Goal: Task Accomplishment & Management: Manage account settings

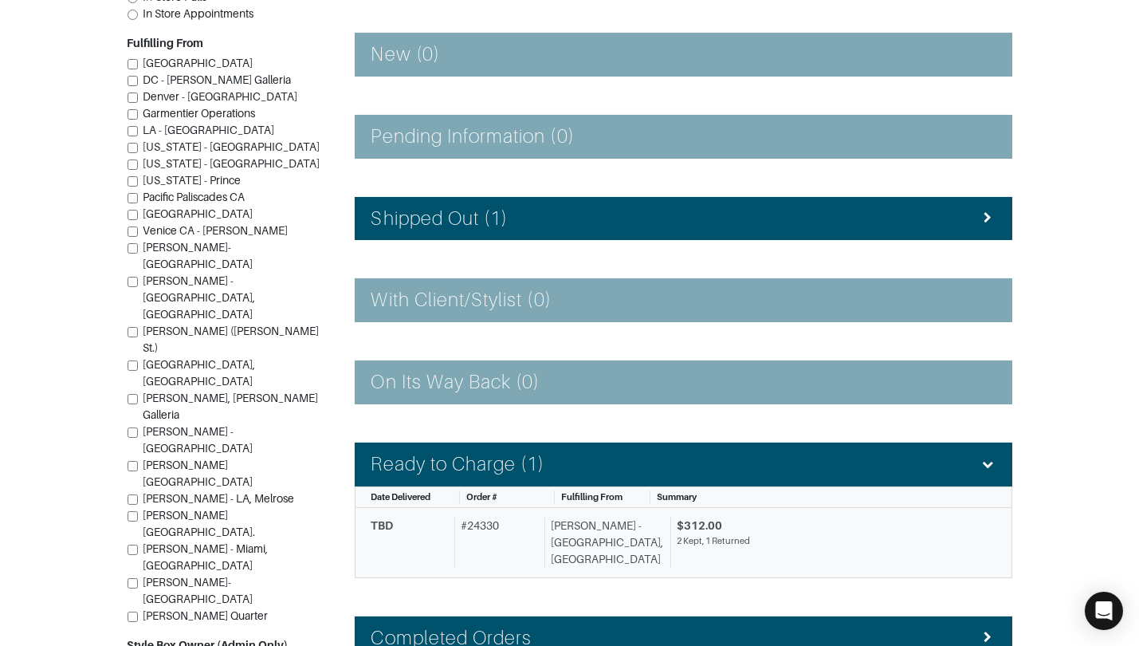
scroll to position [336, 0]
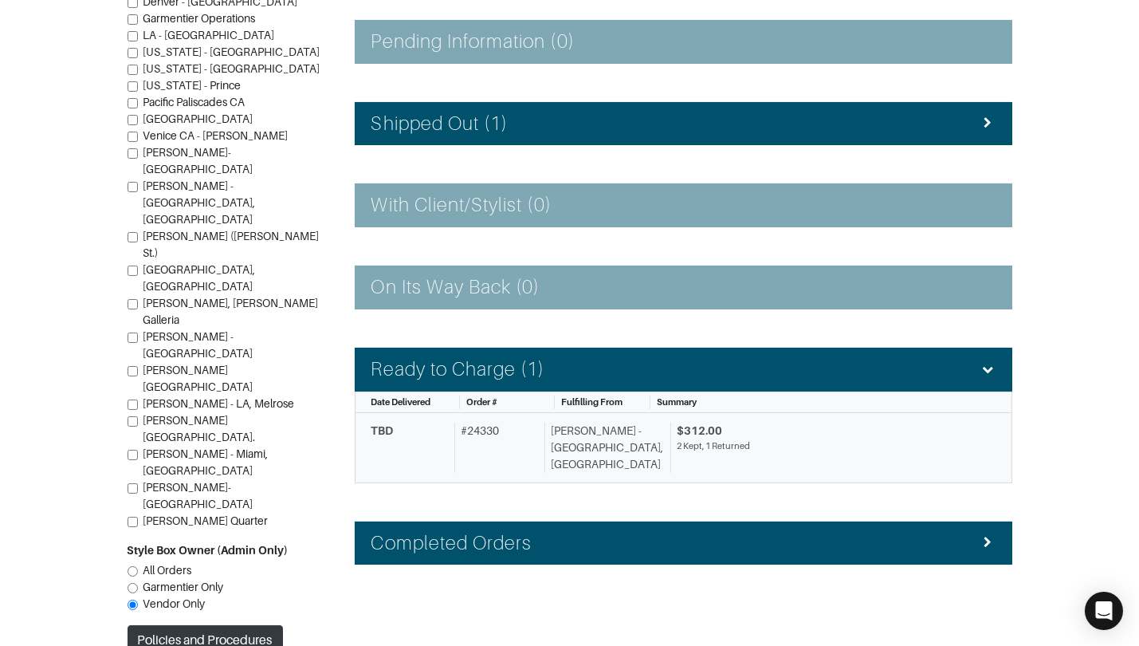
click at [469, 446] on div "# 24330" at bounding box center [496, 447] width 84 height 50
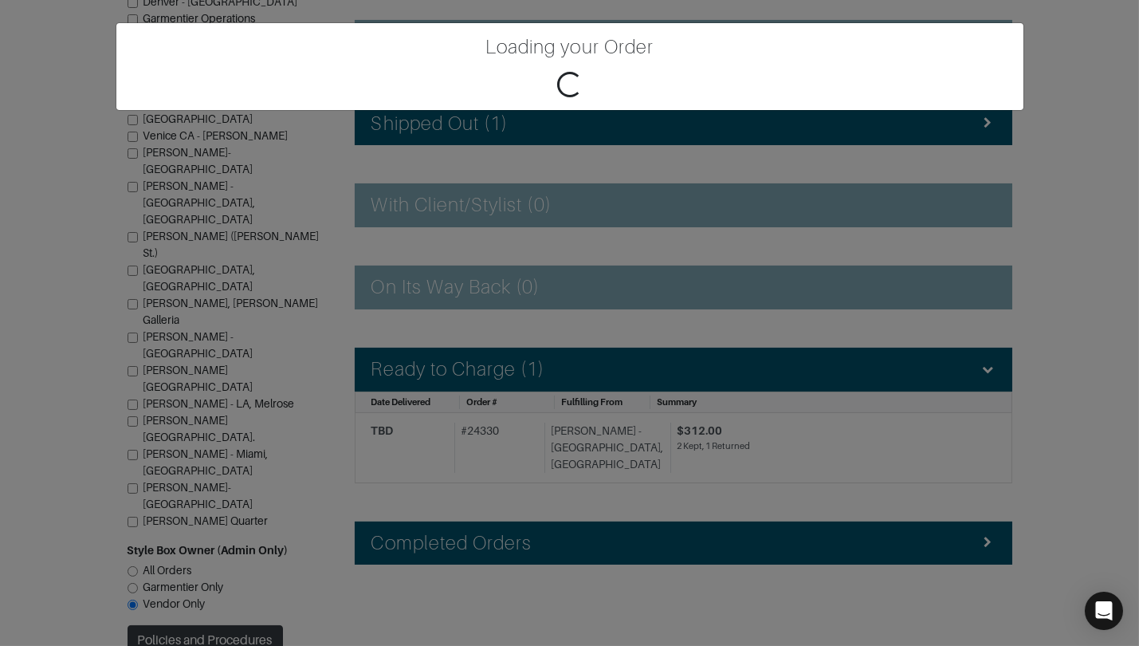
scroll to position [261, 0]
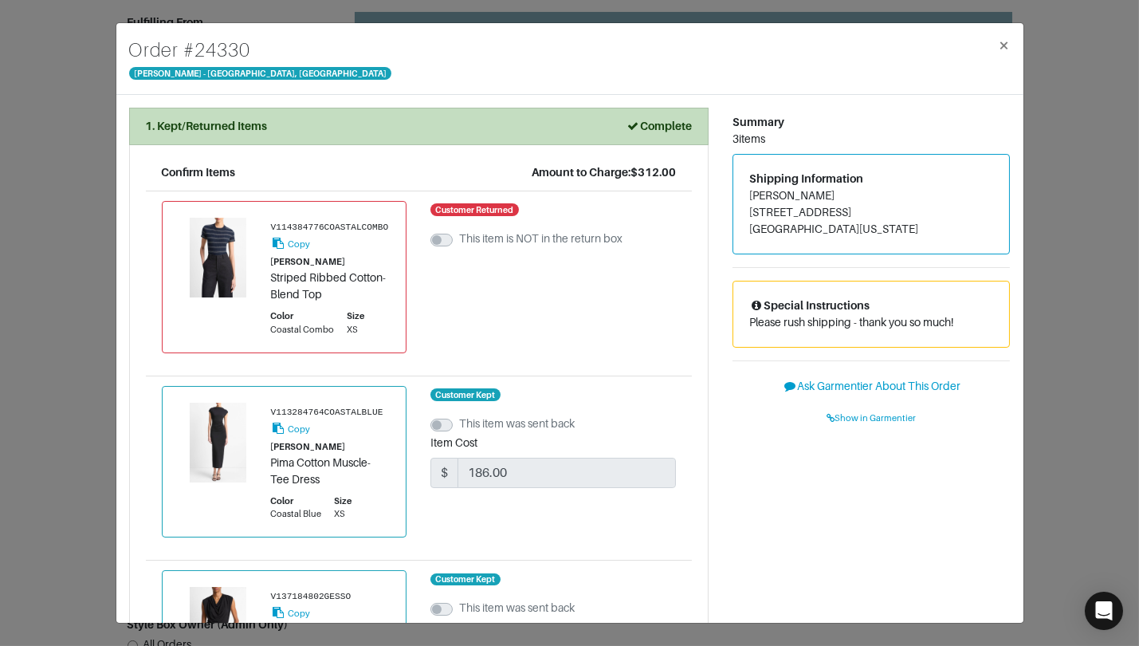
drag, startPoint x: 1108, startPoint y: 292, endPoint x: 1097, endPoint y: 289, distance: 11.4
click at [1105, 291] on div "Order # 24330 Vince - Chicago, Oak Street × 1. Kept/Returned Items Complete Con…" at bounding box center [569, 323] width 1139 height 646
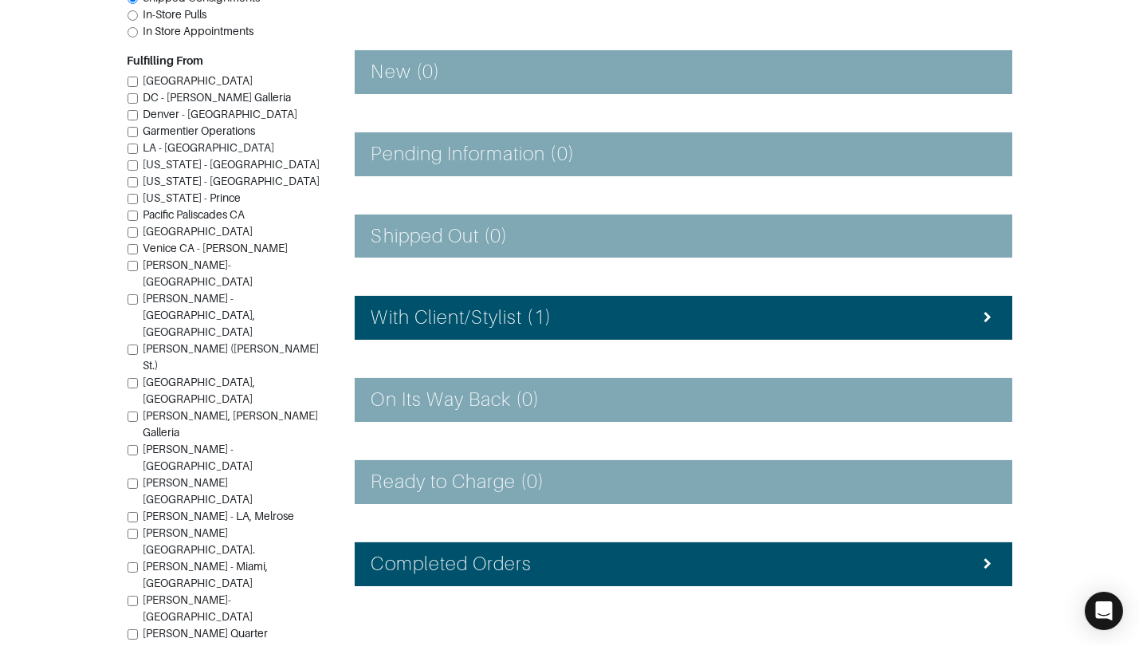
scroll to position [261, 0]
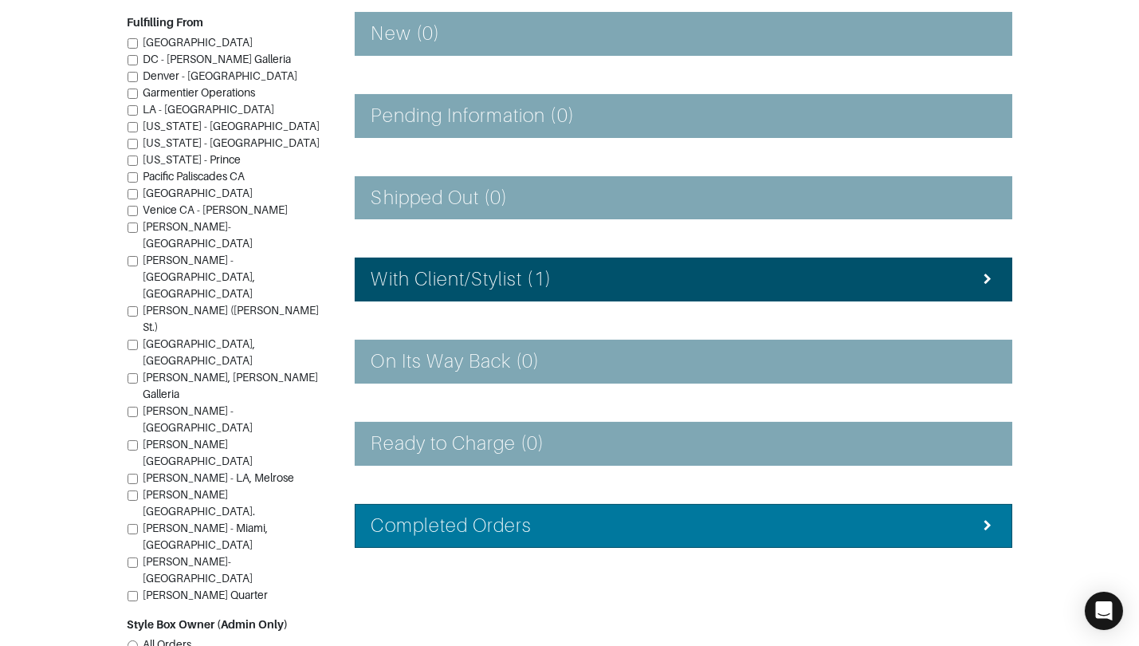
click at [522, 514] on h4 "Completed Orders" at bounding box center [451, 525] width 161 height 23
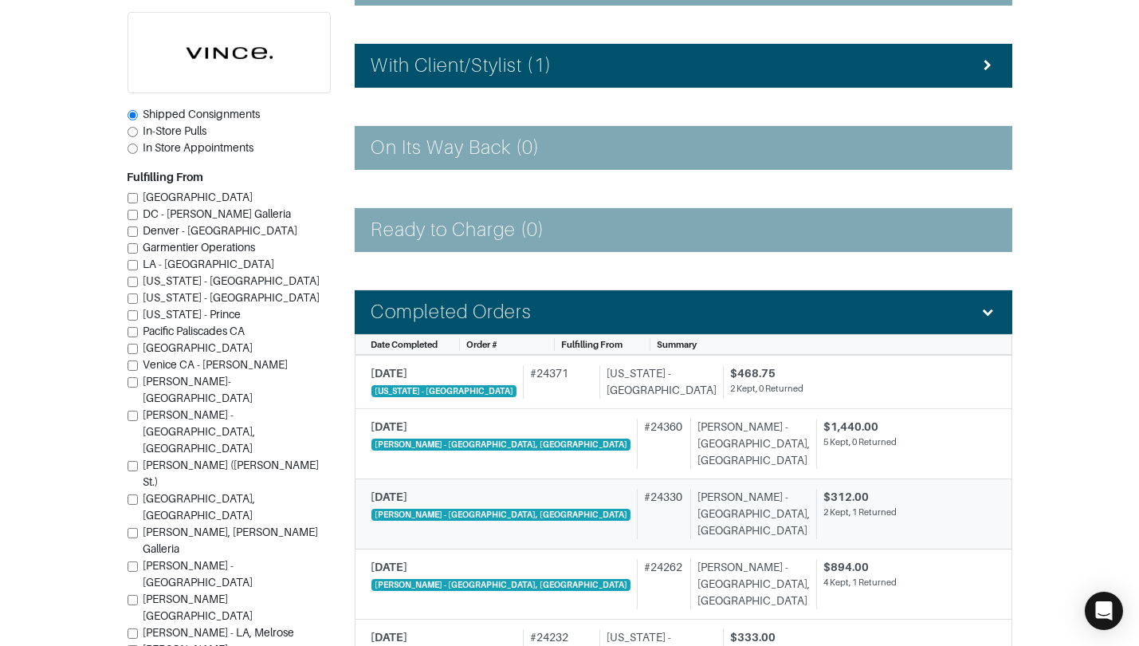
scroll to position [481, 0]
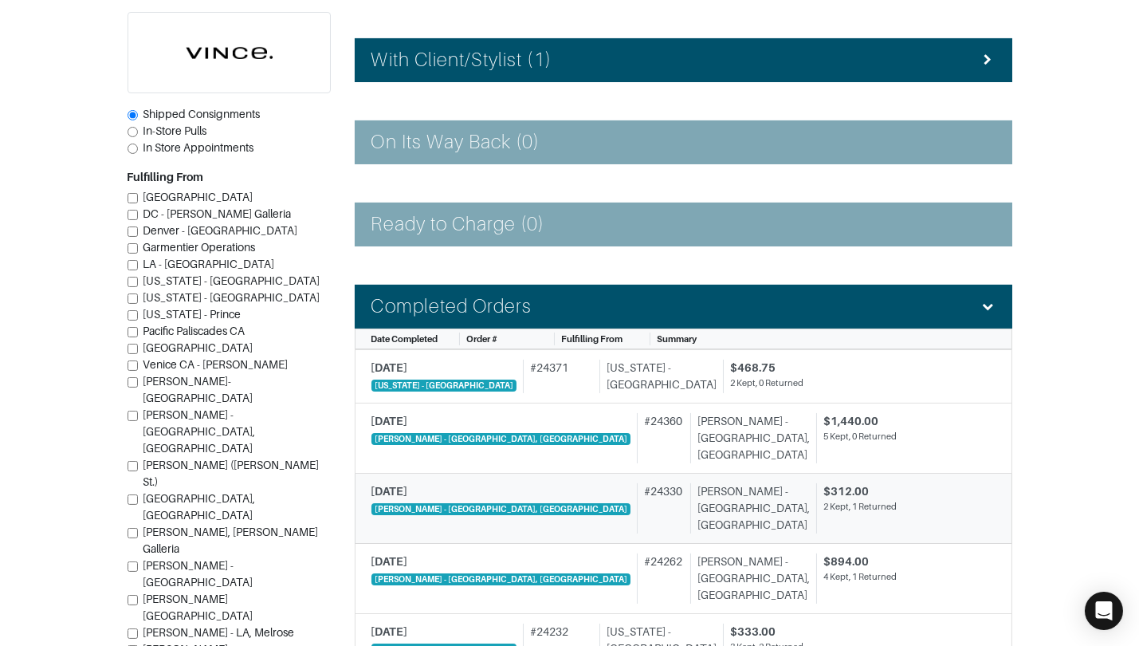
click at [690, 512] on div "Vince - Chicago, Oak Street" at bounding box center [750, 508] width 120 height 50
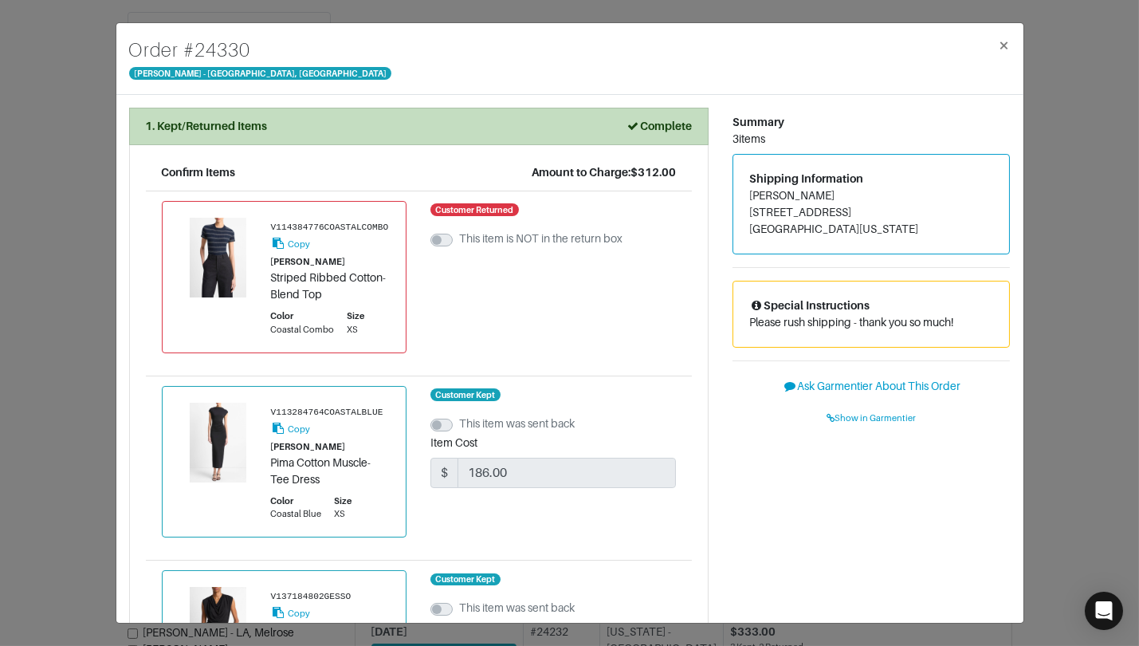
scroll to position [297, 0]
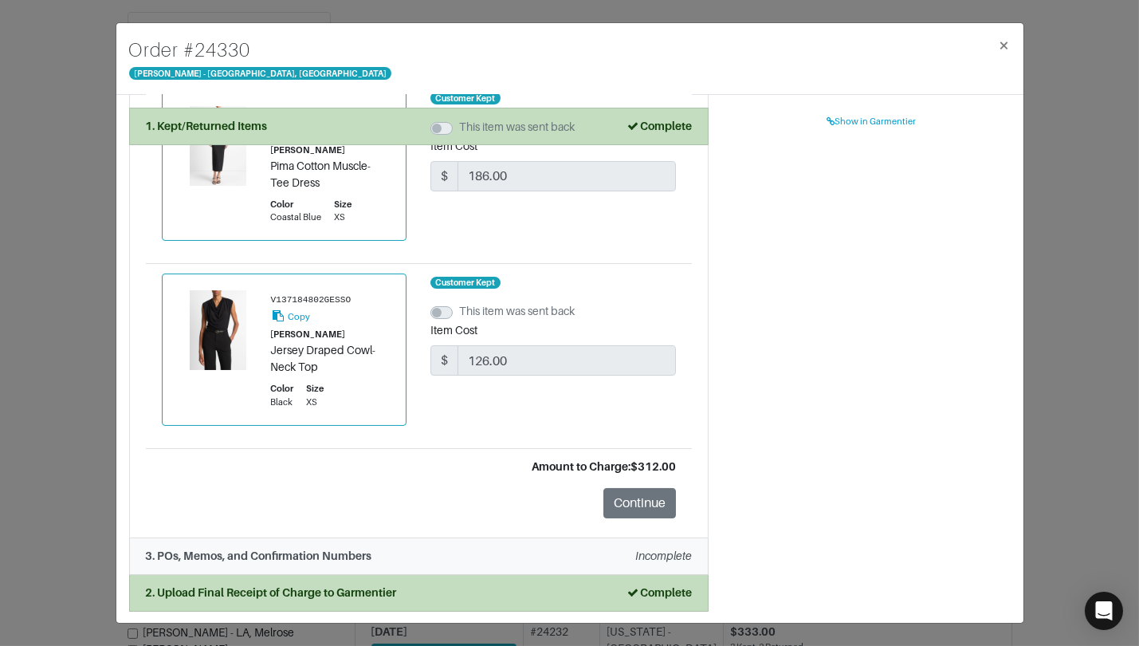
click at [446, 557] on div "3. POs, Memos, and Confirmation Numbers Incomplete" at bounding box center [419, 556] width 546 height 17
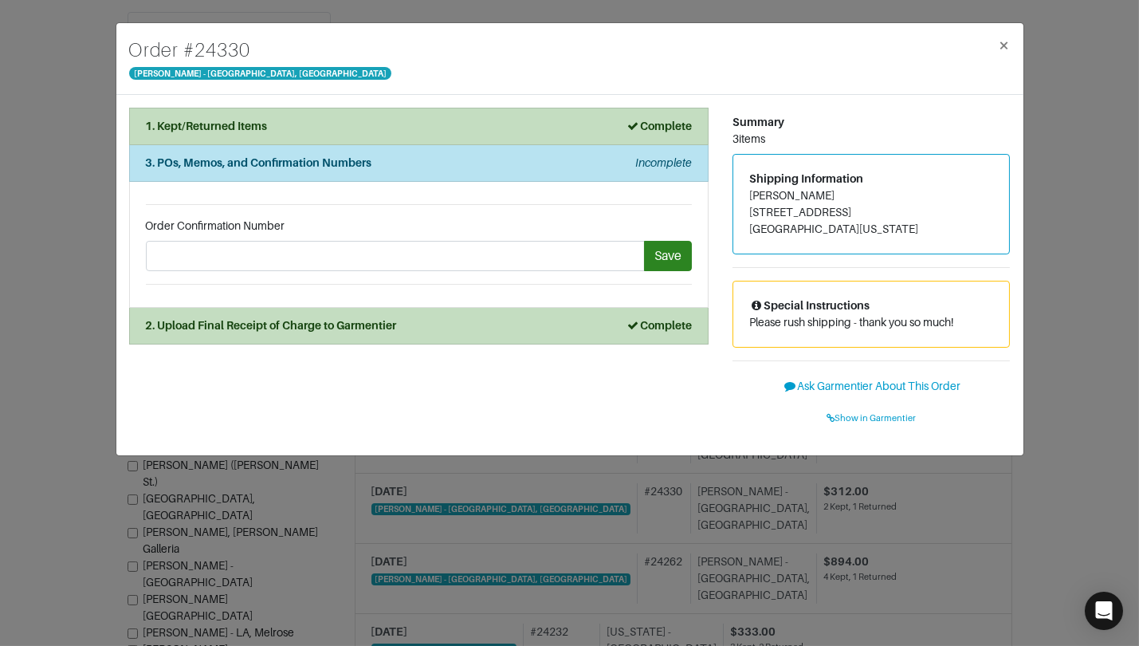
click at [406, 320] on div "2. Upload Final Receipt of Charge to Garmentier Complete" at bounding box center [419, 325] width 546 height 17
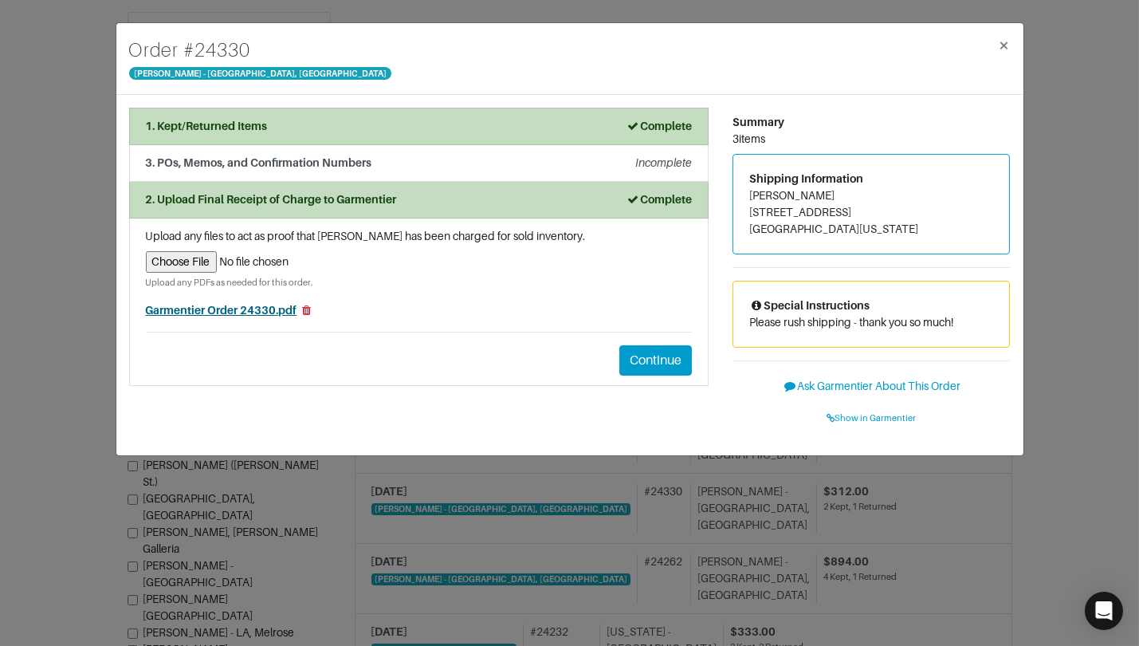
click at [260, 308] on span "Garmentier Order 24330.pdf" at bounding box center [221, 310] width 151 height 13
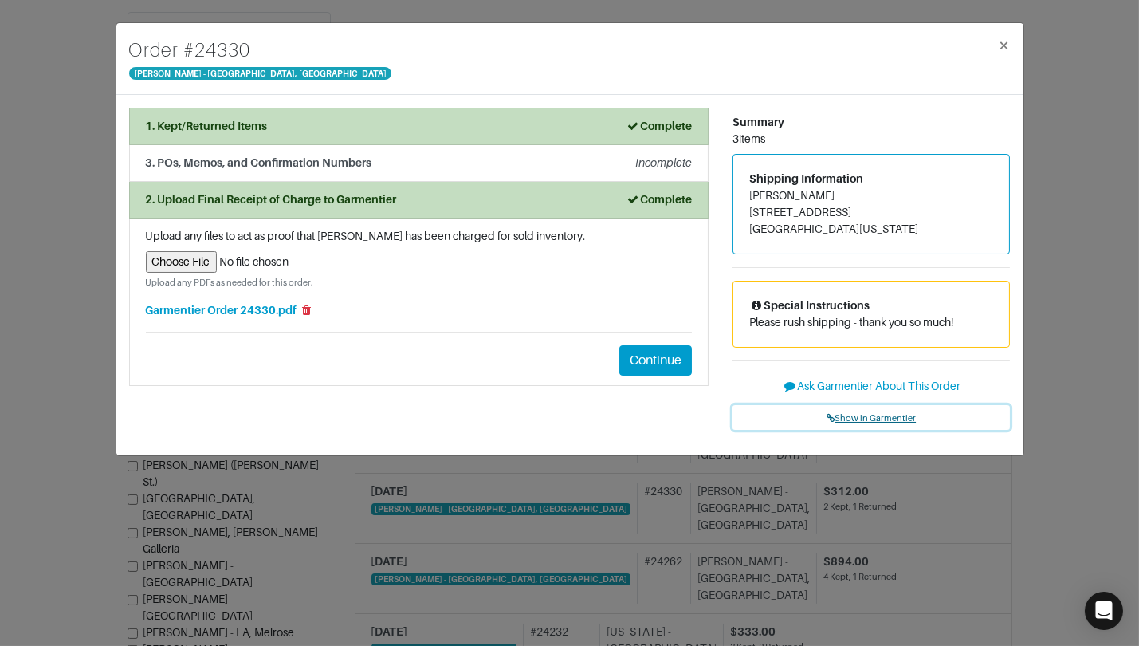
click at [864, 414] on span "Show in Garmentier" at bounding box center [871, 418] width 89 height 10
drag, startPoint x: 68, startPoint y: 74, endPoint x: 81, endPoint y: 63, distance: 16.9
click at [68, 74] on div "Order # 24330 Vince - Chicago, Oak Street × 1. Kept/Returned Items Complete Con…" at bounding box center [569, 323] width 1139 height 646
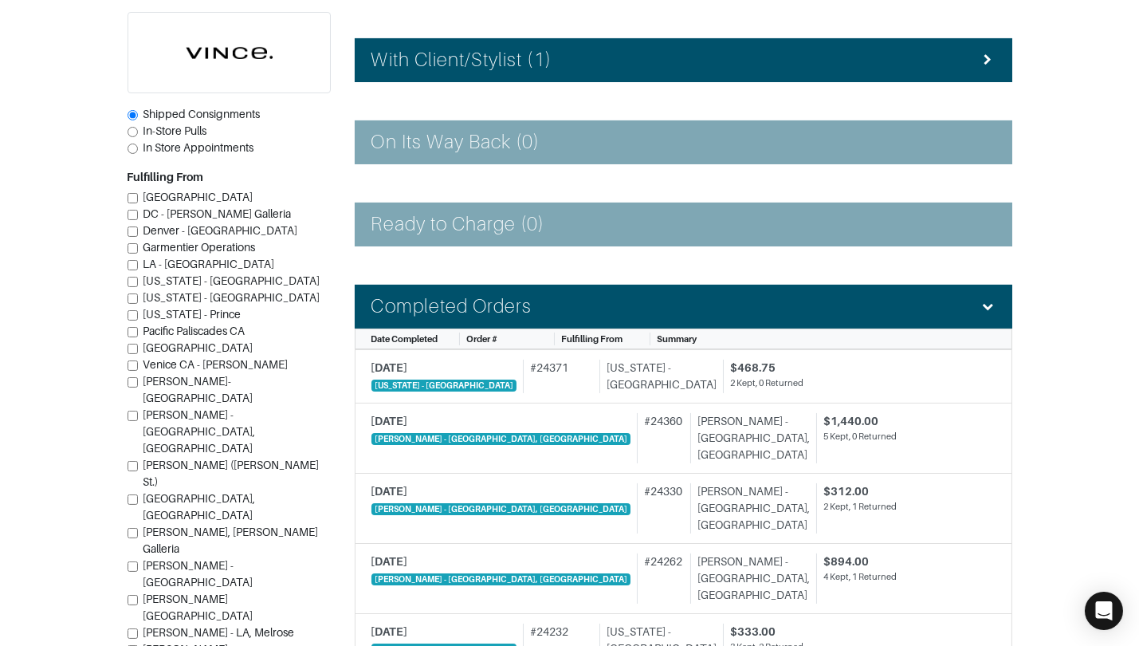
drag, startPoint x: 531, startPoint y: 300, endPoint x: 497, endPoint y: 245, distance: 64.4
click at [531, 300] on div "Completed Orders" at bounding box center [683, 306] width 624 height 23
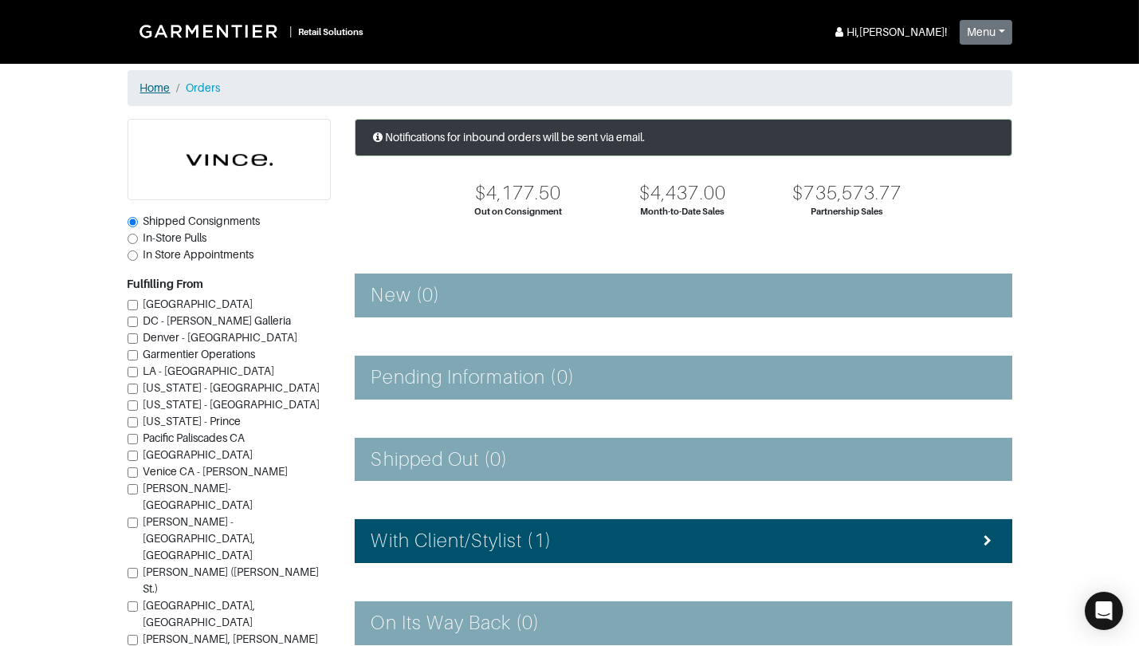
click at [155, 90] on link "Home" at bounding box center [155, 87] width 30 height 13
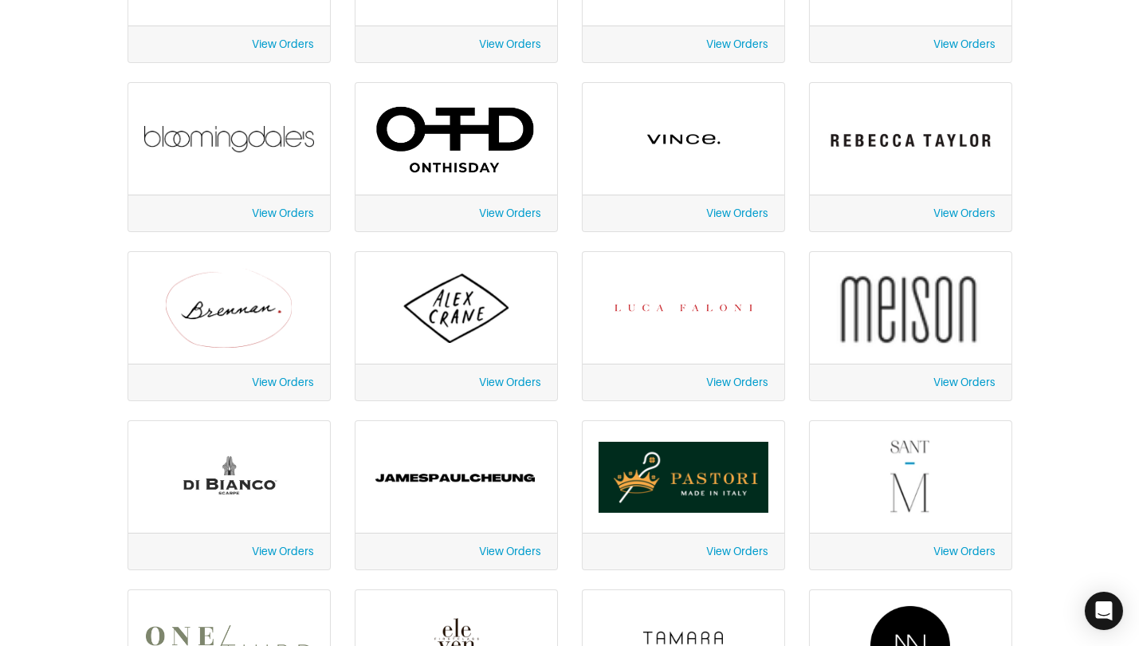
scroll to position [209, 0]
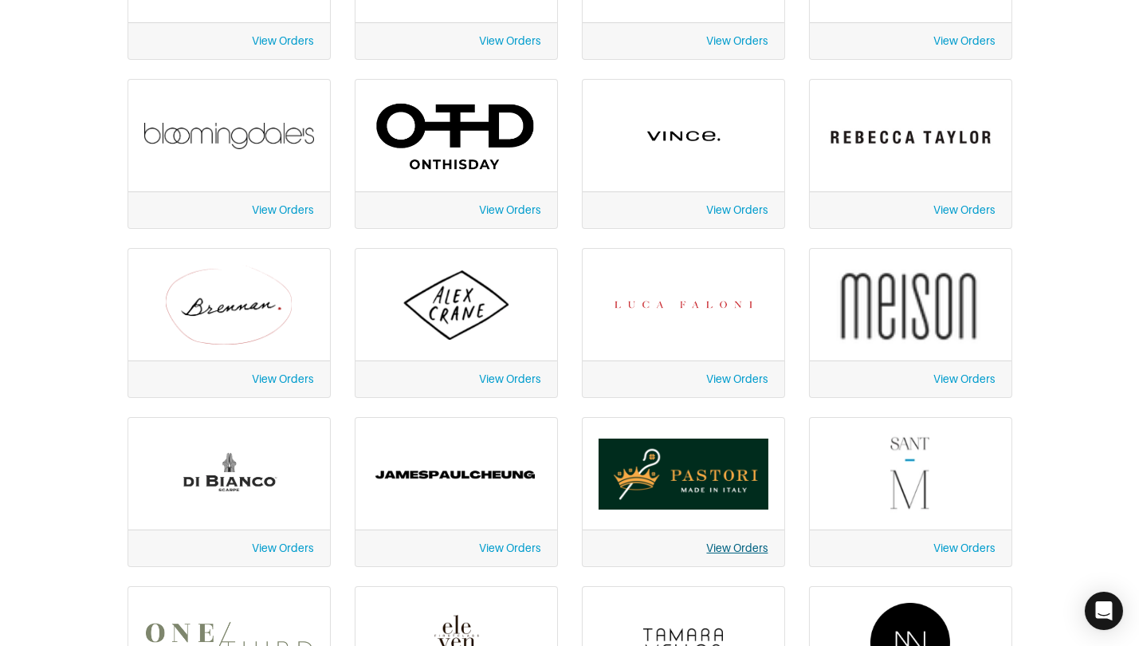
click at [727, 544] on link "View Orders" at bounding box center [737, 547] width 61 height 13
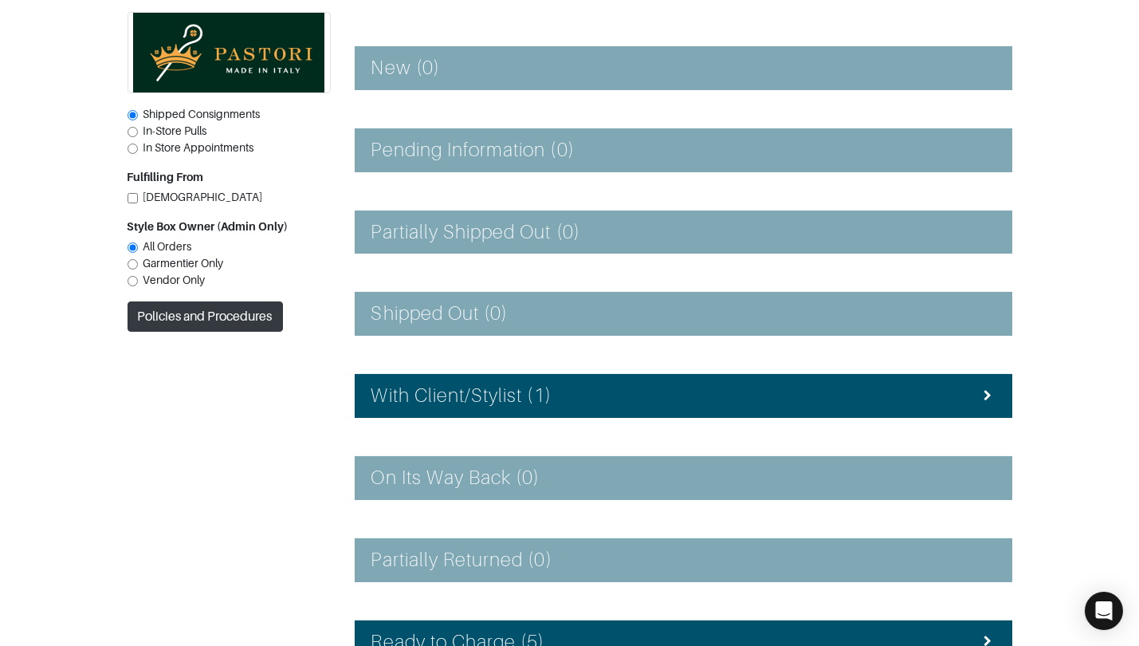
scroll to position [228, 0]
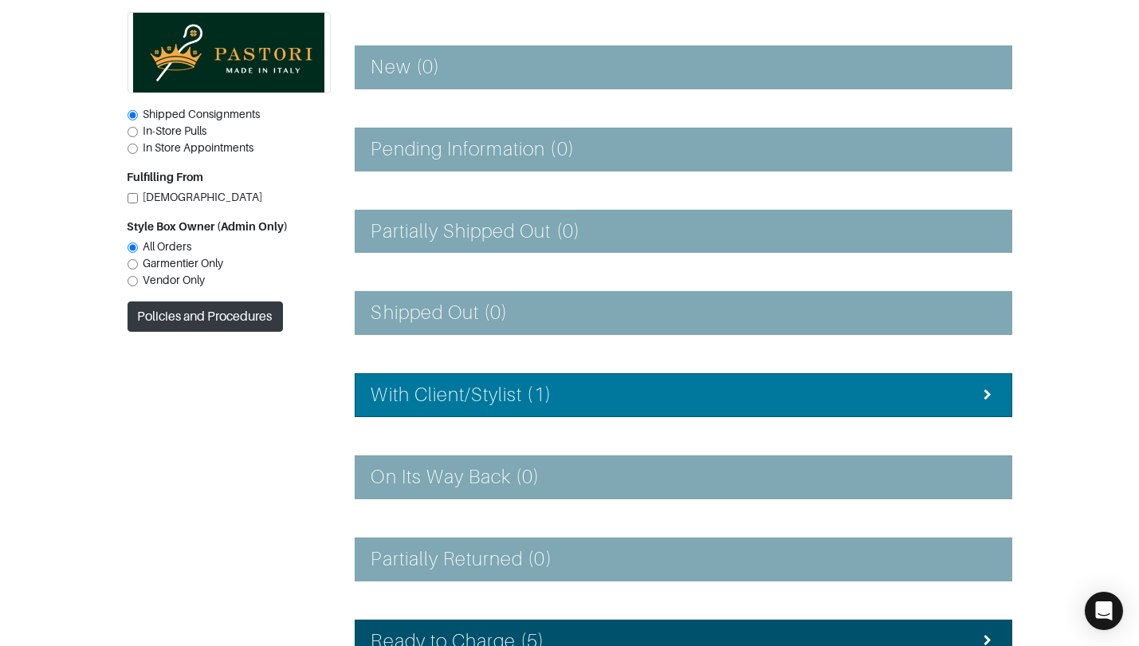
click at [489, 391] on h4 "With Client/Stylist (1)" at bounding box center [461, 394] width 180 height 23
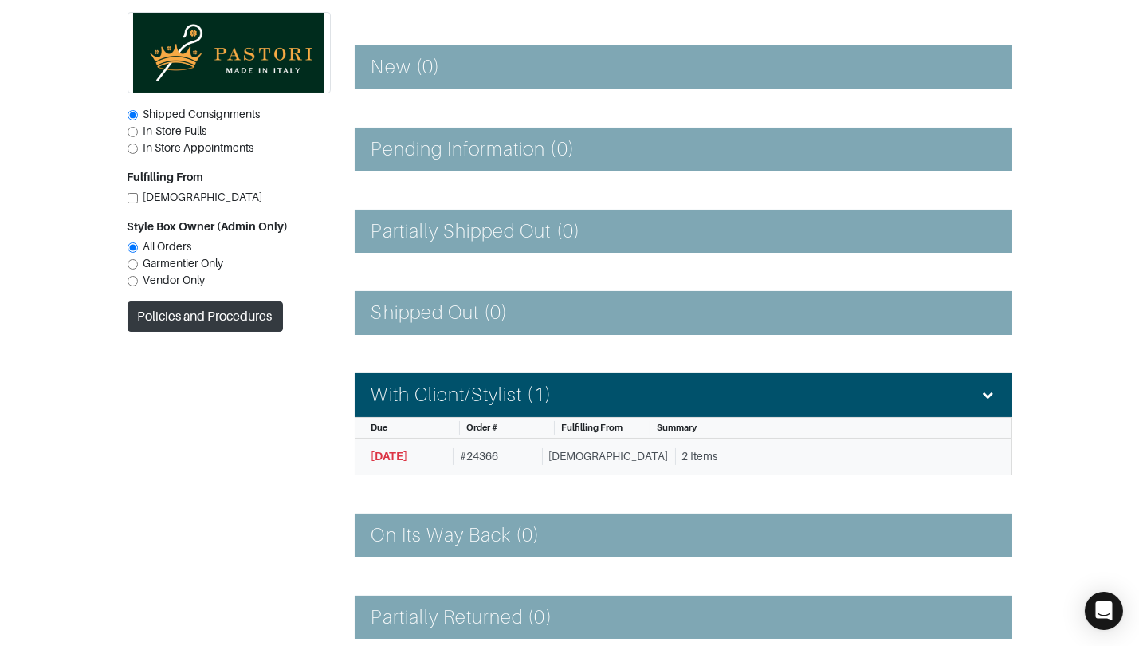
click at [536, 451] on div "# 24366" at bounding box center [494, 456] width 83 height 17
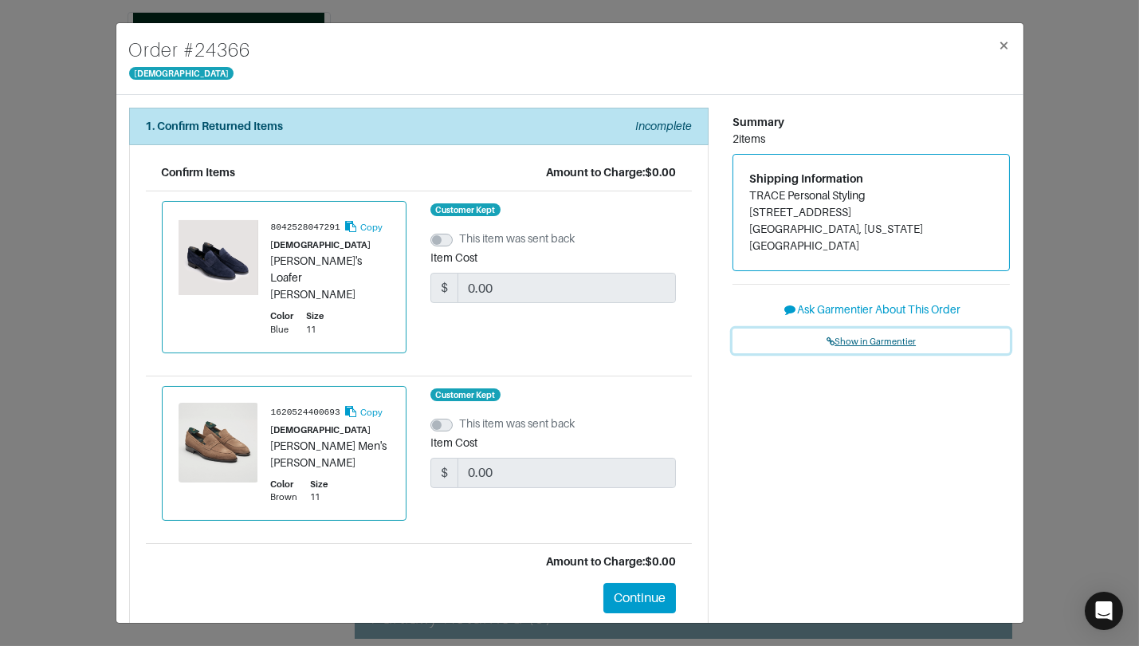
click at [843, 336] on span "Show in Garmentier" at bounding box center [871, 341] width 89 height 10
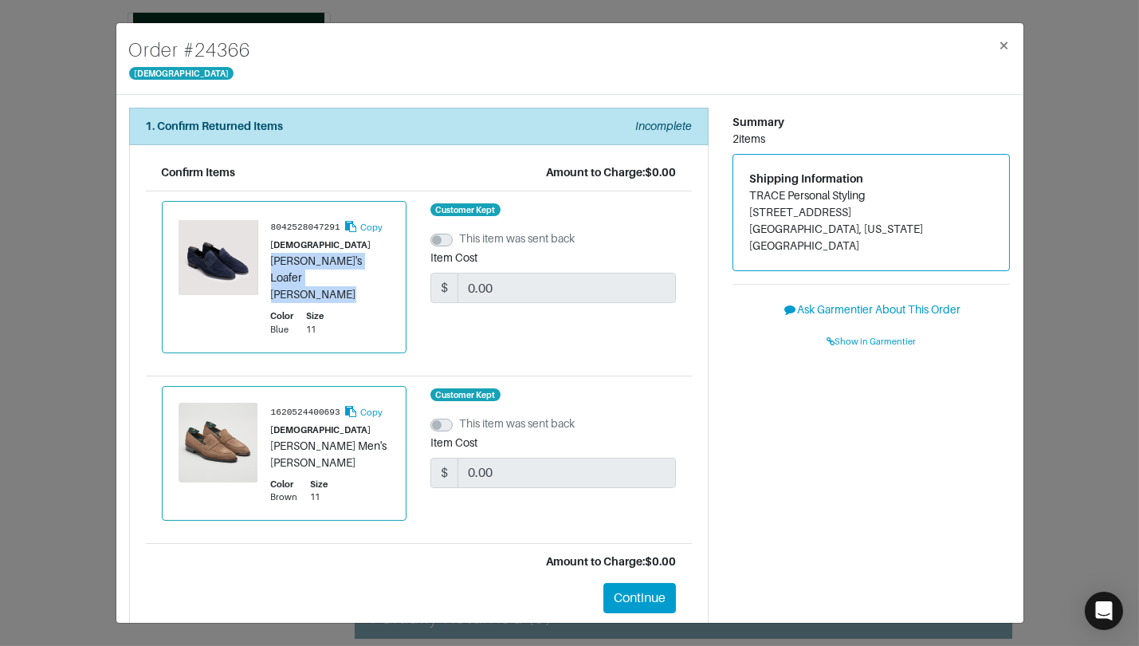
drag, startPoint x: 272, startPoint y: 261, endPoint x: 359, endPoint y: 273, distance: 88.5
click at [359, 273] on div "Theodore Men's Loafer Suede Baritone" at bounding box center [331, 278] width 120 height 50
copy div "Theodore Men's Loafer Suede Baritone"
drag, startPoint x: 272, startPoint y: 427, endPoint x: 364, endPoint y: 442, distance: 93.7
click at [364, 442] on div "Titus Men's Suede Loafer Farro" at bounding box center [331, 454] width 120 height 33
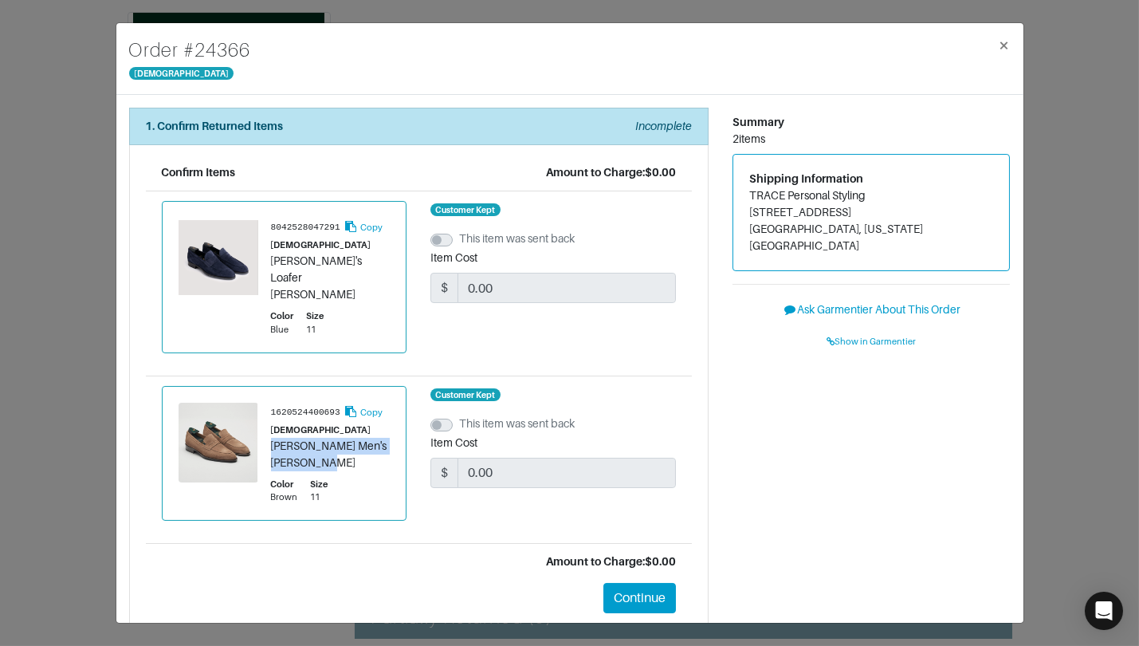
copy div "Titus Men's Suede Loafer Farro"
click at [94, 132] on div "Order # 24366 Pastori × 1. Confirm Returned Items Incomplete Confirm Items Amou…" at bounding box center [569, 323] width 1139 height 646
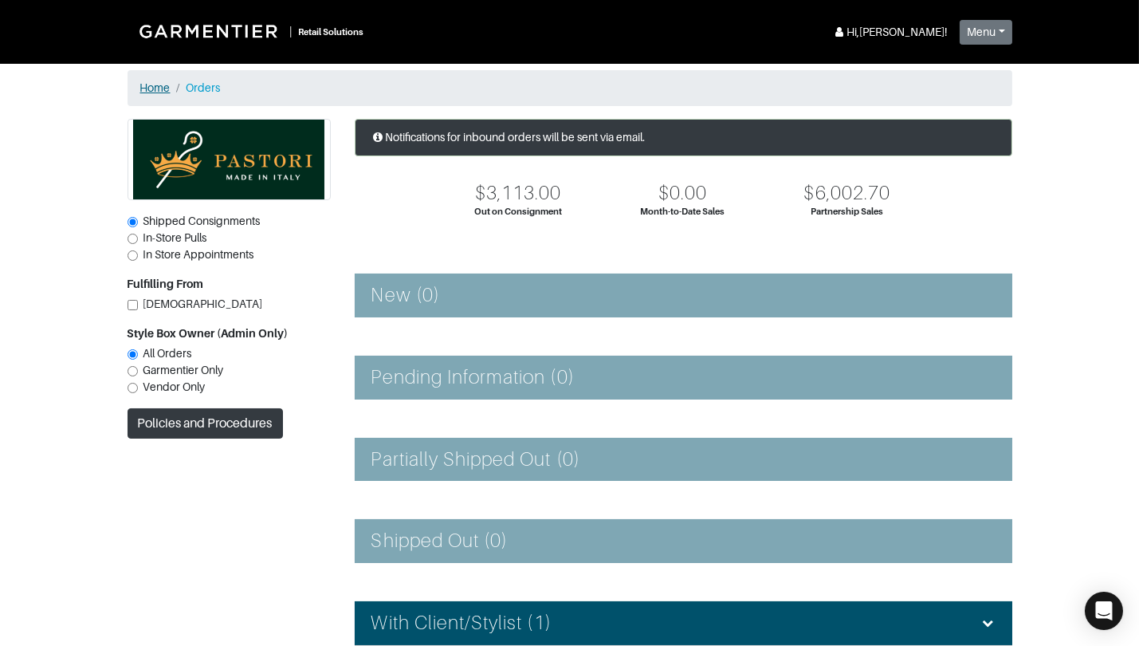
click at [160, 88] on link "Home" at bounding box center [155, 87] width 30 height 13
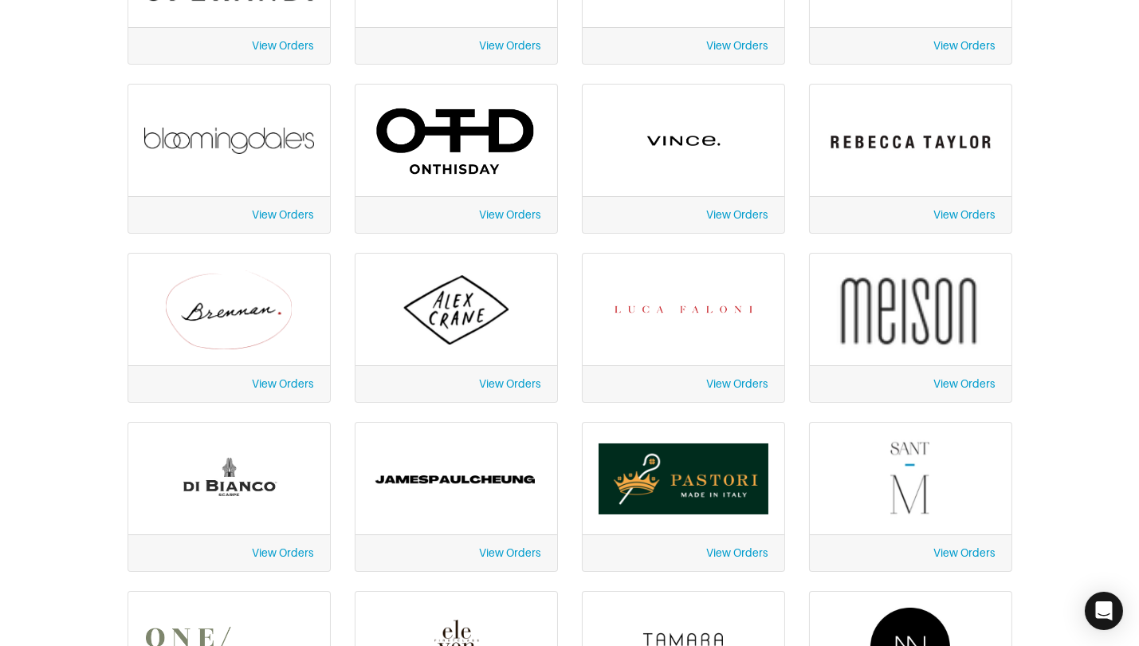
scroll to position [212, 0]
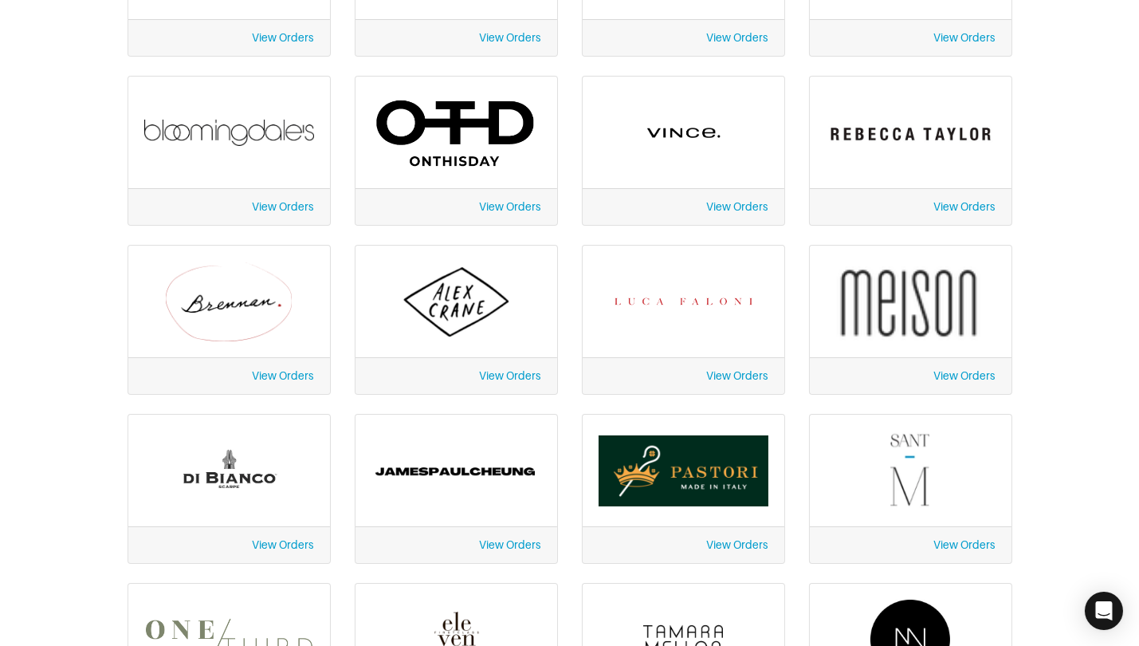
click at [288, 538] on link "View Orders" at bounding box center [283, 544] width 61 height 13
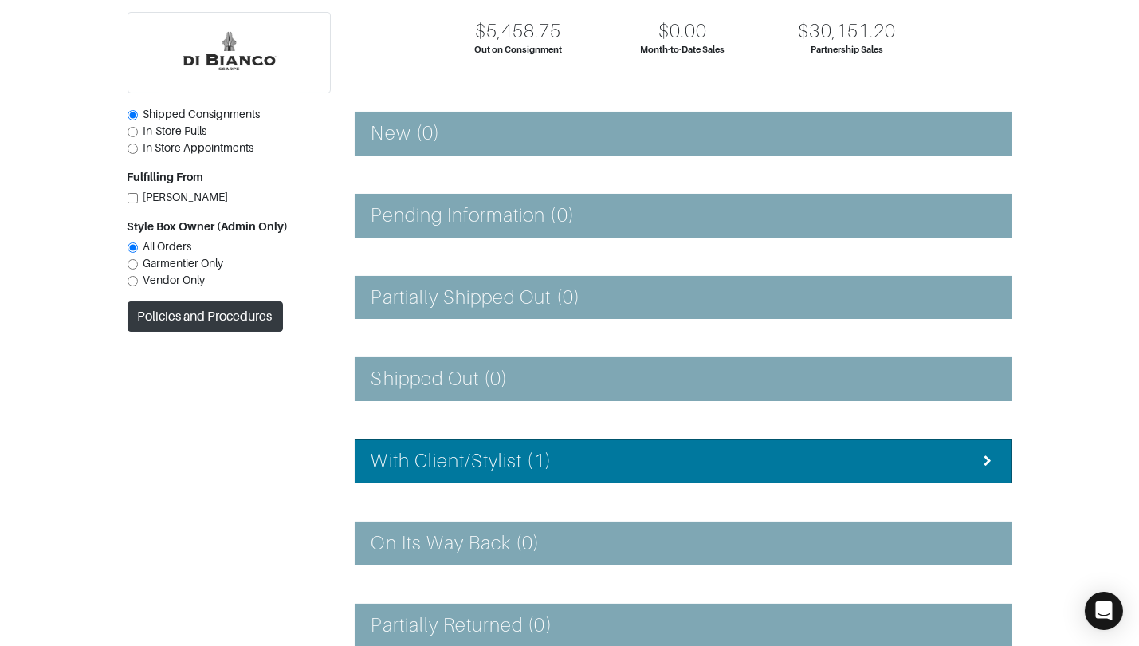
scroll to position [163, 0]
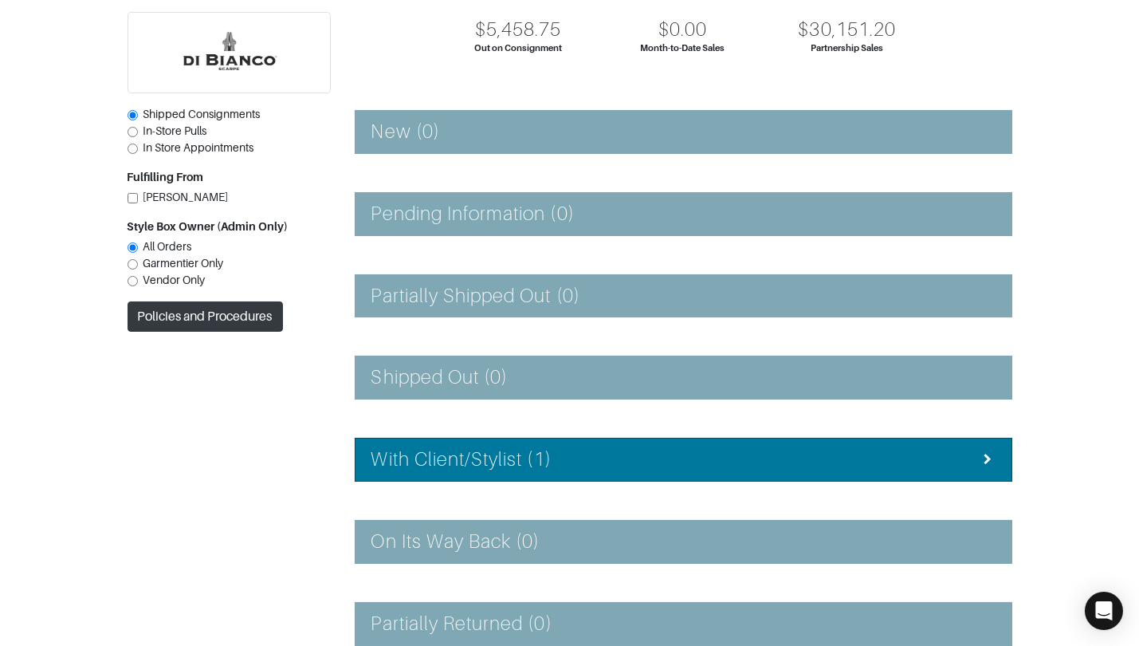
click at [475, 456] on h4 "With Client/Stylist (1)" at bounding box center [461, 459] width 180 height 23
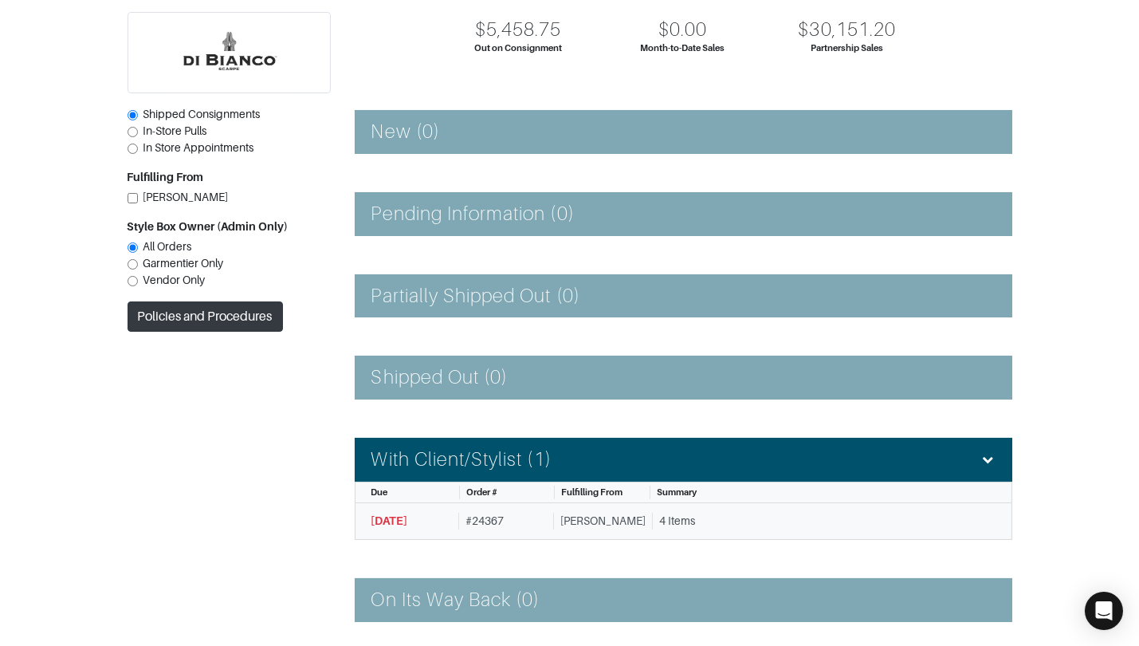
scroll to position [173, 0]
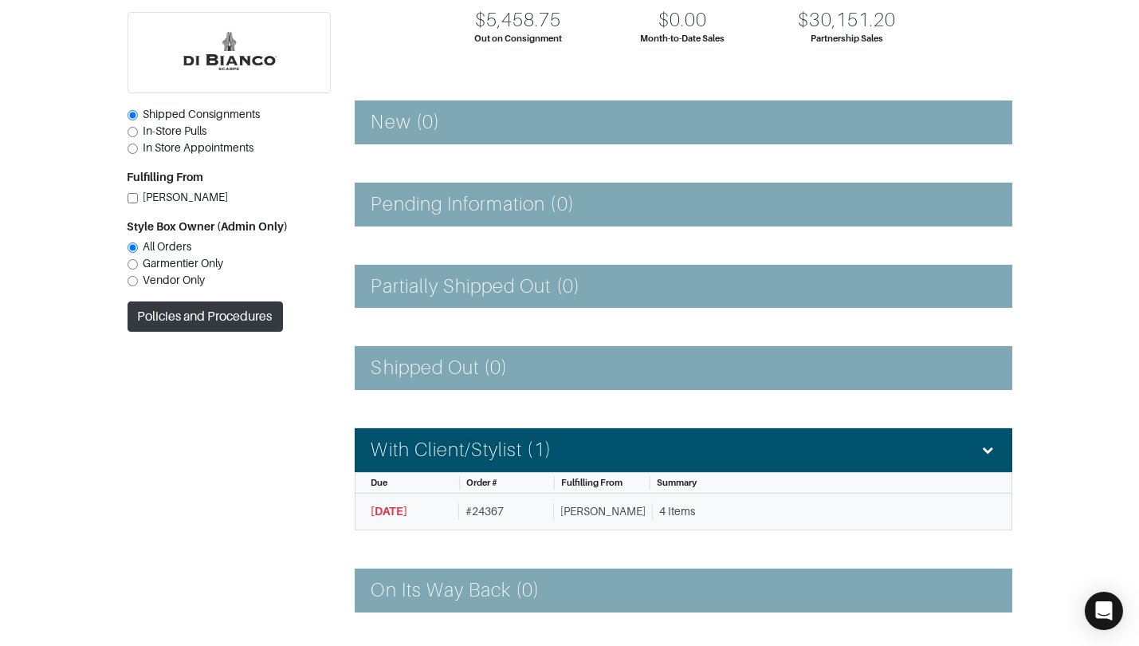
click at [512, 506] on div "# 24367" at bounding box center [502, 511] width 88 height 17
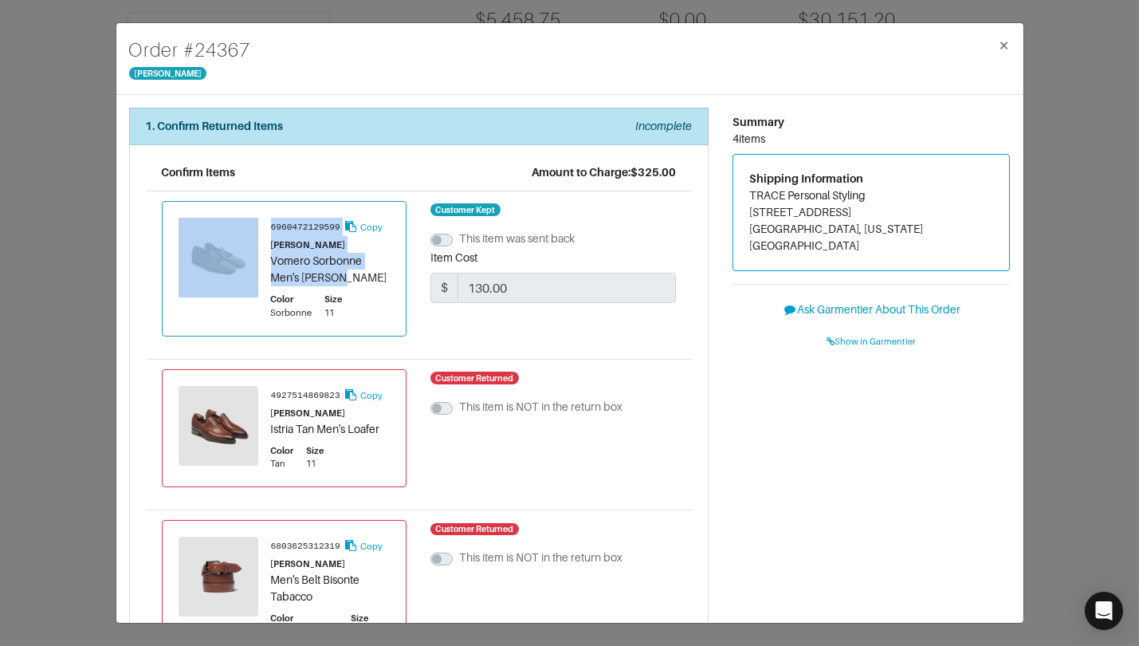
drag, startPoint x: 269, startPoint y: 266, endPoint x: 412, endPoint y: 271, distance: 143.5
click at [344, 269] on div "6960472129599 Copy Di Bianco Vomero Sorbonne Men's Suede Loafer Color Sorbonne …" at bounding box center [285, 269] width 212 height 102
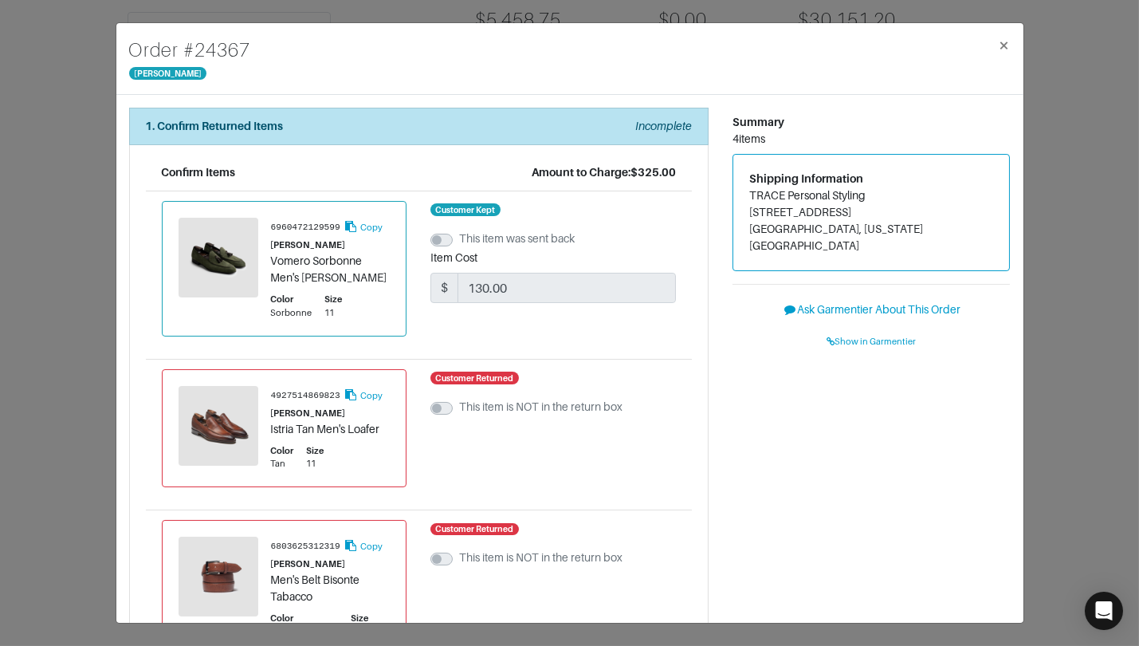
click at [391, 273] on div "6960472129599 Copy Di Bianco Vomero Sorbonne Men's Suede Loafer Color Sorbonne …" at bounding box center [284, 268] width 245 height 135
drag, startPoint x: 391, startPoint y: 273, endPoint x: 285, endPoint y: 266, distance: 106.2
click at [285, 266] on div "6960472129599 Copy Di Bianco Vomero Sorbonne Men's Suede Loafer Color Sorbonne …" at bounding box center [284, 268] width 245 height 135
copy div "Vomero Sorbonne Men's Suede Loafer"
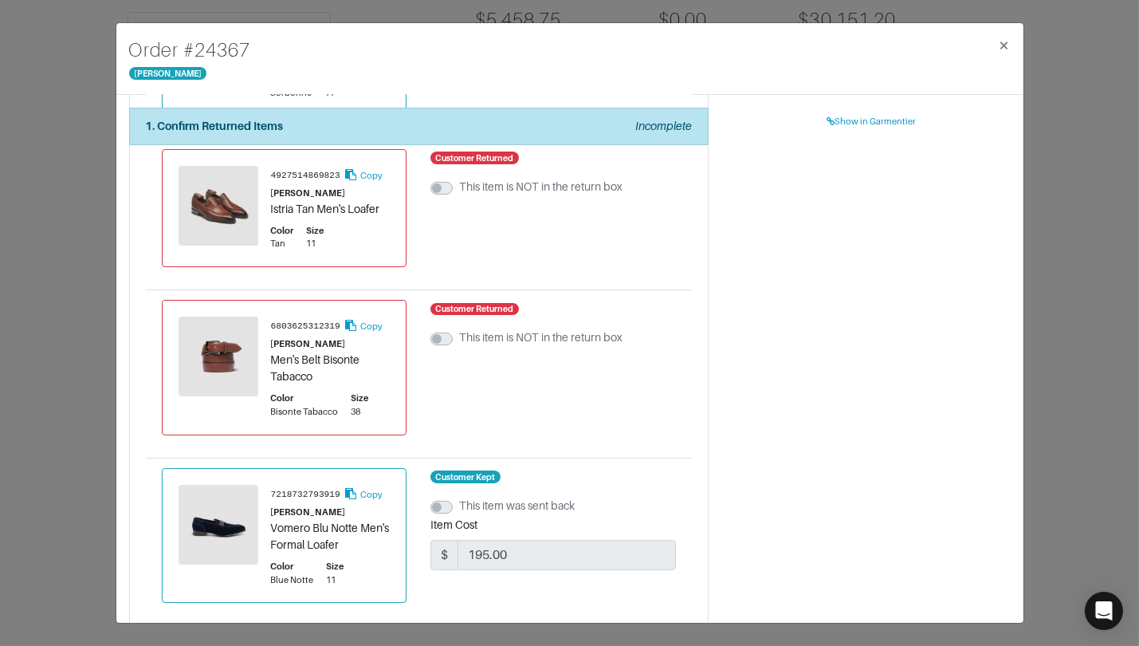
scroll to position [271, 0]
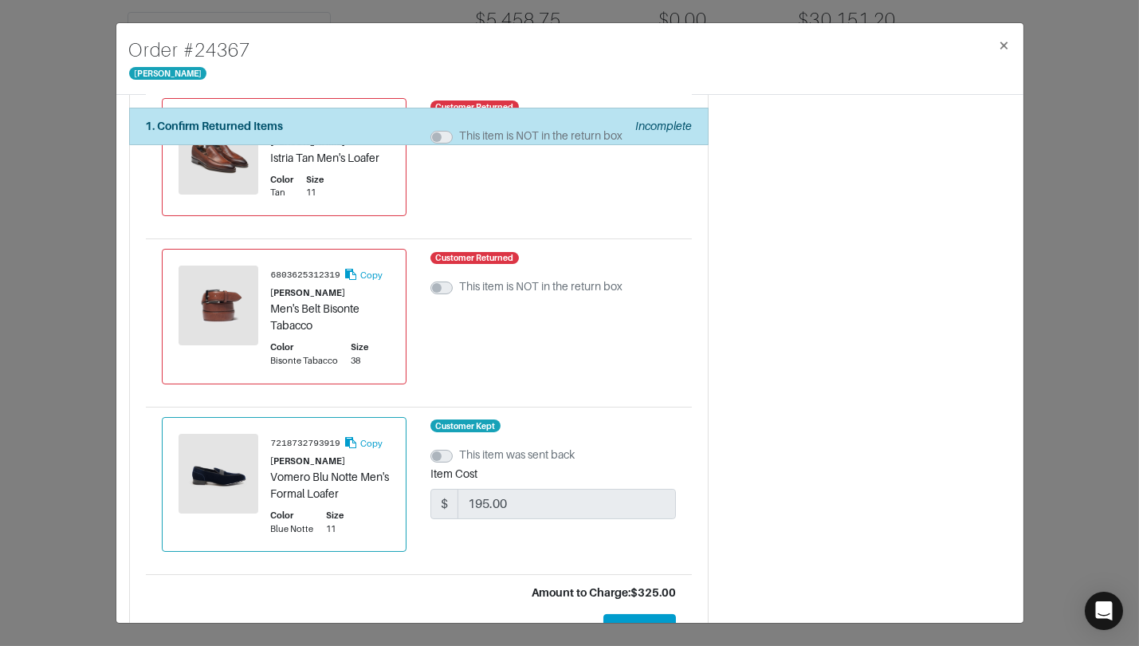
drag, startPoint x: 269, startPoint y: 472, endPoint x: 351, endPoint y: 486, distance: 83.3
click at [351, 486] on div "Vomero Blu Notte Men's Formal Loafer" at bounding box center [331, 485] width 120 height 33
drag, startPoint x: 335, startPoint y: 486, endPoint x: 274, endPoint y: 476, distance: 61.5
click at [273, 477] on div "Vomero Blu Notte Men's Formal Loafer" at bounding box center [331, 485] width 120 height 33
copy div "Vomero Blu Notte Men's Formal Loafer"
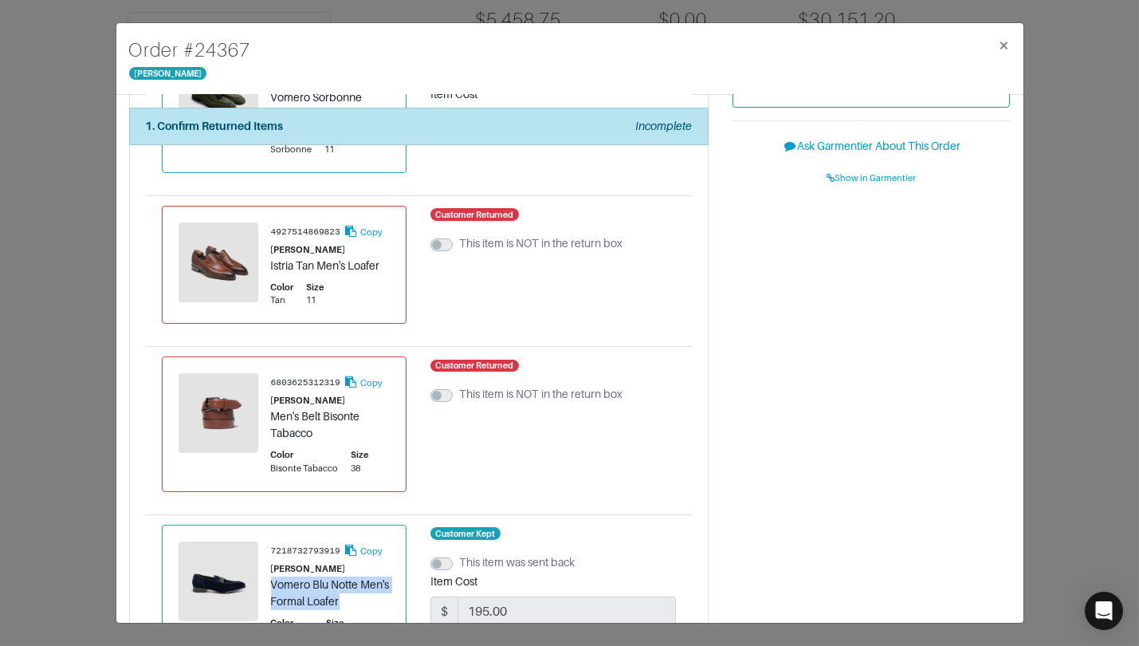
scroll to position [161, 0]
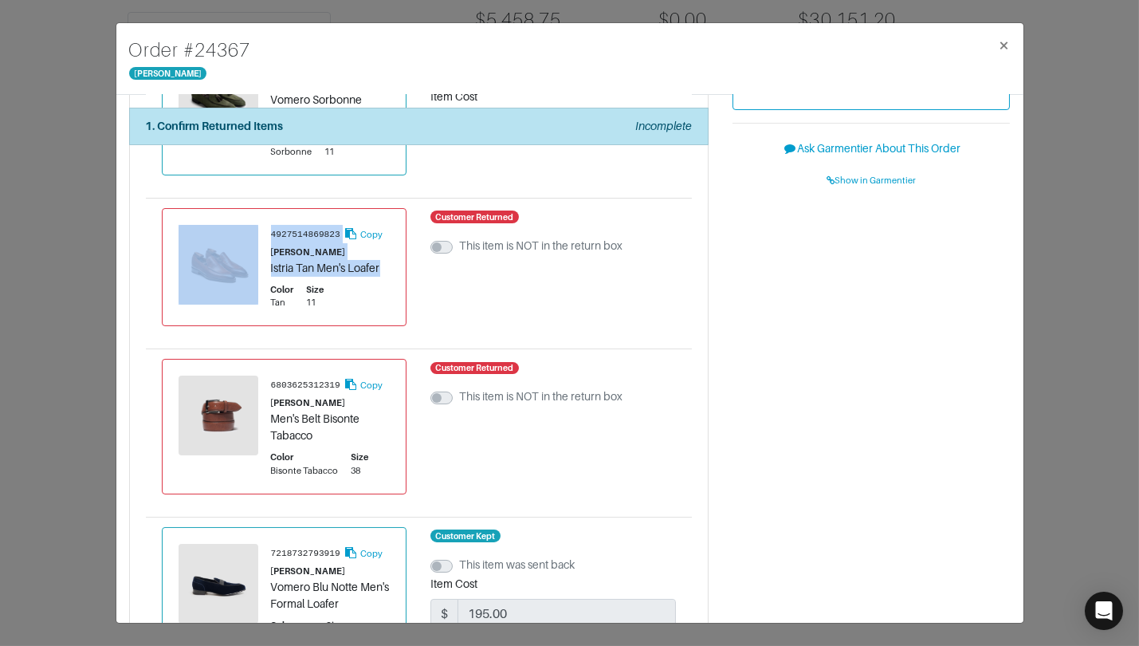
drag, startPoint x: 276, startPoint y: 265, endPoint x: 402, endPoint y: 265, distance: 125.9
click at [402, 265] on div "4927514869823 Copy Di Bianco Istria Tan Men's Loafer Color Tan Size 11" at bounding box center [284, 267] width 245 height 119
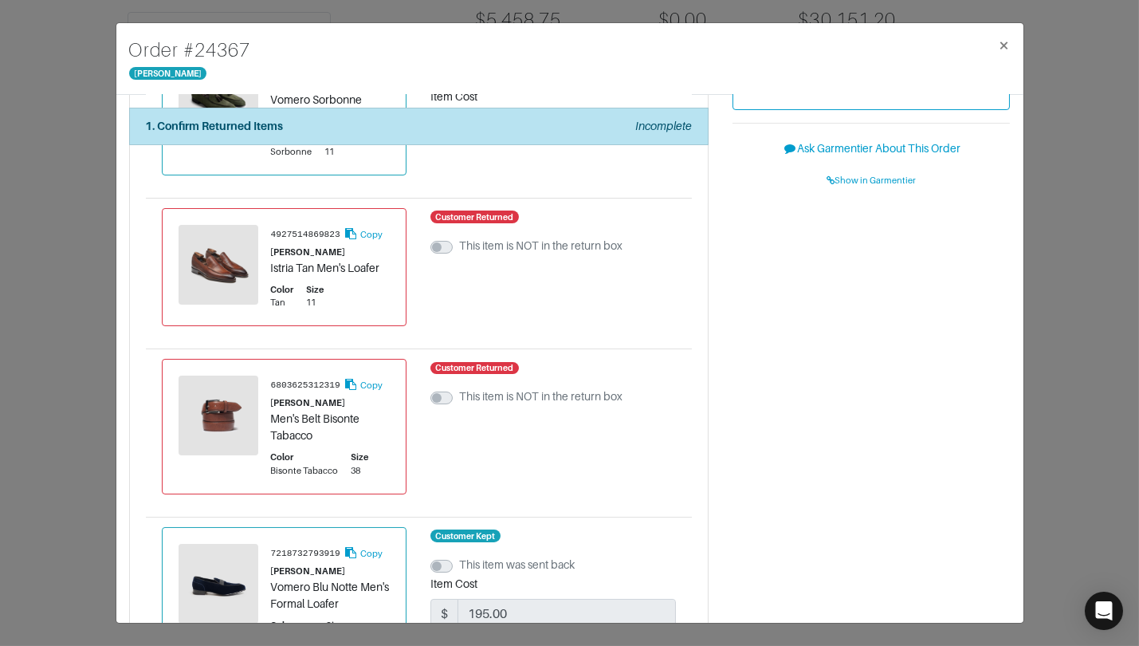
click at [392, 266] on div "4927514869823 Copy Di Bianco Istria Tan Men's Loafer Color Tan Size 11" at bounding box center [284, 267] width 245 height 119
drag, startPoint x: 381, startPoint y: 268, endPoint x: 298, endPoint y: 267, distance: 82.9
click at [273, 267] on div "4927514869823 Copy Di Bianco Istria Tan Men's Loafer Color Tan Size 11" at bounding box center [284, 267] width 245 height 119
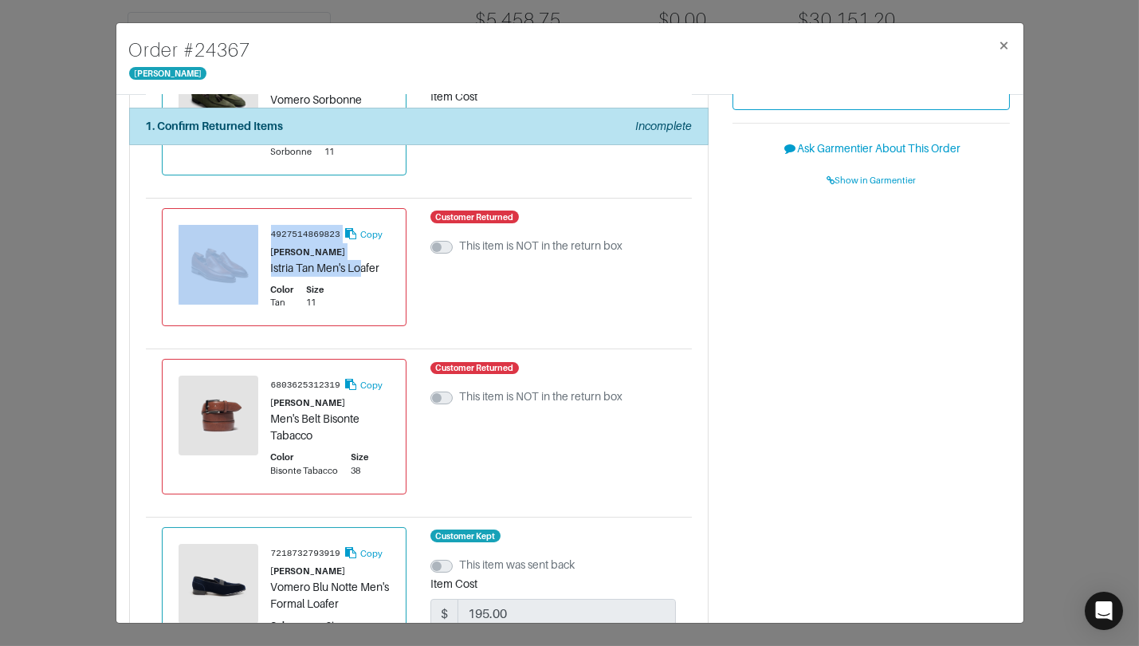
drag, startPoint x: 269, startPoint y: 269, endPoint x: 368, endPoint y: 268, distance: 99.6
click at [365, 268] on div "4927514869823 Copy Di Bianco Istria Tan Men's Loafer Color Tan Size 11" at bounding box center [285, 267] width 212 height 85
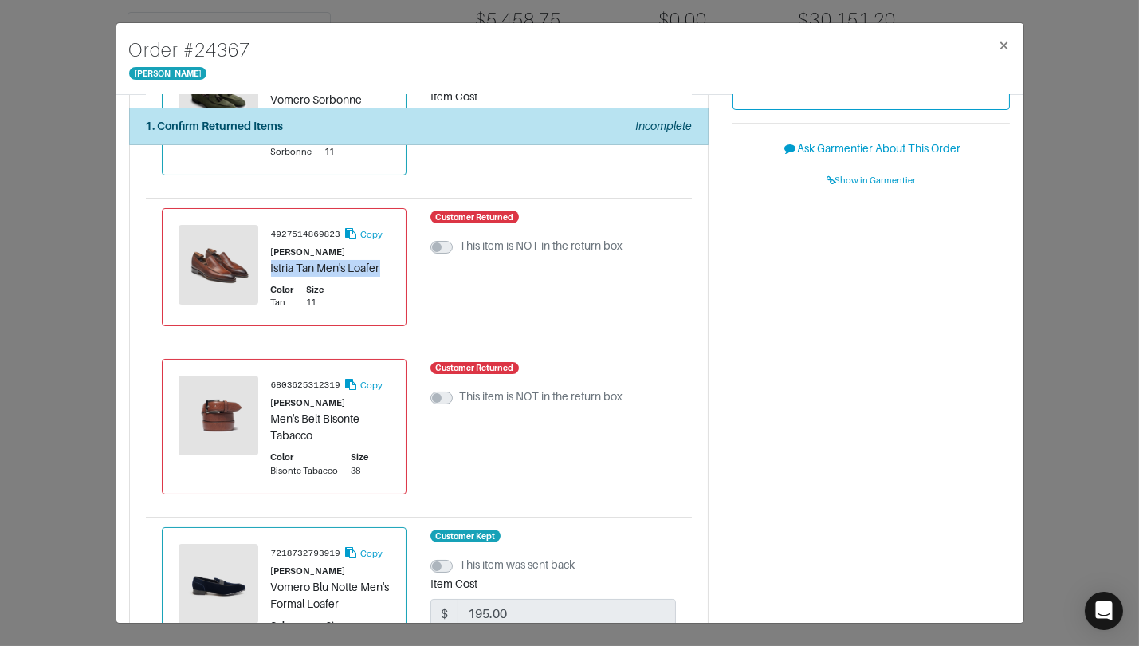
drag, startPoint x: 379, startPoint y: 267, endPoint x: 278, endPoint y: 268, distance: 100.4
click at [271, 269] on div "Istria Tan Men's Loafer" at bounding box center [331, 268] width 120 height 17
copy div "Istria Tan Men's Loafer"
drag, startPoint x: 270, startPoint y: 414, endPoint x: 321, endPoint y: 431, distance: 53.7
click at [320, 431] on div "Men's Belt Bisonte Tabacco" at bounding box center [331, 426] width 120 height 33
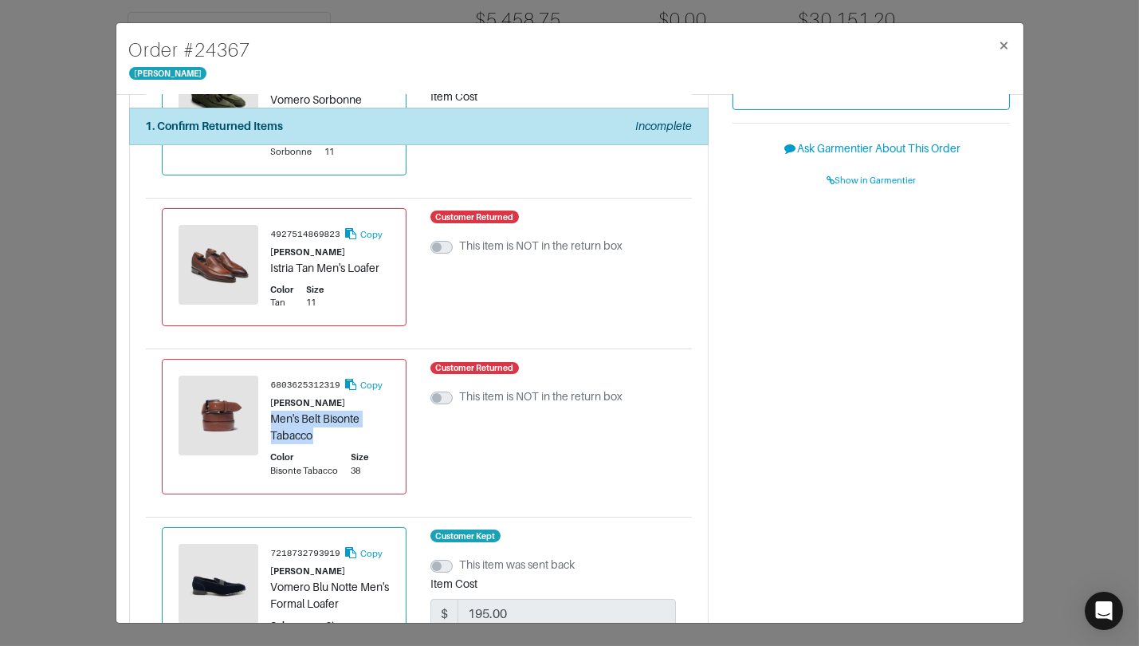
copy div "Men's Belt Bisonte Tabacco"
click at [116, 77] on div "Order # 24367 Di Bianco ×" at bounding box center [569, 59] width 907 height 72
click at [96, 72] on div "Order # 24367 Di Bianco × 1. Confirm Returned Items Incomplete Confirm Items Am…" at bounding box center [569, 323] width 1139 height 646
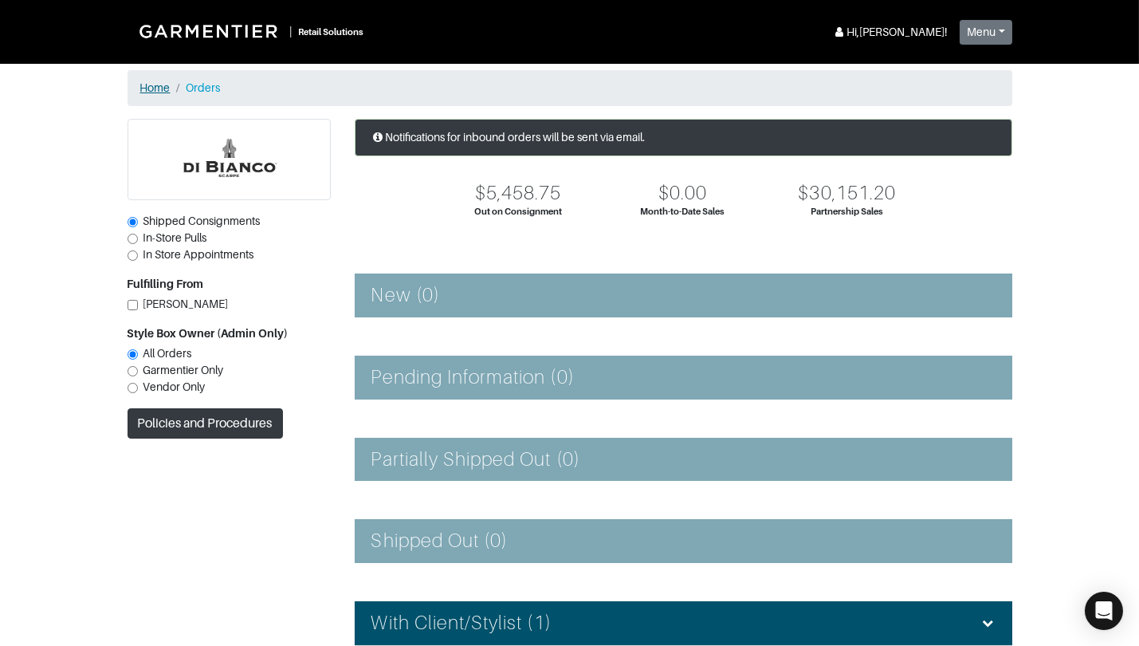
click at [154, 89] on link "Home" at bounding box center [155, 87] width 30 height 13
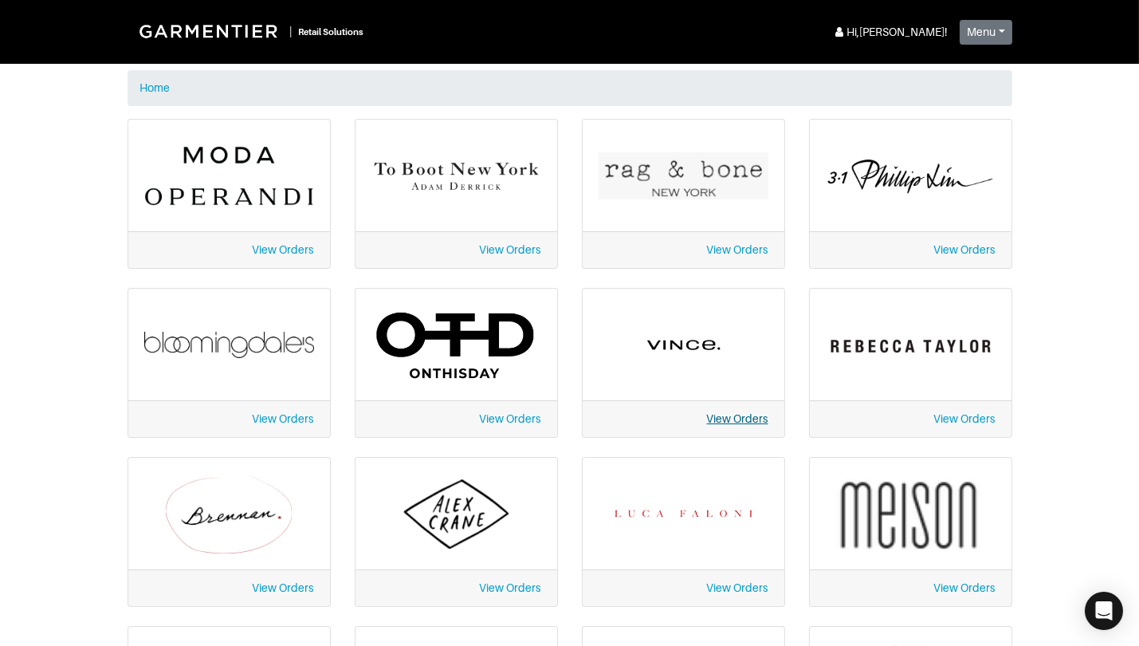
click at [717, 416] on link "View Orders" at bounding box center [737, 418] width 61 height 13
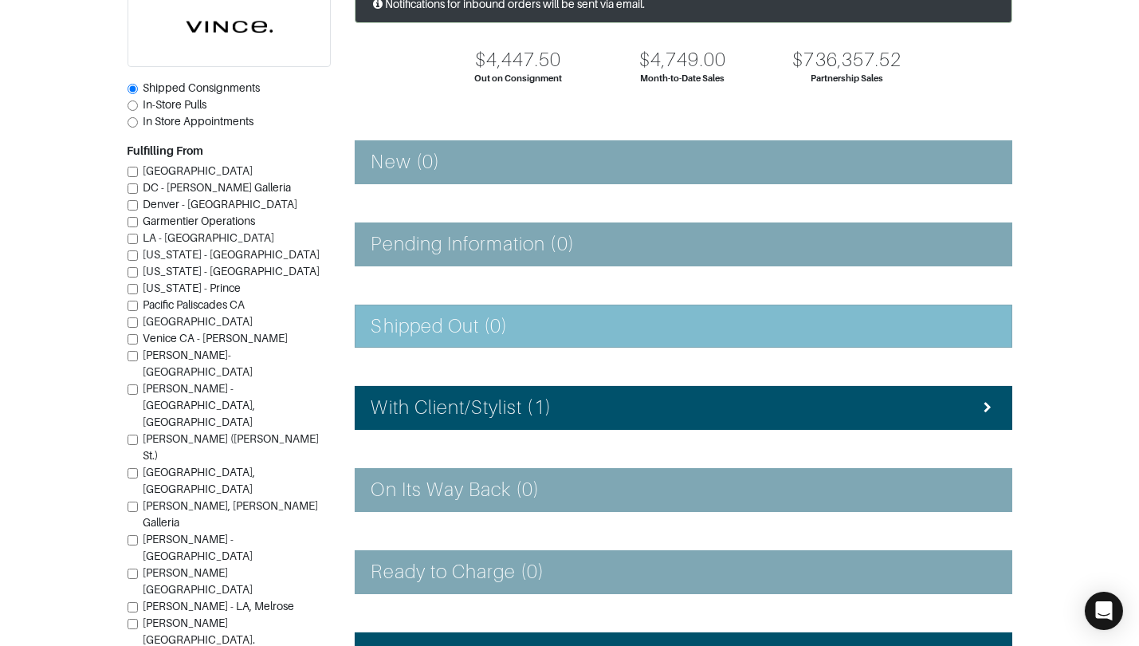
scroll to position [261, 0]
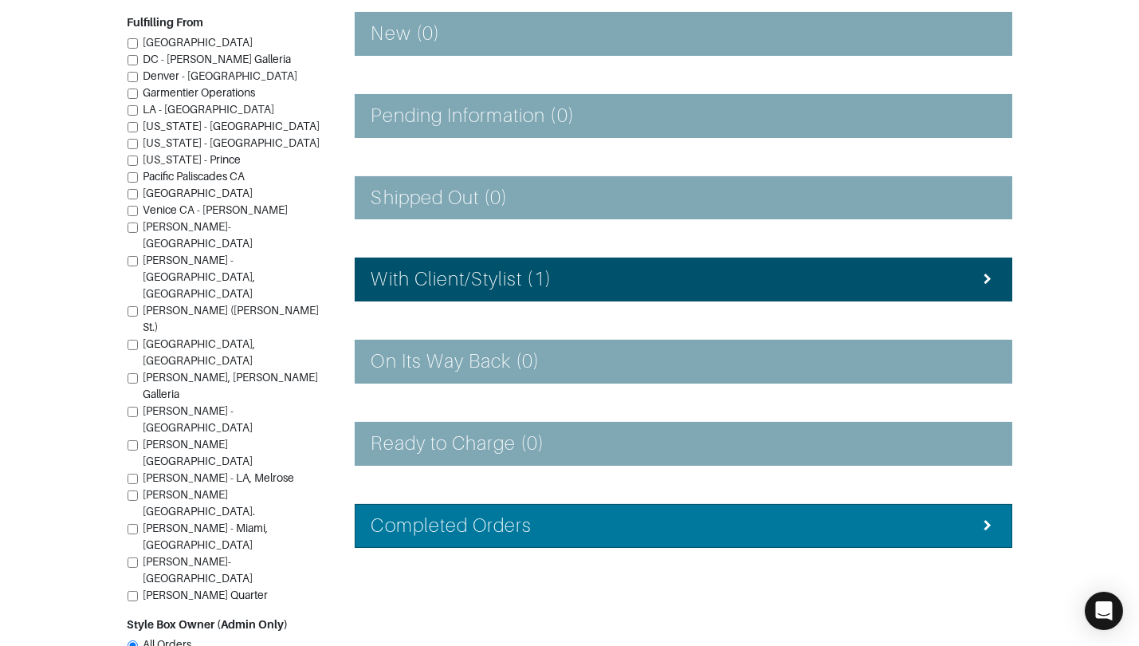
click at [544, 514] on div "Completed Orders" at bounding box center [683, 525] width 624 height 23
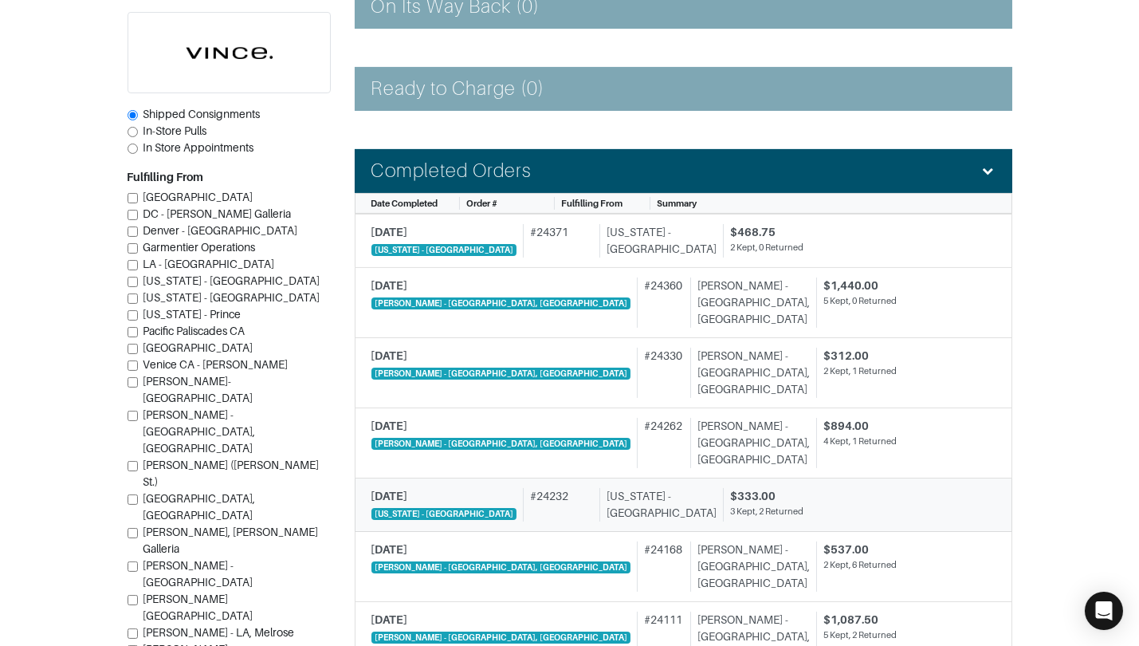
scroll to position [619, 0]
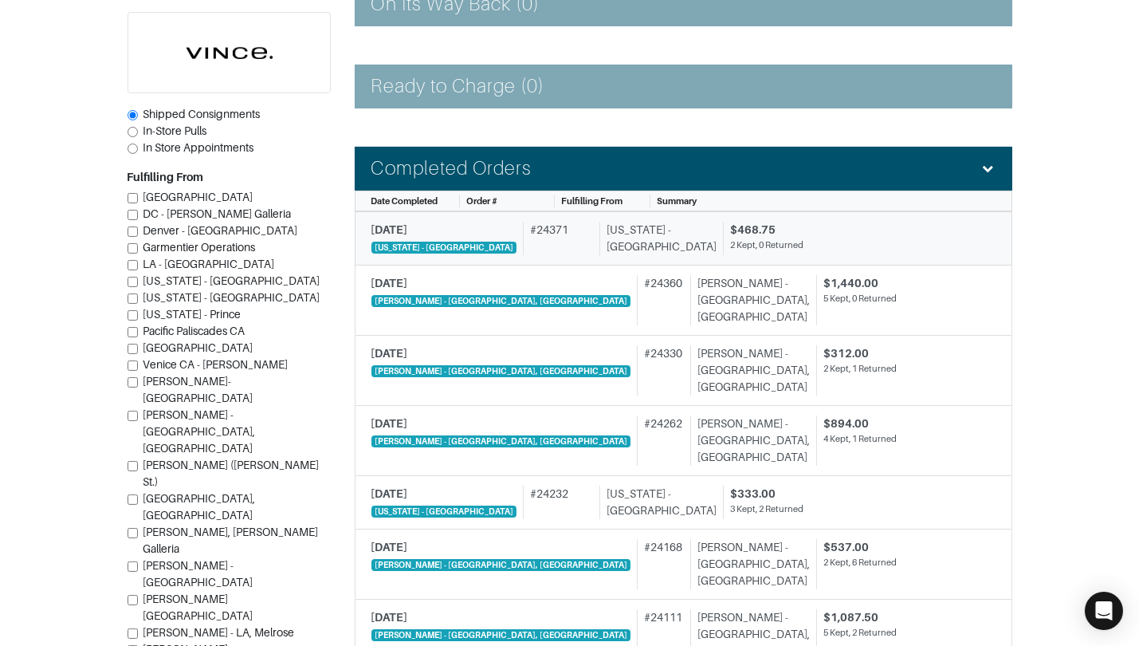
click at [543, 249] on div "# 24371" at bounding box center [558, 238] width 70 height 33
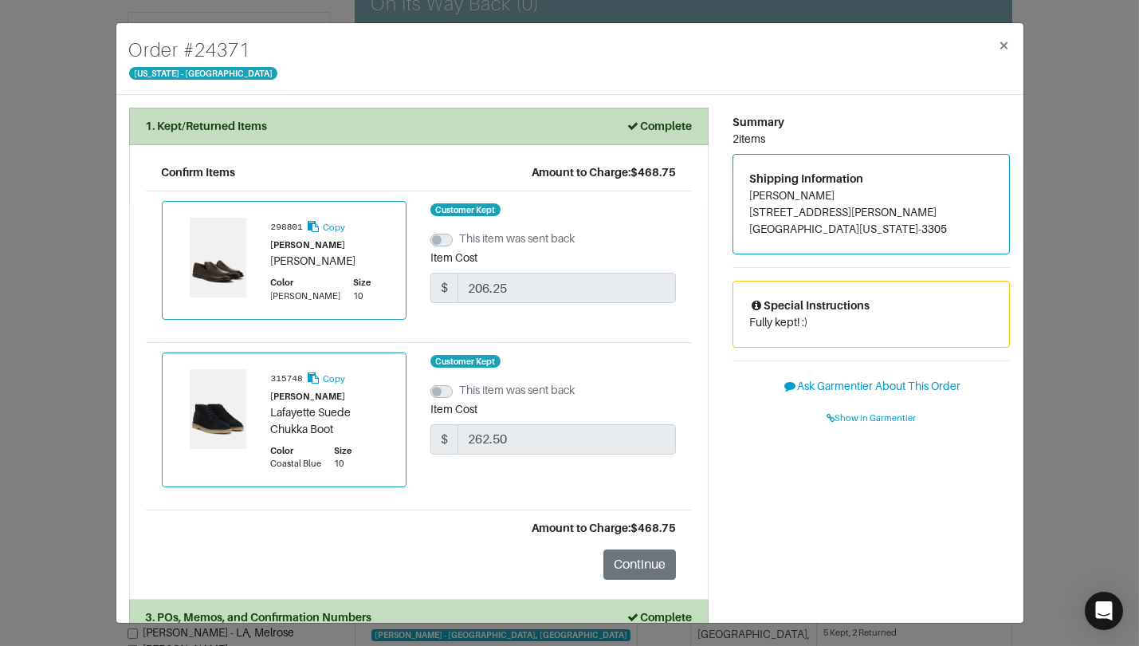
scroll to position [62, 0]
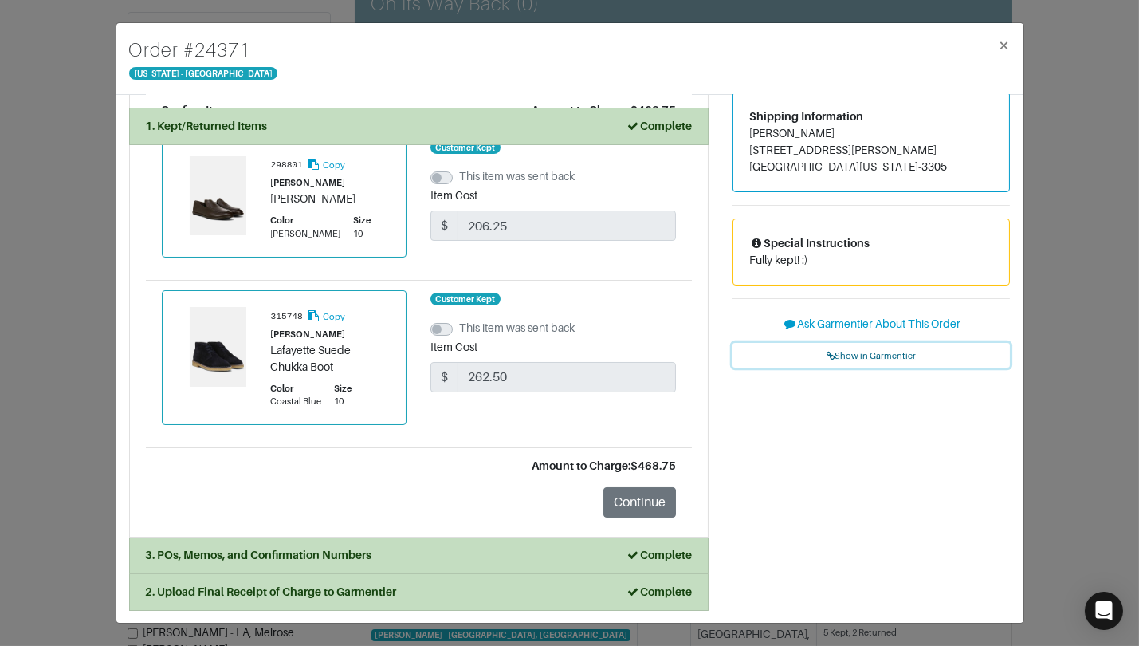
click at [844, 349] on link "Show in Garmentier" at bounding box center [871, 355] width 278 height 25
click at [71, 104] on div "Order # 24371 New York - 5th Avenue × 1. Kept/Returned Items Complete Confirm I…" at bounding box center [569, 323] width 1139 height 646
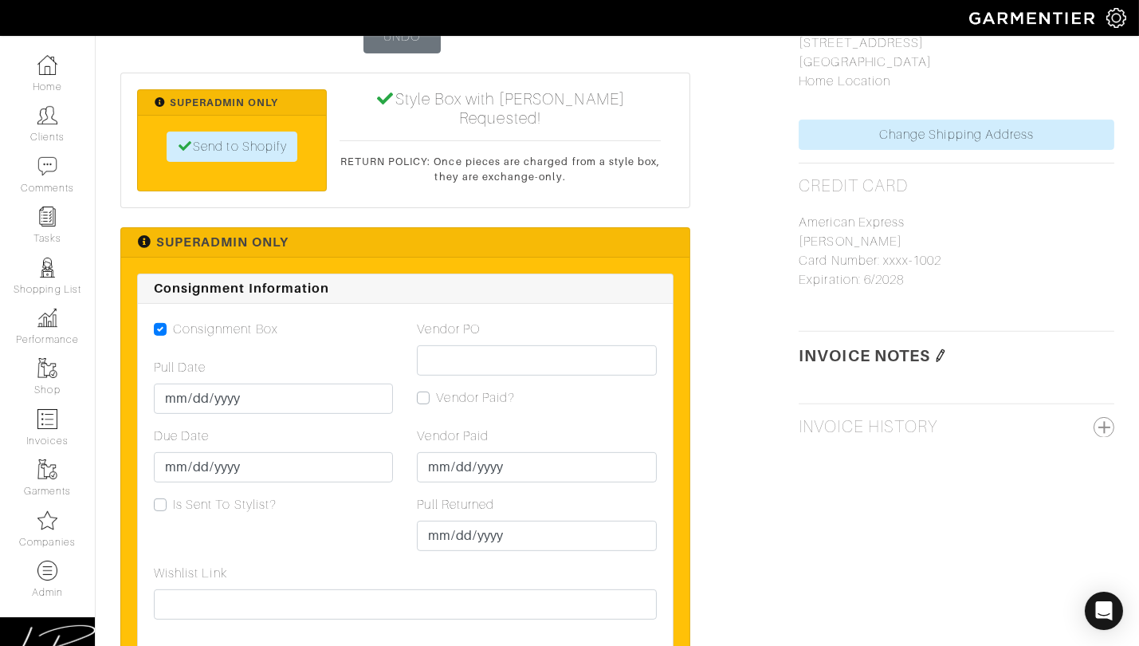
scroll to position [1294, 0]
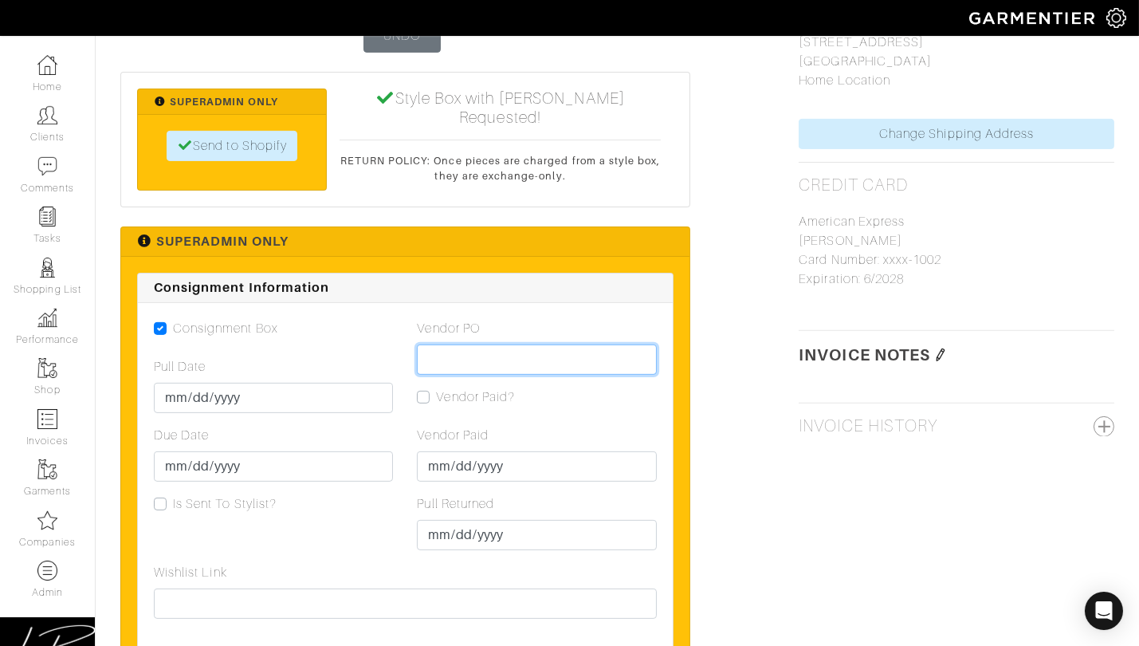
click at [452, 357] on input "Vendor PO" at bounding box center [536, 359] width 239 height 30
paste input "VN0003396042"
type input "VN0003396042"
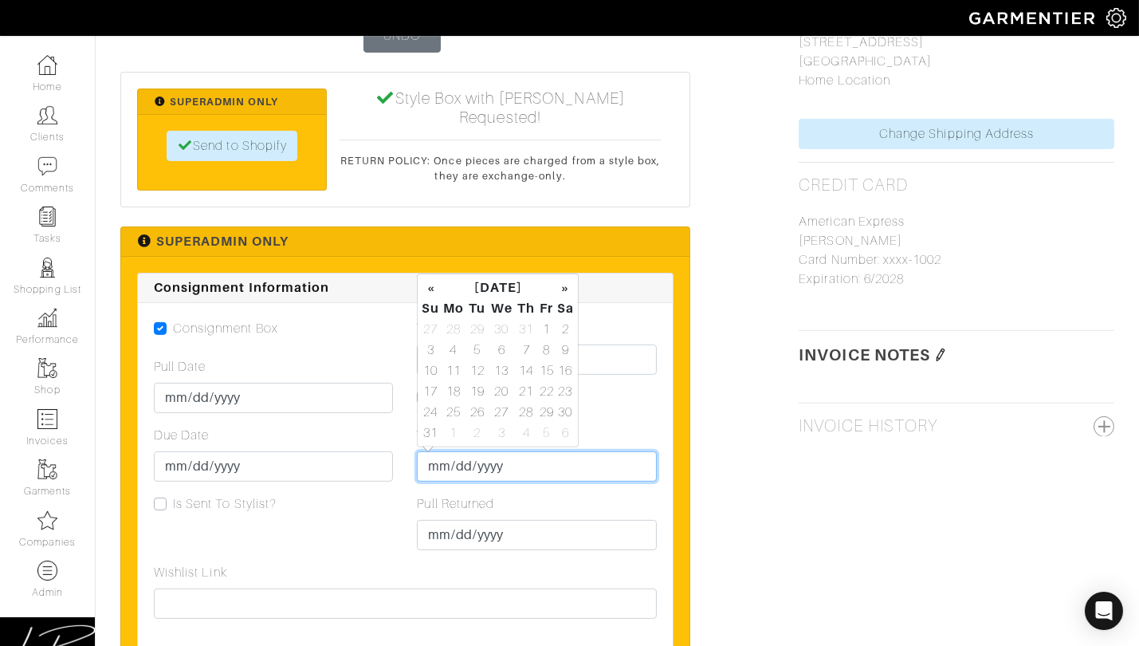
click at [430, 461] on input "Vendor Paid" at bounding box center [536, 466] width 239 height 30
click at [451, 409] on td "25" at bounding box center [454, 412] width 26 height 21
type input "2025-08-25"
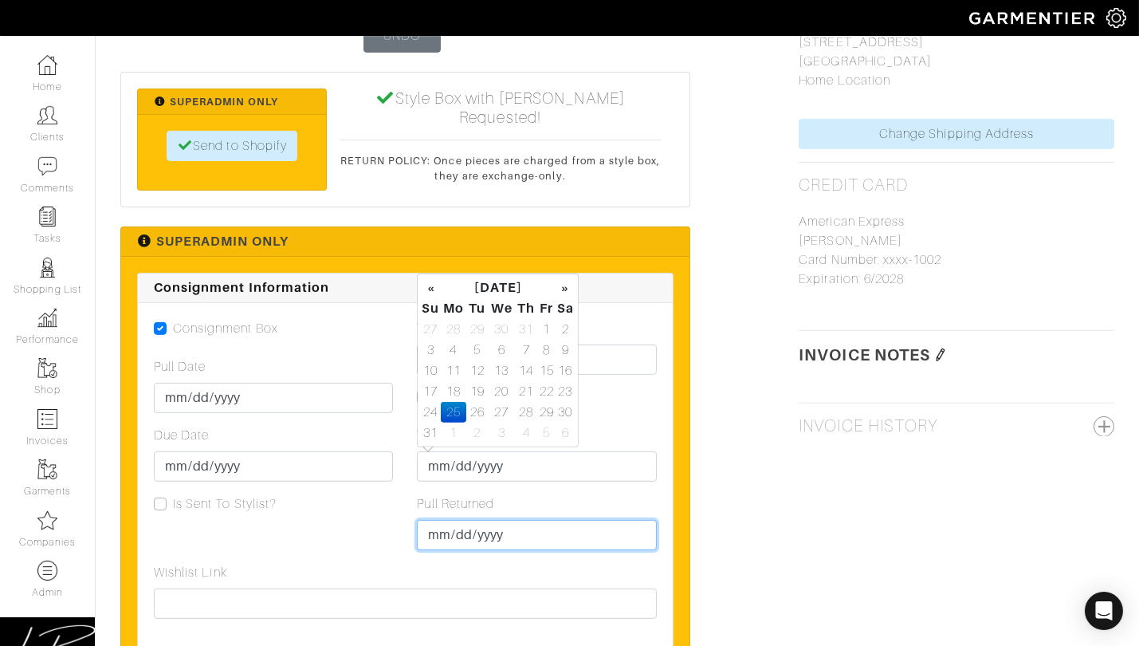
click at [442, 532] on input "Pull Returned" at bounding box center [536, 535] width 239 height 30
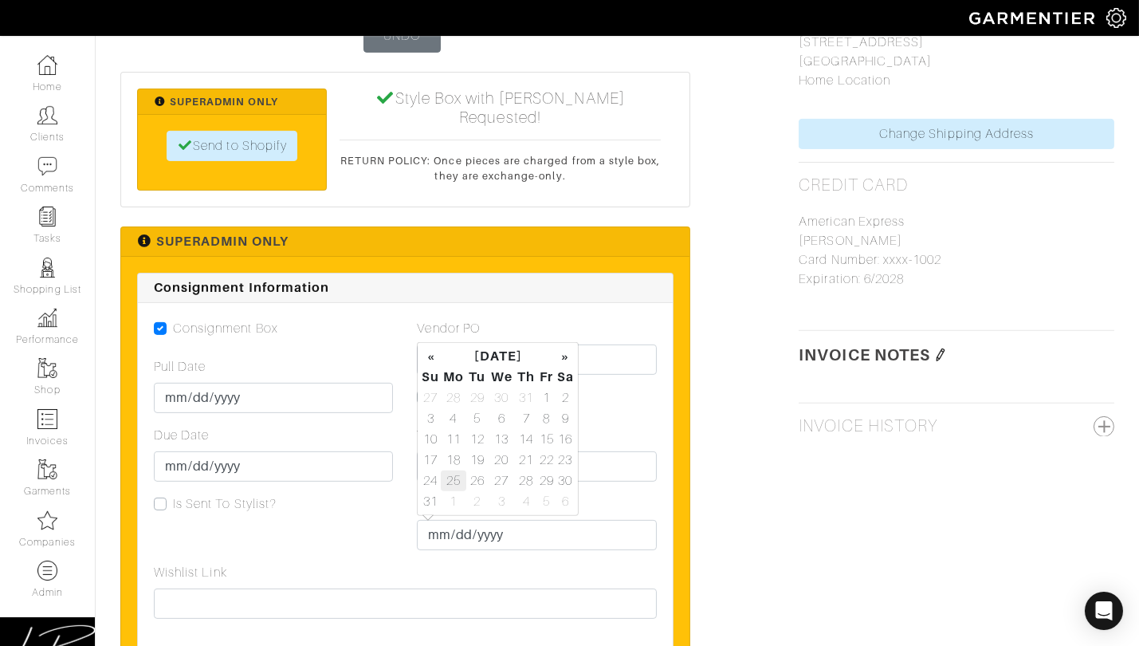
click at [458, 480] on td "25" at bounding box center [454, 480] width 26 height 21
click at [638, 430] on div "Vendor Paid 2025-08-25" at bounding box center [536, 454] width 239 height 56
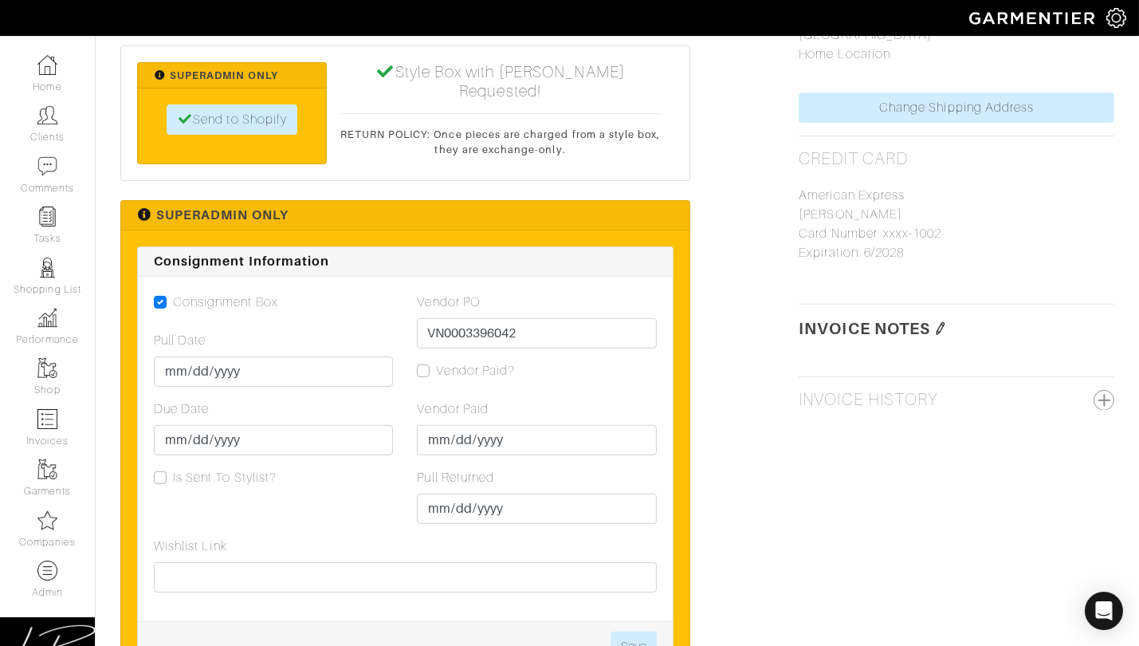
scroll to position [1363, 0]
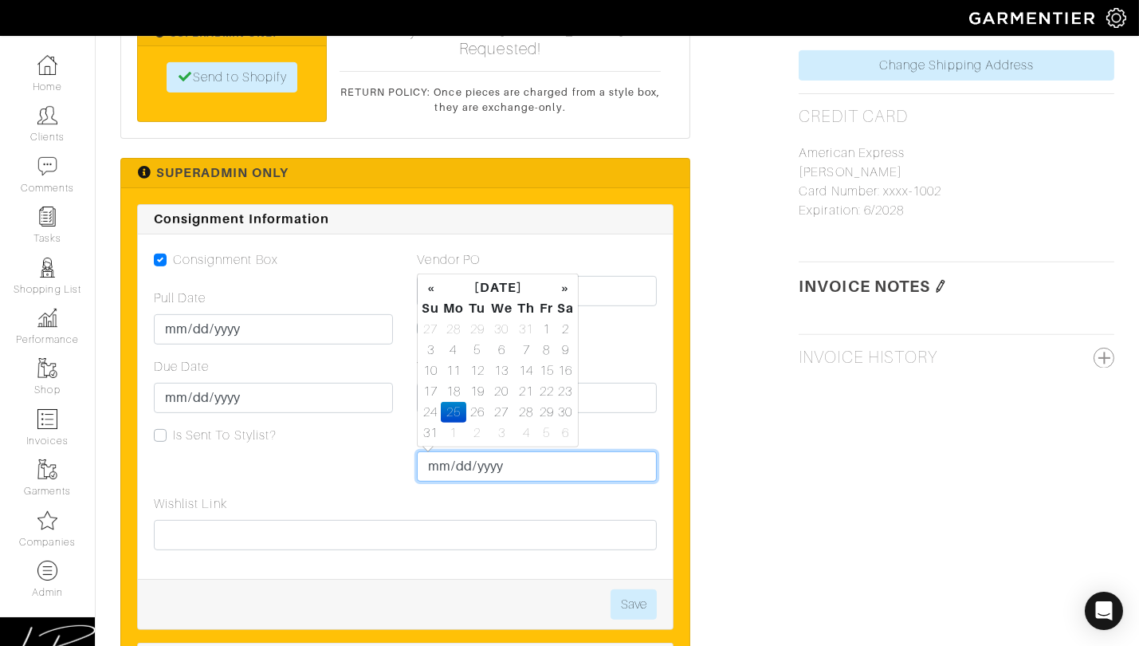
click at [458, 464] on input "[DATE]" at bounding box center [536, 466] width 239 height 30
click at [433, 408] on td "24" at bounding box center [430, 412] width 19 height 21
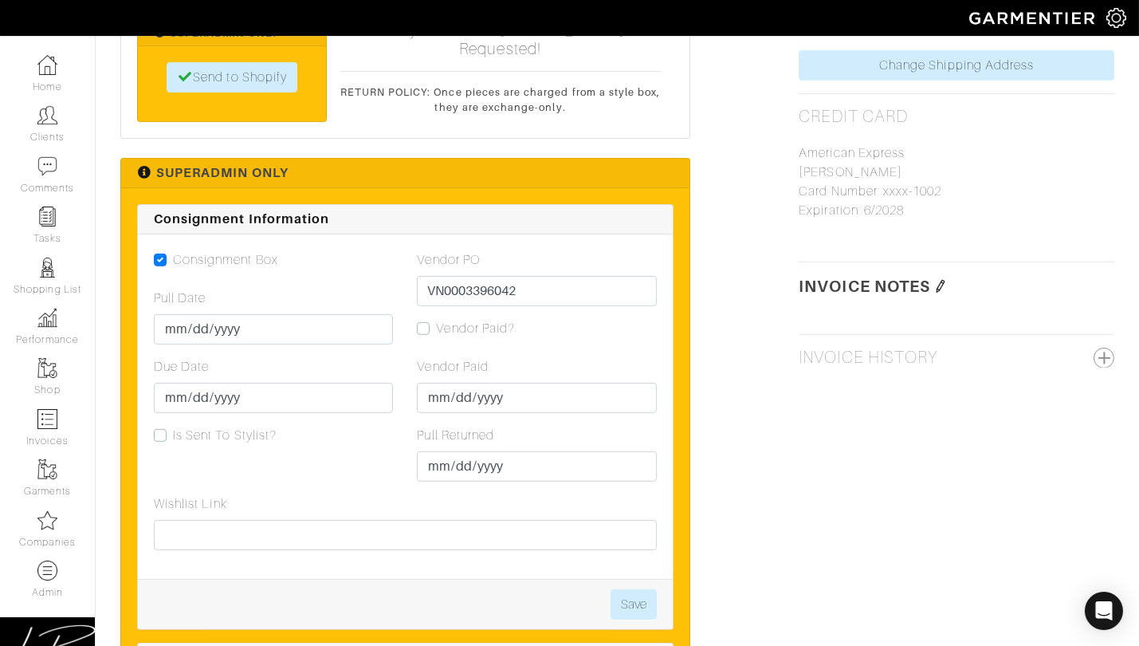
click at [455, 465] on input "2025-08-24" at bounding box center [536, 466] width 239 height 30
click at [447, 410] on td "25" at bounding box center [454, 412] width 26 height 21
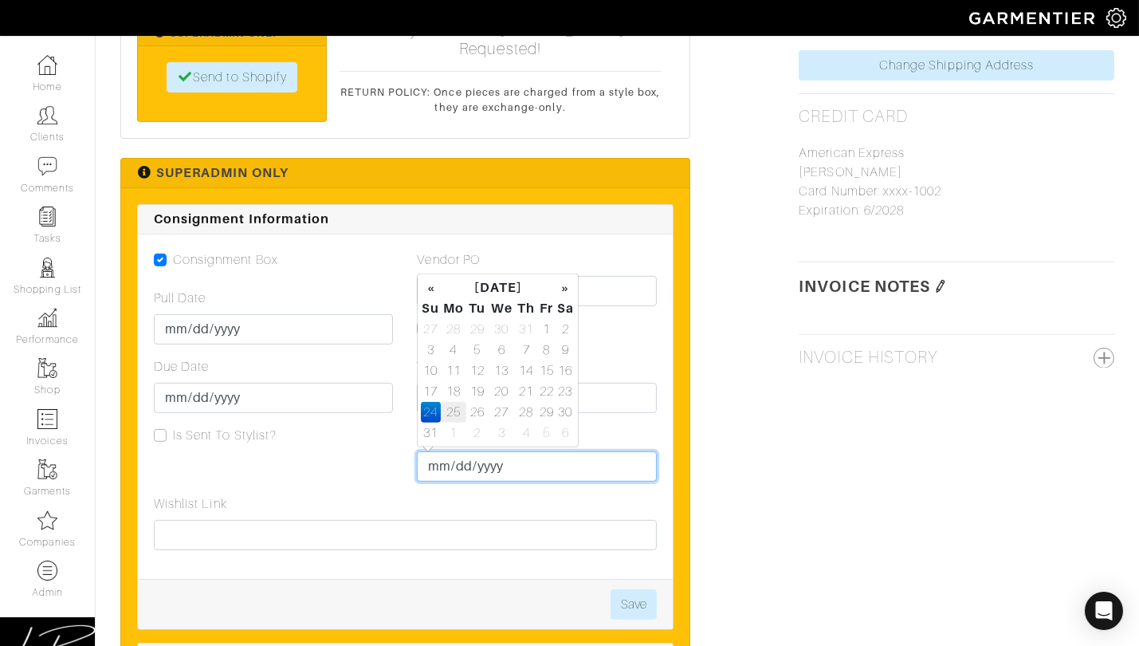
type input "[DATE]"
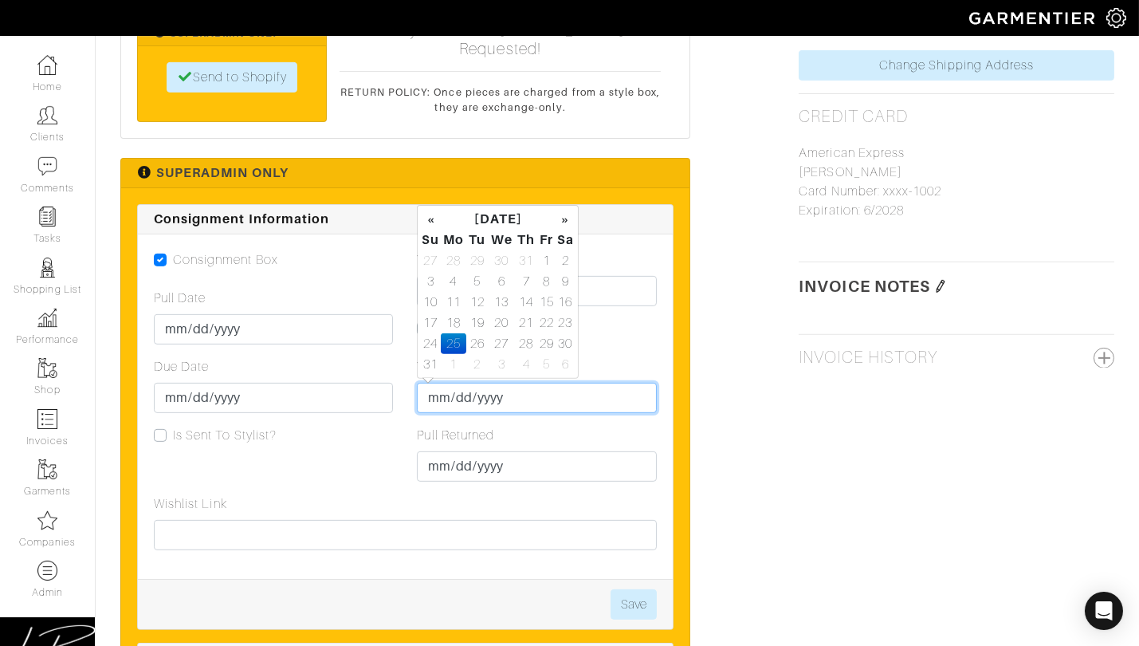
click at [650, 399] on input "[DATE]" at bounding box center [536, 398] width 239 height 30
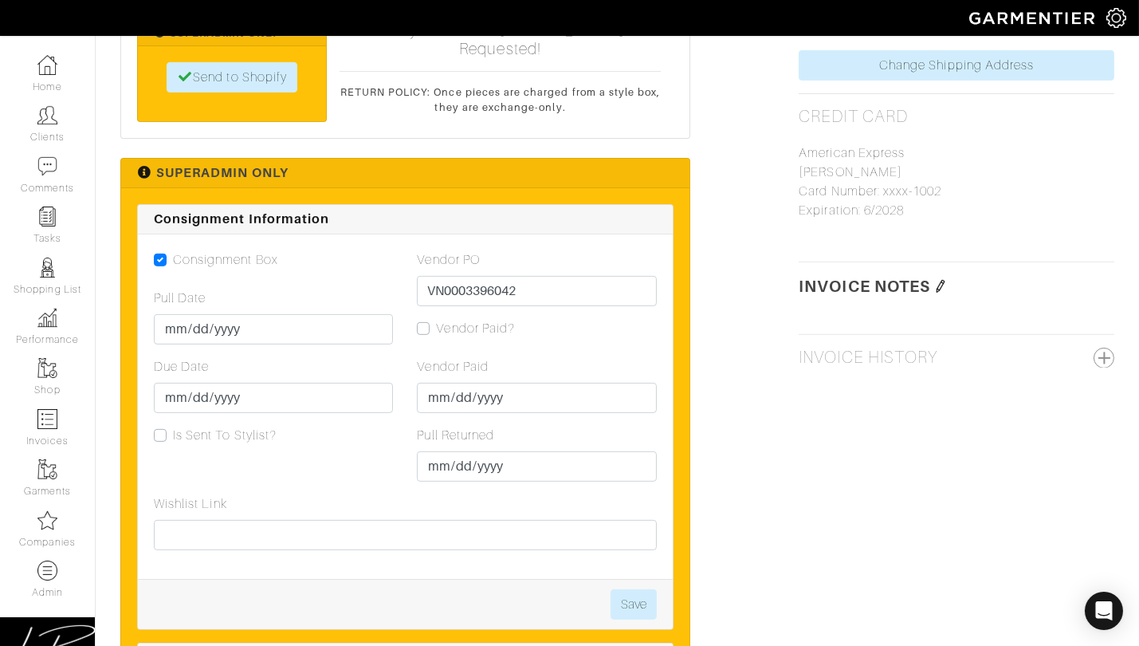
click at [636, 599] on button "Save" at bounding box center [634, 604] width 46 height 30
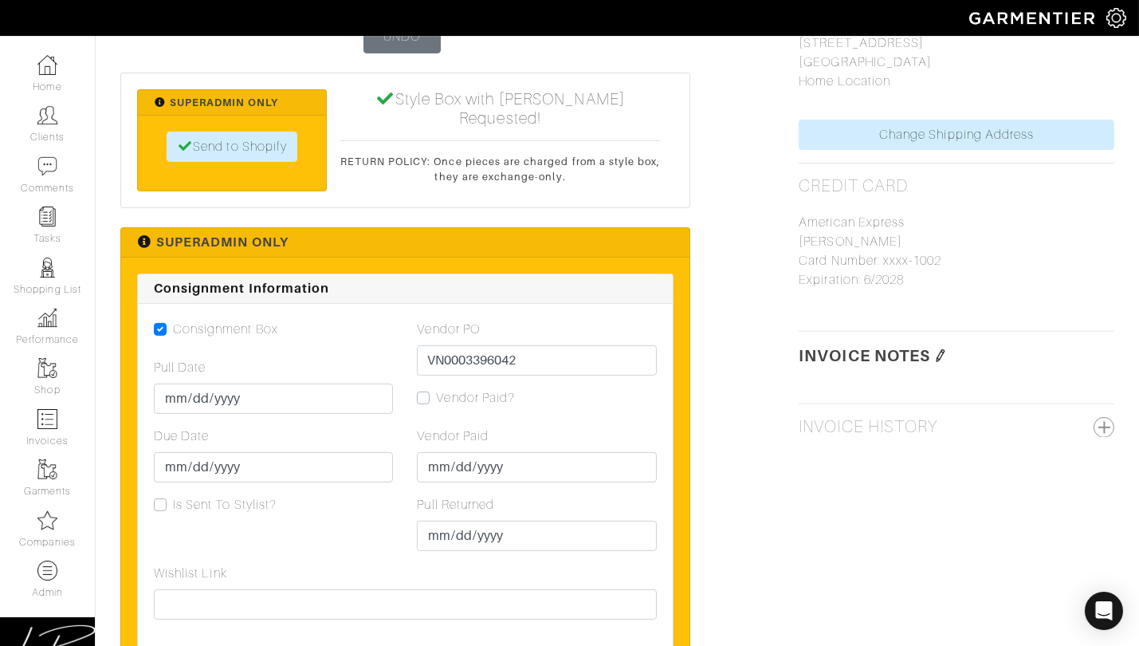
scroll to position [1296, 0]
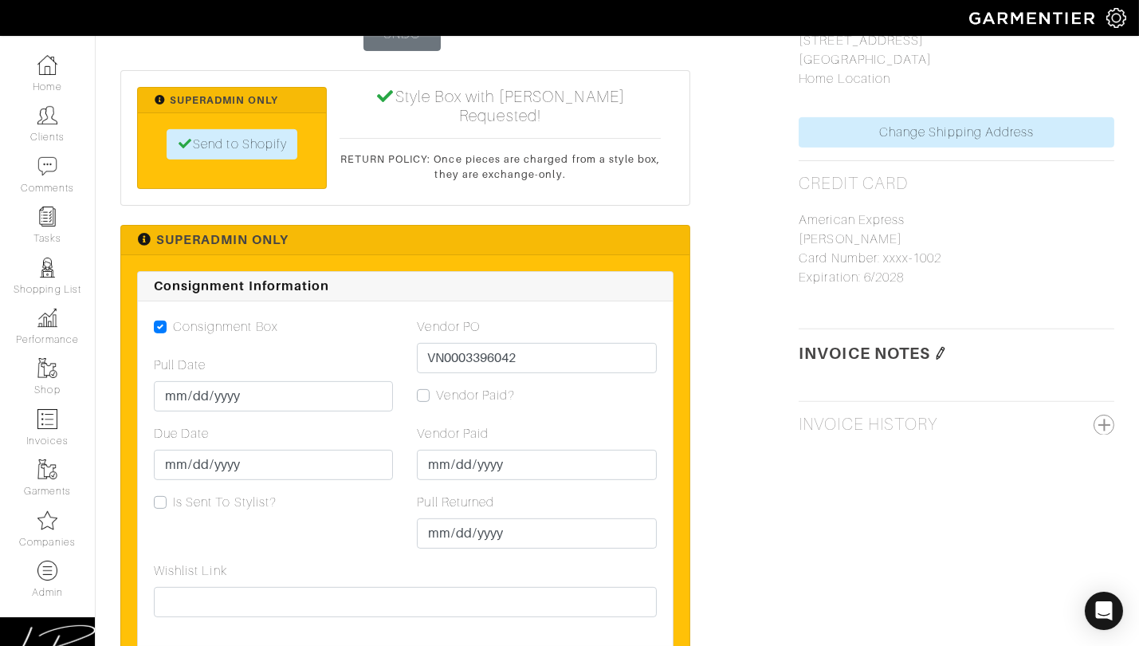
click at [436, 396] on label "Vendor Paid?" at bounding box center [475, 395] width 79 height 19
click at [424, 396] on input "Vendor Paid?" at bounding box center [423, 394] width 13 height 16
checkbox input "true"
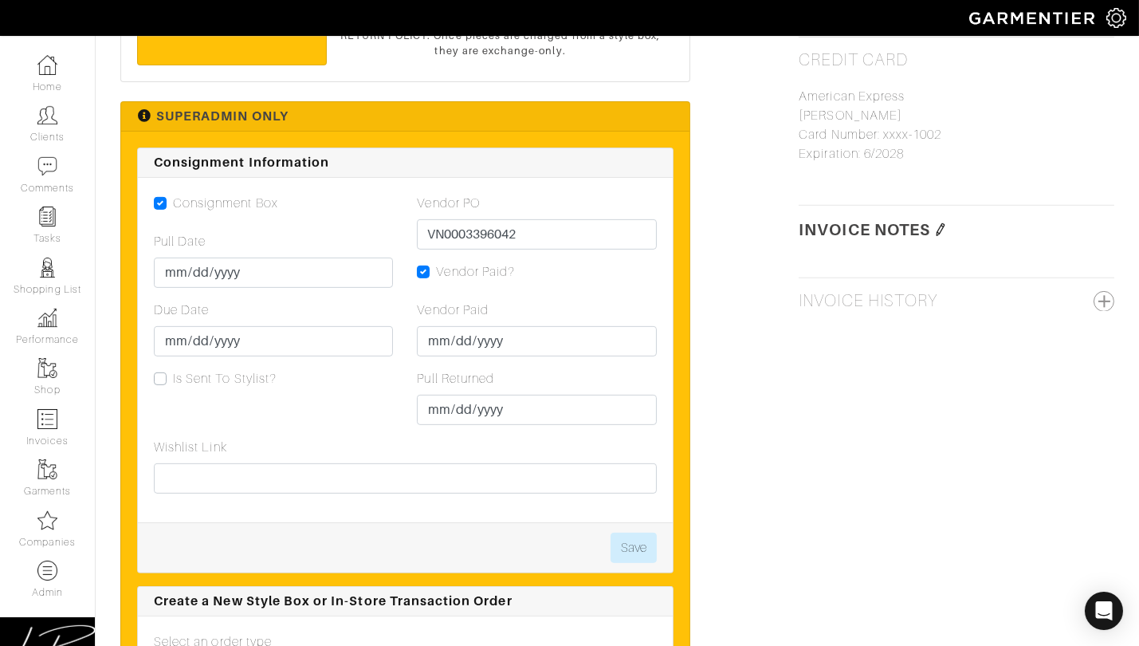
scroll to position [1423, 0]
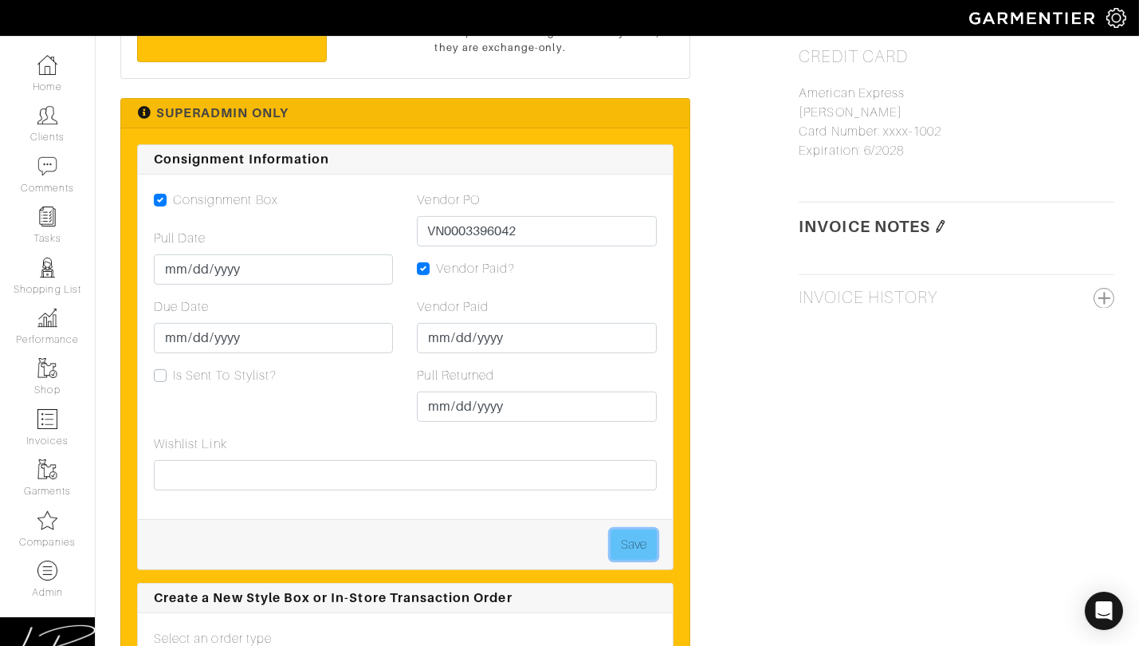
click at [631, 533] on button "Save" at bounding box center [634, 544] width 46 height 30
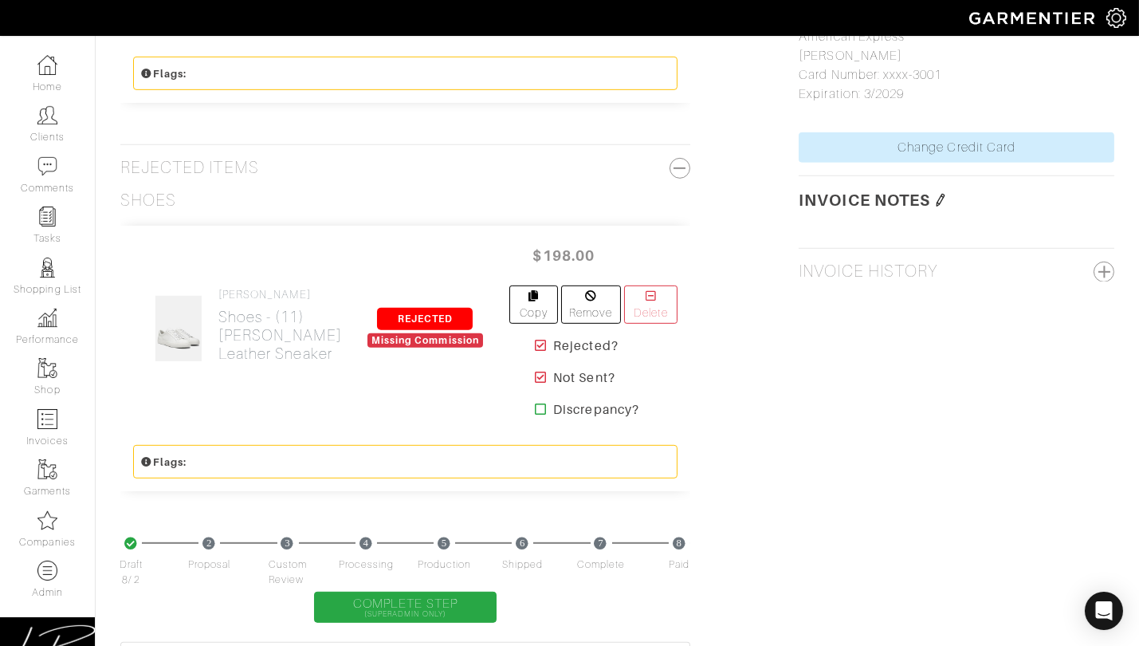
scroll to position [1672, 0]
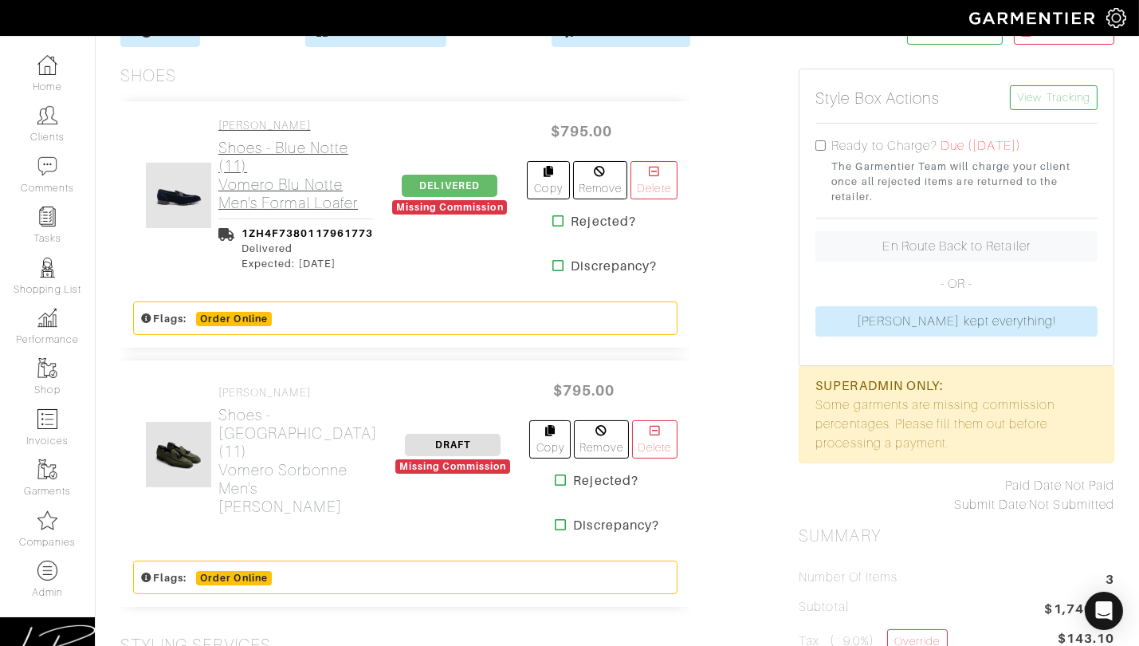
scroll to position [348, 0]
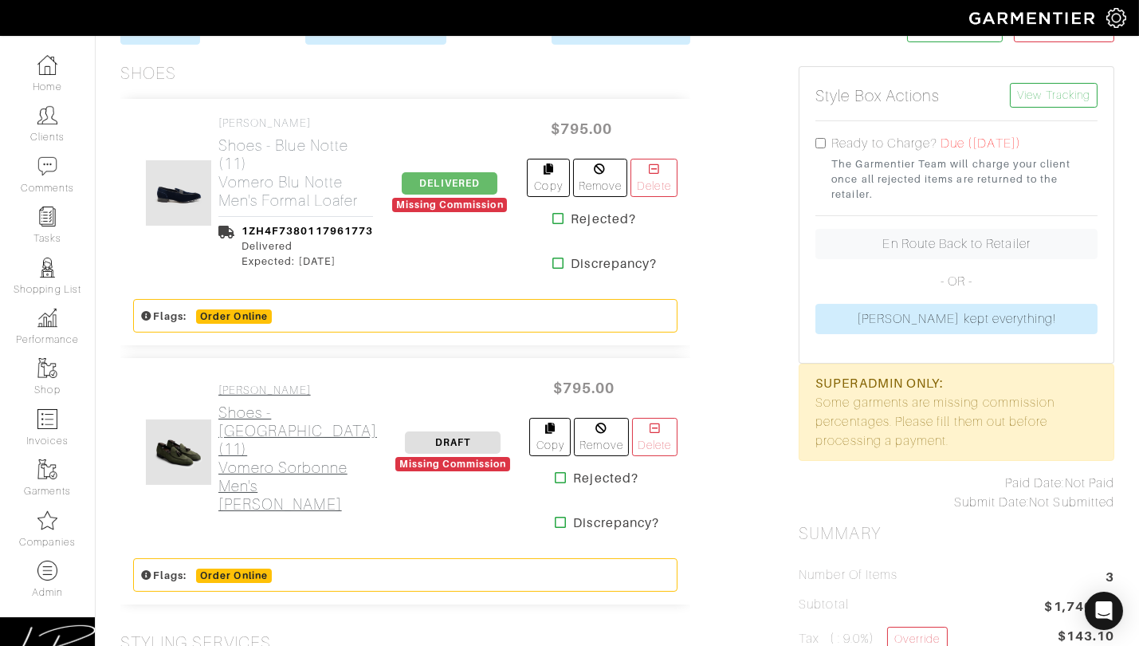
click at [242, 388] on link "Di Bianco Shoes - Sorbonne (11) Vomero Sorbonne Men's Suede Loafer" at bounding box center [297, 448] width 159 height 130
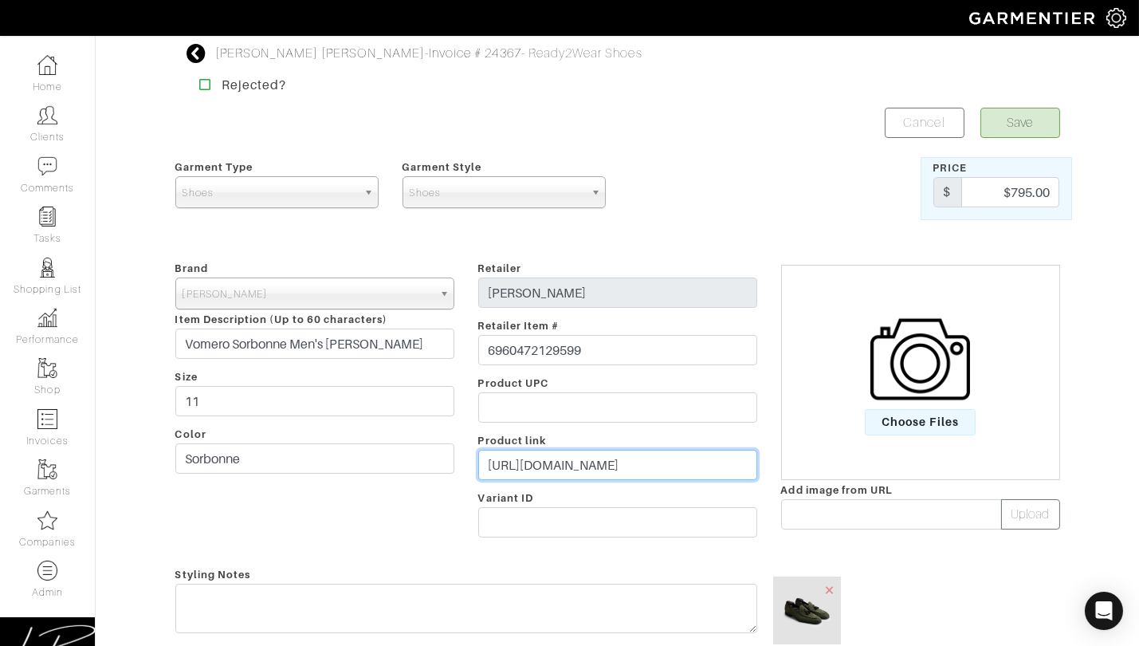
click at [629, 461] on input "[URL][DOMAIN_NAME]" at bounding box center [617, 465] width 279 height 30
click at [429, 57] on link "Invoice # 24367" at bounding box center [475, 53] width 92 height 14
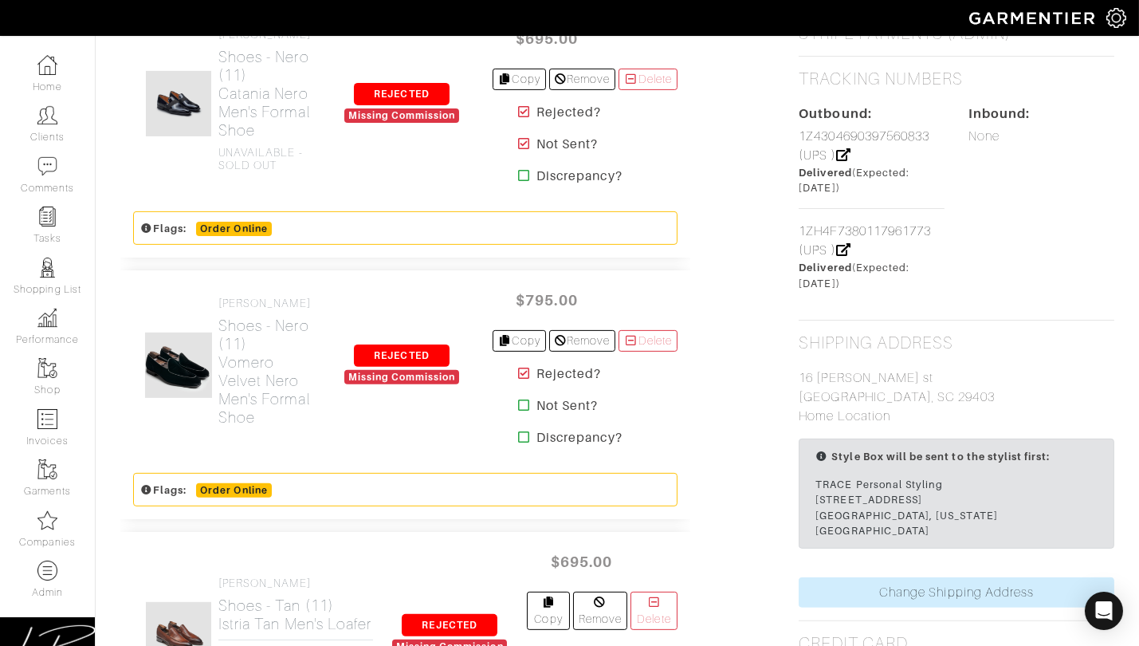
scroll to position [1209, 0]
click at [518, 410] on icon at bounding box center [524, 404] width 12 height 13
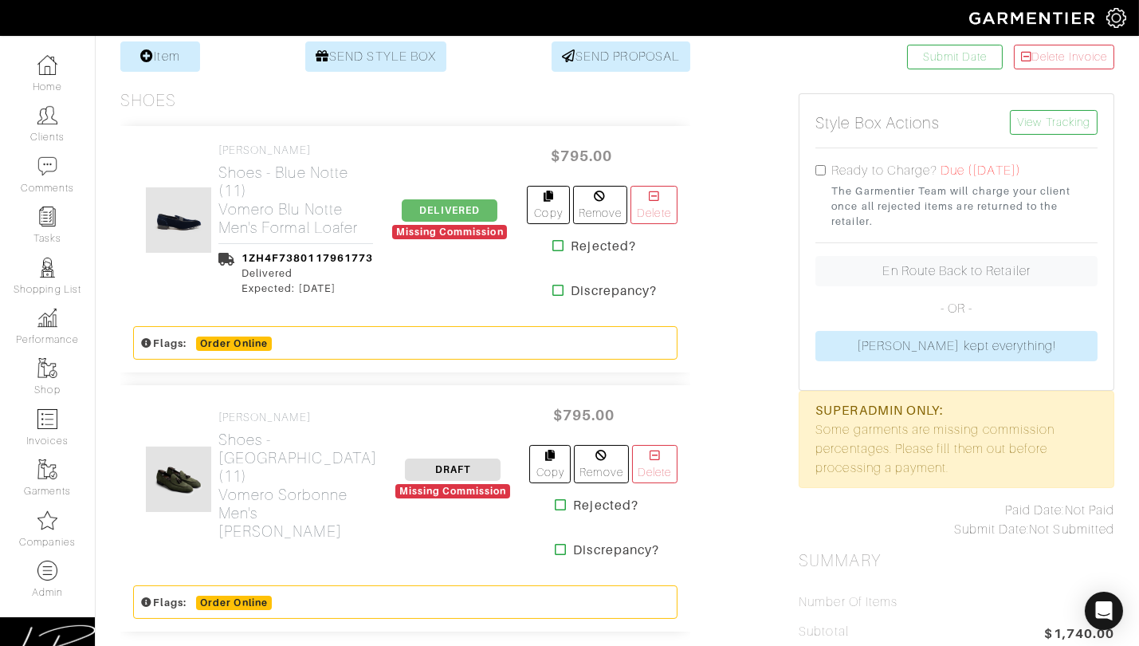
scroll to position [316, 0]
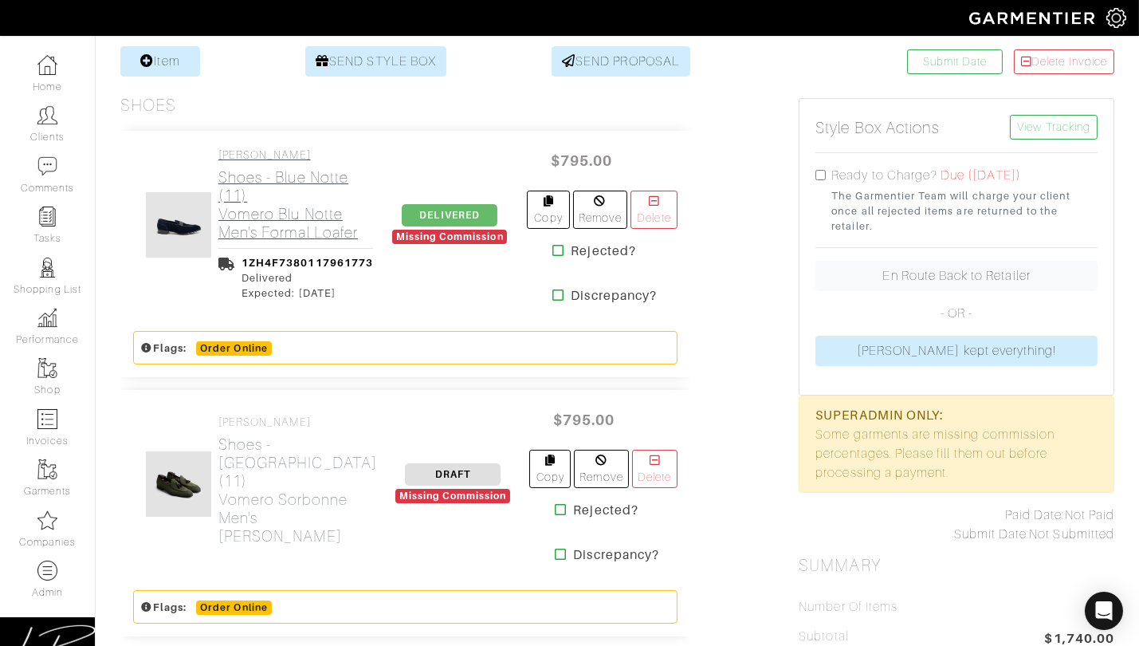
click at [293, 187] on h2 "Shoes - Blue Notte (11) Vomero Blu Notte Men's Formal Loafer" at bounding box center [295, 204] width 155 height 73
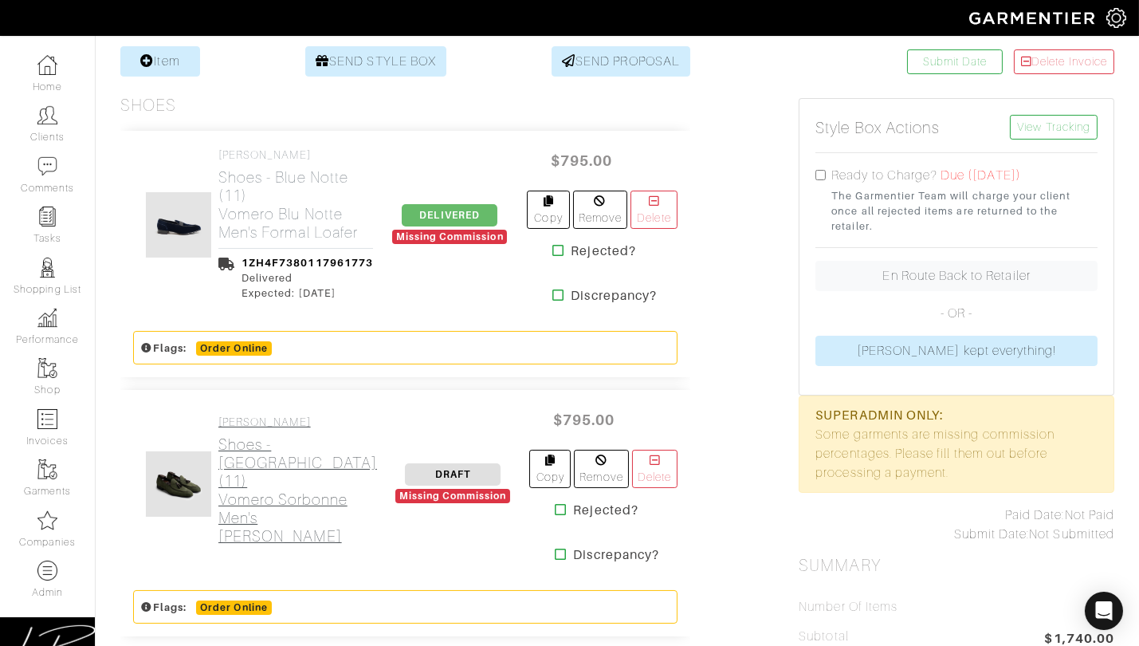
click at [250, 458] on h2 "Shoes - [GEOGRAPHIC_DATA] (11) Vomero Sorbonne Men's Suede Loafer" at bounding box center [297, 490] width 159 height 110
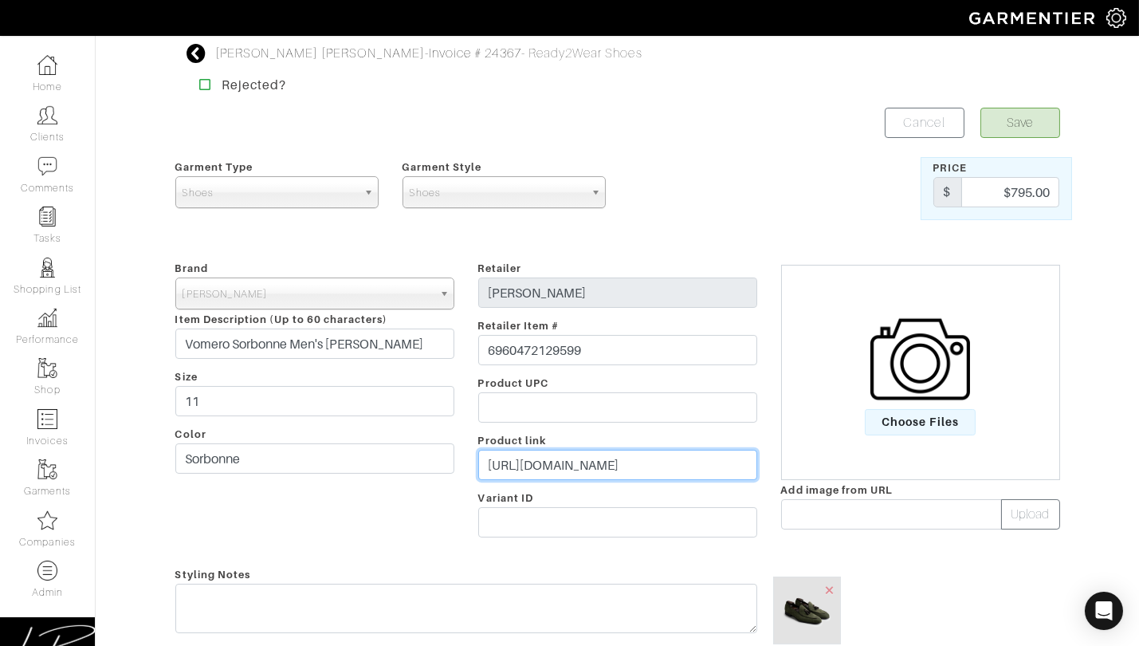
click at [546, 472] on input "https://scarpedibianco.com/products/mens-loafer-vomero-suede-green" at bounding box center [617, 465] width 279 height 30
drag, startPoint x: 980, startPoint y: 188, endPoint x: 1137, endPoint y: 191, distance: 157.0
click at [1136, 189] on div "turner lacaze - Invoice # 24367 - Ready2Wear Shoes Rejected? Save Cancel Garmen…" at bounding box center [569, 608] width 1139 height 1129
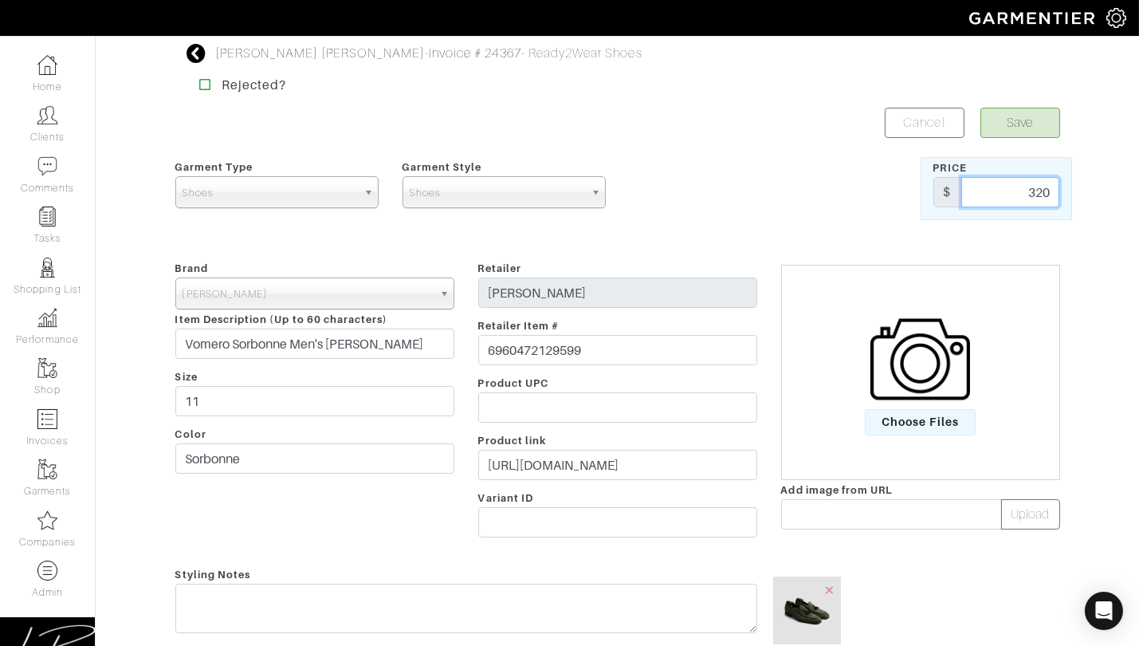
type input "320"
drag, startPoint x: 840, startPoint y: 215, endPoint x: 831, endPoint y: 241, distance: 27.2
click at [839, 217] on div at bounding box center [844, 188] width 151 height 63
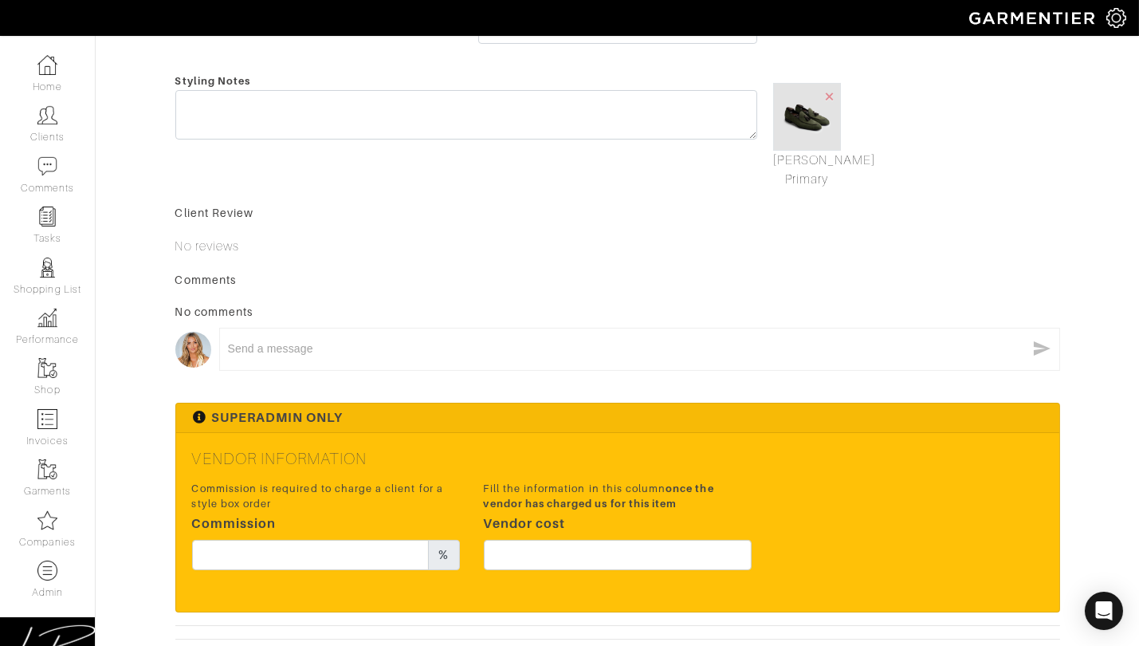
scroll to position [603, 0]
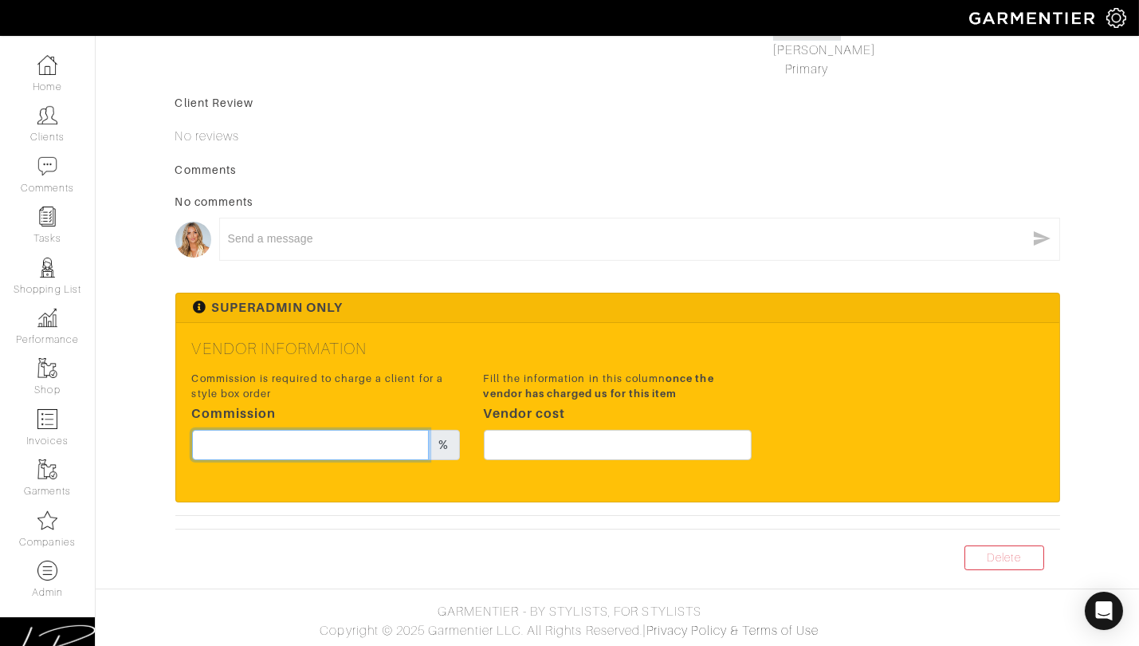
click at [363, 445] on input "text" at bounding box center [311, 445] width 238 height 30
type input "17"
click at [530, 340] on h5 "Vendor Information" at bounding box center [617, 348] width 851 height 19
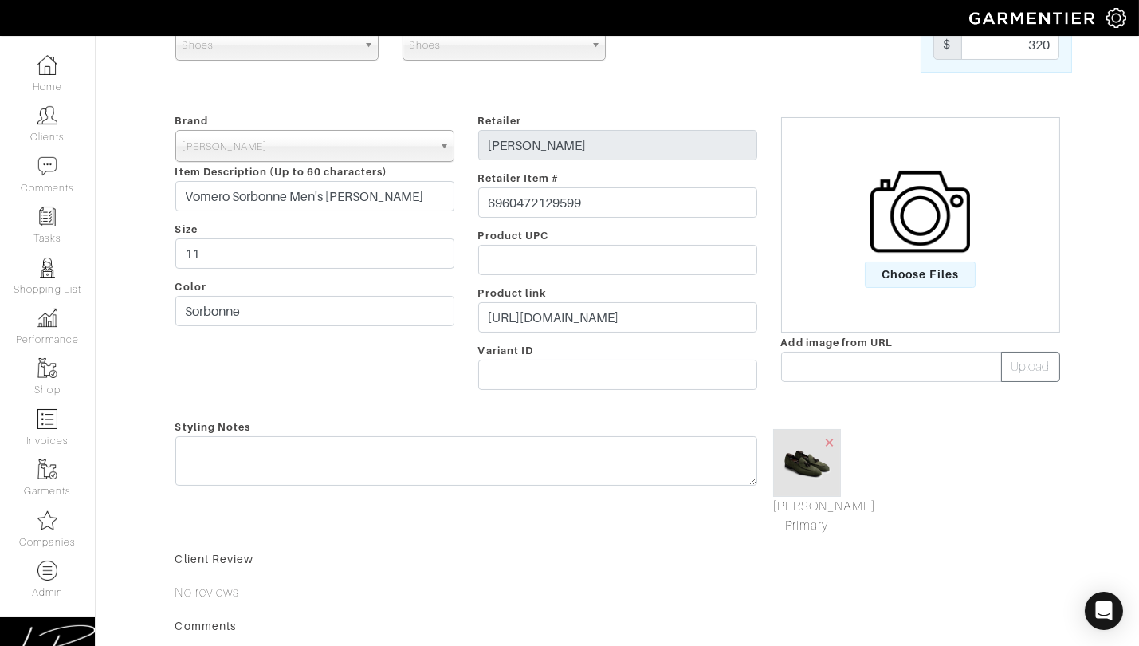
scroll to position [0, 0]
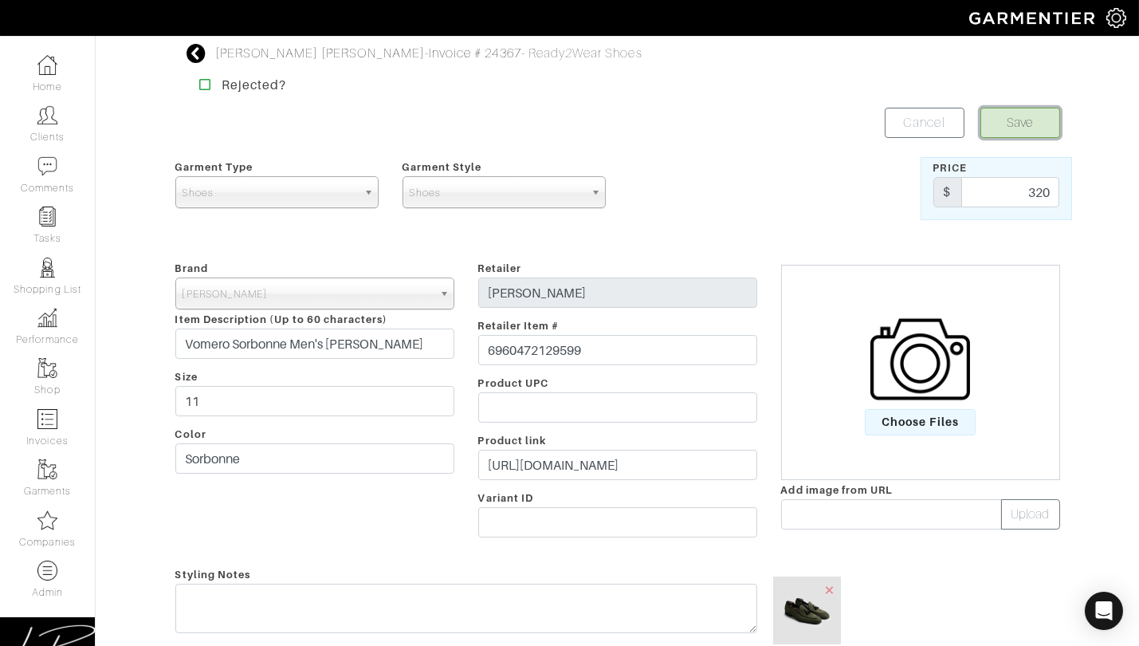
click at [990, 124] on button "Save" at bounding box center [1020, 123] width 80 height 30
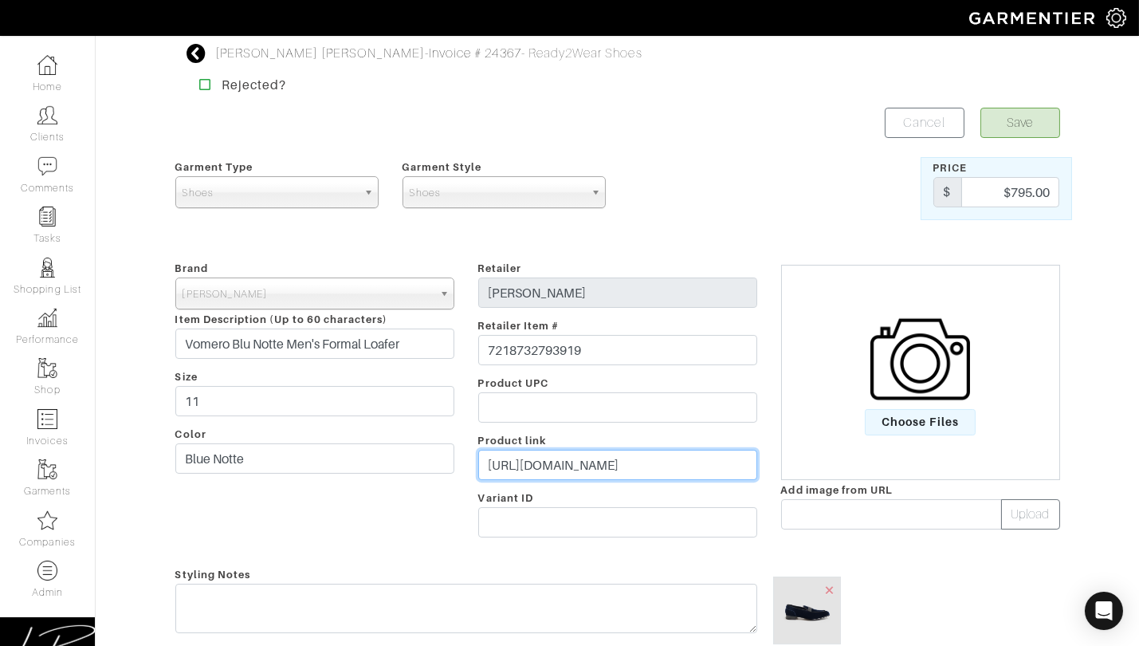
click at [638, 463] on input "https://scarpedibianco.com/products/vomero-mens-loafer-blue-notte" at bounding box center [617, 465] width 279 height 30
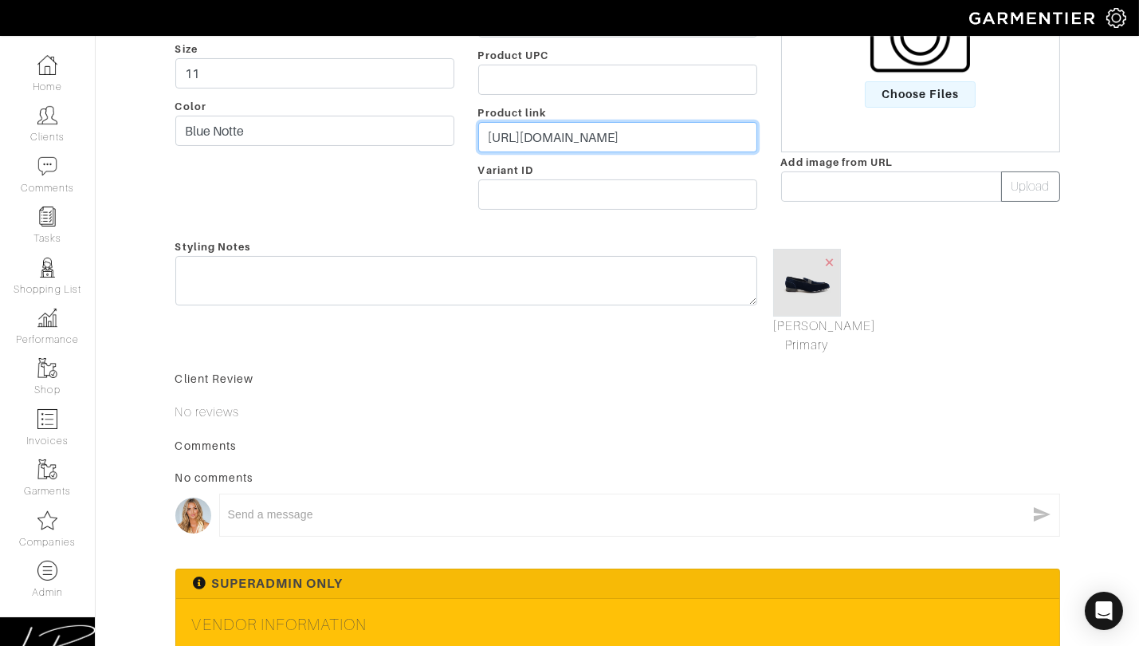
scroll to position [603, 0]
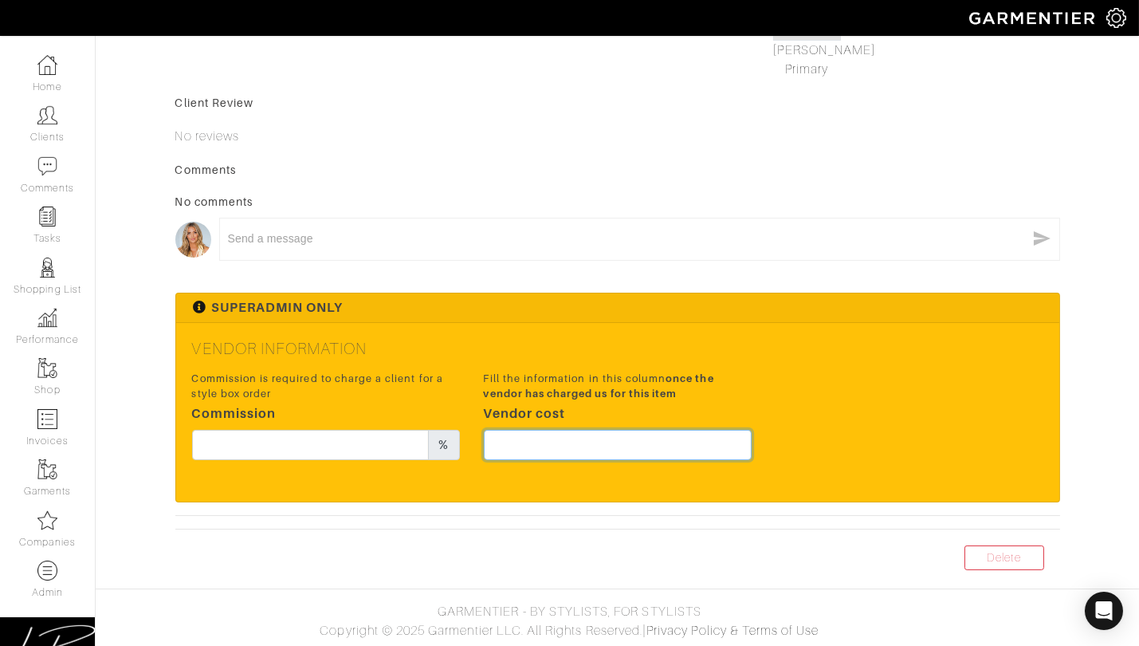
click at [611, 433] on input "text" at bounding box center [618, 445] width 268 height 30
type input "195"
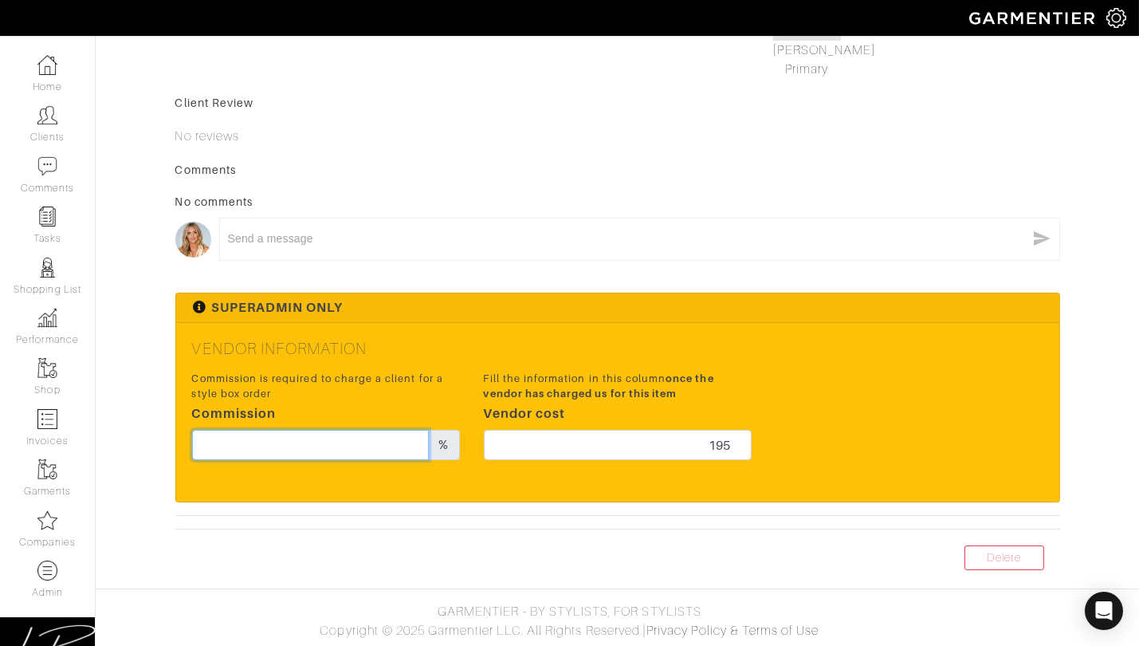
click at [349, 444] on input "text" at bounding box center [311, 445] width 238 height 30
type input "15"
click at [638, 395] on span "once the vendor has charged us for this item" at bounding box center [599, 385] width 230 height 27
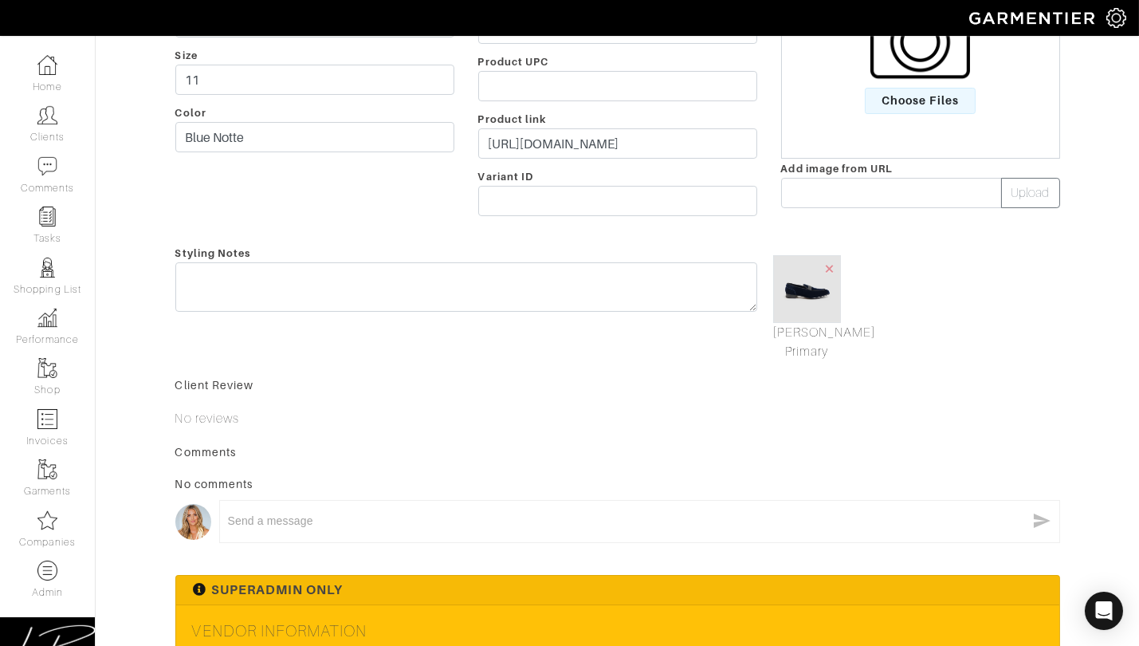
scroll to position [0, 0]
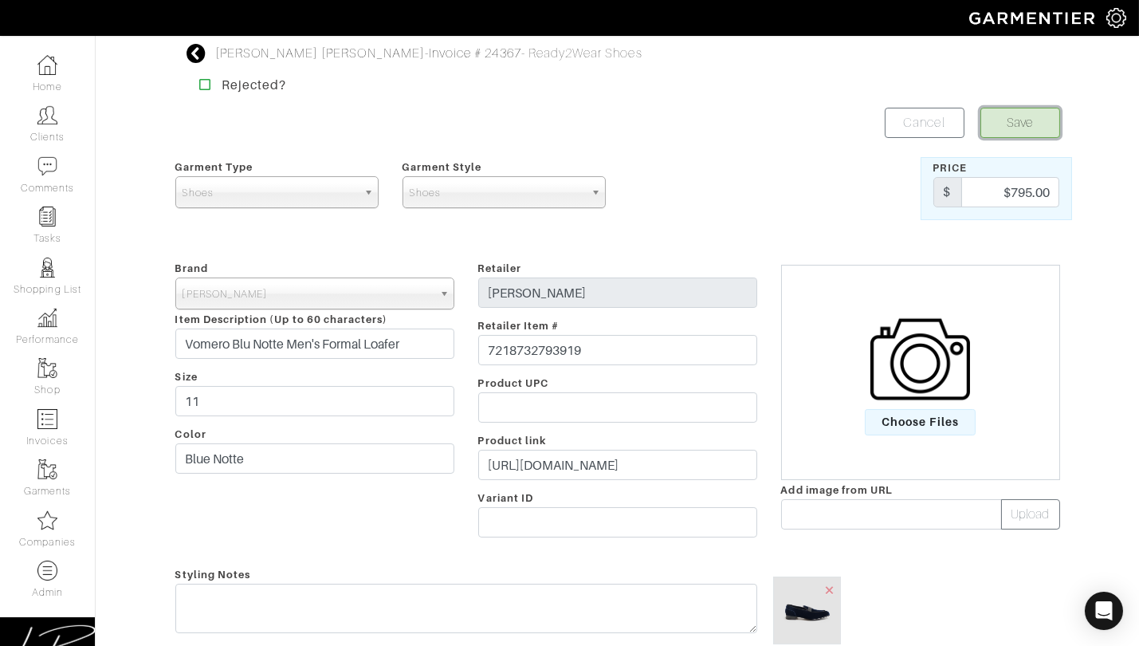
click at [990, 111] on button "Save" at bounding box center [1020, 123] width 80 height 30
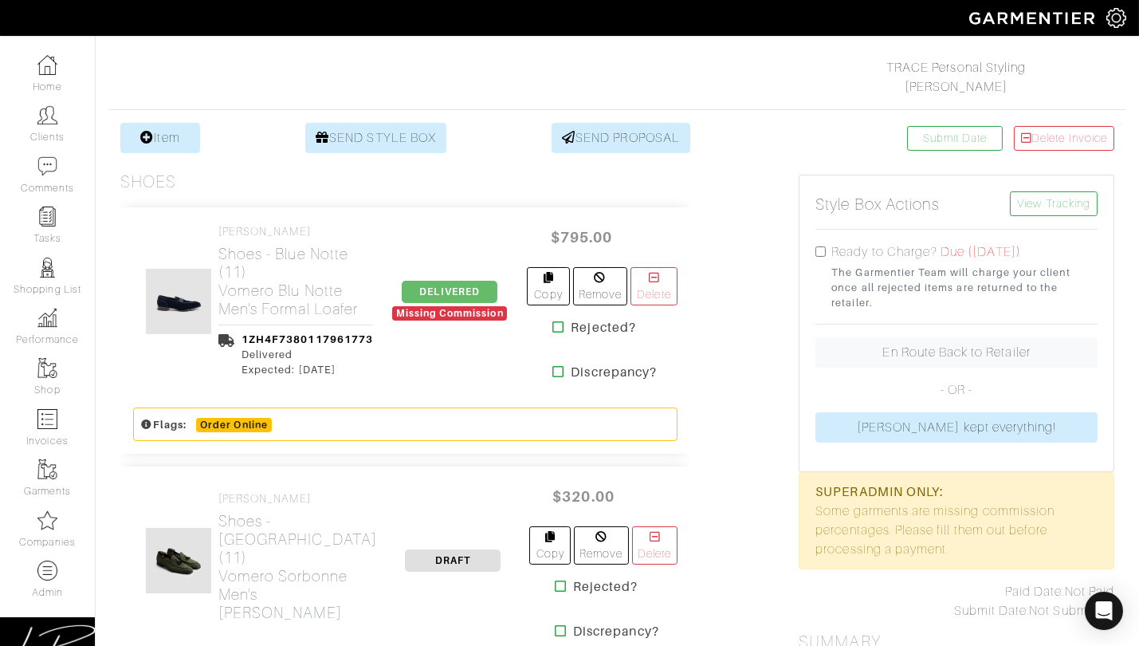
scroll to position [238, 0]
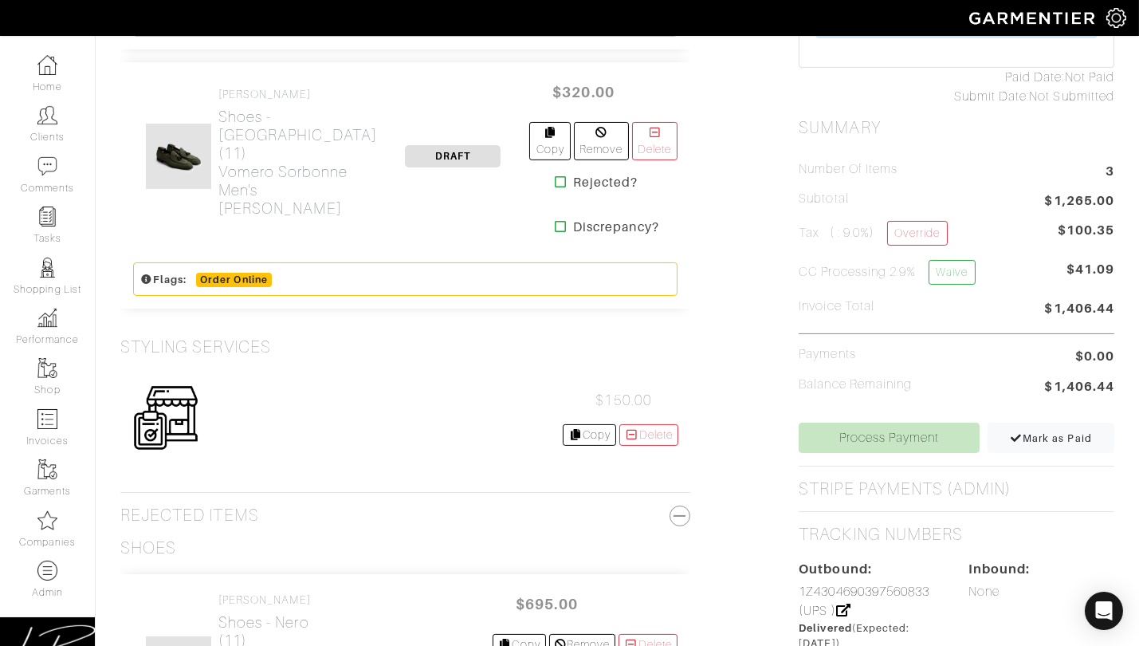
scroll to position [650, 0]
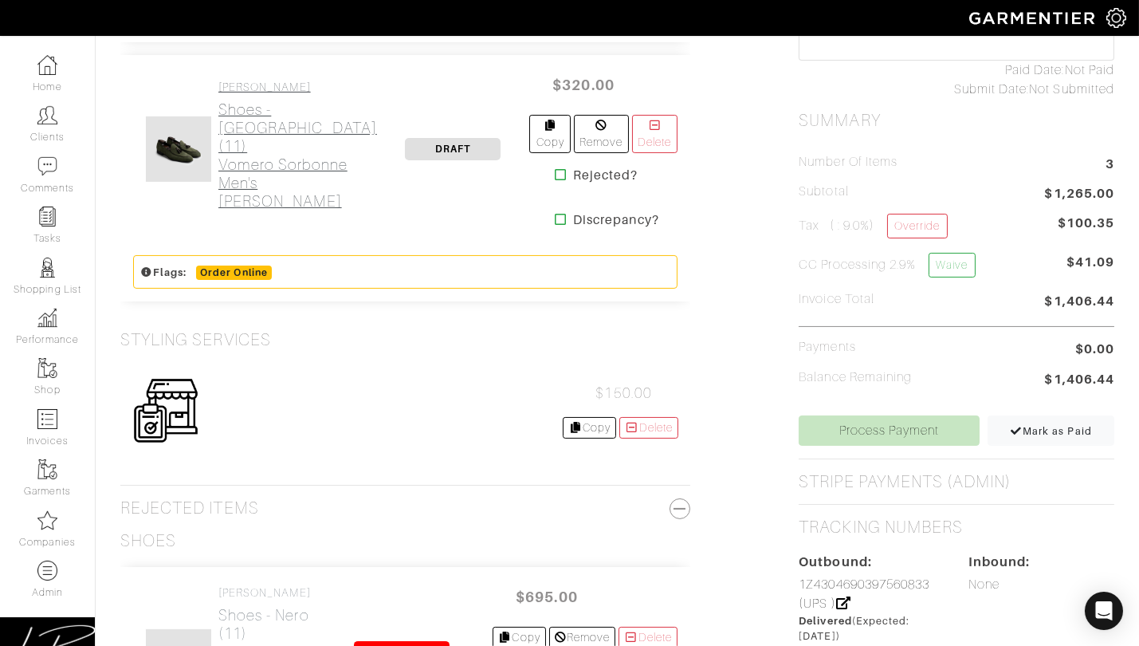
click at [266, 198] on h2 "Shoes - [GEOGRAPHIC_DATA] (11) Vomero Sorbonne Men's Suede Loafer" at bounding box center [297, 155] width 159 height 110
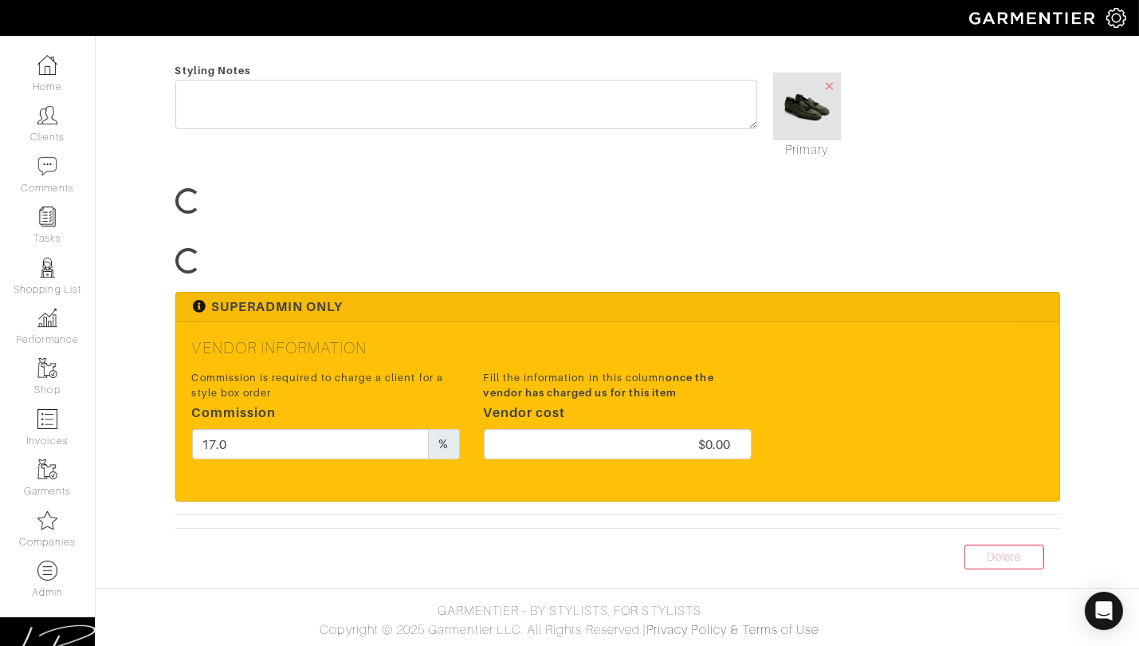
scroll to position [524, 0]
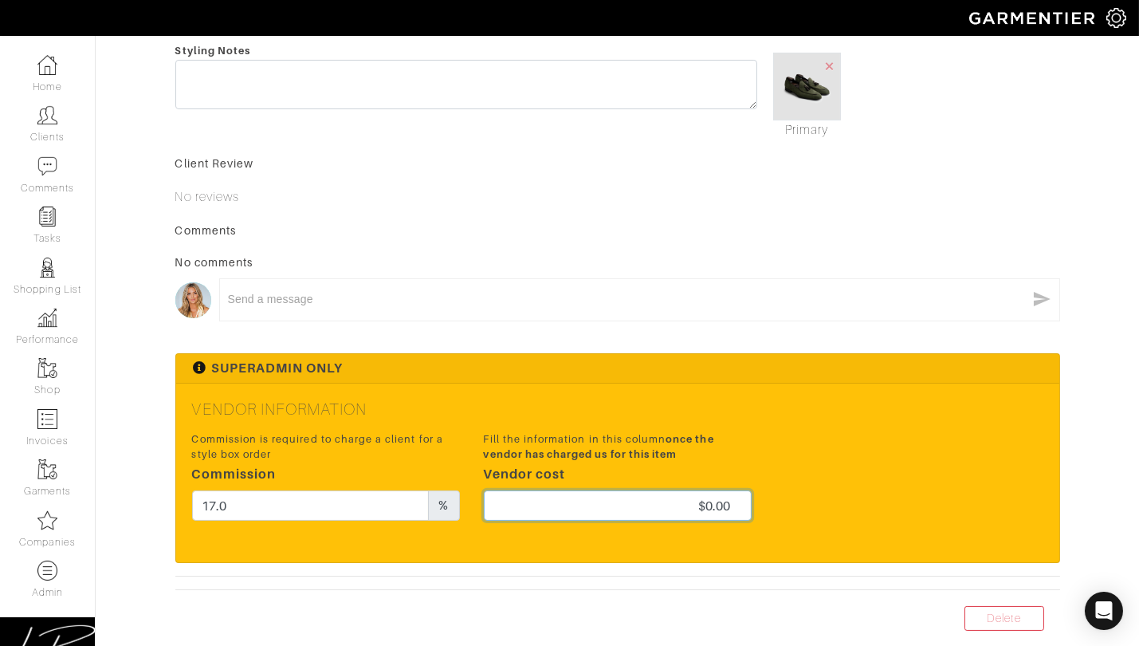
click at [607, 510] on input "$0.00" at bounding box center [618, 505] width 268 height 30
type input "130"
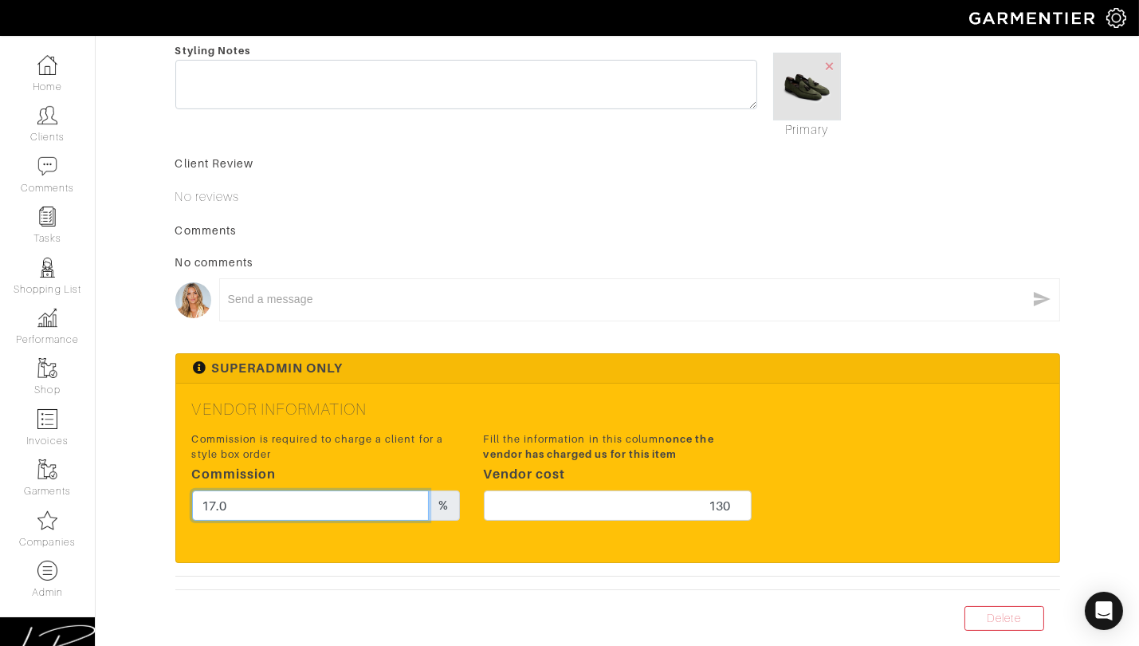
drag, startPoint x: 247, startPoint y: 502, endPoint x: 249, endPoint y: 487, distance: 15.3
click at [249, 487] on div "Commission is required to charge a client for a style box order Commission 17.0…" at bounding box center [326, 475] width 268 height 89
type input "15"
click at [544, 418] on div "Vendor Information Commission is required to charge a client for a style box or…" at bounding box center [617, 472] width 883 height 179
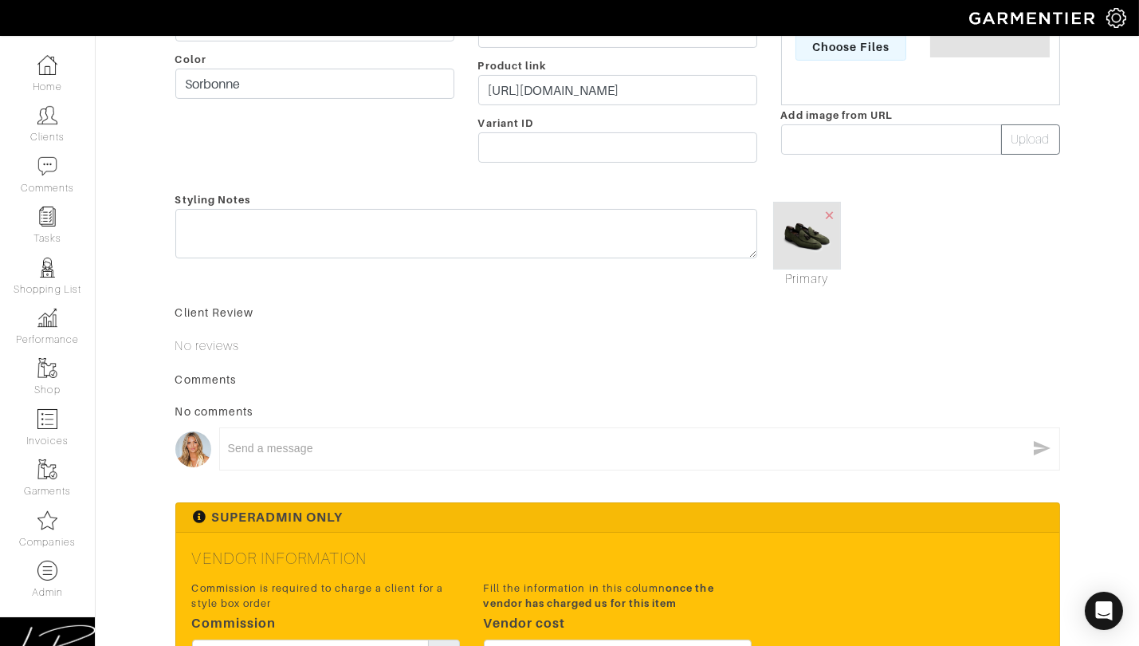
scroll to position [0, 0]
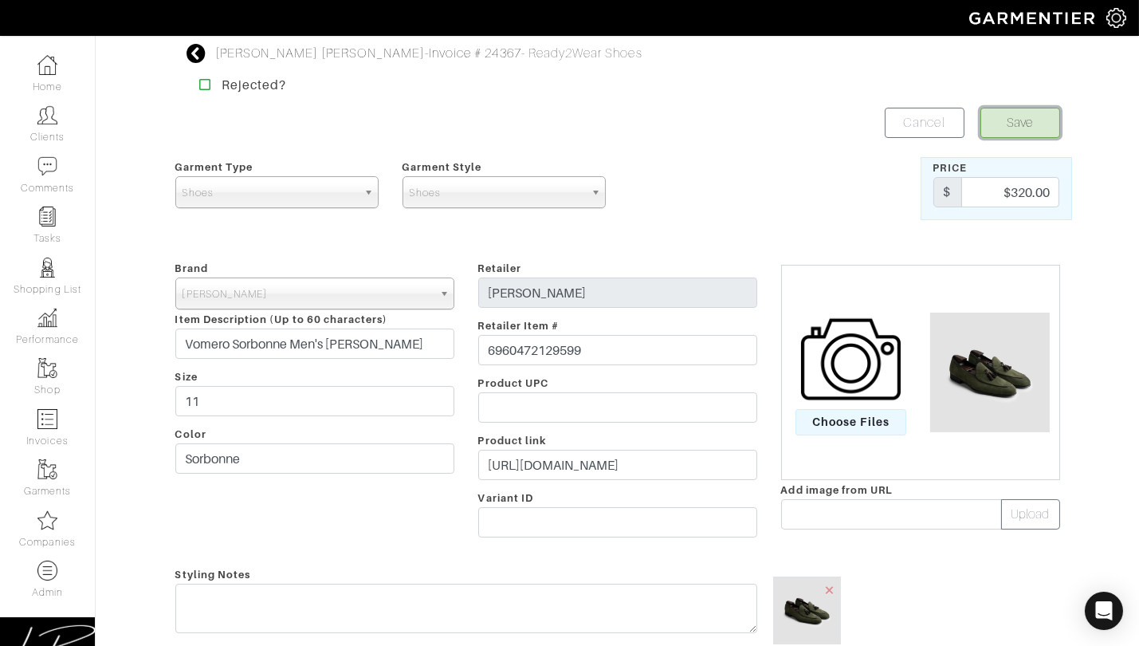
click at [1012, 108] on button "Save" at bounding box center [1020, 123] width 80 height 30
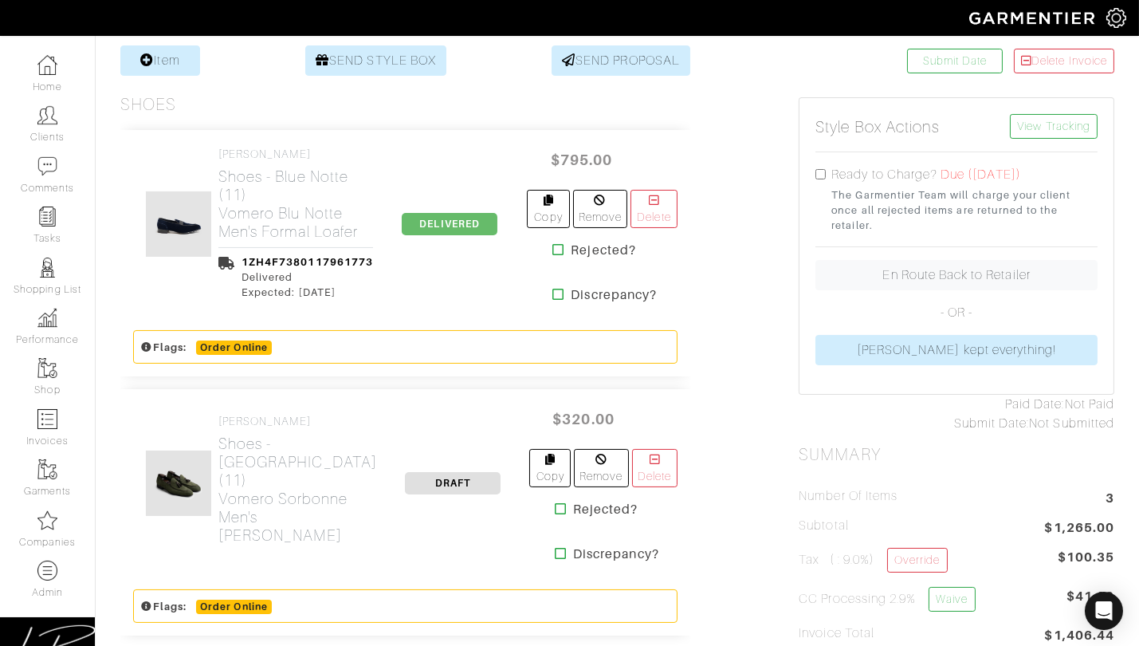
scroll to position [315, 0]
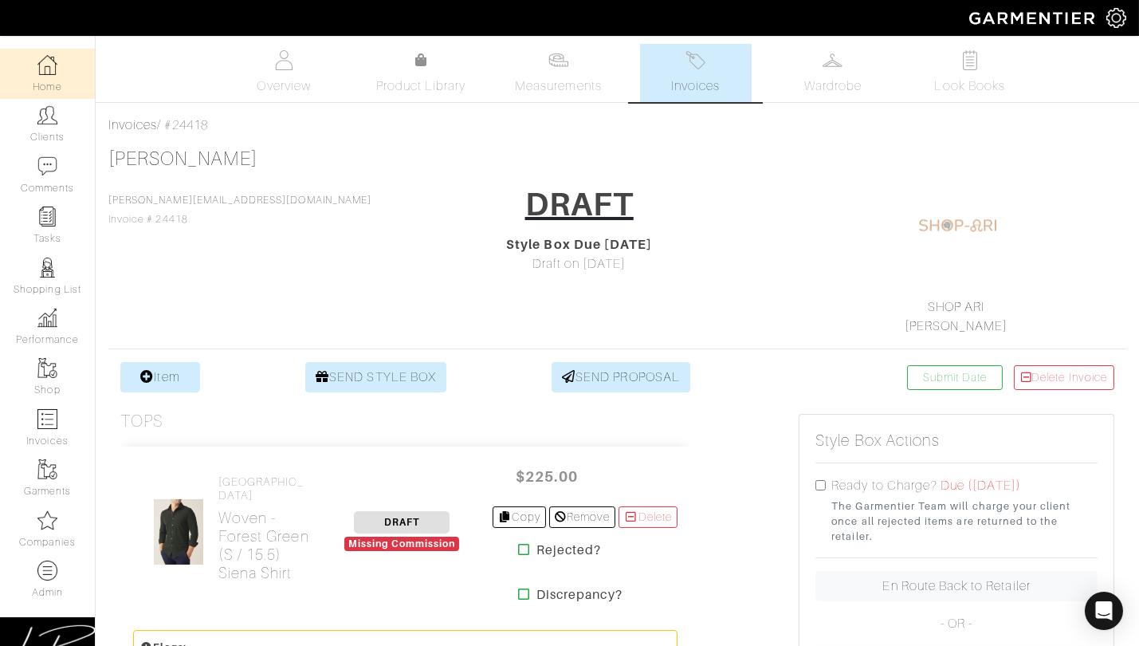
click at [48, 92] on link "Home" at bounding box center [47, 74] width 95 height 50
select select
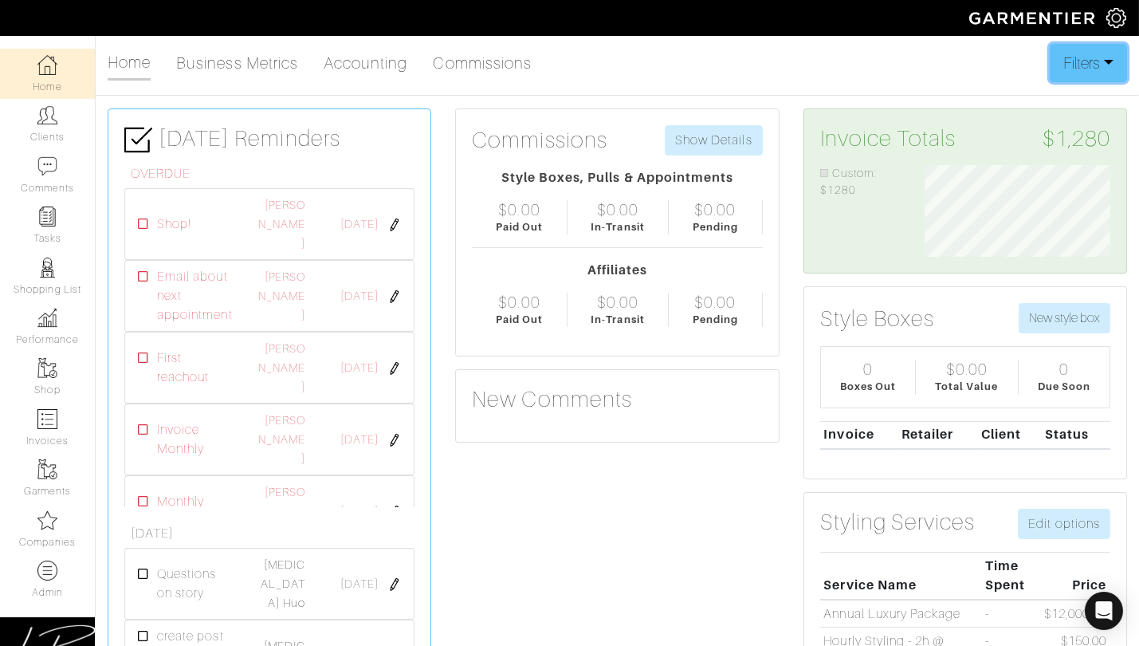
click at [1090, 60] on button "Filters" at bounding box center [1088, 63] width 77 height 38
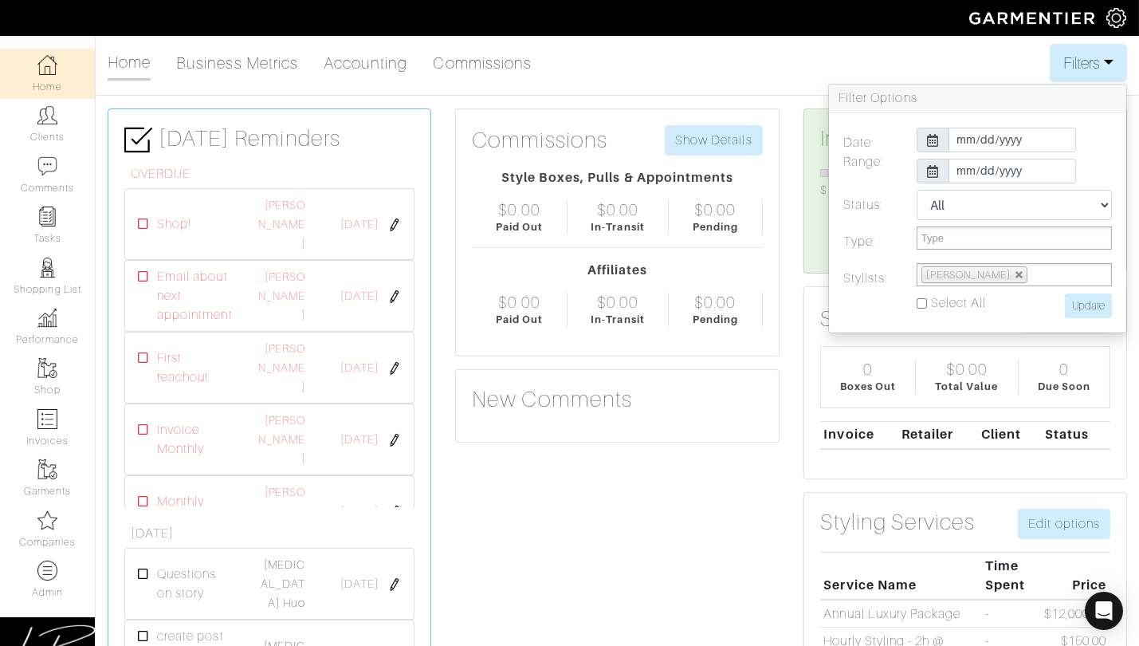
click at [921, 301] on input "Select All" at bounding box center [922, 303] width 10 height 10
checkbox input "true"
click at [1102, 304] on input "Update" at bounding box center [1088, 305] width 47 height 25
type input "Update"
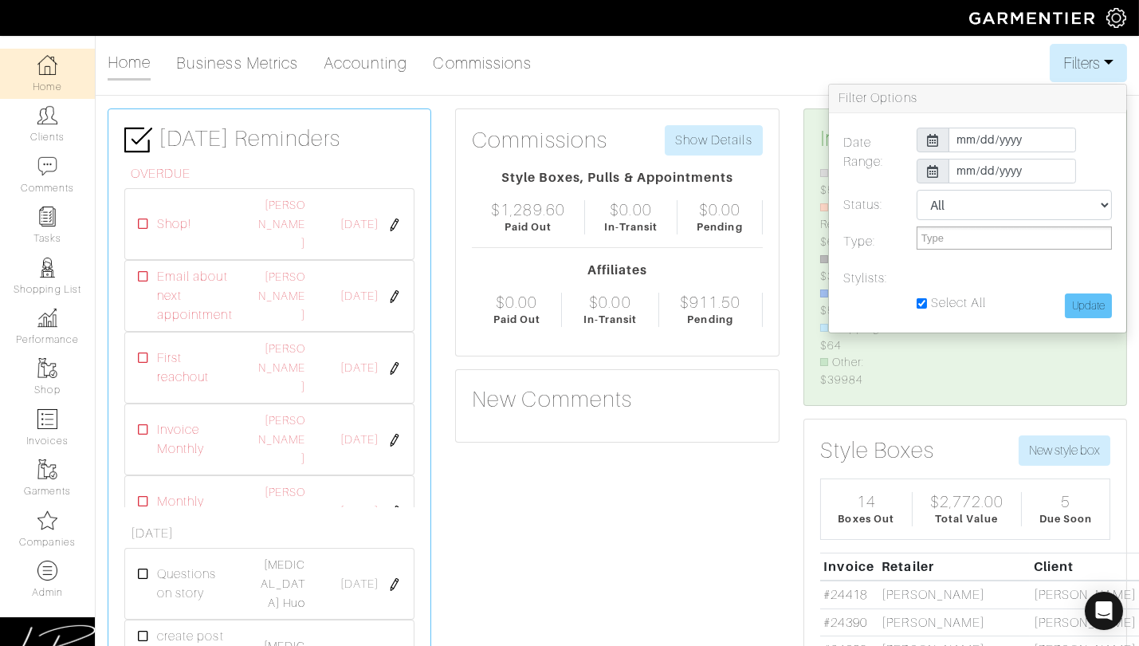
scroll to position [223, 210]
click at [1086, 56] on button "Filters" at bounding box center [1088, 63] width 77 height 38
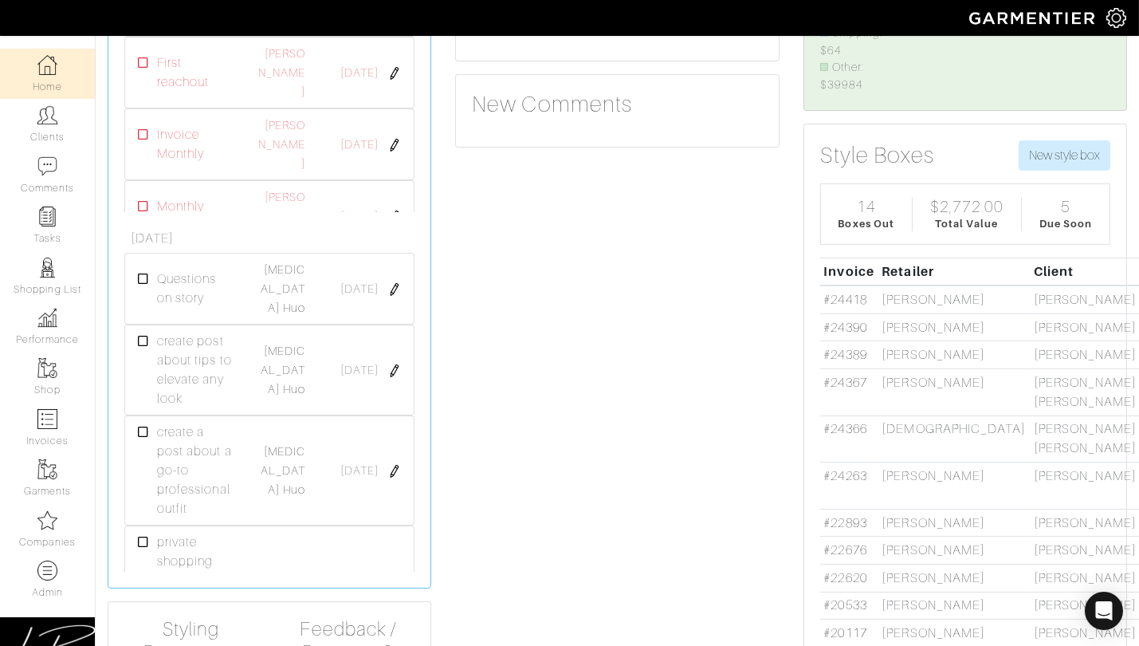
scroll to position [297, 0]
click at [862, 360] on link "#24389" at bounding box center [844, 353] width 43 height 14
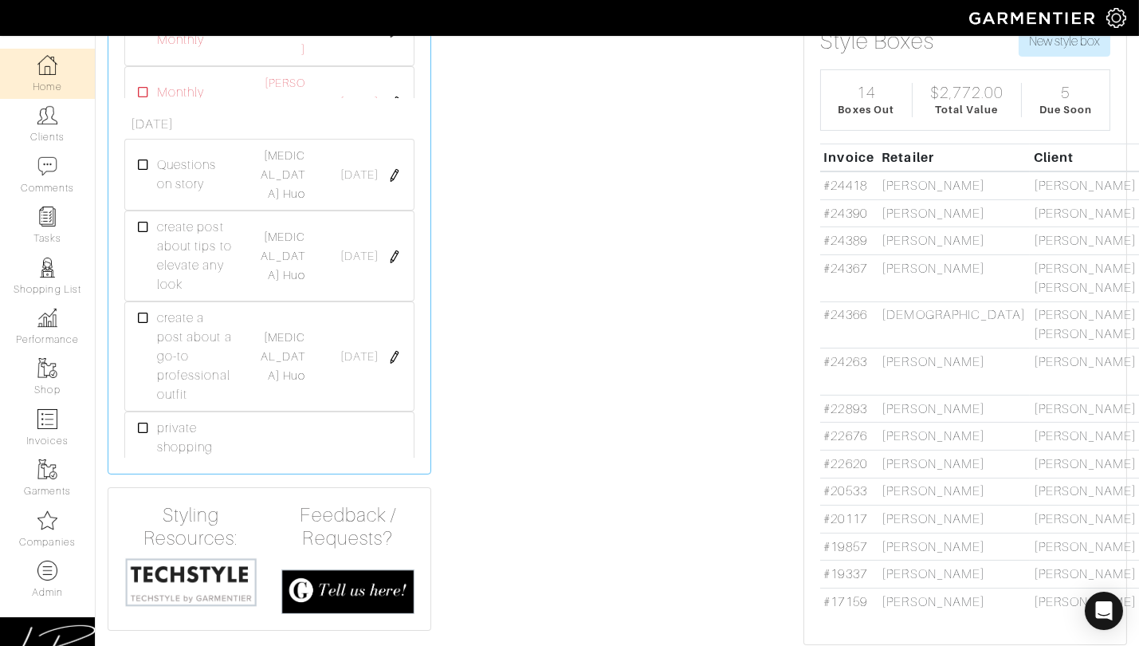
scroll to position [423, 0]
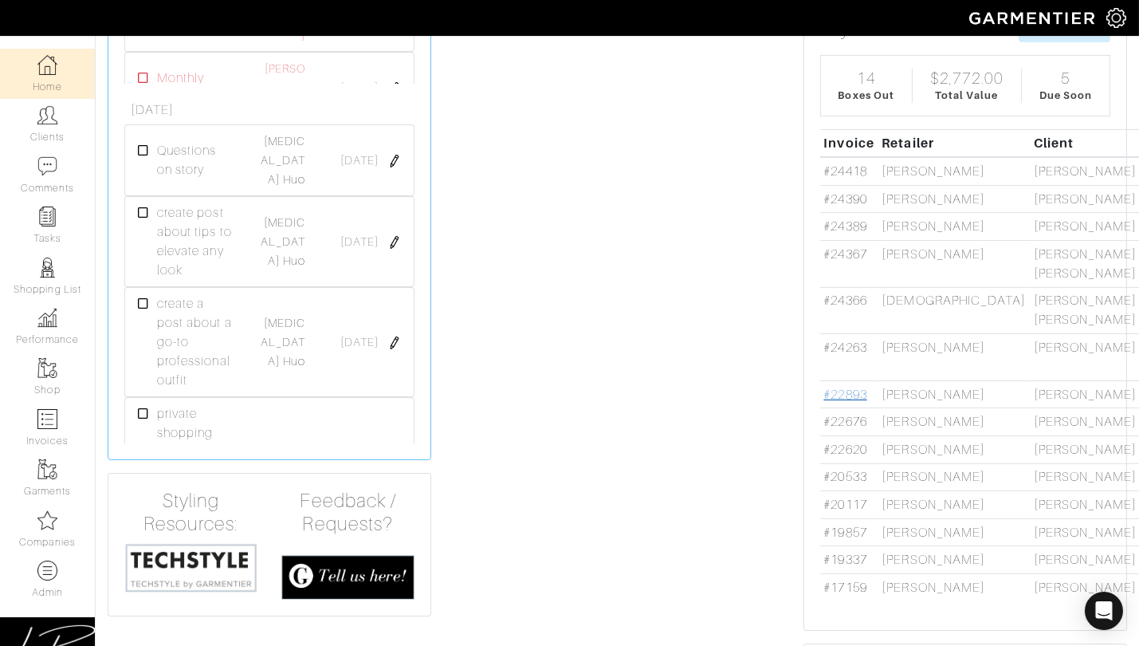
click at [852, 393] on link "#22893" at bounding box center [844, 394] width 43 height 14
click at [862, 418] on link "#22676" at bounding box center [844, 421] width 43 height 14
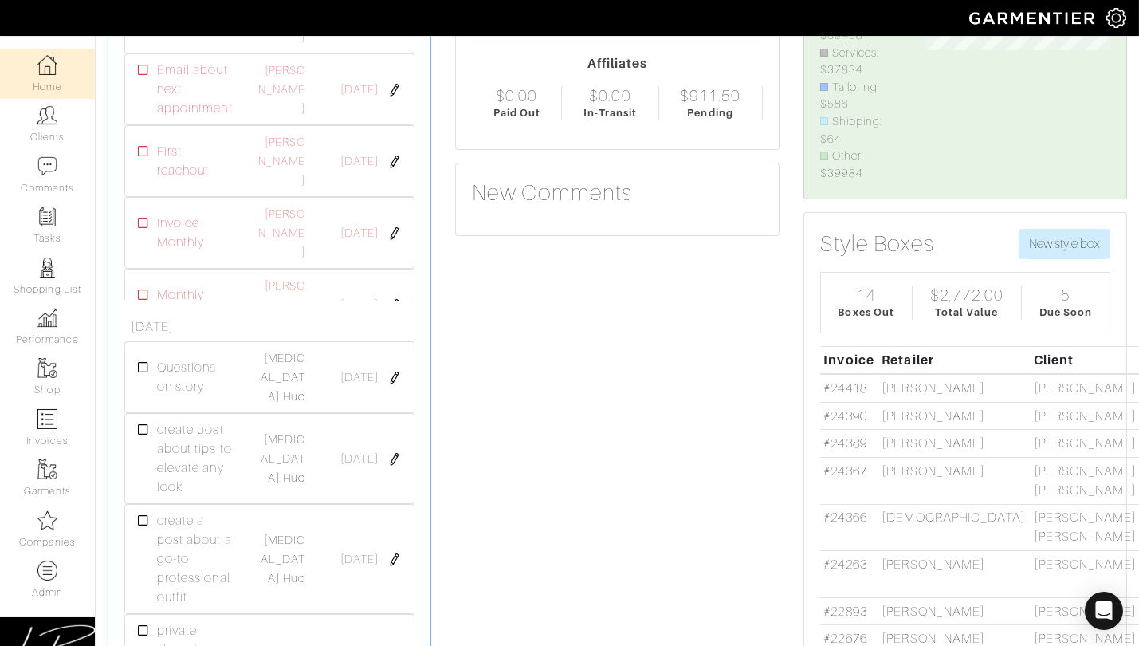
scroll to position [0, 0]
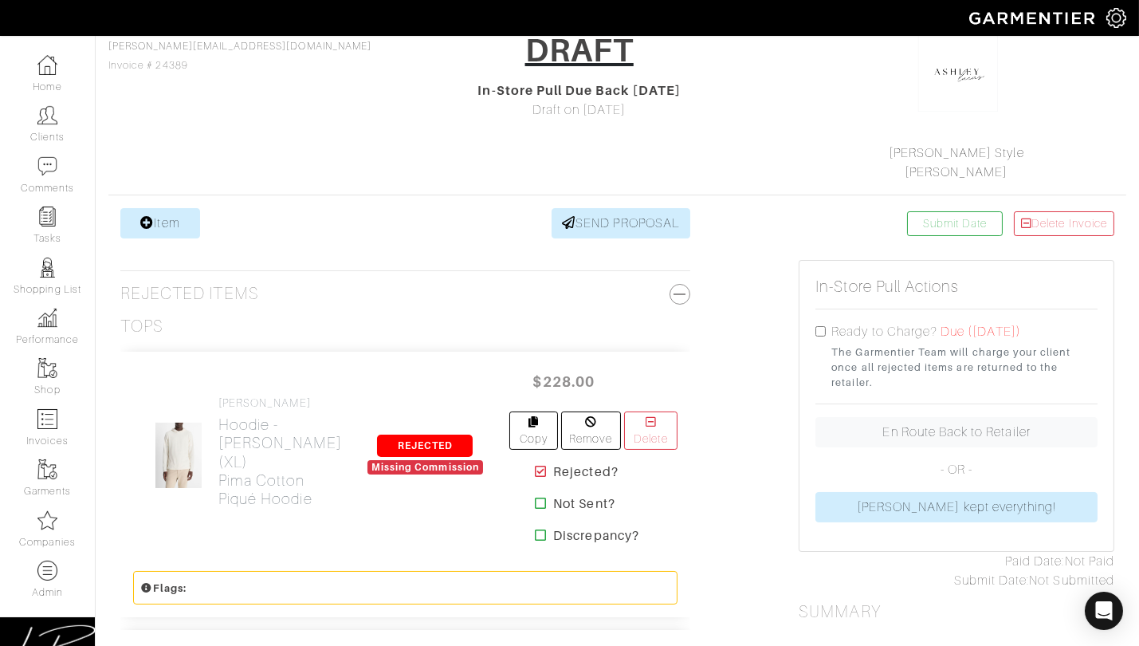
scroll to position [149, 0]
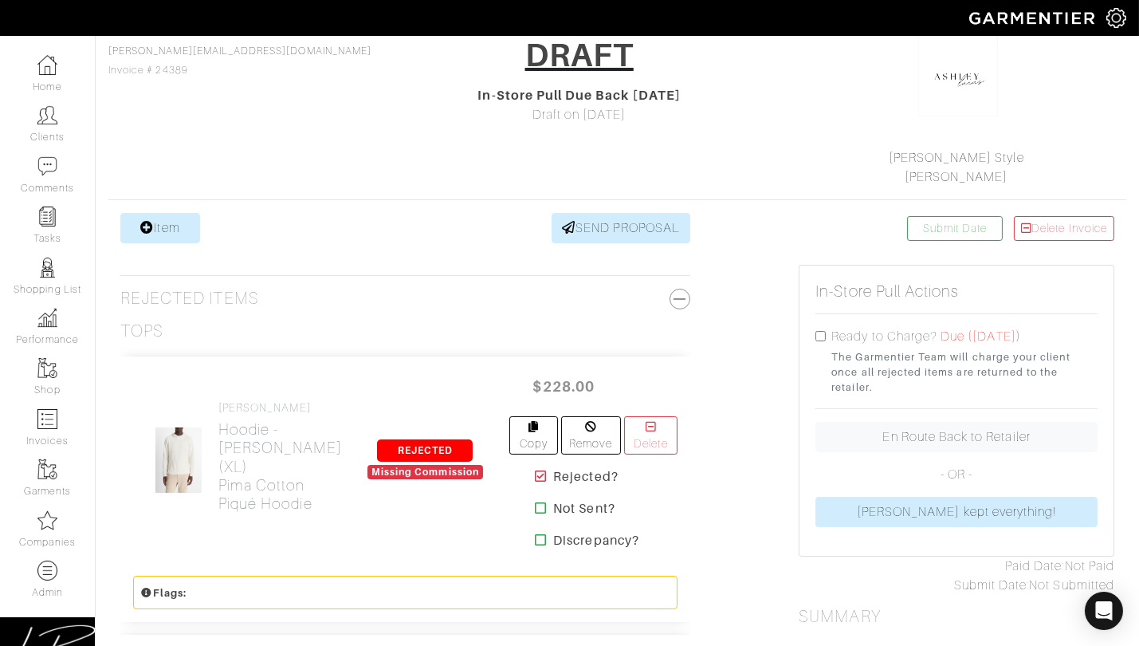
click at [819, 332] on input "checkbox" at bounding box center [820, 336] width 10 height 10
checkbox input "true"
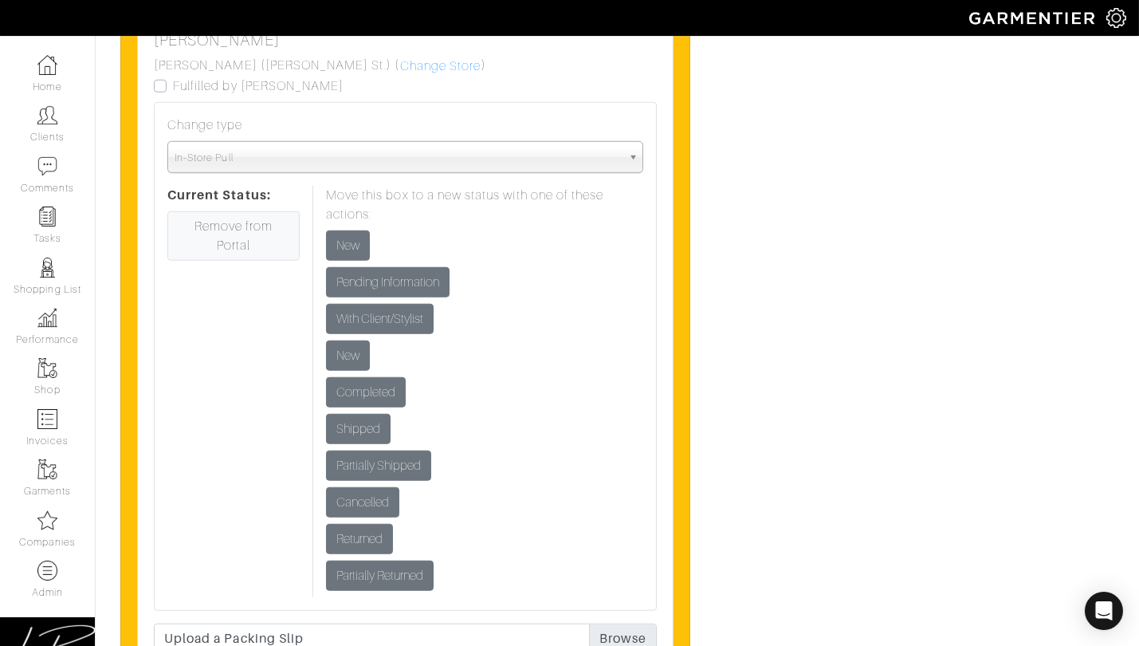
scroll to position [2893, 0]
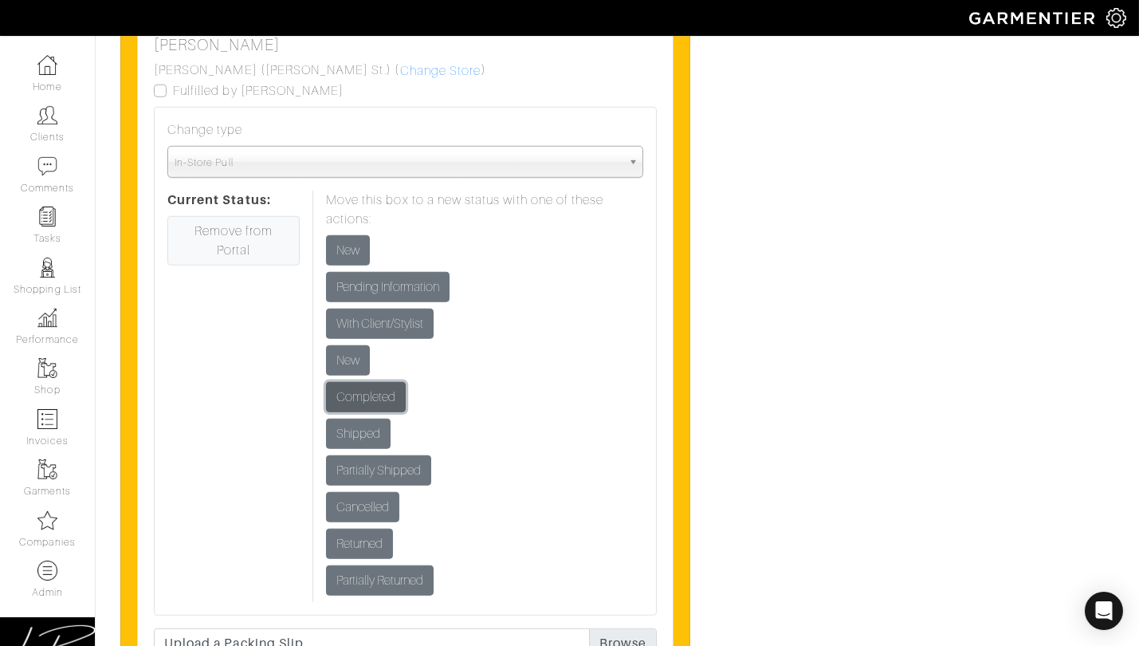
drag, startPoint x: 373, startPoint y: 389, endPoint x: 383, endPoint y: 390, distance: 9.6
click at [373, 389] on input "Completed" at bounding box center [366, 397] width 80 height 30
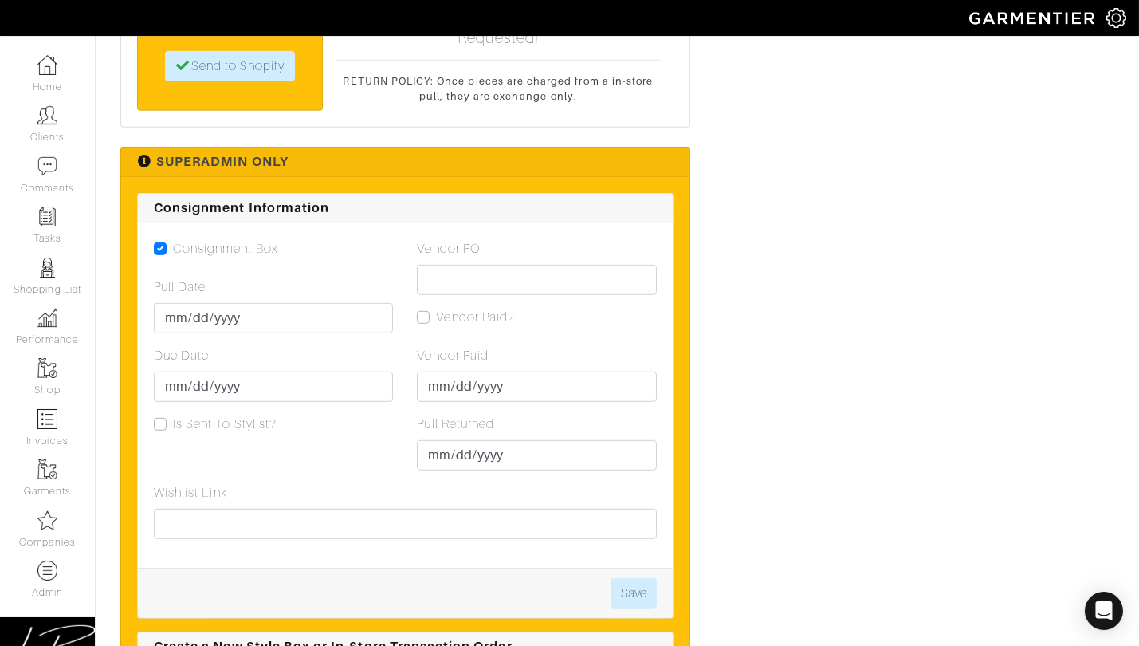
scroll to position [1979, 0]
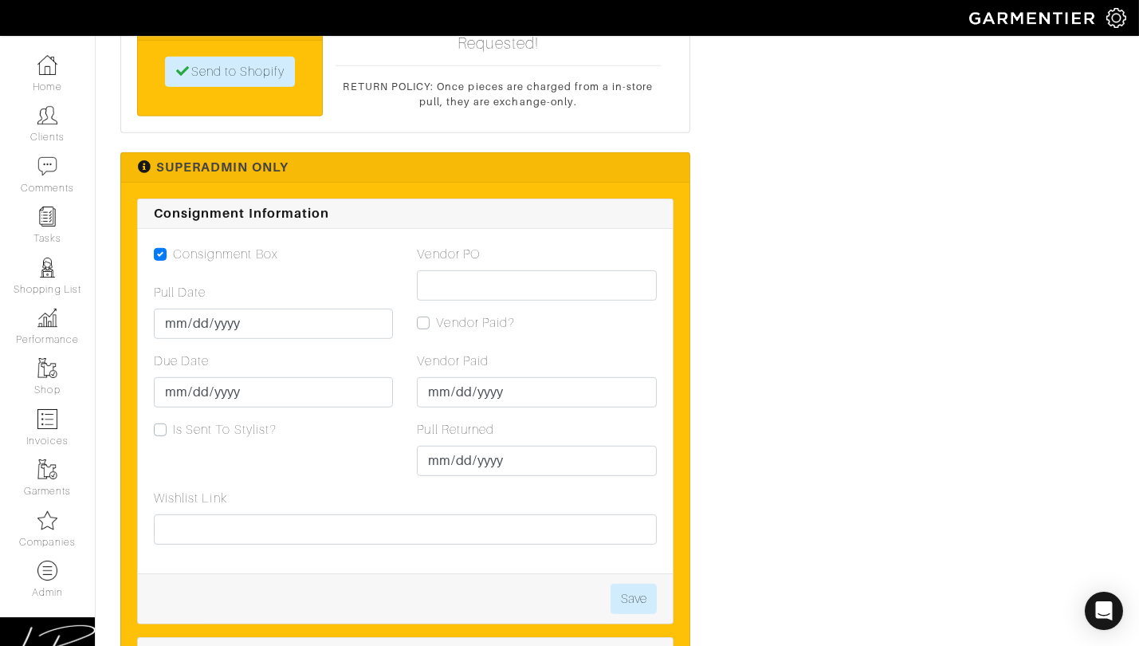
click at [436, 327] on label "Vendor Paid?" at bounding box center [475, 322] width 79 height 19
click at [426, 327] on input "Vendor Paid?" at bounding box center [423, 321] width 13 height 16
checkbox input "true"
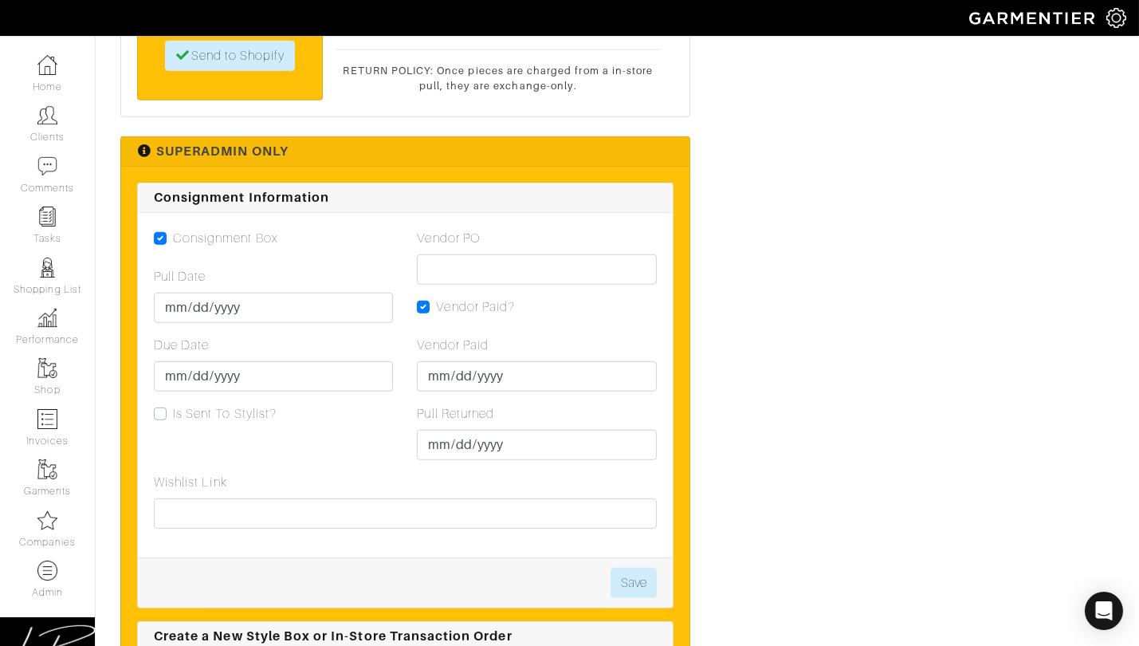
scroll to position [2001, 0]
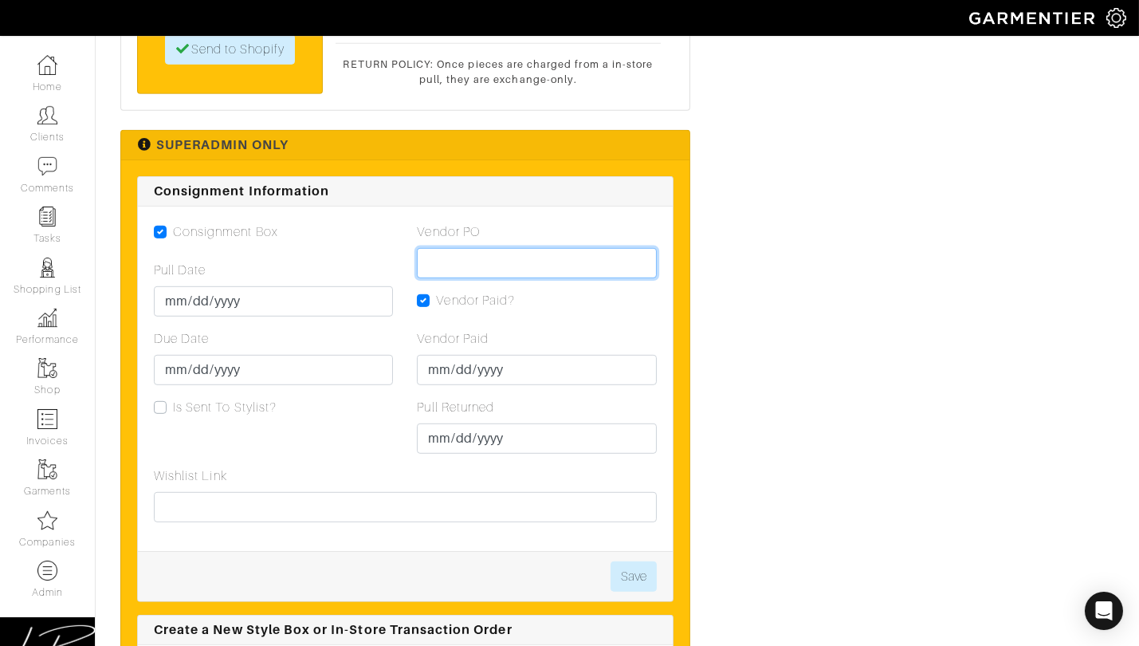
click at [466, 259] on input "Vendor PO" at bounding box center [536, 263] width 239 height 30
type input "CANCELLED"
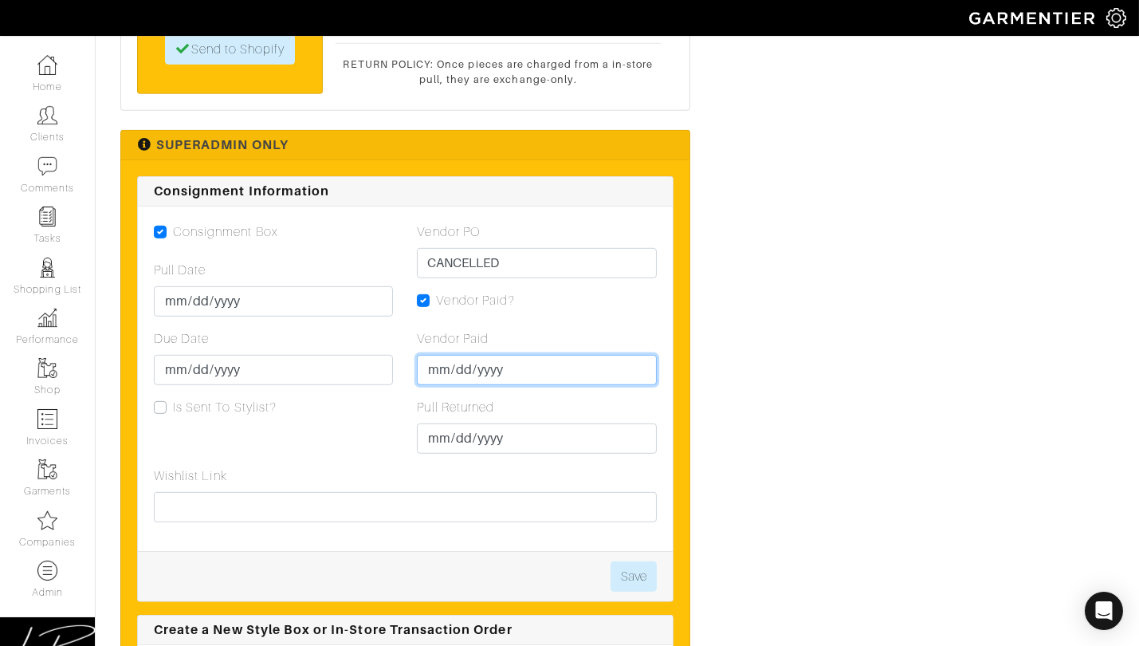
click at [434, 369] on input "Vendor Paid" at bounding box center [536, 370] width 239 height 30
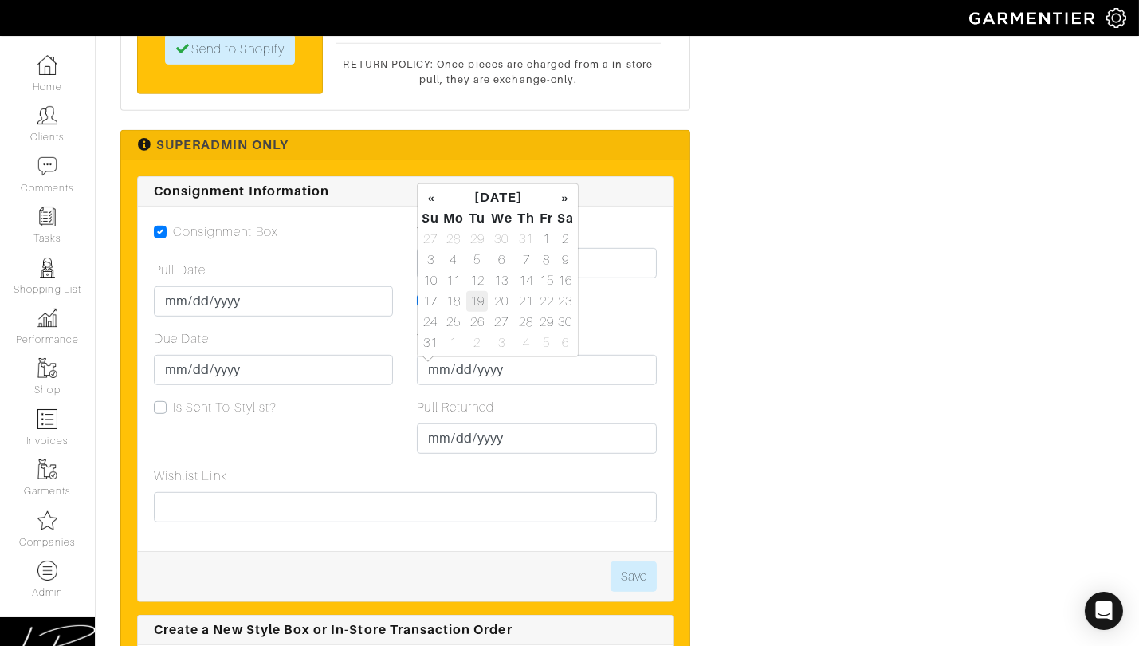
click at [478, 298] on td "19" at bounding box center [477, 301] width 22 height 21
type input "[DATE]"
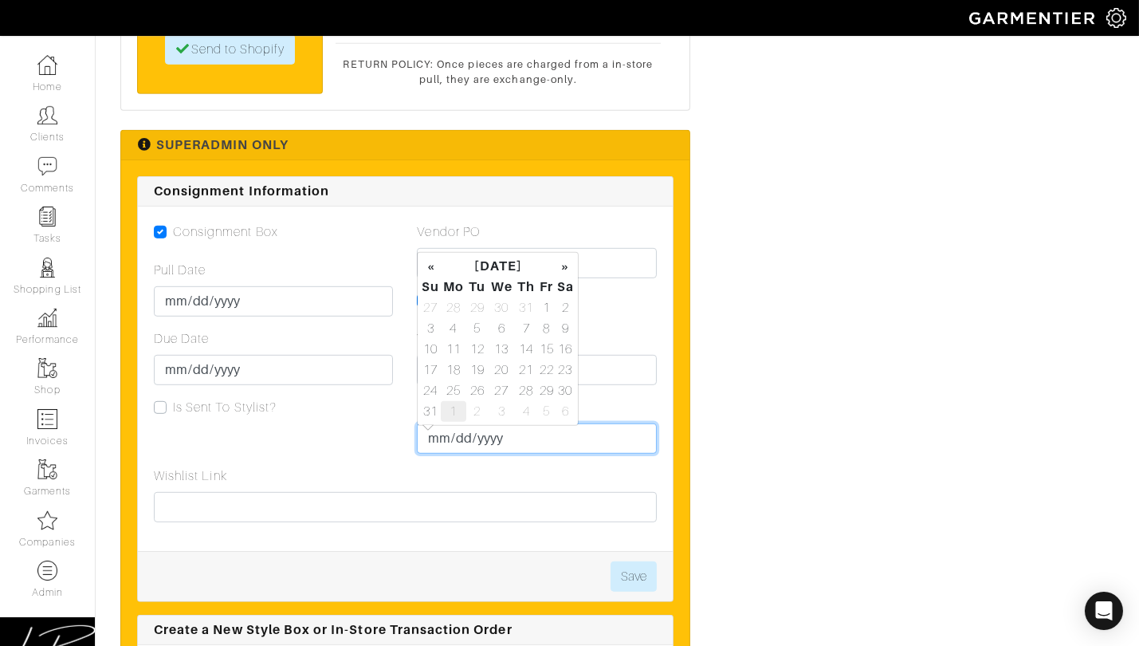
drag, startPoint x: 442, startPoint y: 437, endPoint x: 454, endPoint y: 407, distance: 31.8
click at [442, 437] on input "Pull Returned" at bounding box center [536, 438] width 239 height 30
drag, startPoint x: 472, startPoint y: 367, endPoint x: 604, endPoint y: 570, distance: 242.5
click at [472, 367] on td "19" at bounding box center [477, 369] width 22 height 21
type input "[DATE]"
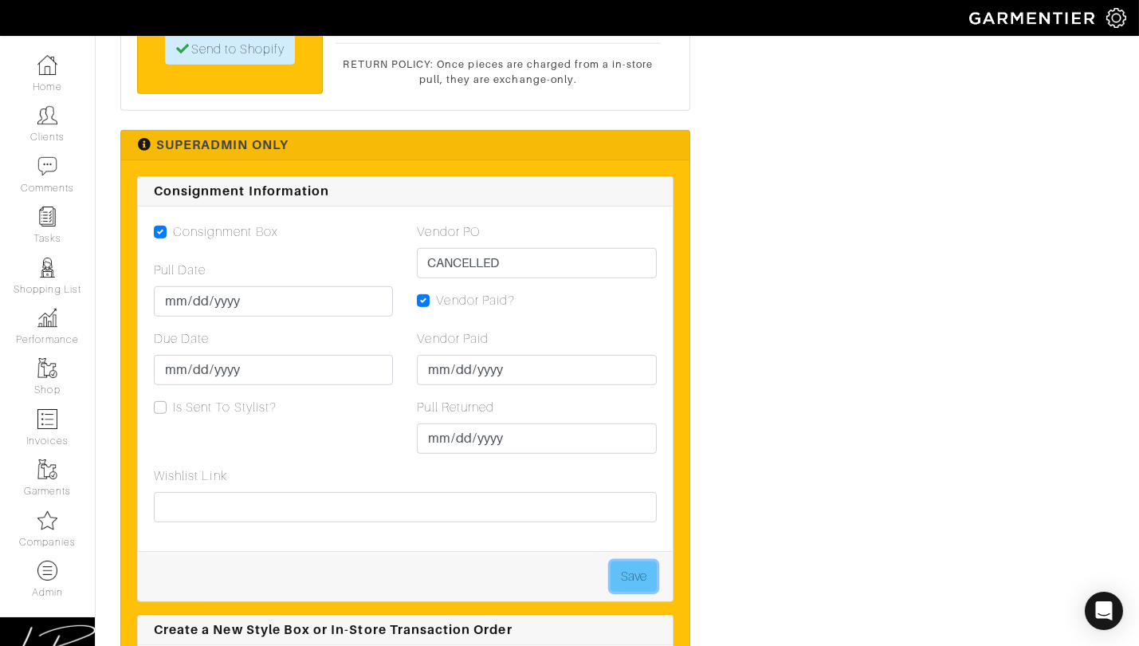
click at [638, 586] on button "Save" at bounding box center [634, 576] width 46 height 30
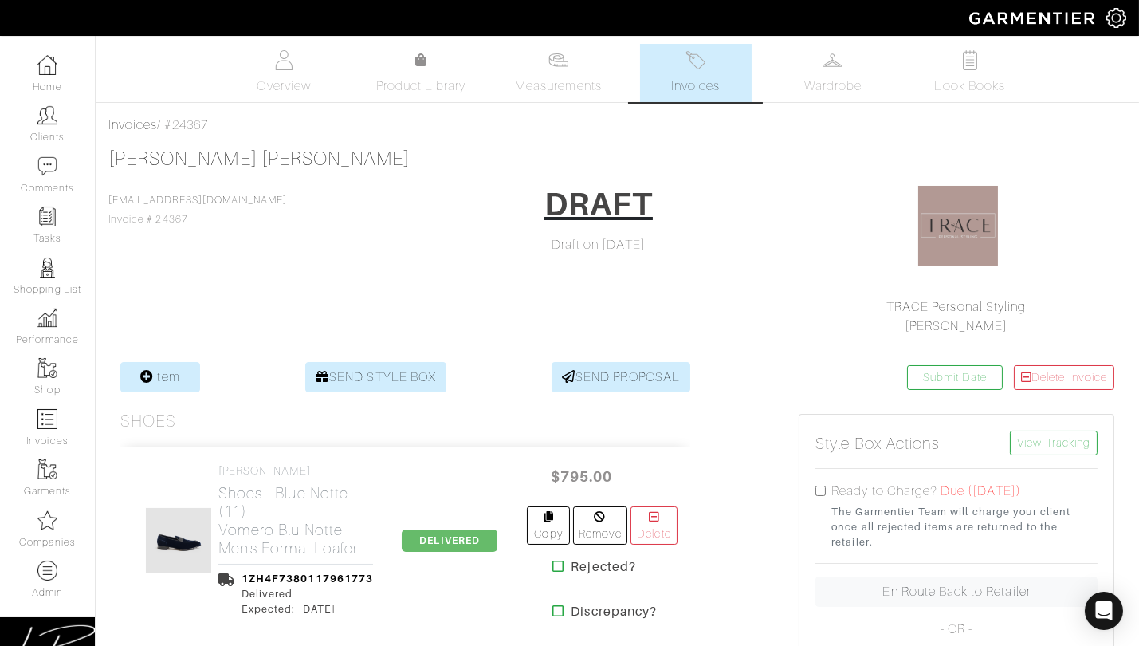
click at [256, 182] on div "turner lacaze tlacaze7@gmail.com Invoice # 24367 DRAFT Draft on 08/14/25 TRACE …" at bounding box center [617, 241] width 1018 height 188
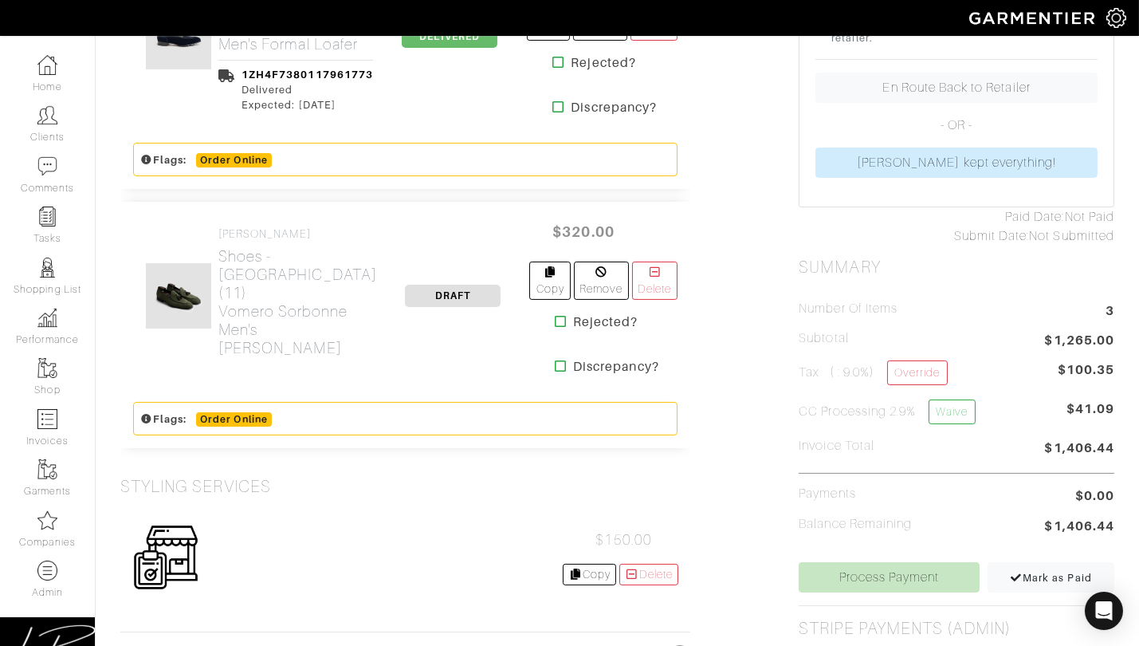
scroll to position [591, 0]
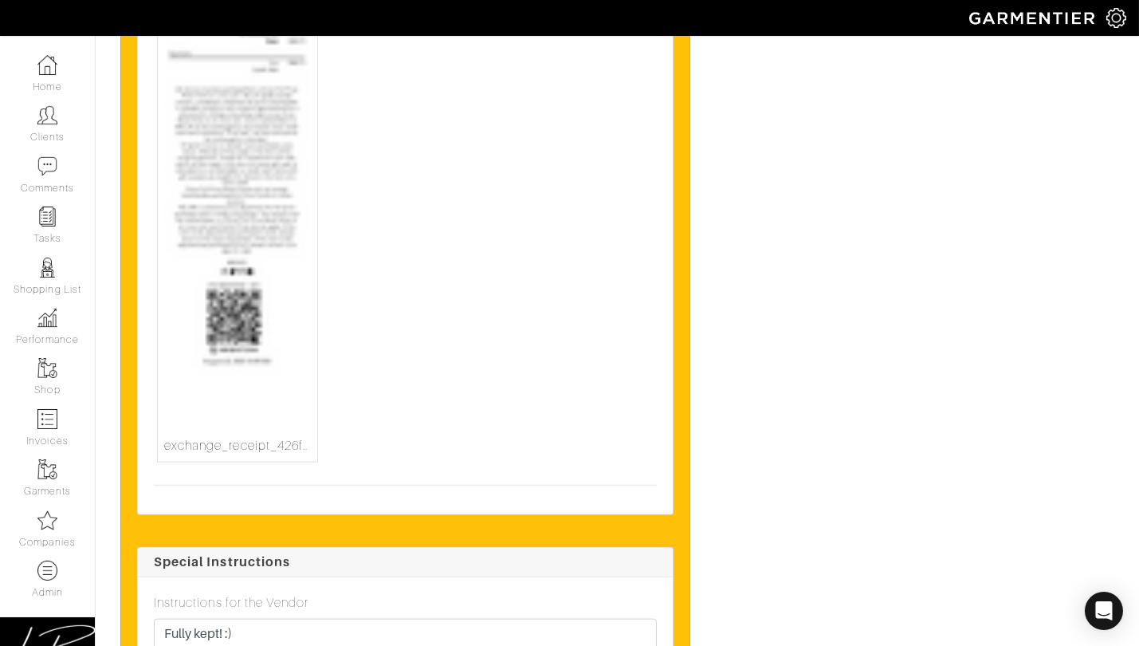
scroll to position [3590, 0]
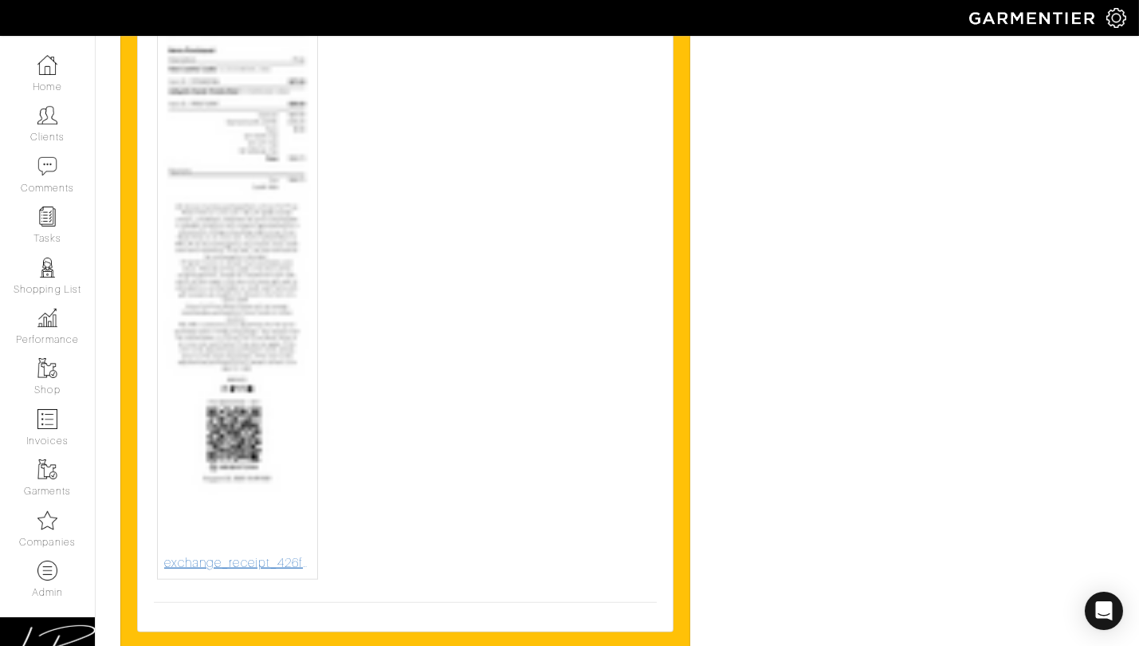
click at [269, 396] on img at bounding box center [237, 203] width 147 height 700
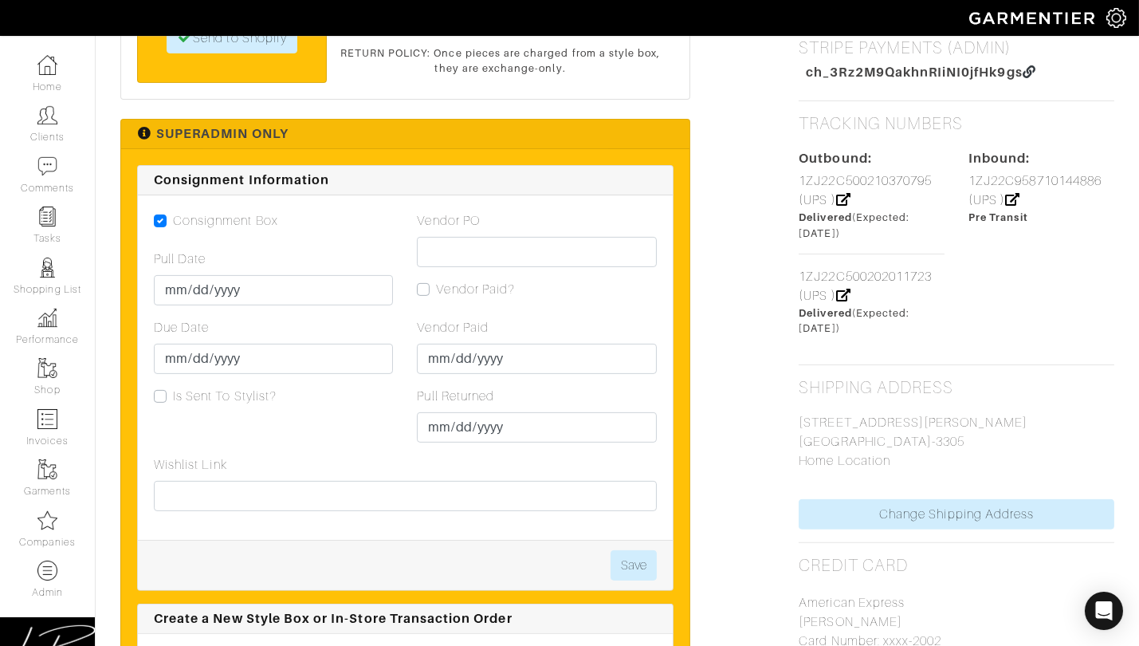
scroll to position [1082, 0]
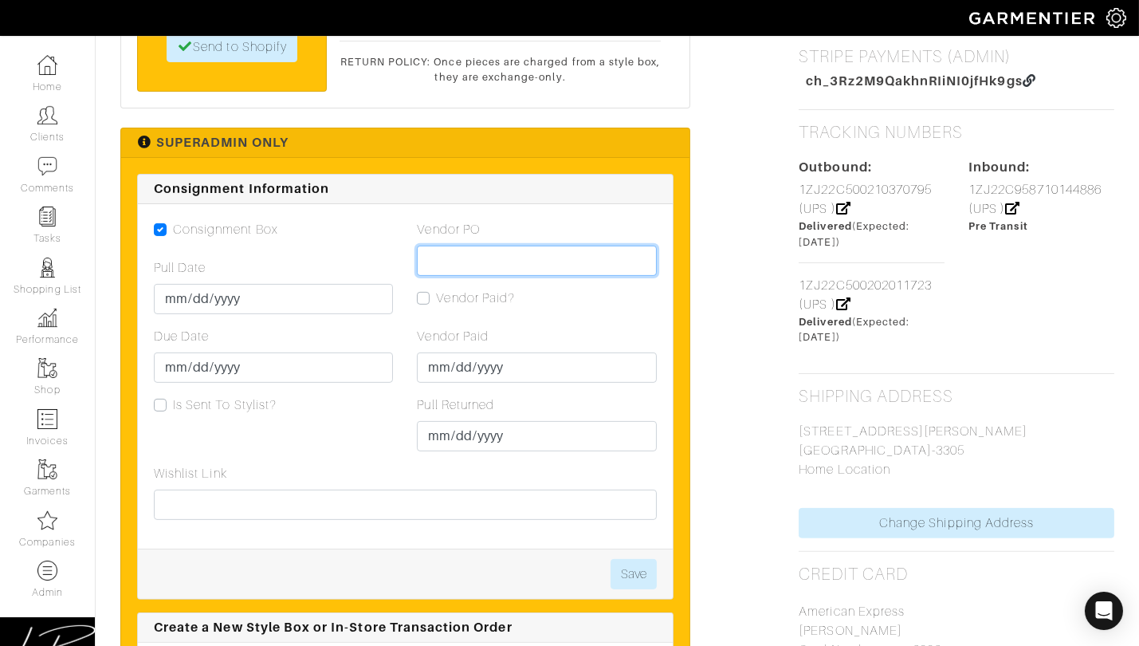
click at [528, 245] on input "Vendor PO" at bounding box center [536, 260] width 239 height 30
paste input "VN0003392476"
type input "VN0003392476"
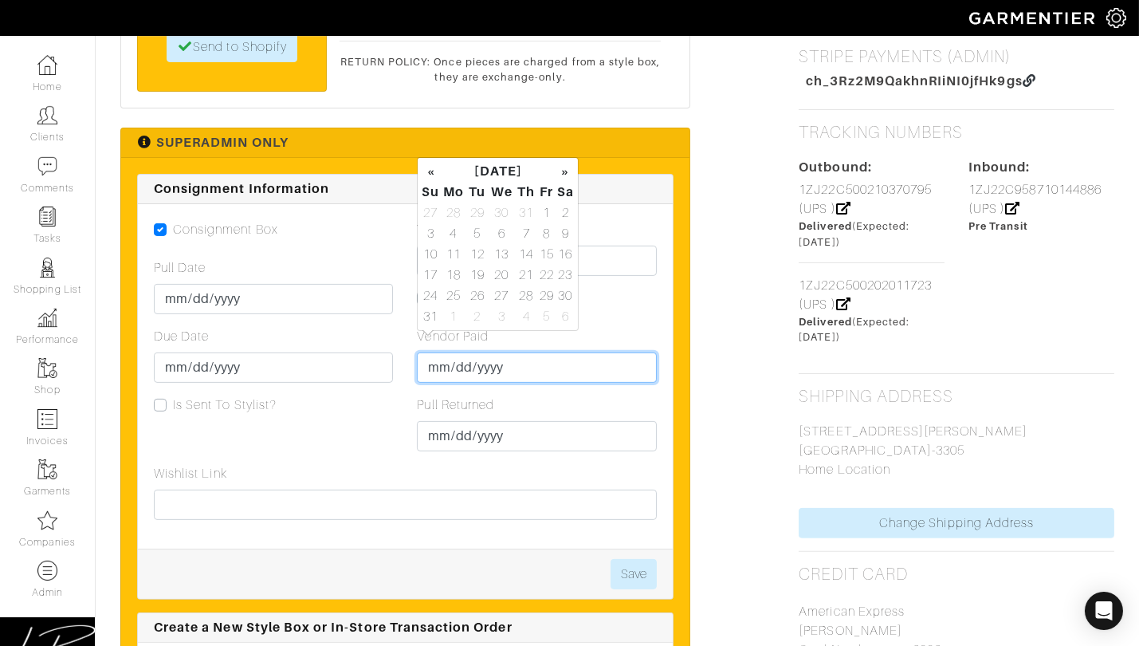
click at [441, 352] on input "Vendor Paid" at bounding box center [536, 367] width 239 height 30
click at [541, 269] on td "22" at bounding box center [546, 275] width 18 height 21
type input "2025-08-22"
click at [646, 289] on div "Vendor Paid?" at bounding box center [536, 298] width 239 height 19
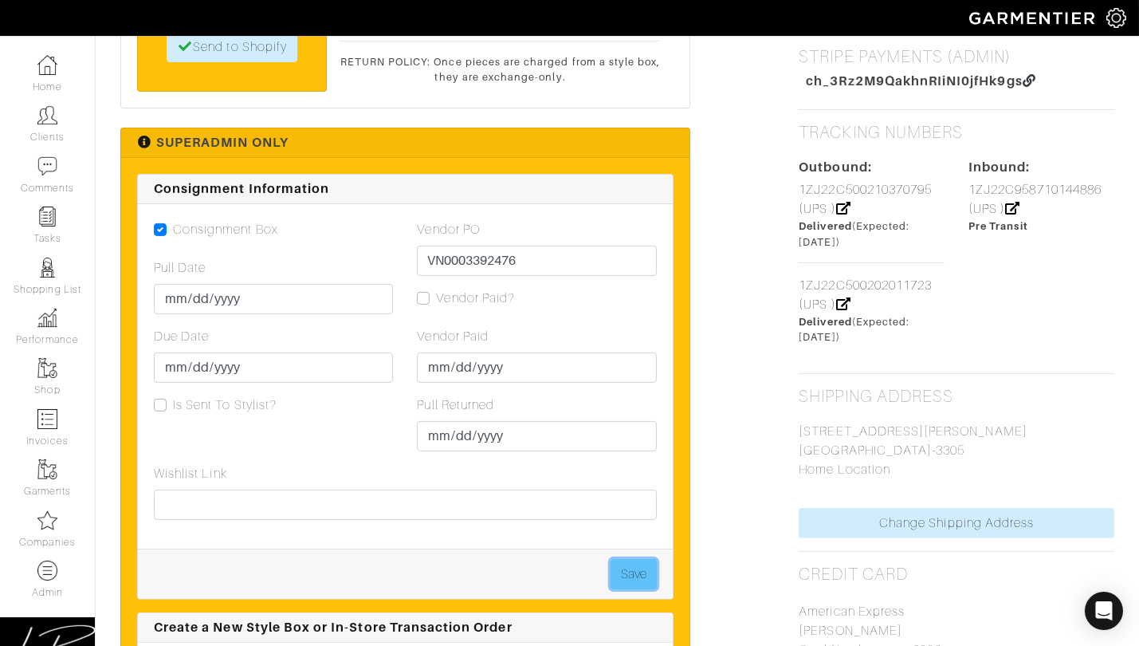
click at [635, 559] on button "Save" at bounding box center [634, 574] width 46 height 30
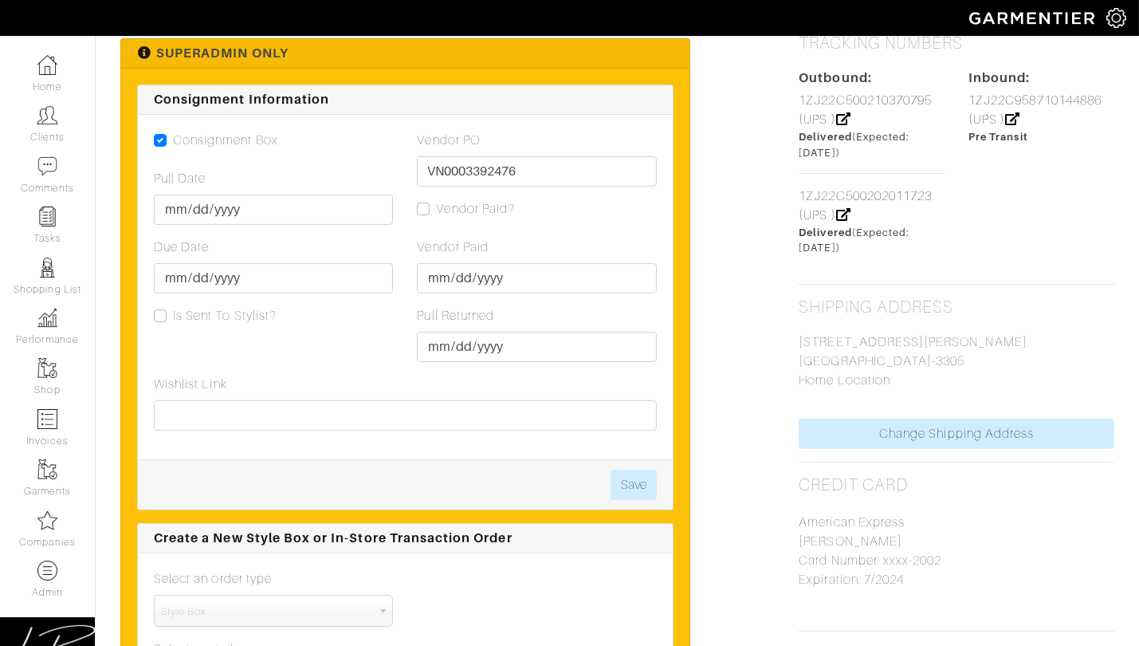
scroll to position [980, 0]
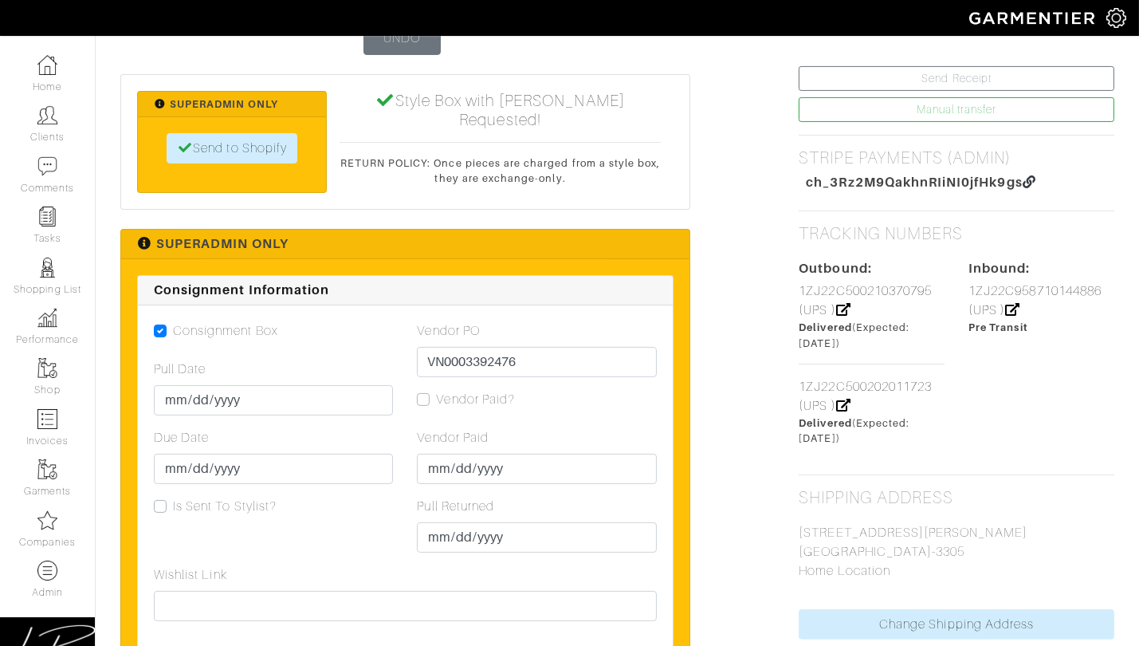
drag, startPoint x: 426, startPoint y: 381, endPoint x: 531, endPoint y: 451, distance: 125.8
click at [436, 390] on label "Vendor Paid?" at bounding box center [475, 399] width 79 height 19
click at [426, 390] on input "Vendor Paid?" at bounding box center [423, 398] width 13 height 16
checkbox input "true"
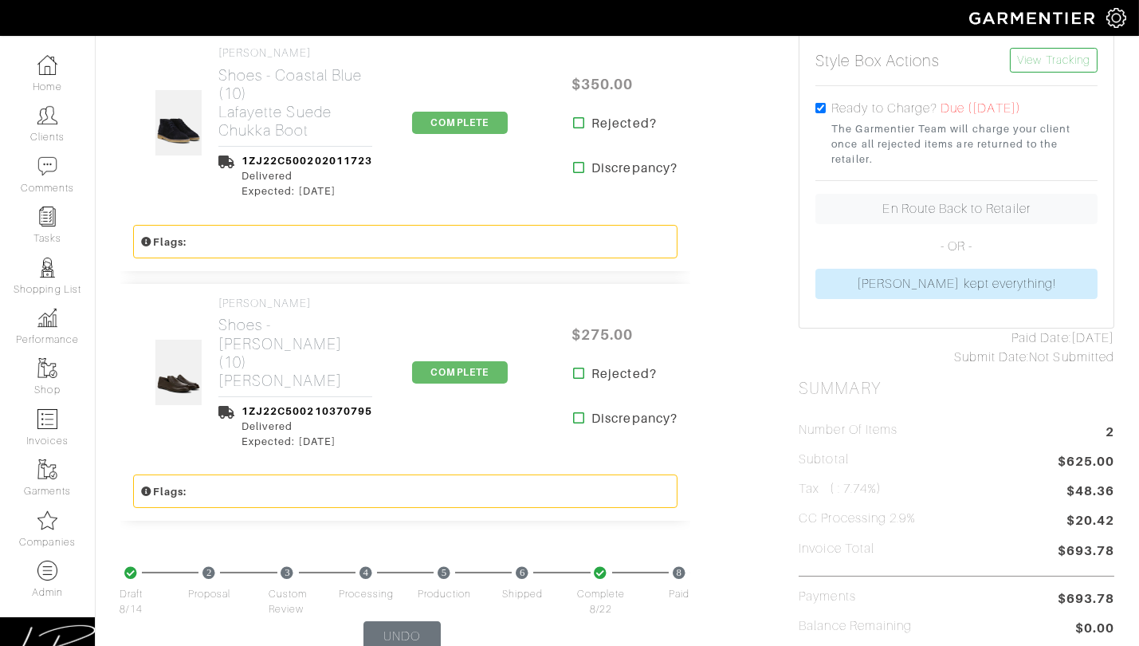
scroll to position [0, 0]
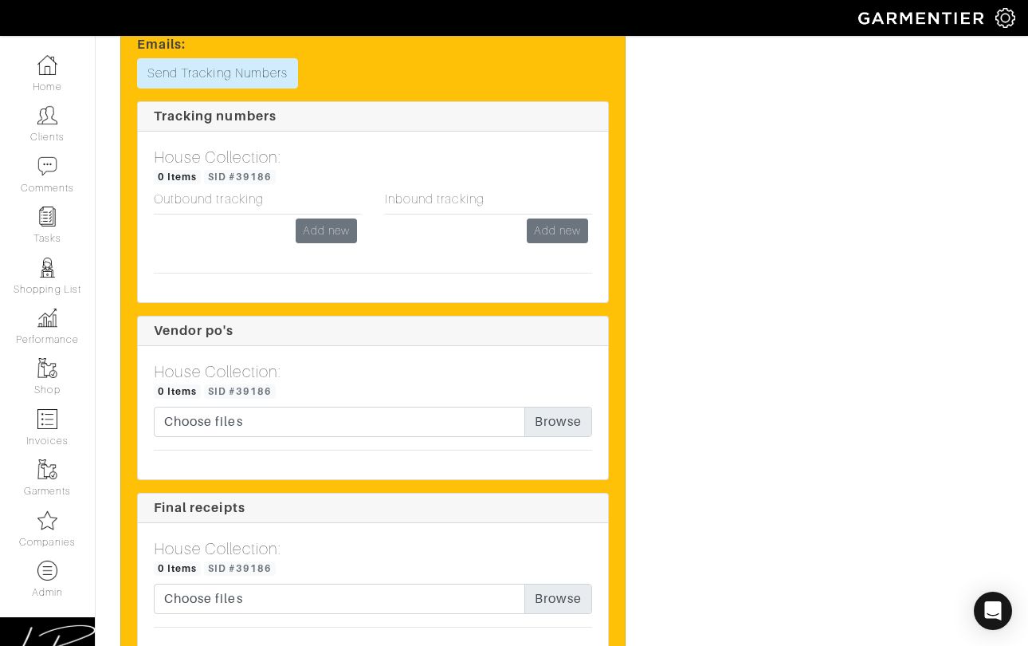
scroll to position [2705, 0]
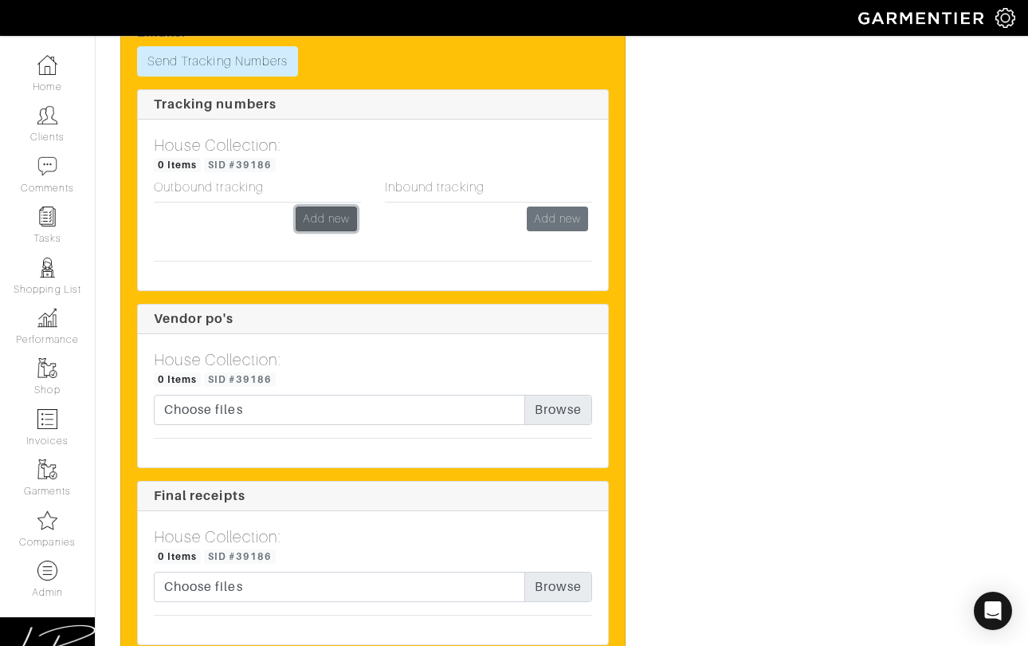
click at [336, 213] on link "Add new" at bounding box center [326, 218] width 61 height 25
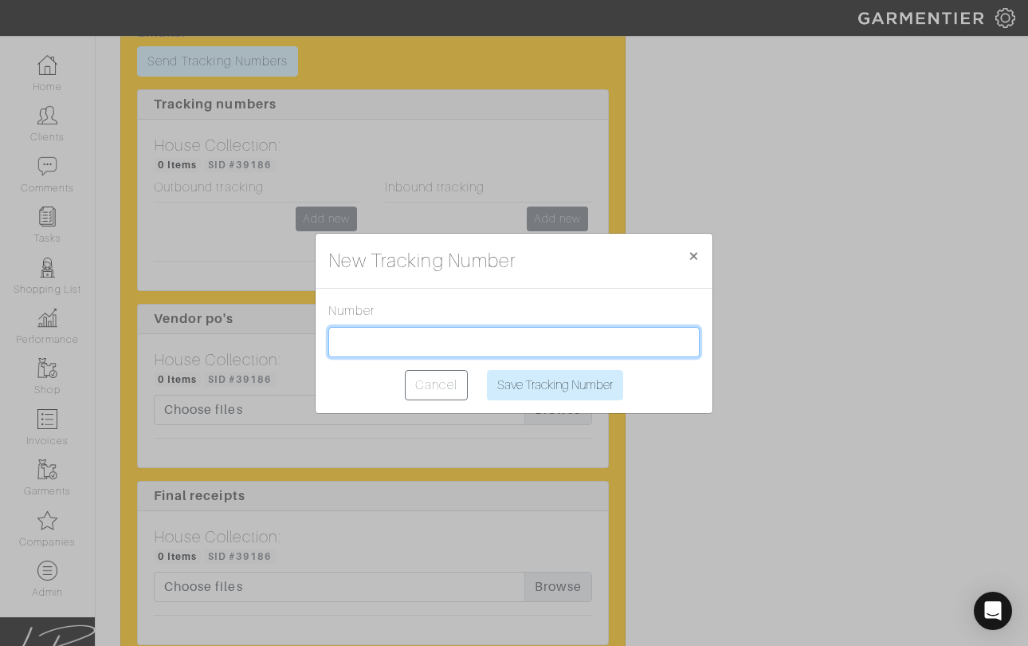
drag, startPoint x: 407, startPoint y: 348, endPoint x: 429, endPoint y: 348, distance: 21.5
click at [410, 347] on input "text" at bounding box center [513, 342] width 371 height 30
paste input "1Z2AX8350394150962"
type input "1Z2AX8350394150962"
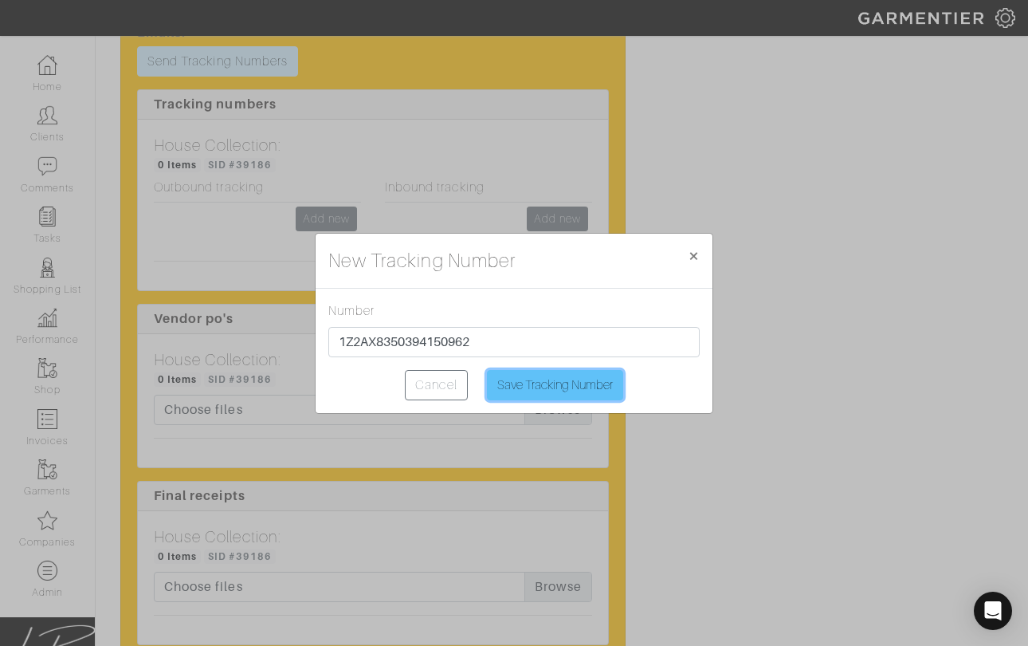
click at [587, 388] on input "Save Tracking Number" at bounding box center [555, 385] width 136 height 30
type input "Saving..."
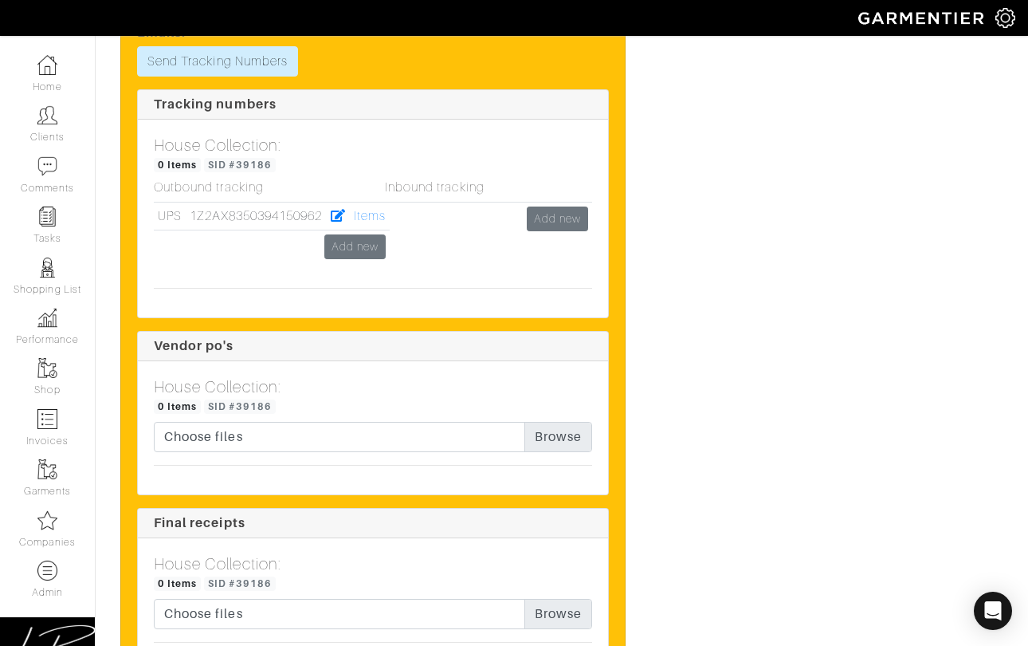
click at [379, 208] on div "Inbound tracking Add new" at bounding box center [488, 227] width 231 height 95
click at [378, 210] on div "Inbound tracking Add new" at bounding box center [488, 227] width 231 height 95
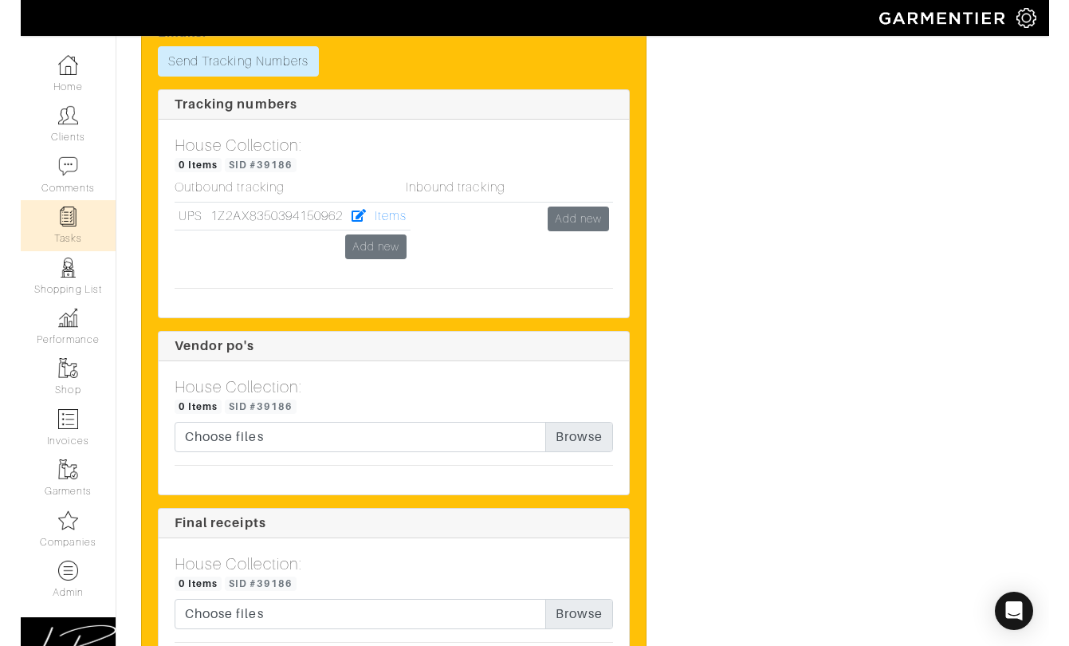
scroll to position [2678, 0]
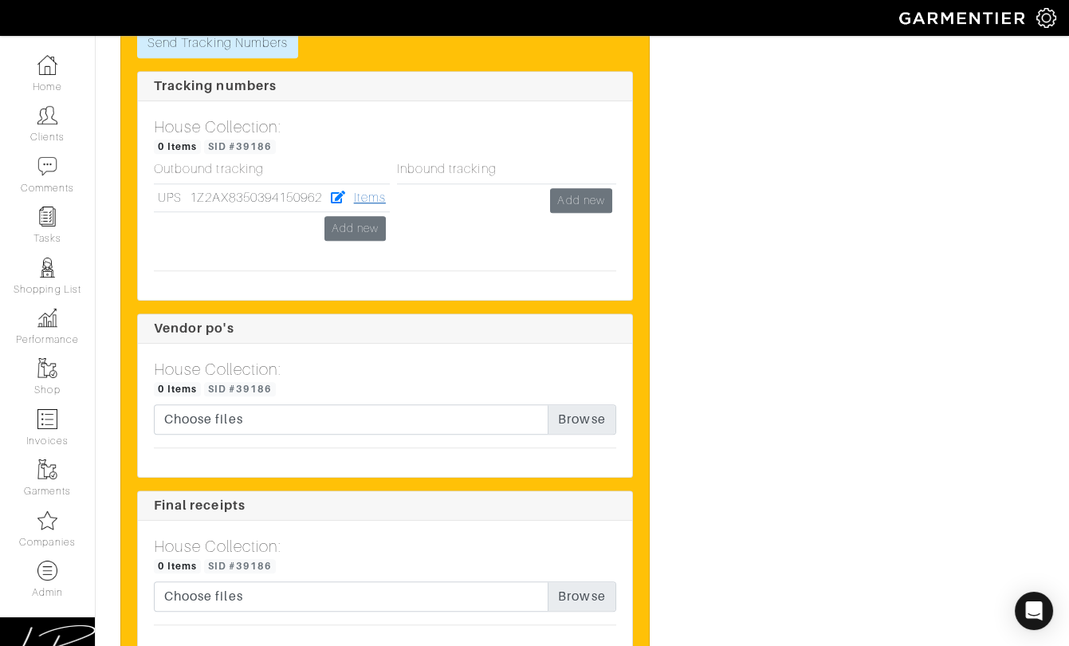
click at [367, 205] on link "Items" at bounding box center [370, 197] width 32 height 14
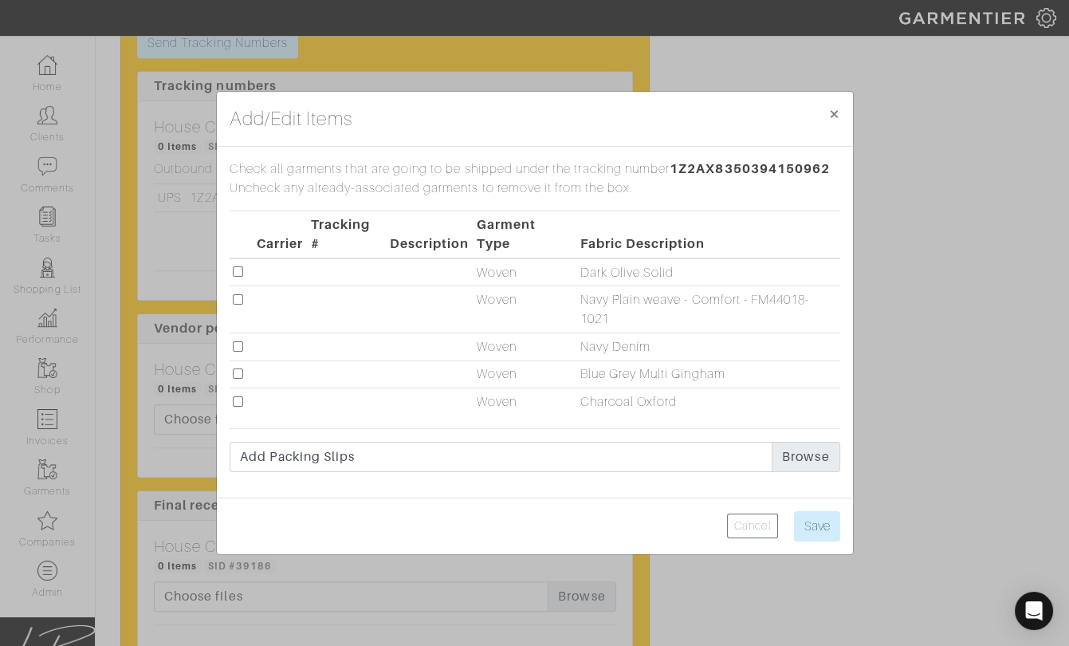
drag, startPoint x: 239, startPoint y: 347, endPoint x: 237, endPoint y: 360, distance: 13.8
click at [239, 348] on input "checkbox" at bounding box center [238, 346] width 10 height 10
checkbox input "true"
click at [237, 379] on td at bounding box center [242, 374] width 24 height 28
drag, startPoint x: 238, startPoint y: 399, endPoint x: 238, endPoint y: 383, distance: 16.0
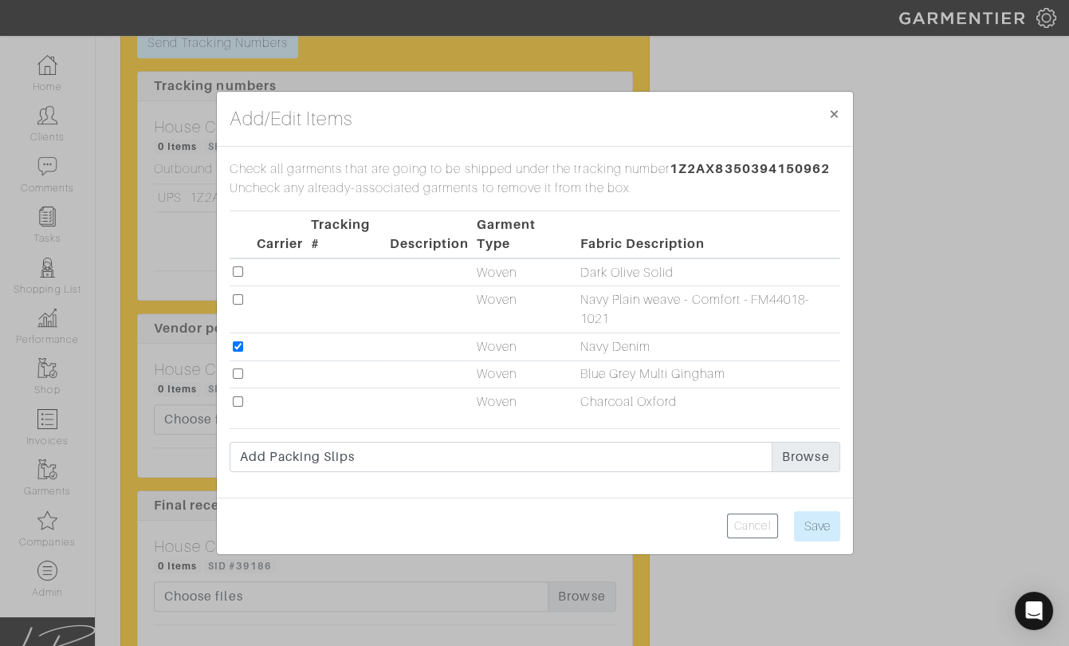
click at [238, 399] on input "checkbox" at bounding box center [238, 401] width 10 height 10
checkbox input "true"
click at [239, 374] on input "checkbox" at bounding box center [238, 373] width 10 height 10
checkbox input "true"
click at [812, 528] on input "Save" at bounding box center [817, 526] width 46 height 30
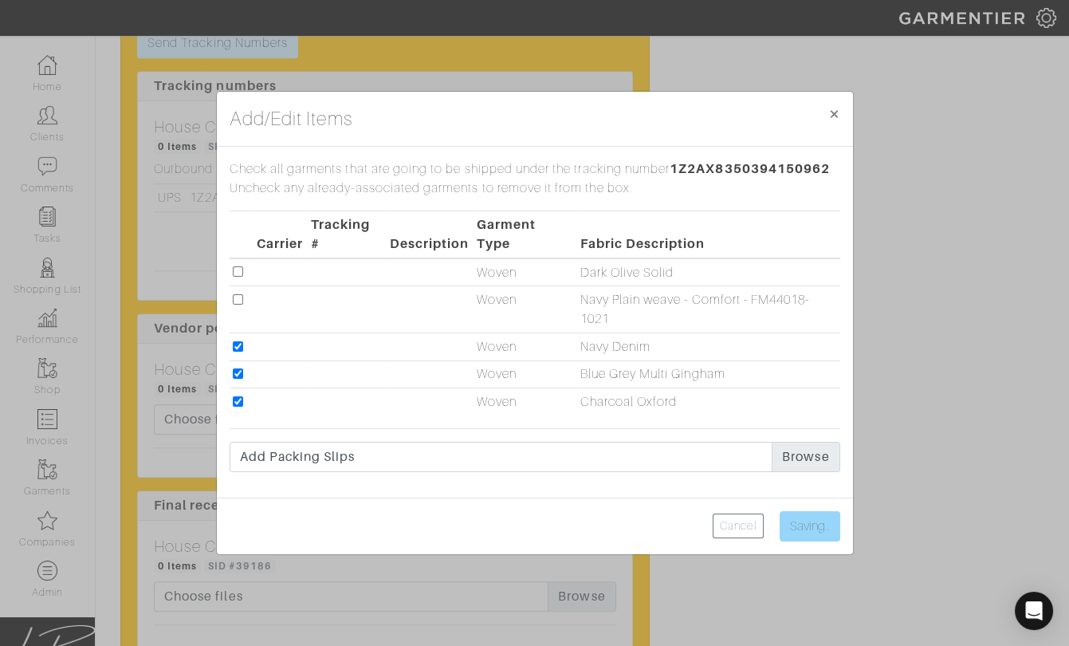
type input "Save"
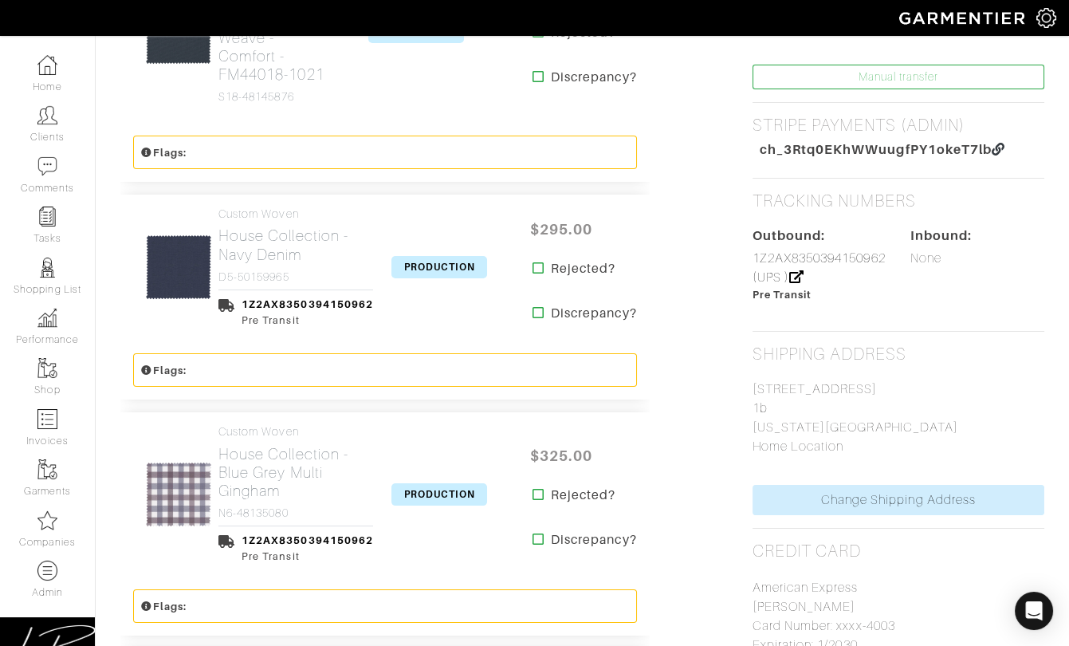
scroll to position [701, 0]
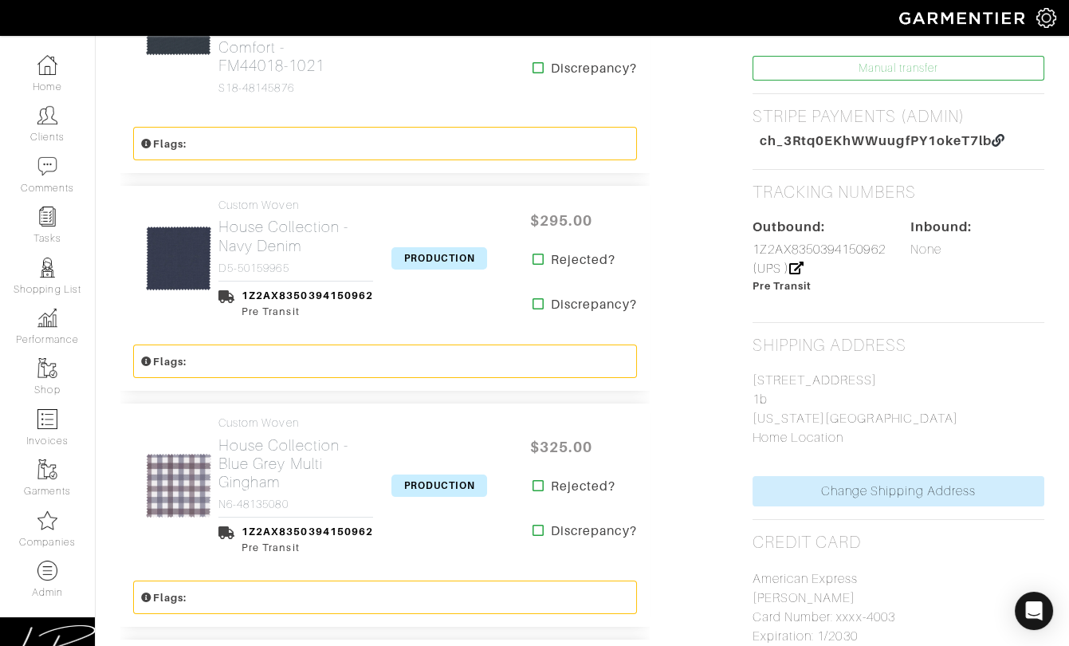
click at [438, 269] on span "PRODUCTION" at bounding box center [439, 258] width 96 height 22
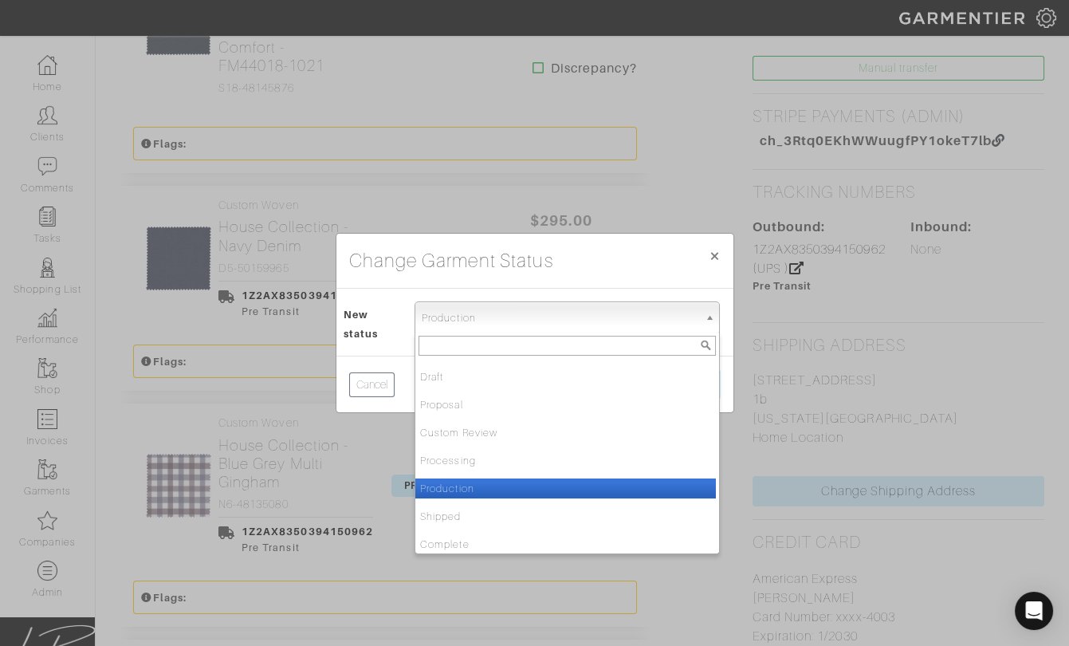
drag, startPoint x: 466, startPoint y: 309, endPoint x: 481, endPoint y: 362, distance: 54.7
click at [466, 309] on span "Production" at bounding box center [560, 318] width 277 height 32
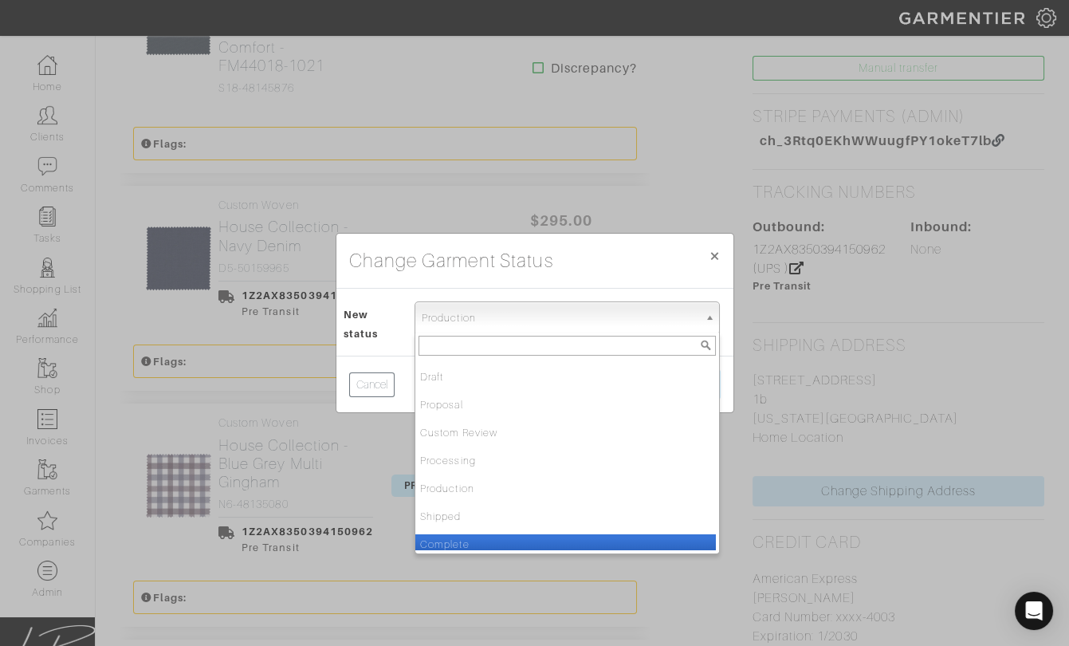
click at [508, 538] on li "Complete" at bounding box center [565, 544] width 300 height 20
select select "Complete"
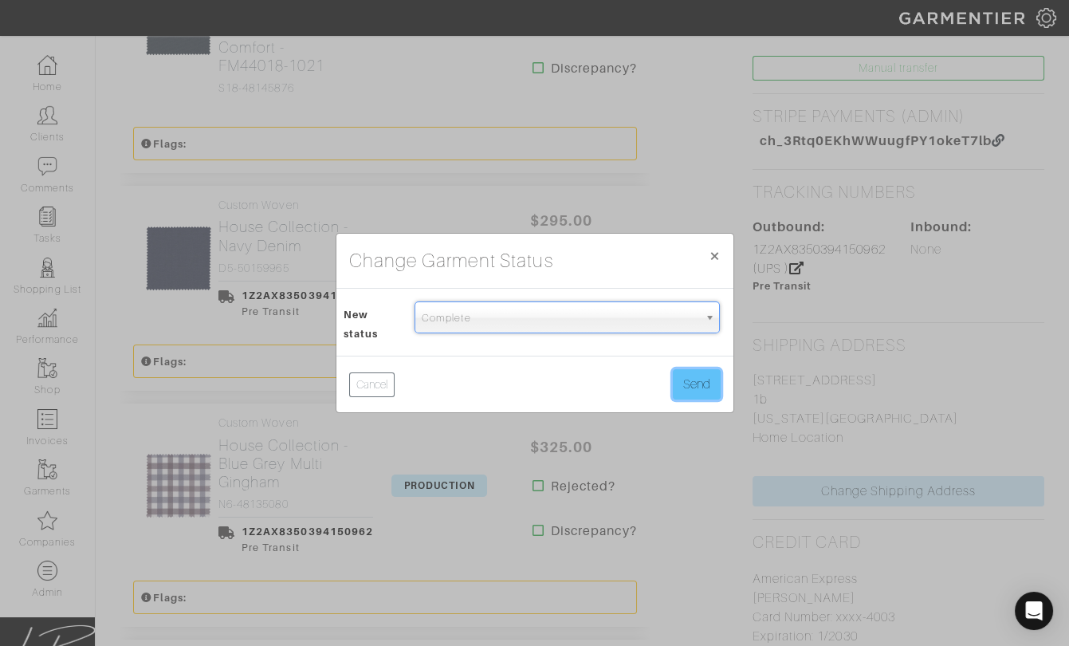
click at [711, 386] on button "Send" at bounding box center [697, 384] width 48 height 30
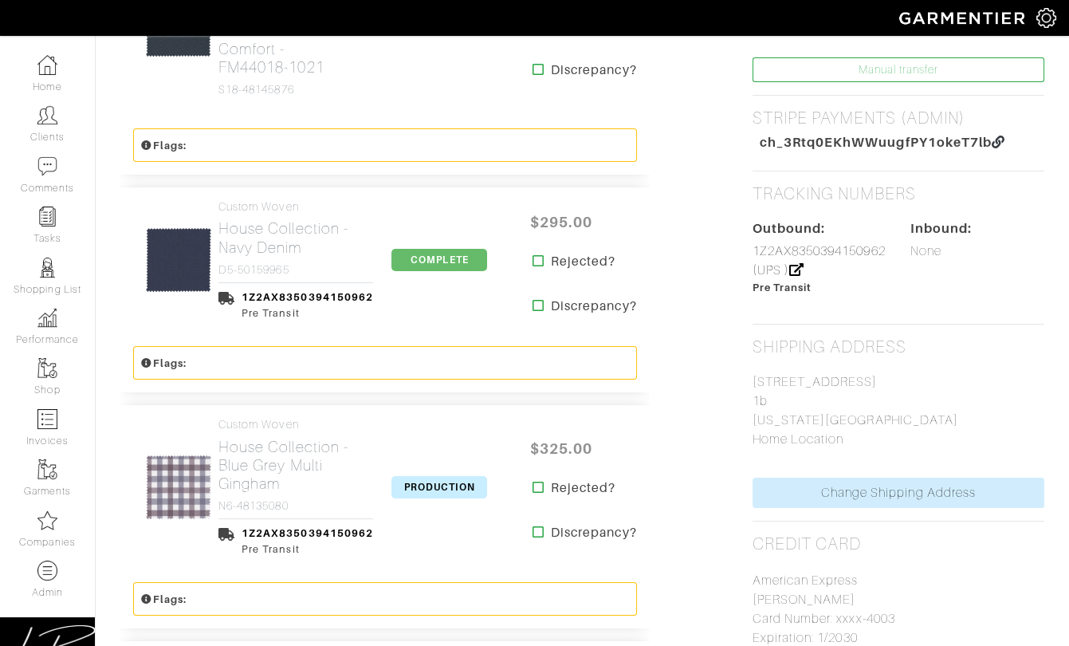
scroll to position [700, 0]
drag, startPoint x: 458, startPoint y: 499, endPoint x: 458, endPoint y: 482, distance: 16.8
click at [458, 497] on span "PRODUCTION" at bounding box center [439, 486] width 96 height 22
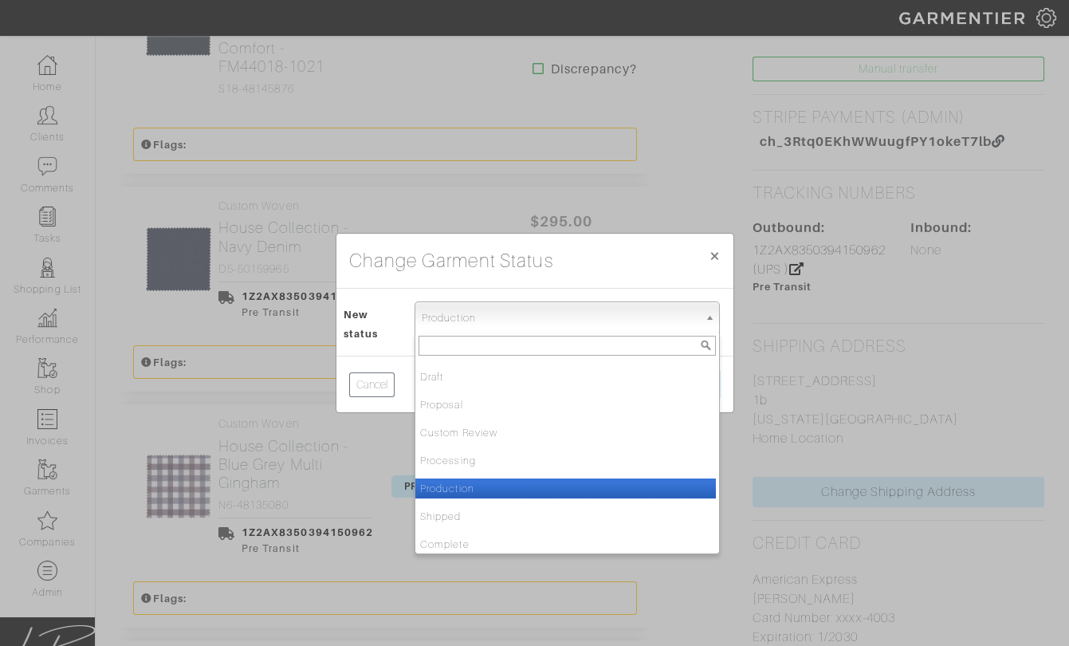
click at [477, 331] on span "Production" at bounding box center [560, 318] width 277 height 32
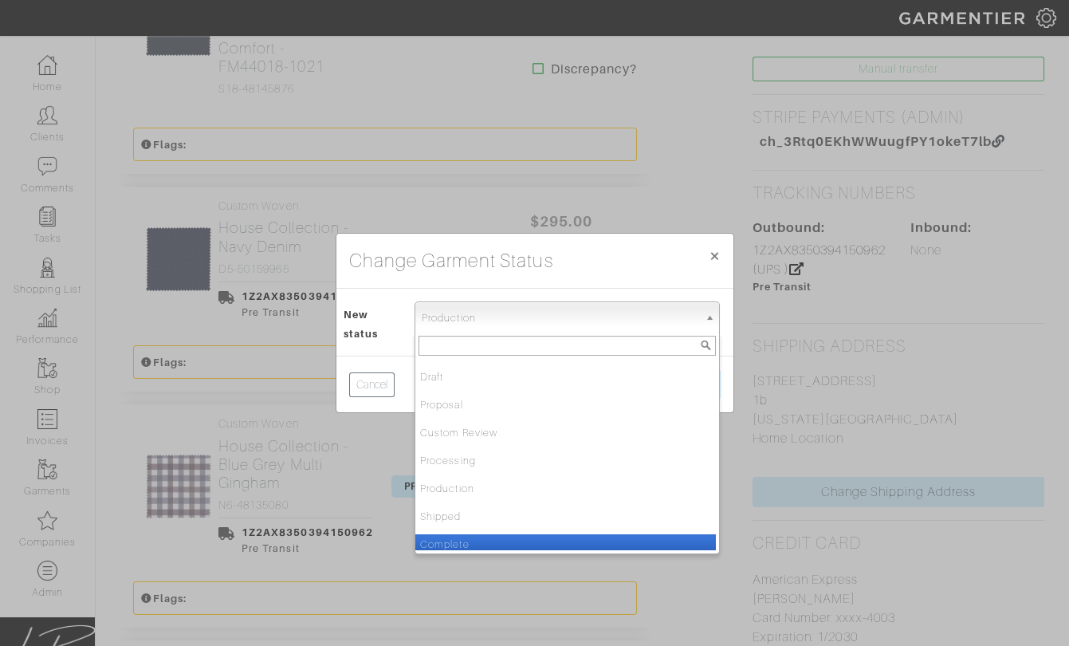
drag, startPoint x: 506, startPoint y: 541, endPoint x: 524, endPoint y: 501, distance: 44.6
click at [506, 540] on li "Complete" at bounding box center [565, 544] width 300 height 20
select select "Complete"
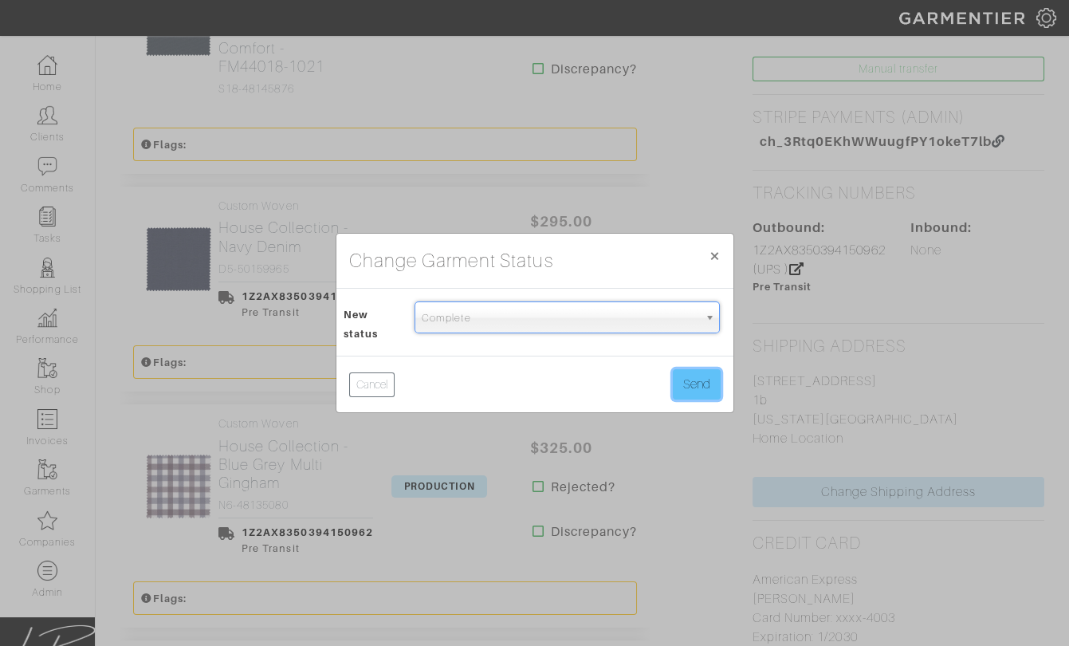
drag, startPoint x: 687, startPoint y: 380, endPoint x: 183, endPoint y: 350, distance: 504.6
click at [684, 380] on button "Send" at bounding box center [697, 384] width 48 height 30
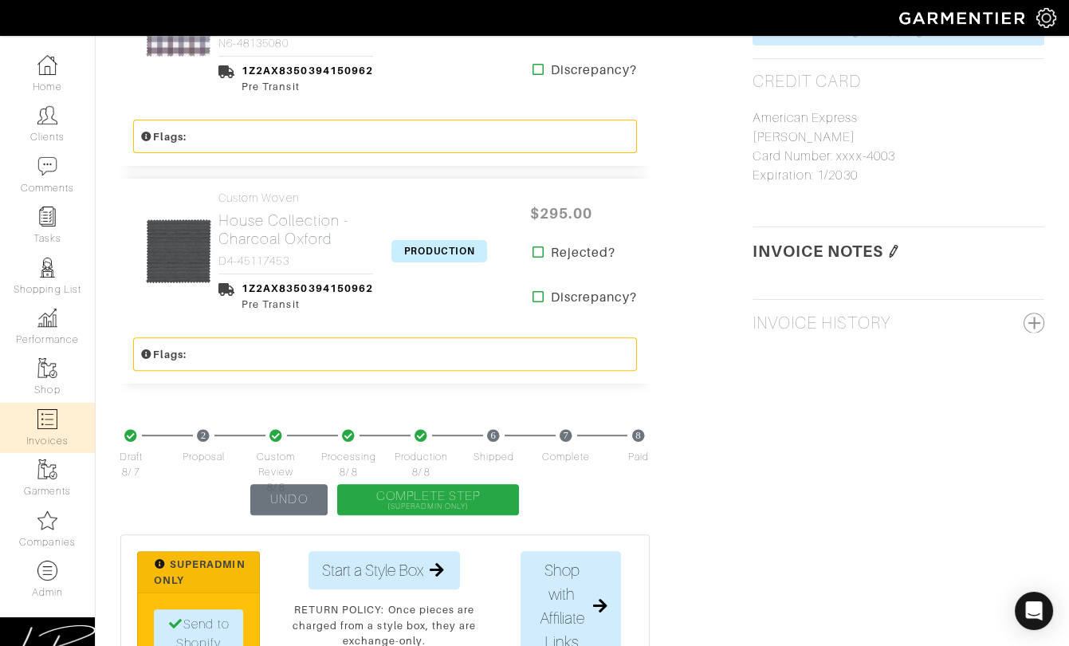
scroll to position [1170, 0]
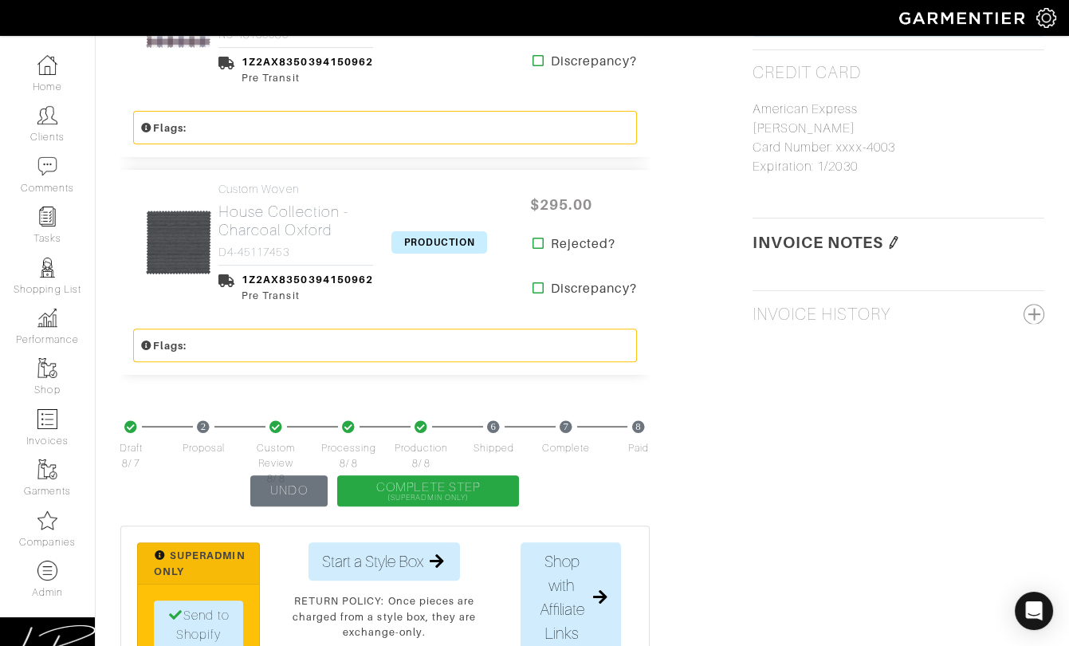
click at [416, 253] on span "PRODUCTION" at bounding box center [439, 242] width 96 height 22
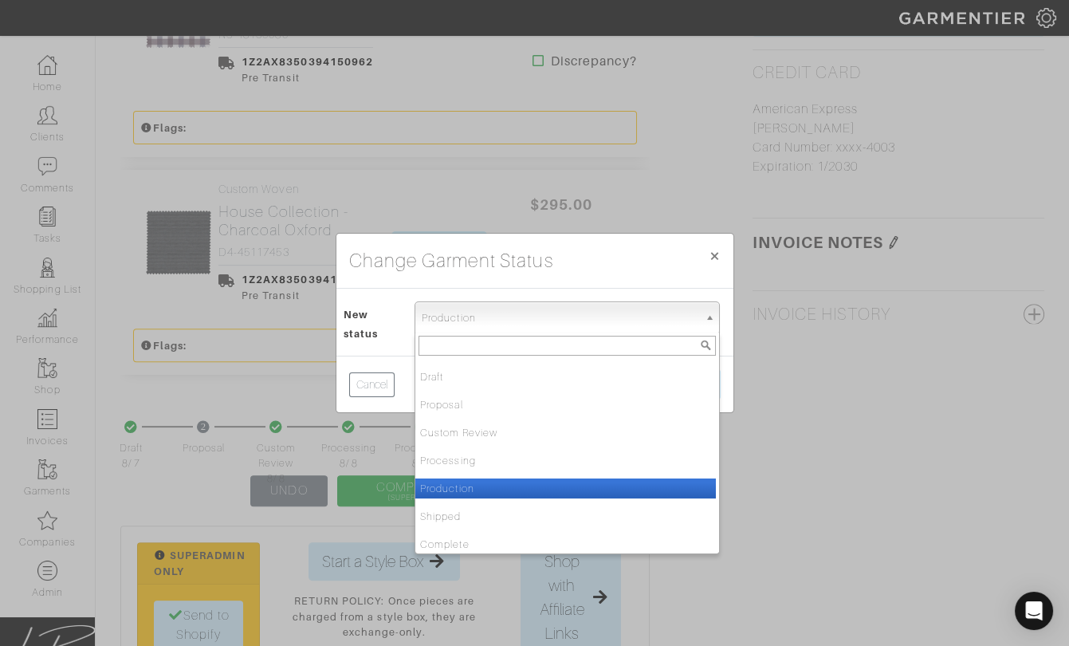
click at [459, 316] on span "Production" at bounding box center [560, 318] width 277 height 32
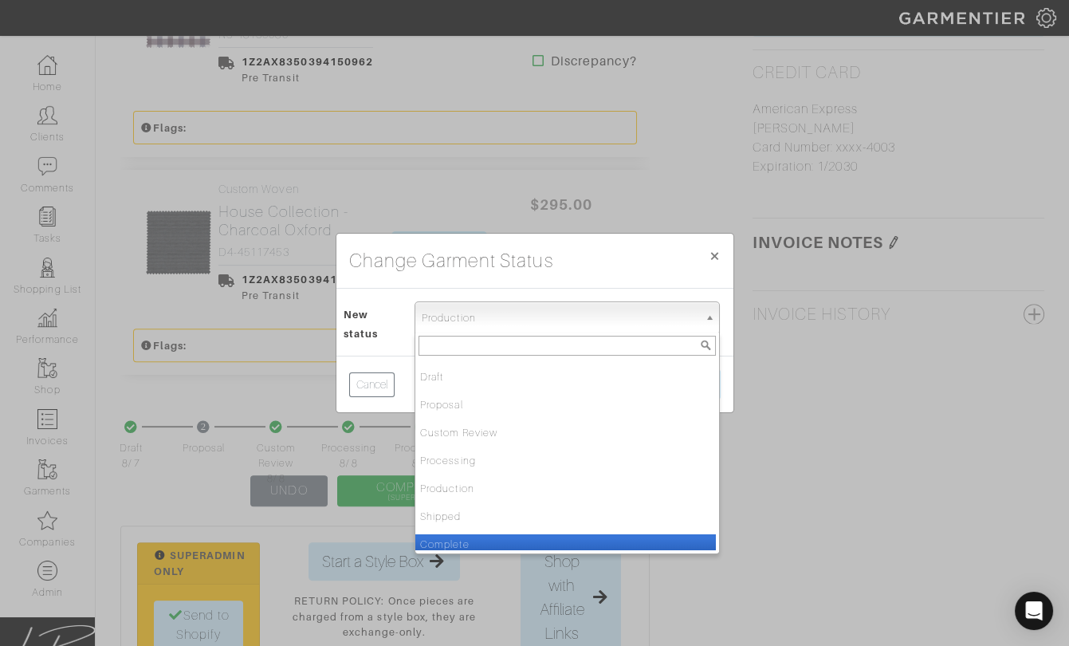
drag, startPoint x: 458, startPoint y: 536, endPoint x: 470, endPoint y: 528, distance: 14.4
click at [458, 535] on li "Complete" at bounding box center [565, 544] width 300 height 20
select select "Complete"
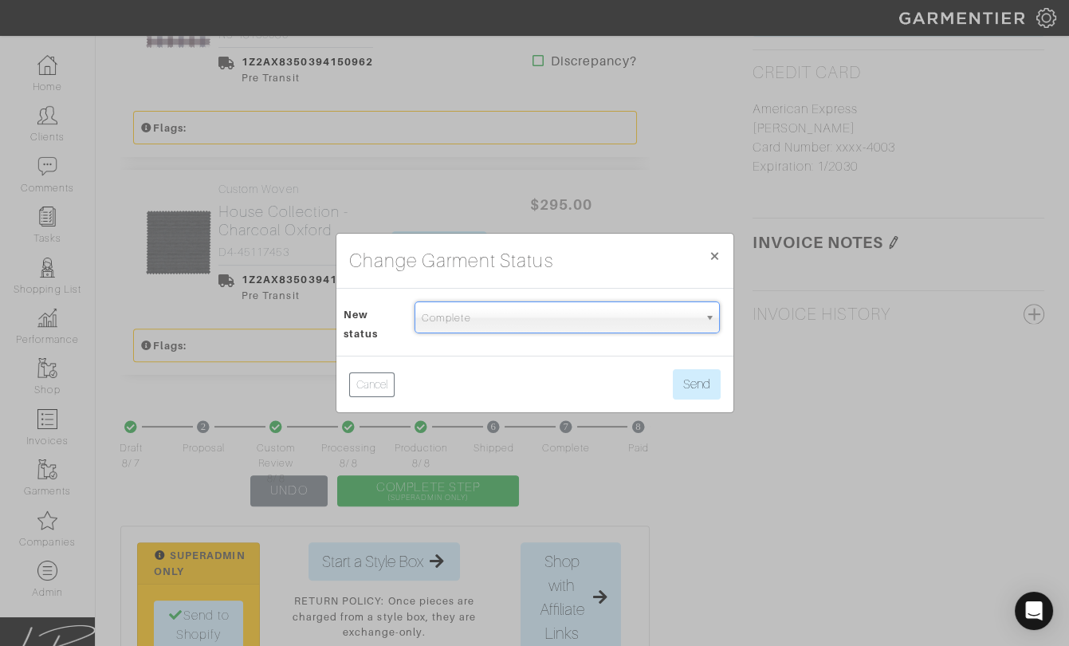
drag, startPoint x: 721, startPoint y: 366, endPoint x: 708, endPoint y: 379, distance: 18.6
click at [721, 366] on div "Cancel Send" at bounding box center [534, 383] width 397 height 57
drag, startPoint x: 701, startPoint y: 386, endPoint x: 677, endPoint y: 390, distance: 24.2
click at [700, 385] on button "Send" at bounding box center [697, 384] width 48 height 30
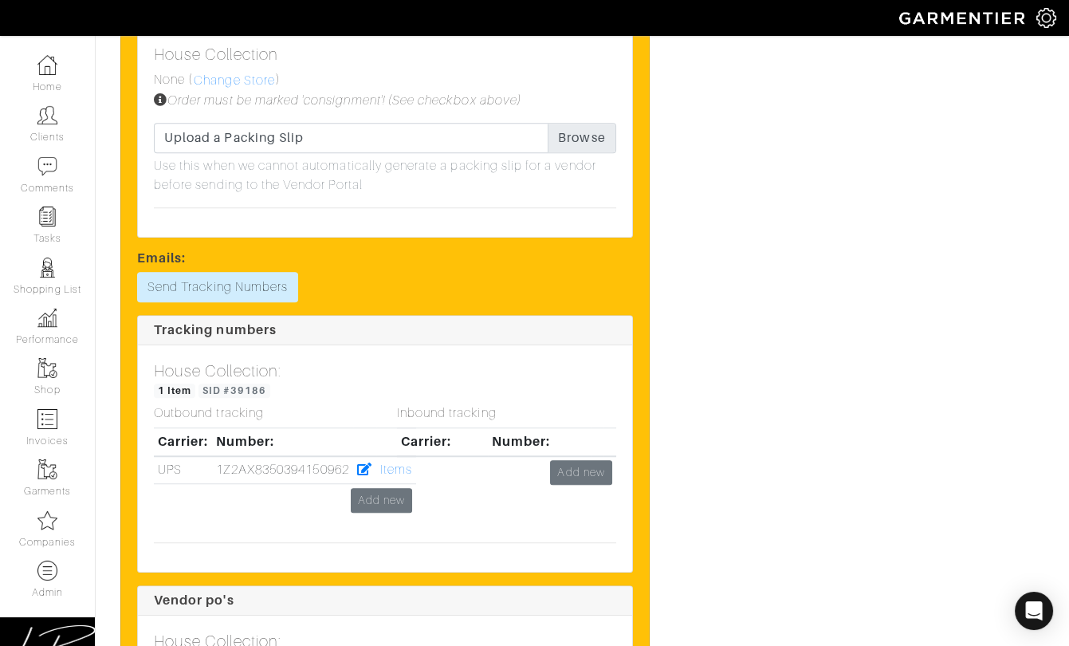
scroll to position [2485, 0]
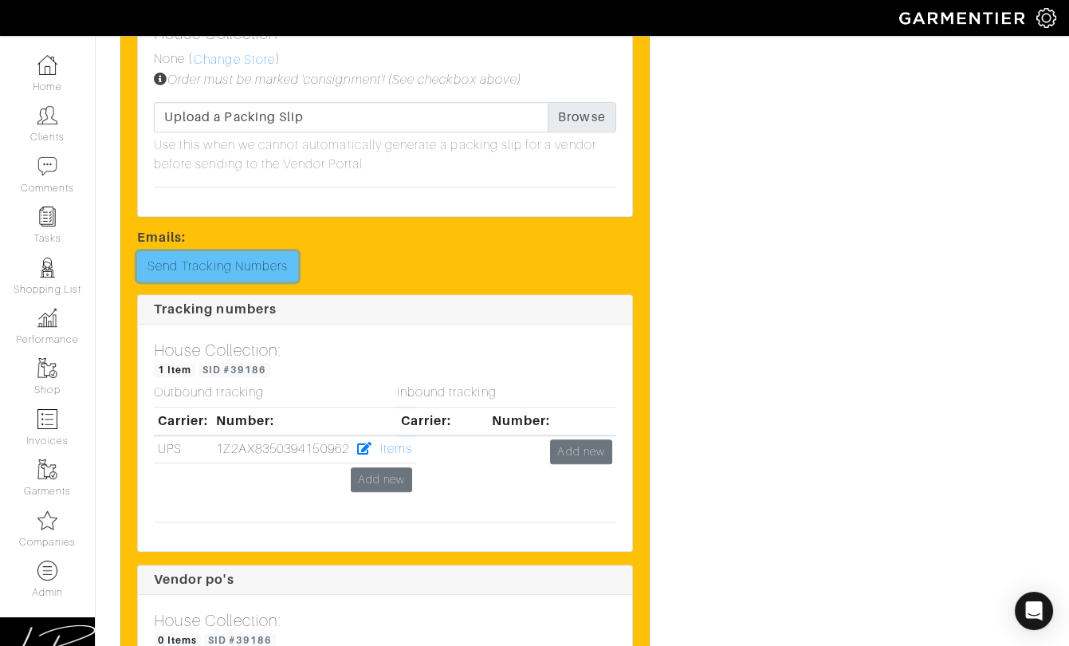
click at [253, 281] on link "Send Tracking Numbers" at bounding box center [217, 266] width 161 height 30
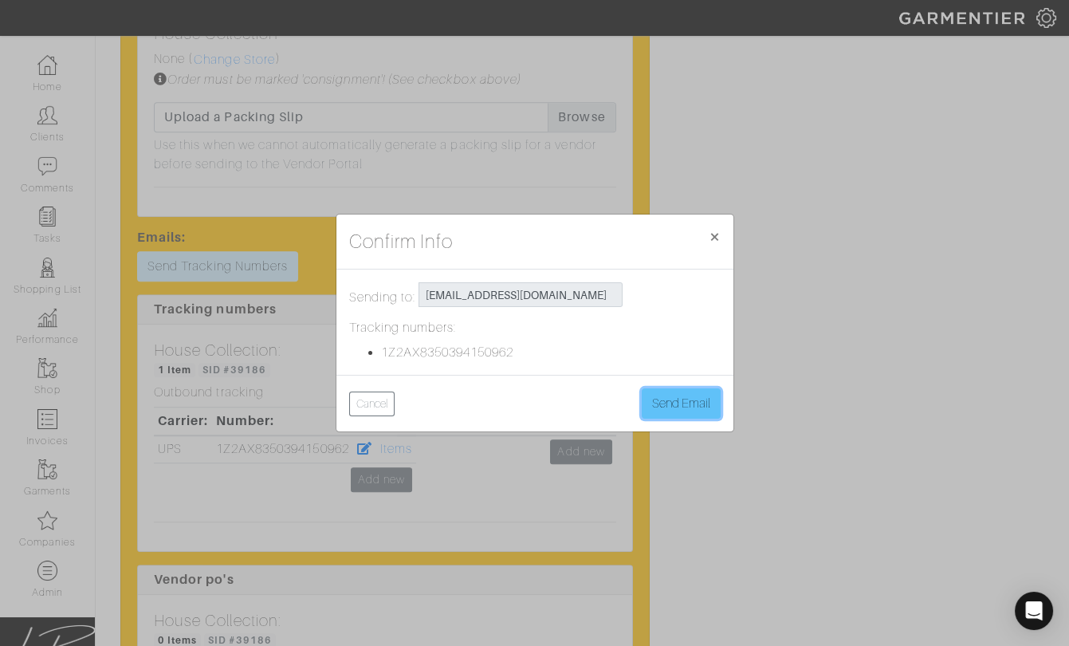
click at [687, 403] on button "Send Email" at bounding box center [681, 403] width 79 height 30
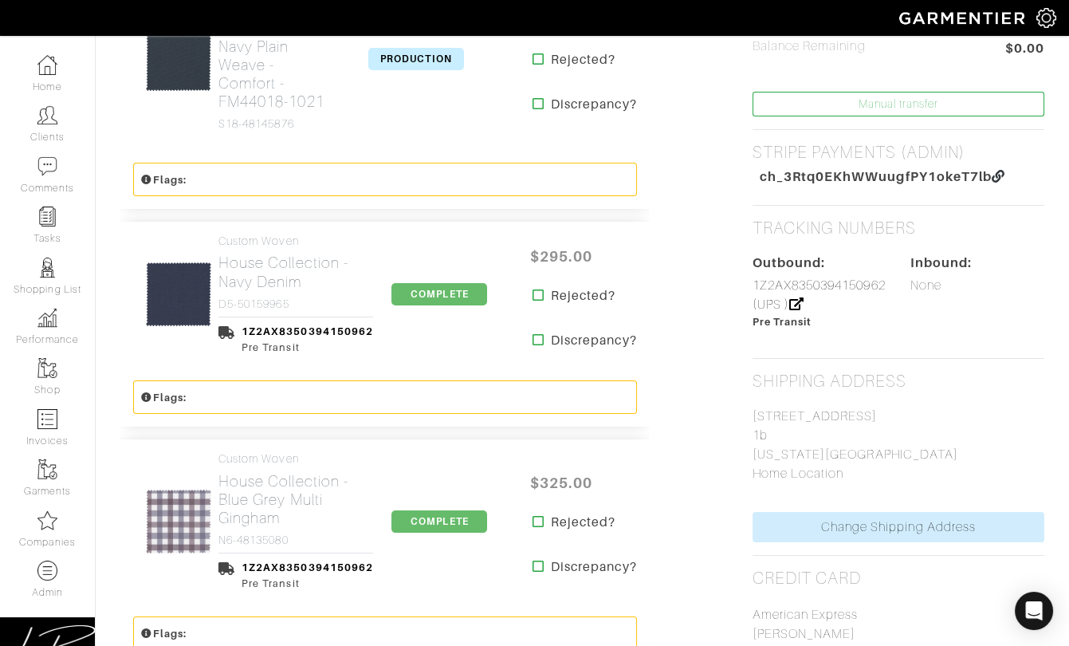
scroll to position [443, 0]
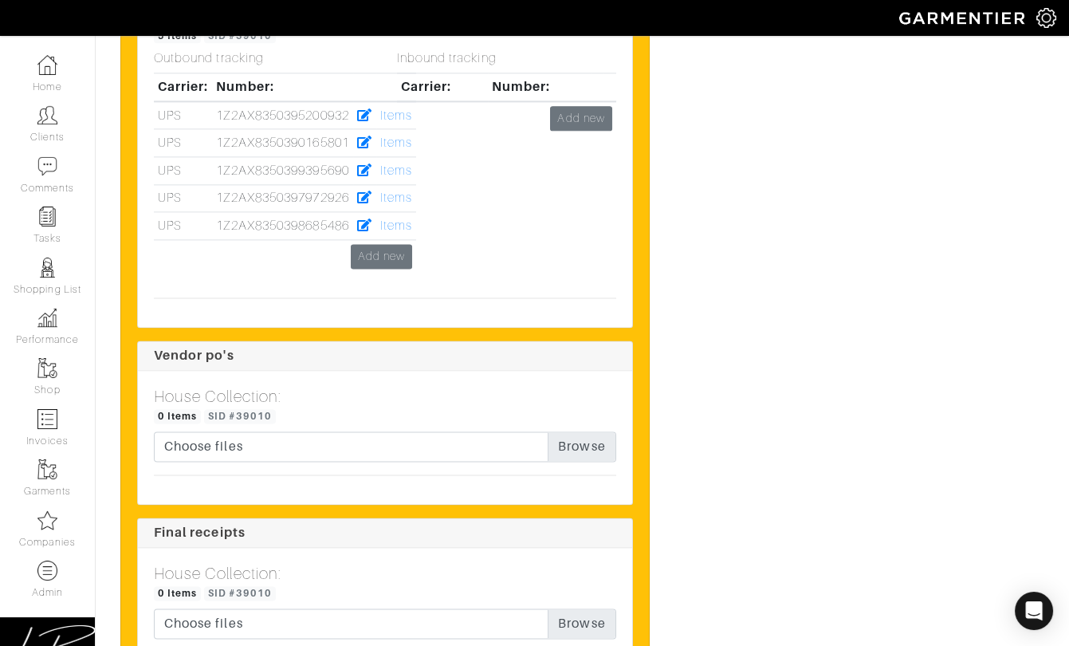
scroll to position [4212, 0]
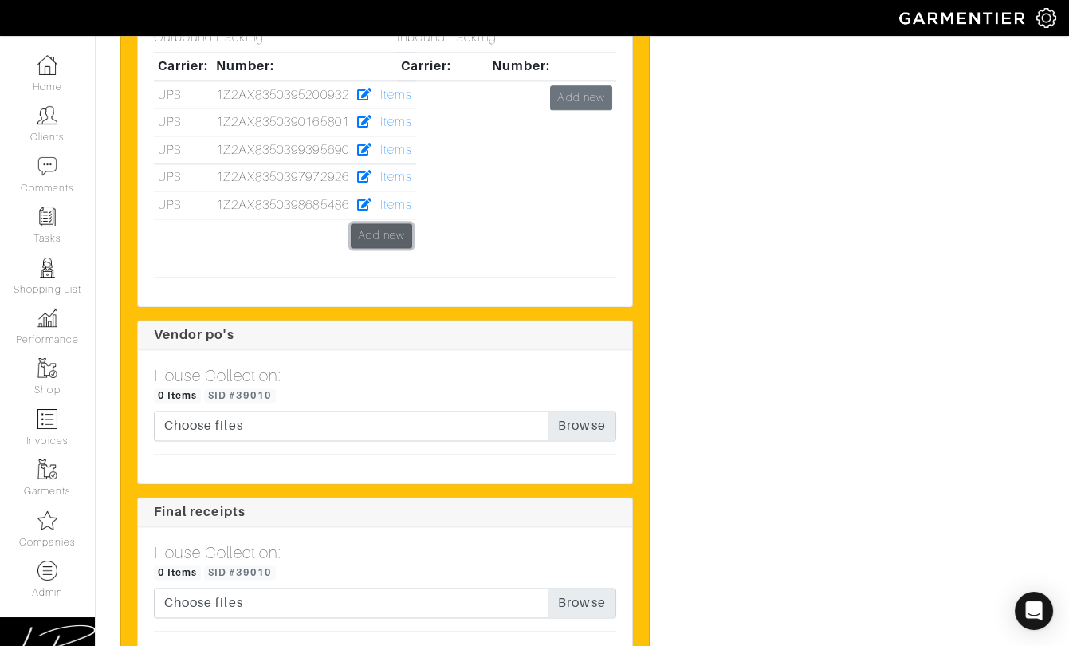
click at [376, 238] on link "Add new" at bounding box center [381, 235] width 61 height 25
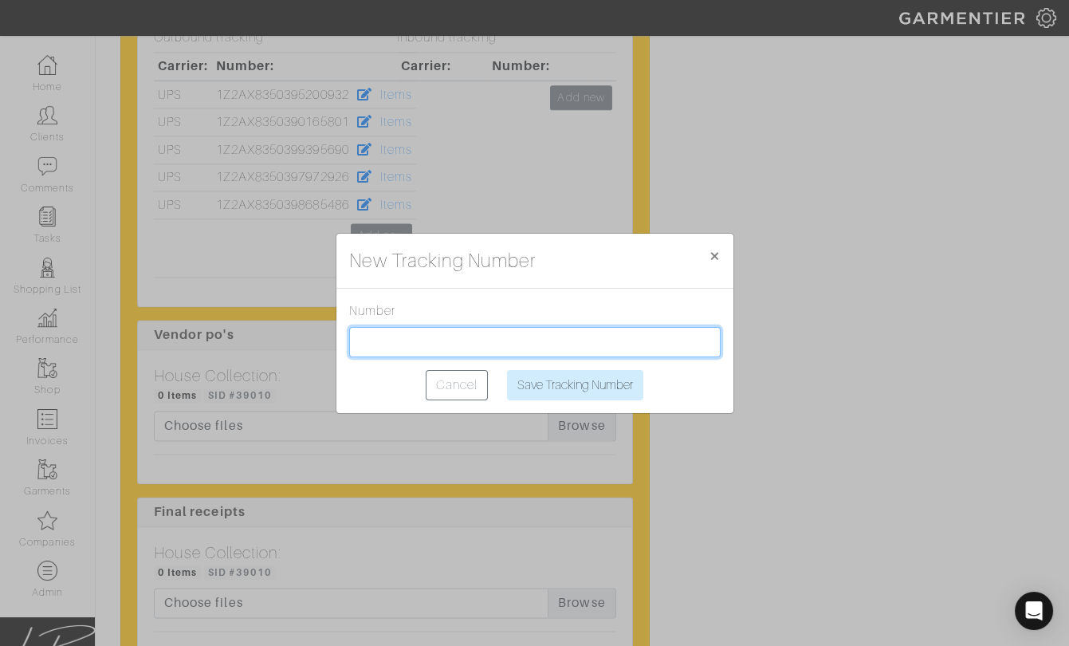
click at [438, 340] on input "text" at bounding box center [534, 342] width 371 height 30
paste input "1Z2AX8350398889006"
type input "1Z2AX8350398889006"
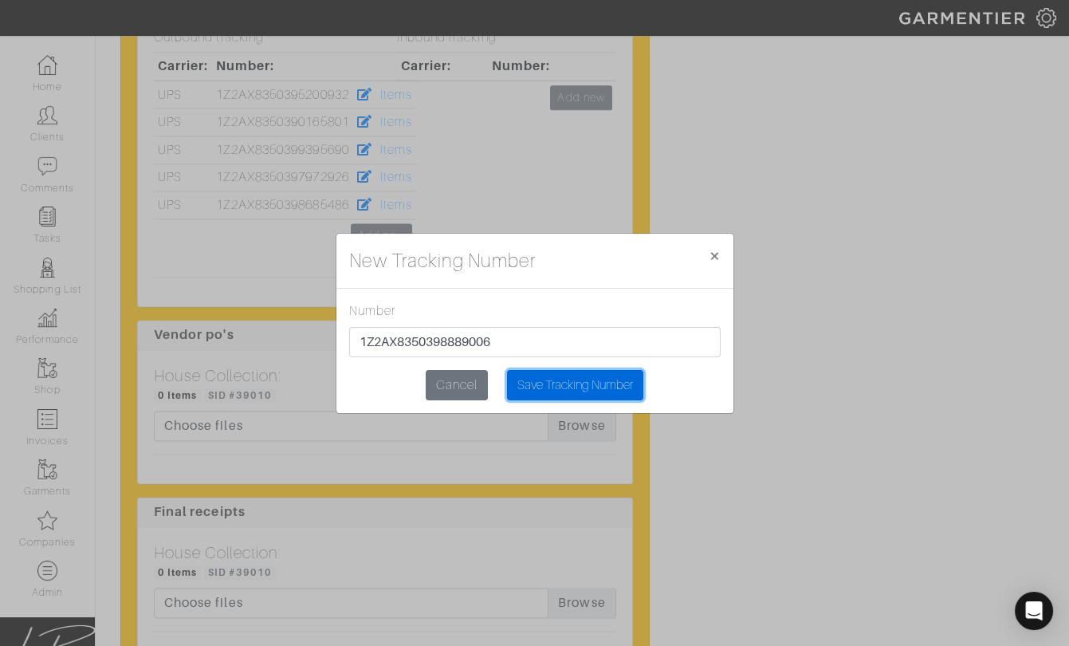
drag, startPoint x: 540, startPoint y: 387, endPoint x: 521, endPoint y: 382, distance: 19.7
click at [540, 387] on input "Save Tracking Number" at bounding box center [575, 385] width 136 height 30
type input "Saving..."
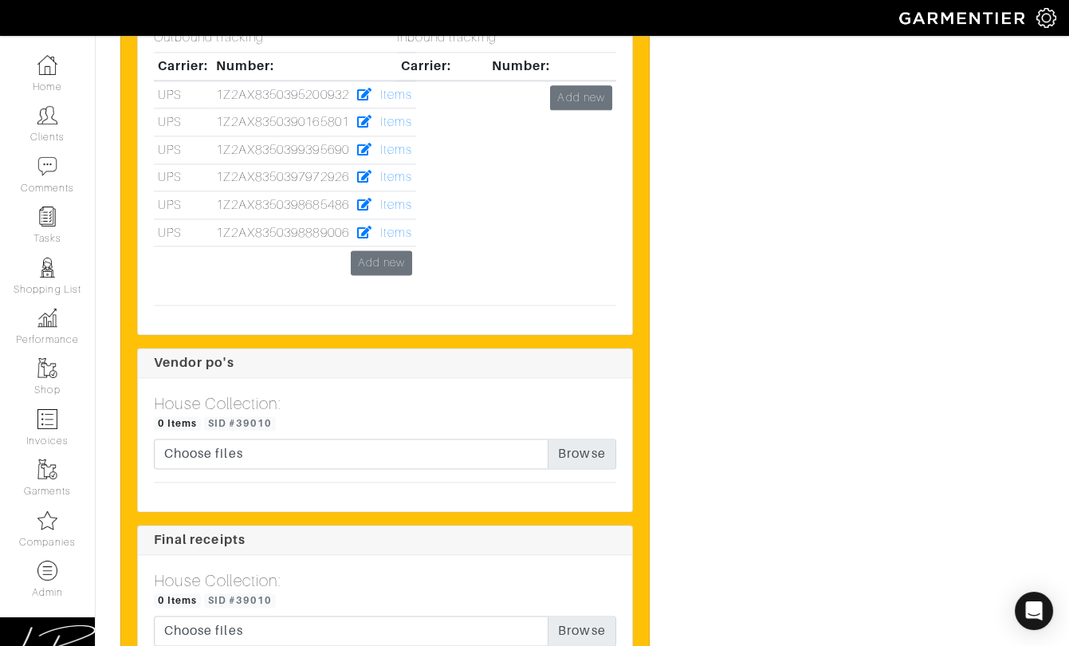
click at [395, 236] on div "Inbound tracking Carrier: Number: Add new" at bounding box center [506, 160] width 243 height 261
click at [406, 234] on div "Inbound tracking Carrier: Number: Add new" at bounding box center [506, 160] width 243 height 261
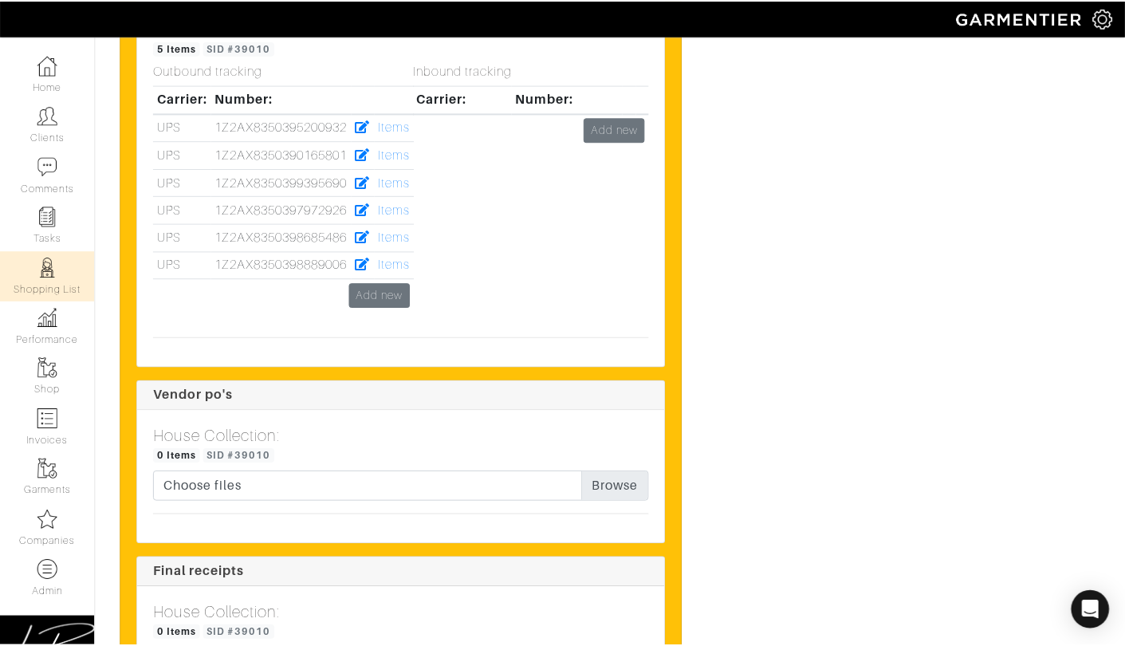
scroll to position [4188, 0]
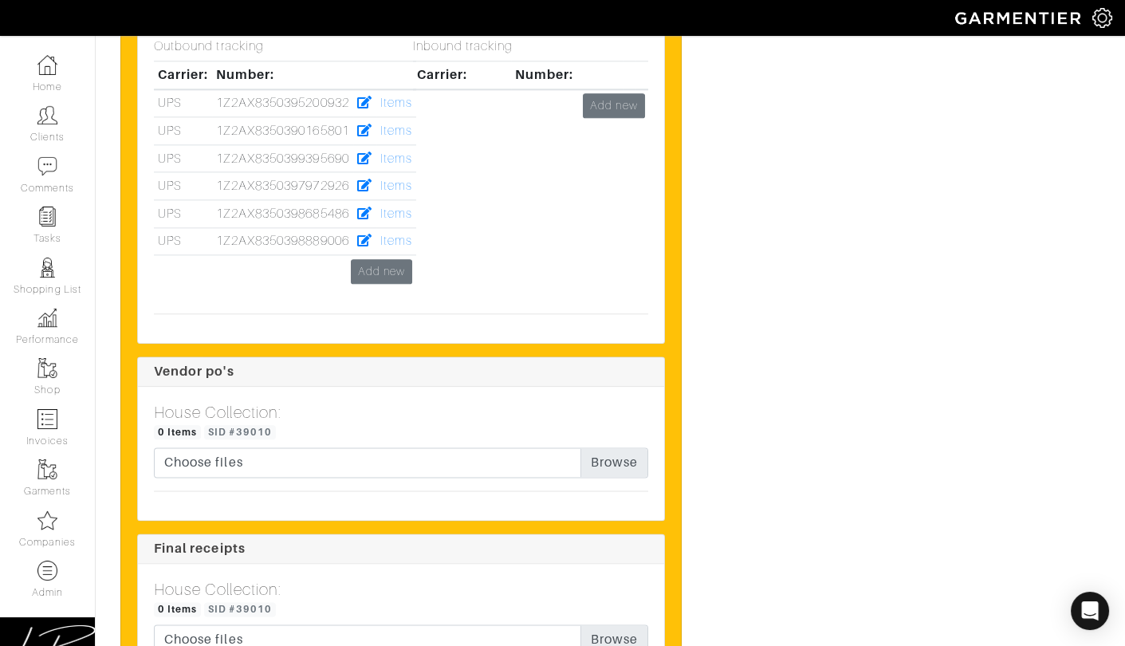
click at [407, 234] on div "Inbound tracking Carrier: Number: Add new" at bounding box center [530, 169] width 259 height 261
click at [395, 237] on link "Items" at bounding box center [396, 241] width 32 height 14
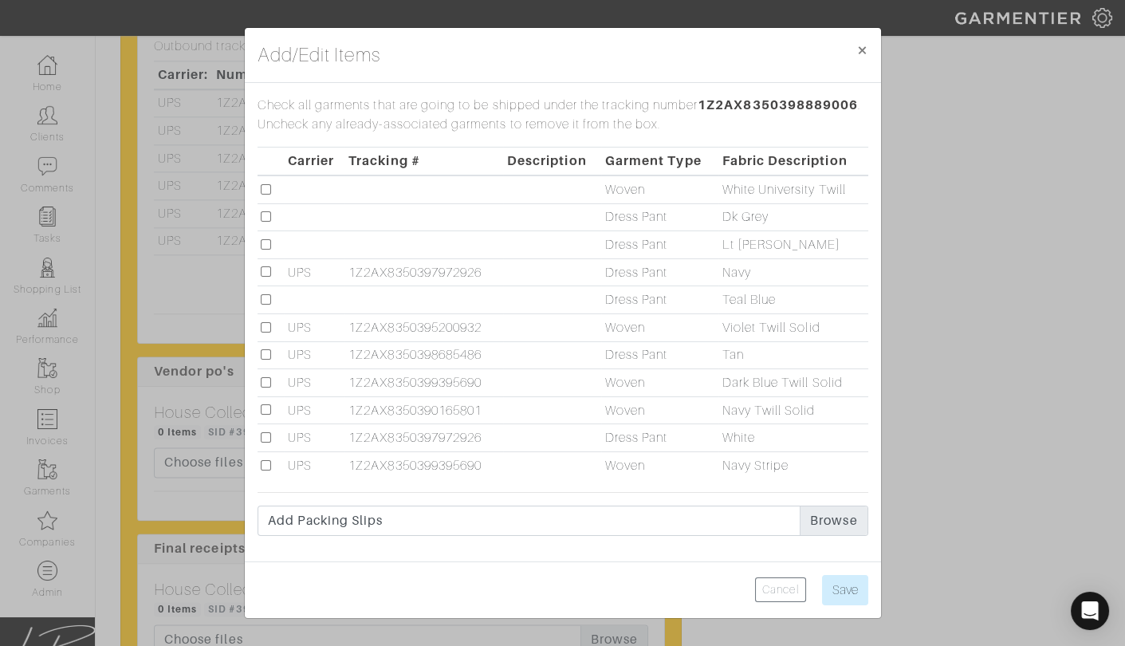
click at [269, 188] on input "checkbox" at bounding box center [266, 189] width 10 height 10
checkbox input "true"
click at [852, 579] on input "Save" at bounding box center [845, 590] width 46 height 30
type input "Save"
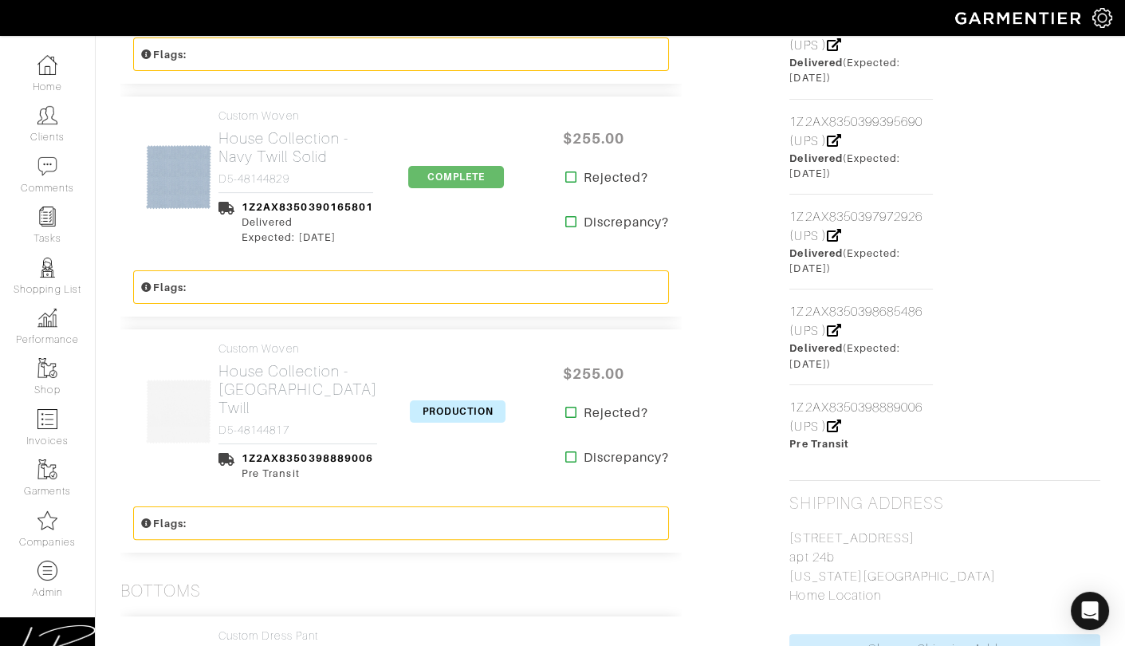
scroll to position [1020, 0]
click at [447, 404] on span "PRODUCTION" at bounding box center [458, 410] width 96 height 22
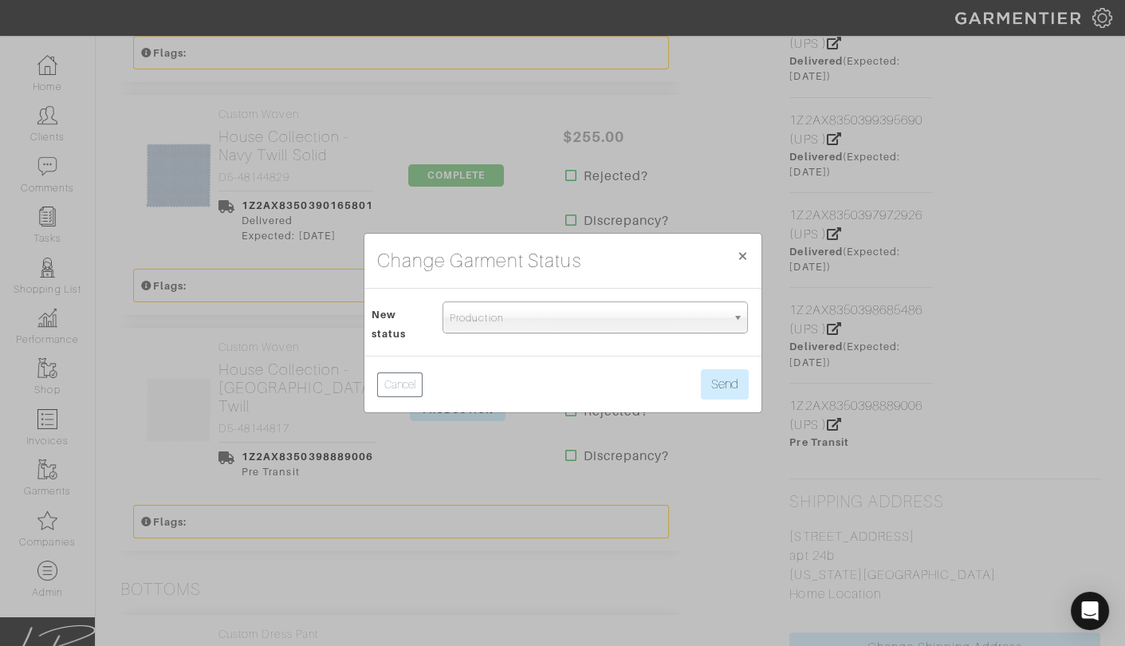
drag, startPoint x: 501, startPoint y: 332, endPoint x: 501, endPoint y: 356, distance: 23.9
click at [501, 332] on div "Production" at bounding box center [594, 317] width 305 height 32
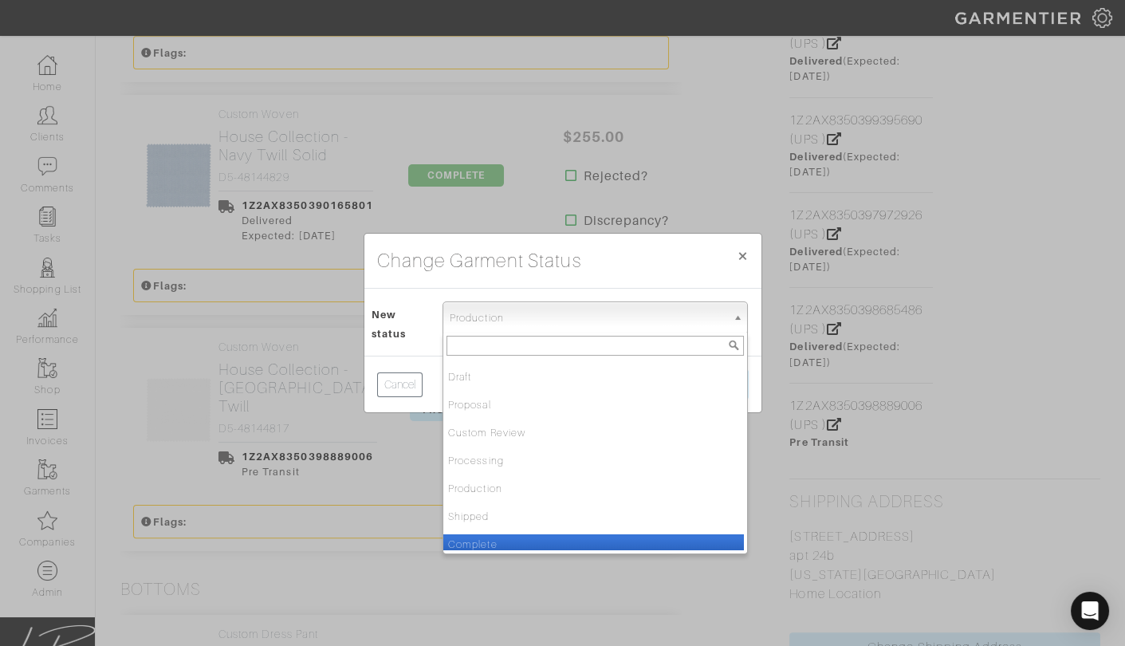
drag, startPoint x: 521, startPoint y: 539, endPoint x: 610, endPoint y: 460, distance: 118.5
click at [522, 539] on li "Complete" at bounding box center [593, 544] width 300 height 20
select select "Complete"
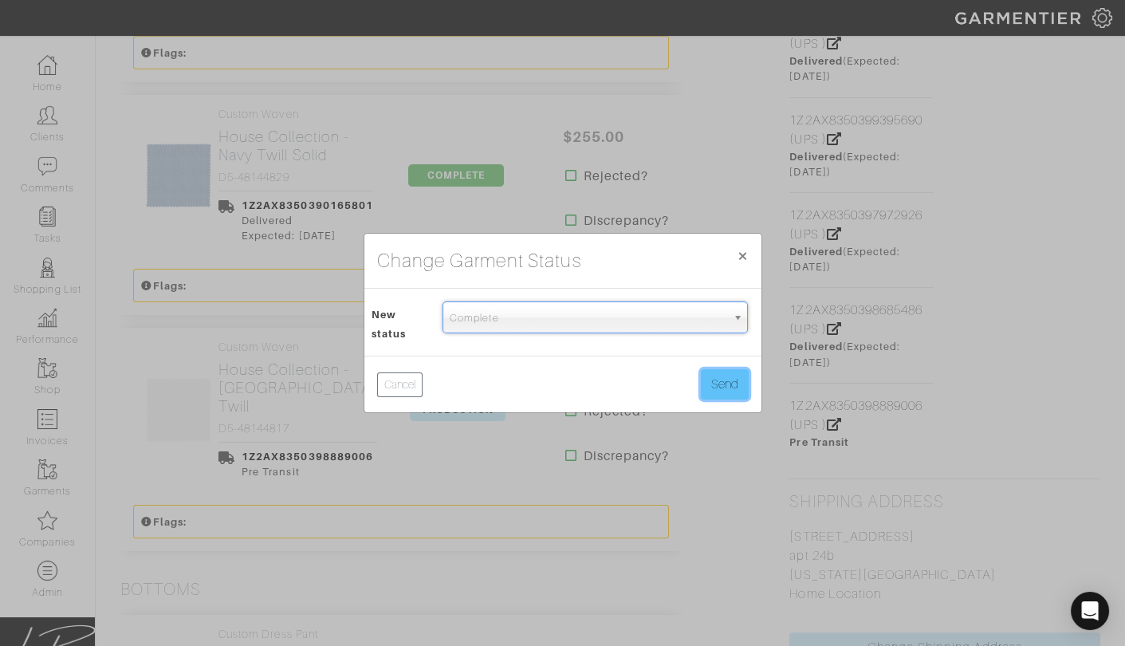
click at [732, 371] on button "Send" at bounding box center [725, 384] width 48 height 30
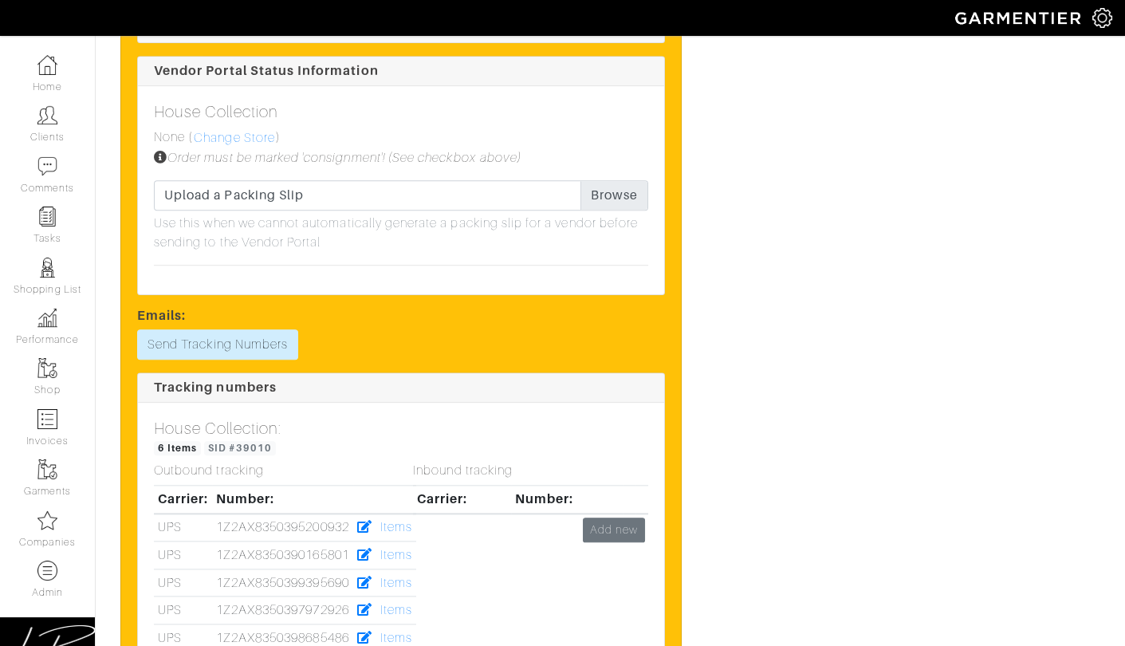
scroll to position [3793, 0]
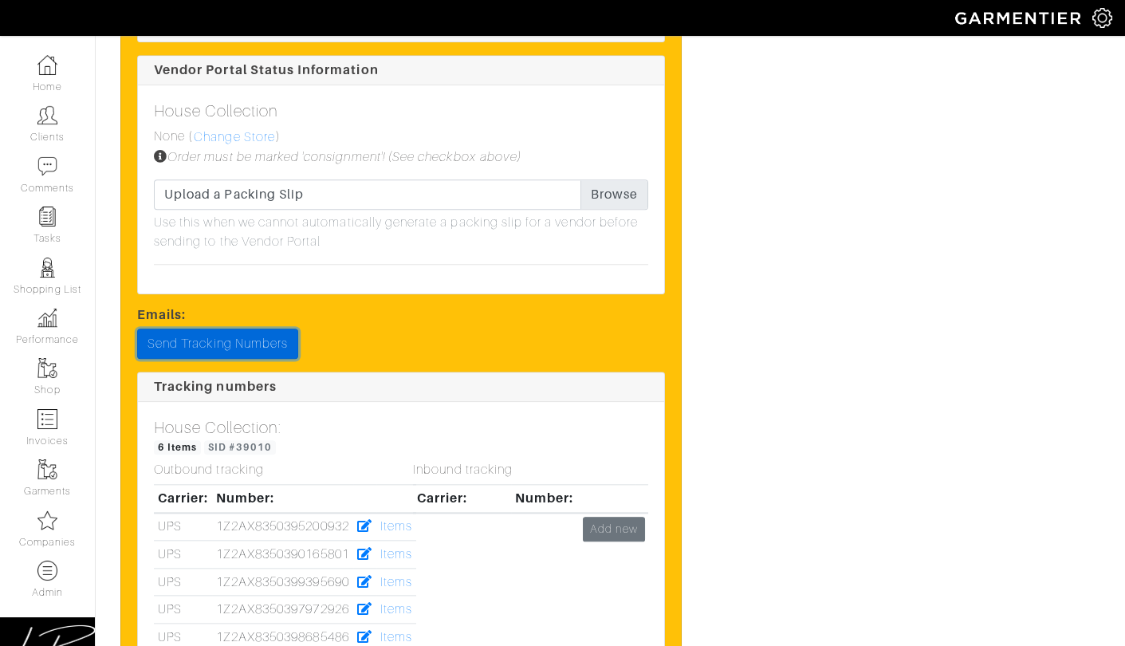
drag, startPoint x: 279, startPoint y: 327, endPoint x: 300, endPoint y: 332, distance: 22.0
click at [280, 328] on link "Send Tracking Numbers" at bounding box center [217, 343] width 161 height 30
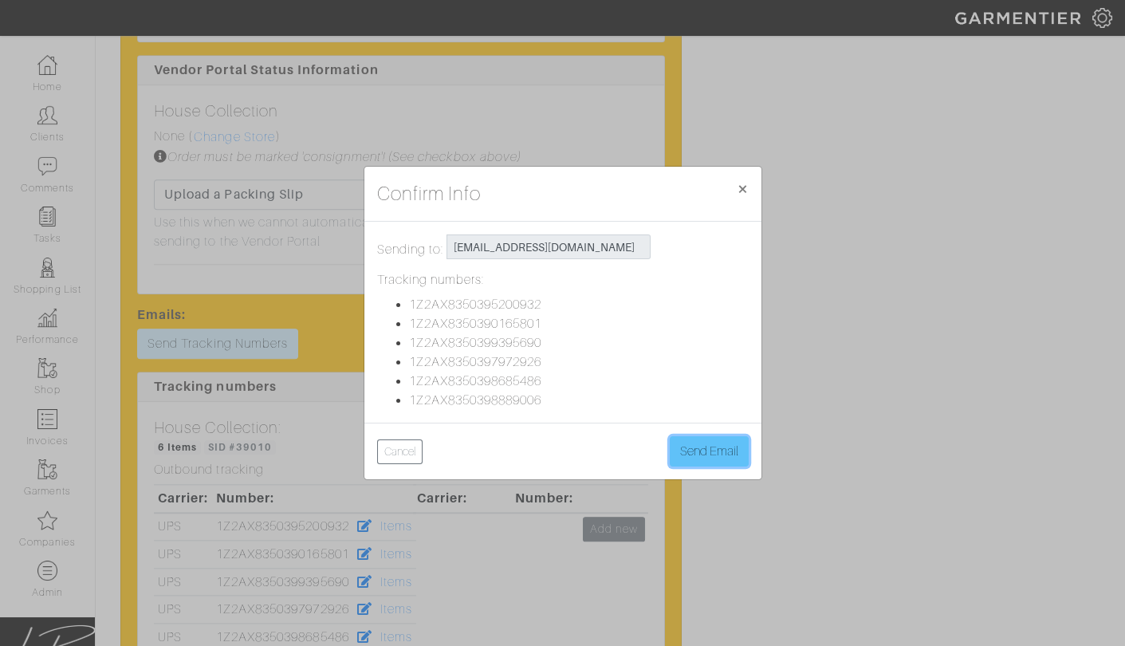
click at [704, 443] on button "Send Email" at bounding box center [709, 451] width 79 height 30
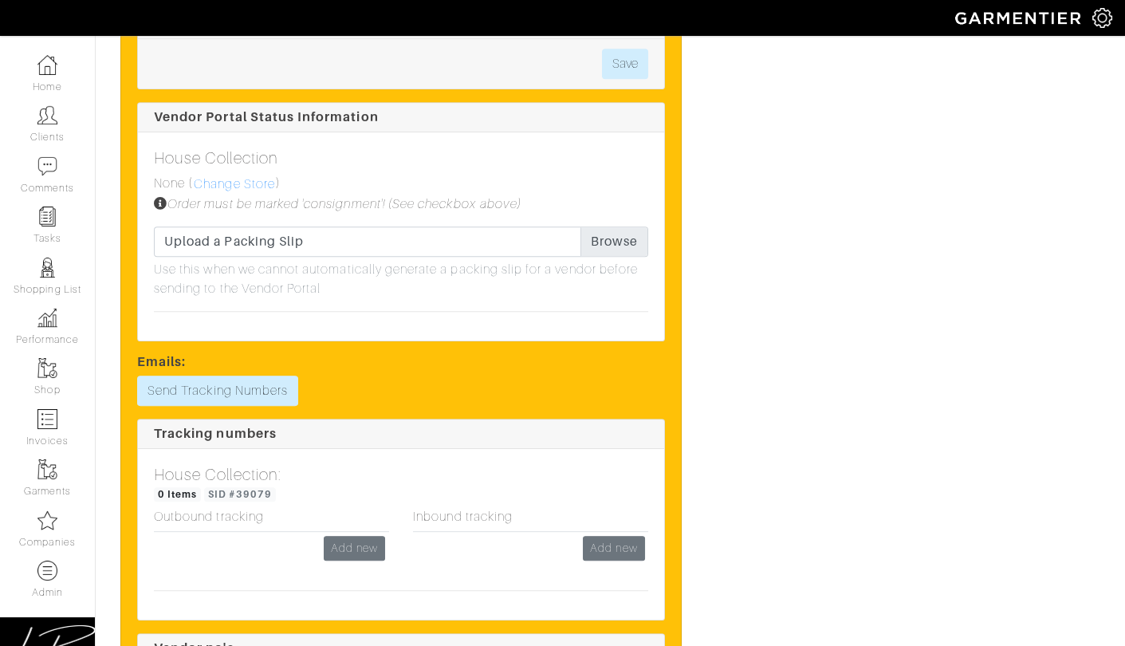
scroll to position [1632, 0]
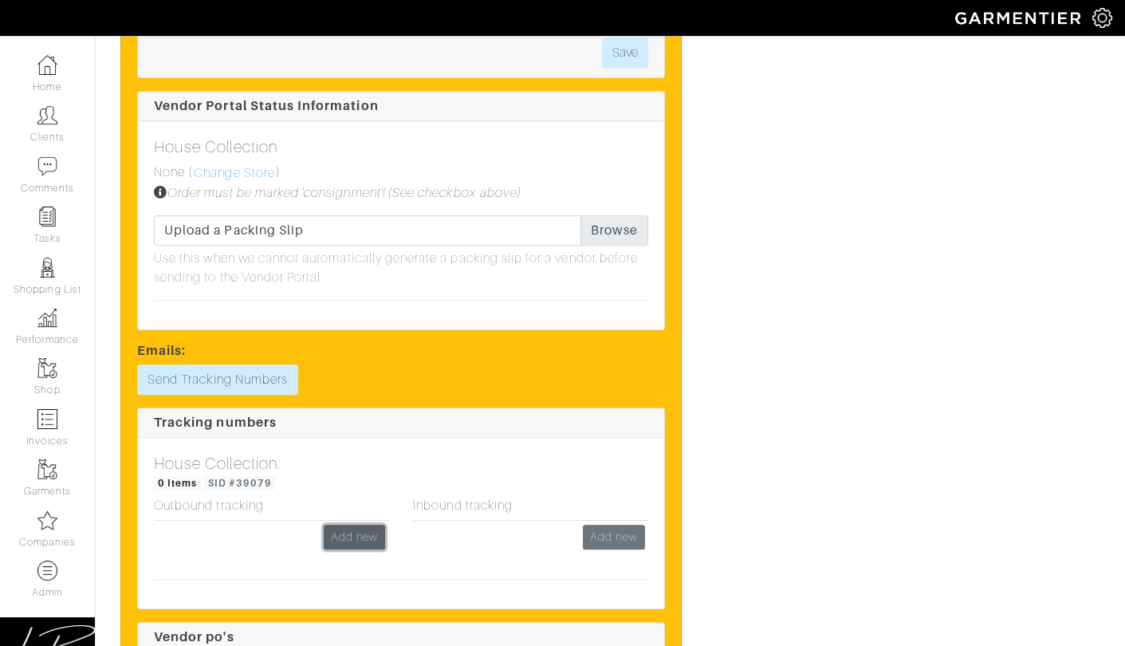
click at [337, 528] on link "Add new" at bounding box center [354, 536] width 61 height 25
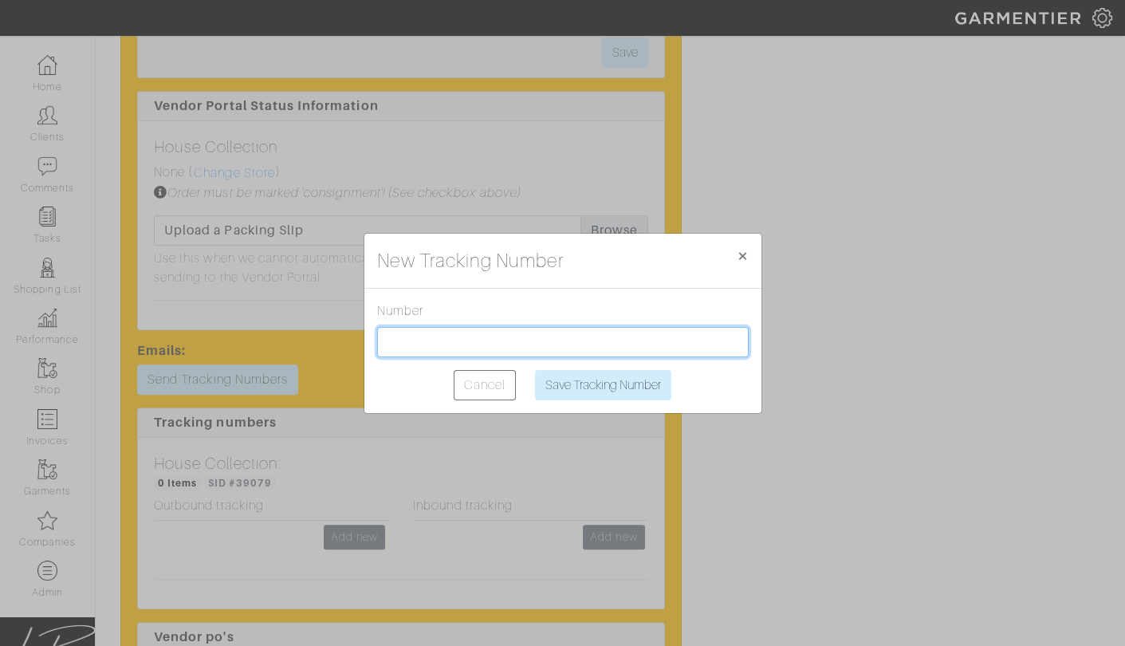
drag, startPoint x: 470, startPoint y: 332, endPoint x: 477, endPoint y: 336, distance: 8.2
click at [470, 332] on input "text" at bounding box center [562, 342] width 371 height 30
paste input "1Z2AX8350398396619"
type input "1Z2AX8350398396619"
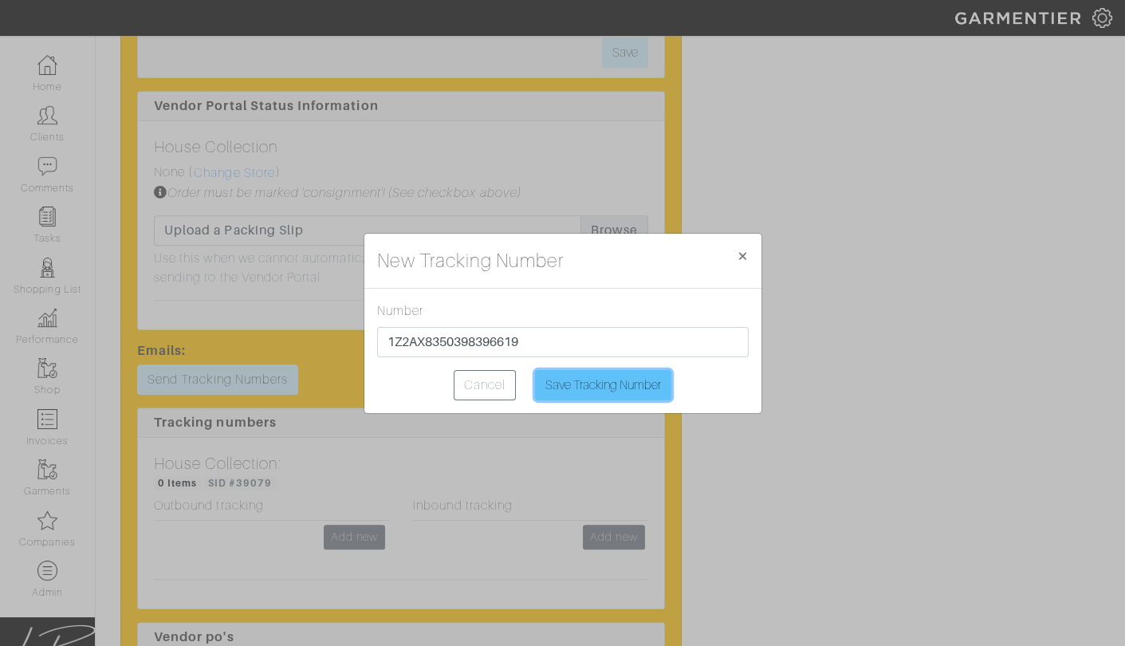
click at [615, 378] on input "Save Tracking Number" at bounding box center [603, 385] width 136 height 30
type input "Saving..."
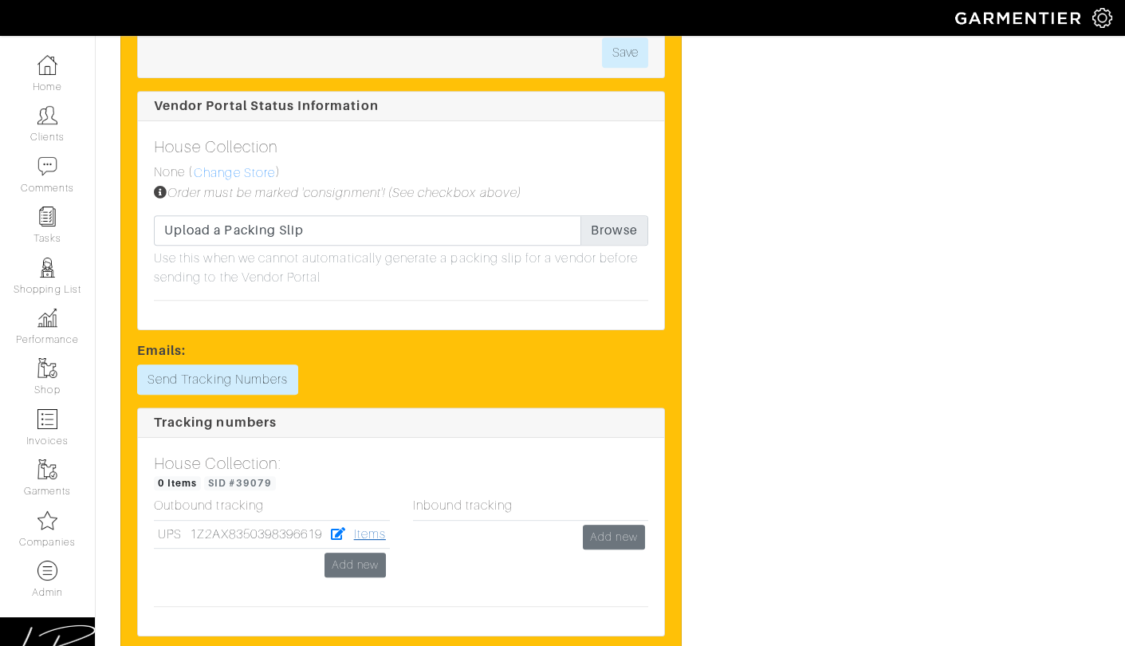
click at [379, 533] on link "Items" at bounding box center [370, 534] width 32 height 14
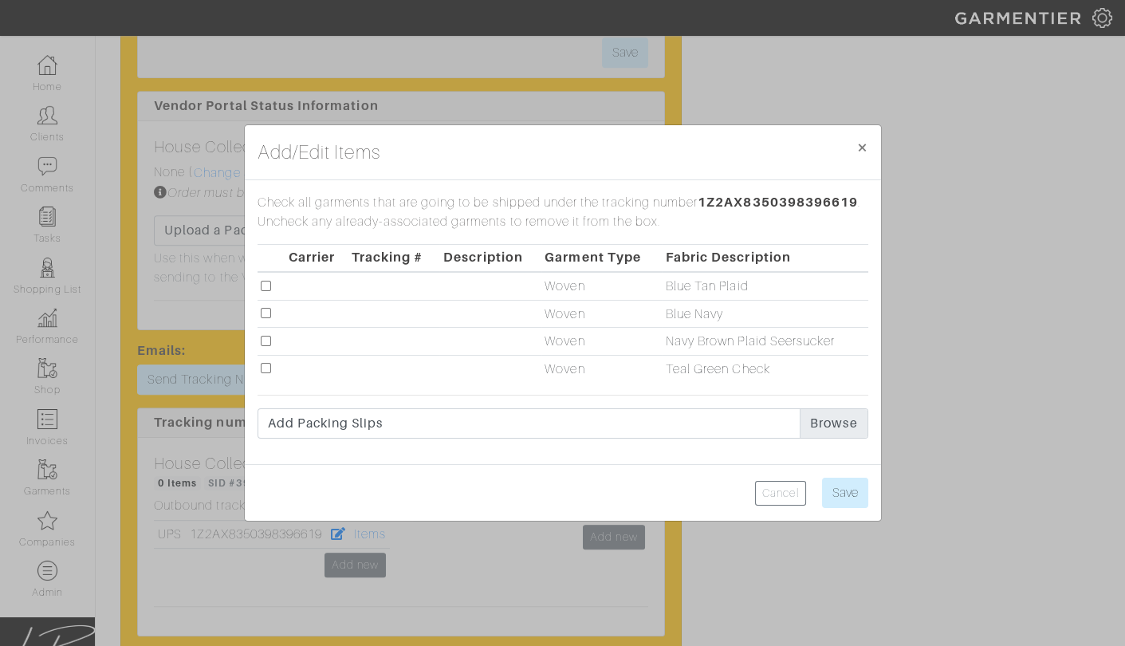
drag, startPoint x: 264, startPoint y: 367, endPoint x: 348, endPoint y: 383, distance: 85.0
click at [265, 367] on input "checkbox" at bounding box center [266, 368] width 10 height 10
checkbox input "true"
click at [834, 490] on input "Save" at bounding box center [845, 492] width 46 height 30
type input "Save"
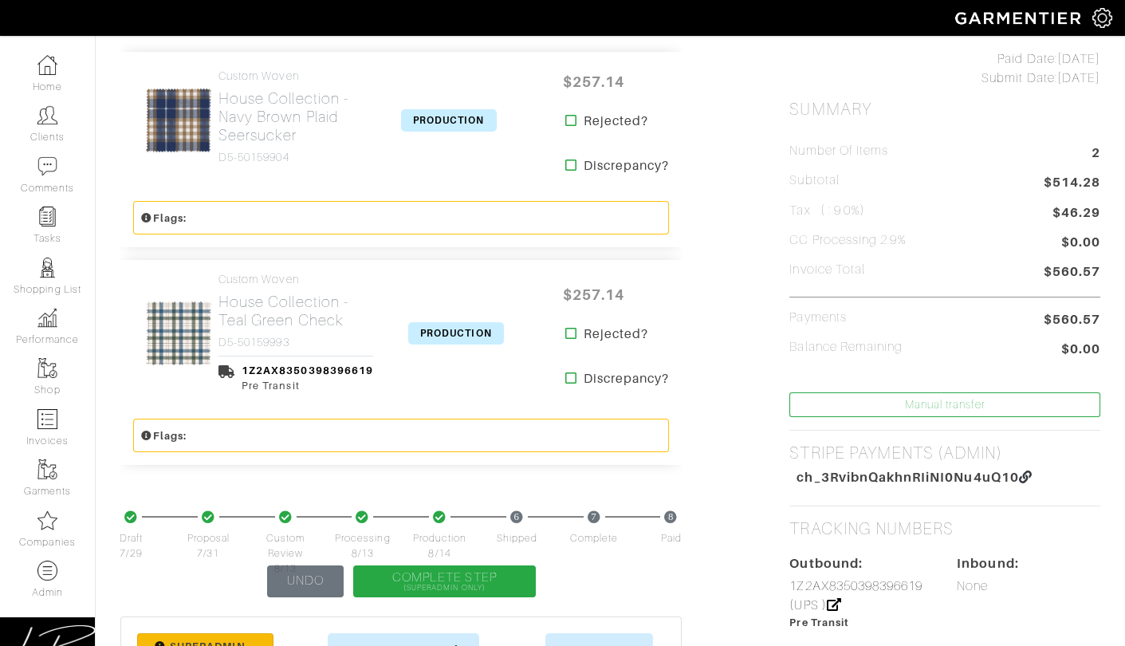
scroll to position [368, 0]
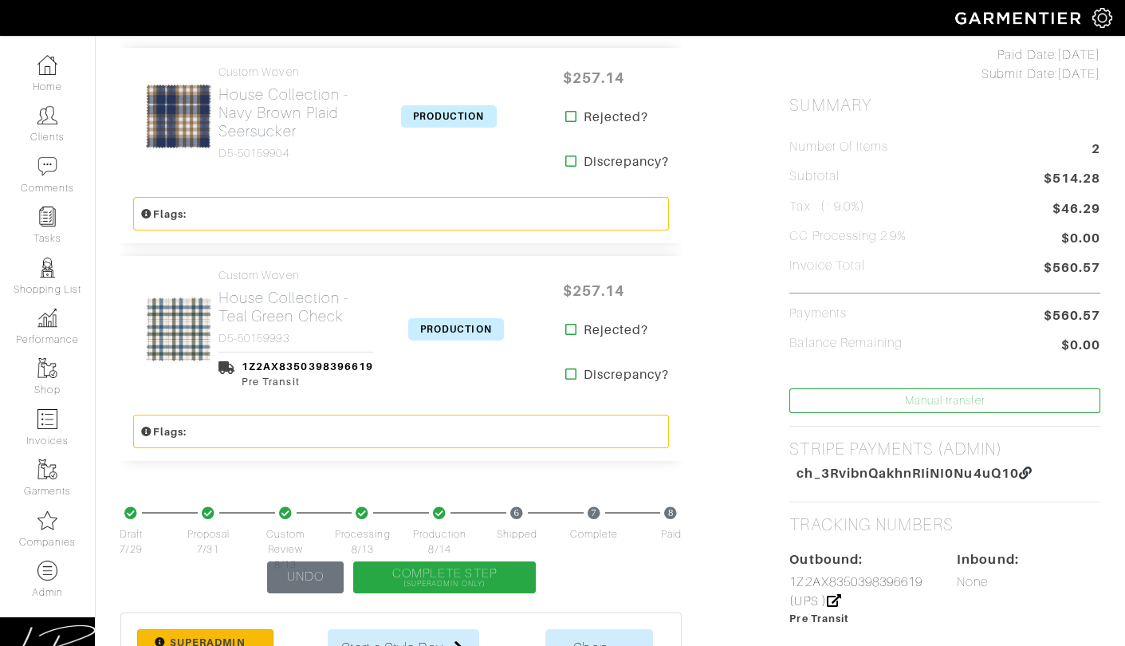
click at [458, 328] on span "PRODUCTION" at bounding box center [456, 329] width 96 height 22
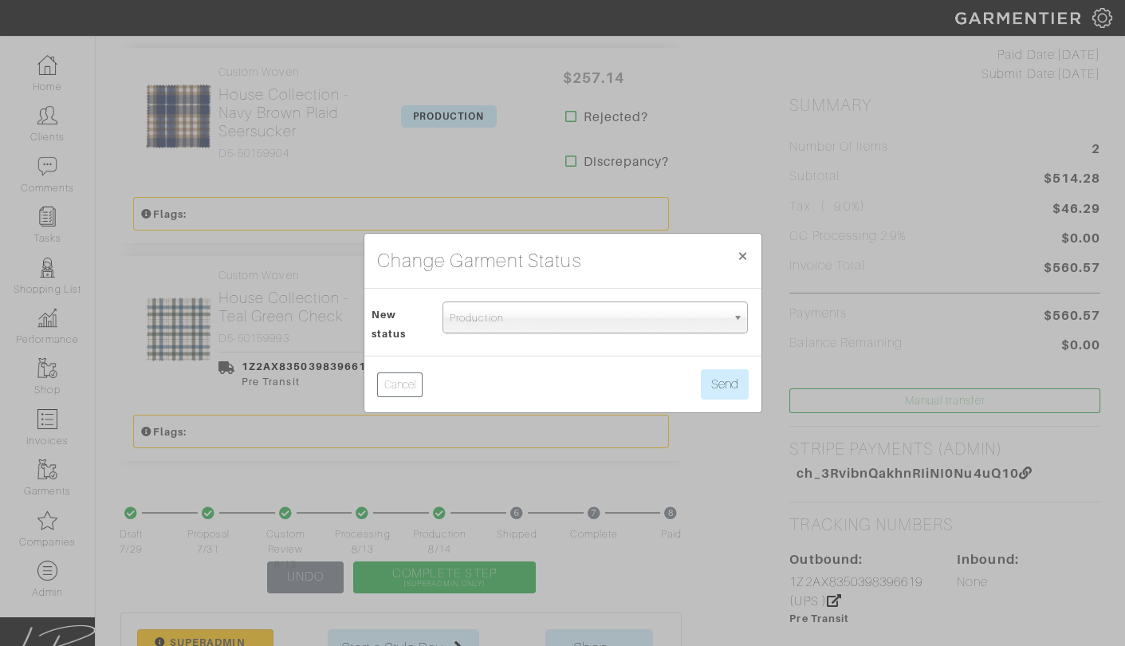
click at [458, 325] on span "Production" at bounding box center [588, 318] width 277 height 32
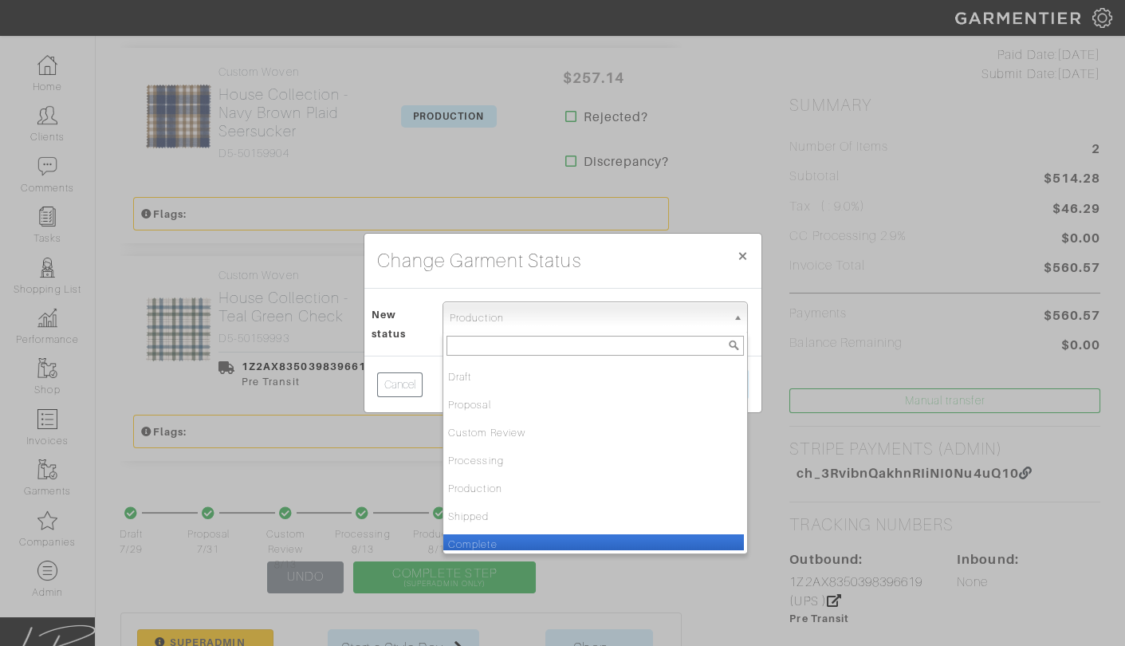
click at [497, 540] on li "Complete" at bounding box center [593, 544] width 300 height 20
select select "Complete"
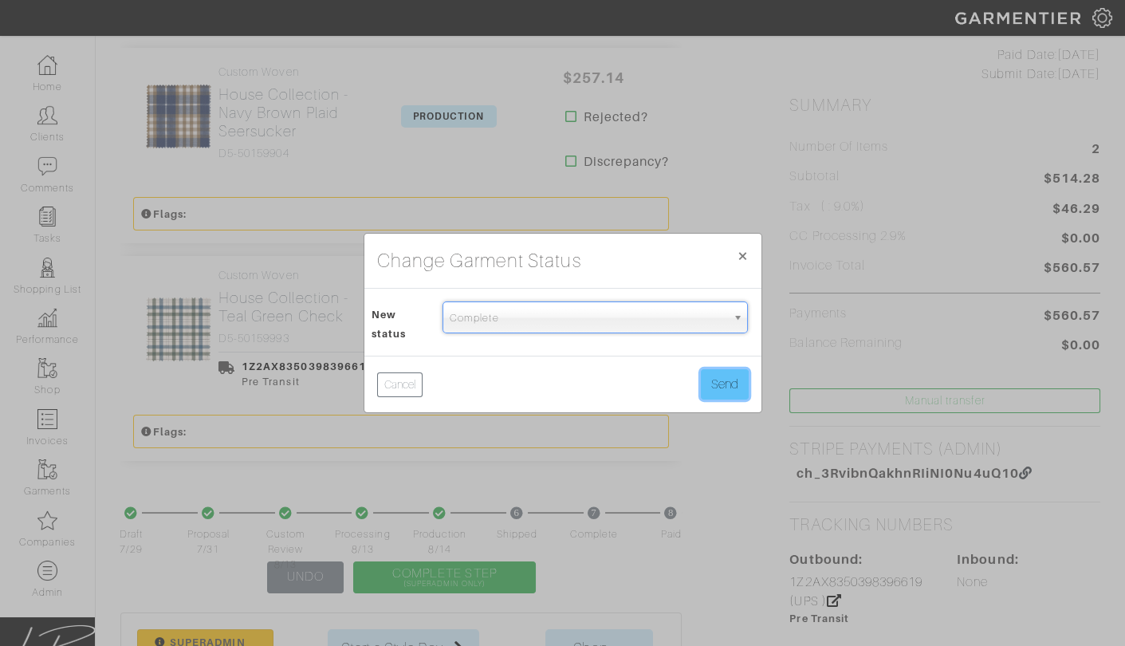
click at [721, 377] on button "Send" at bounding box center [725, 384] width 48 height 30
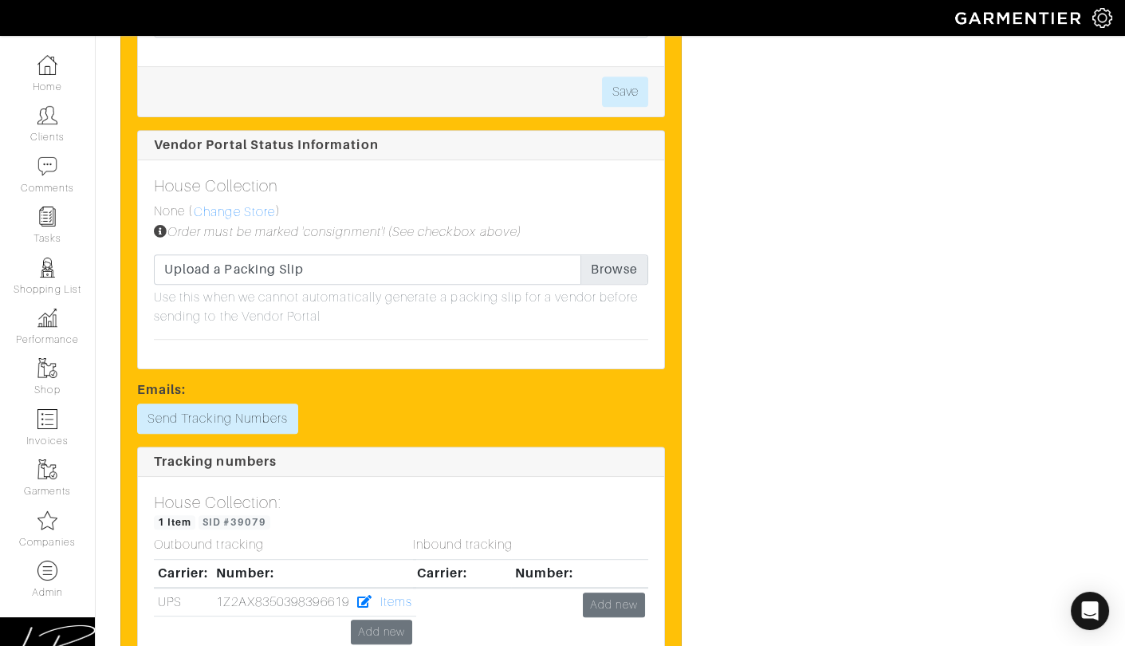
scroll to position [1604, 0]
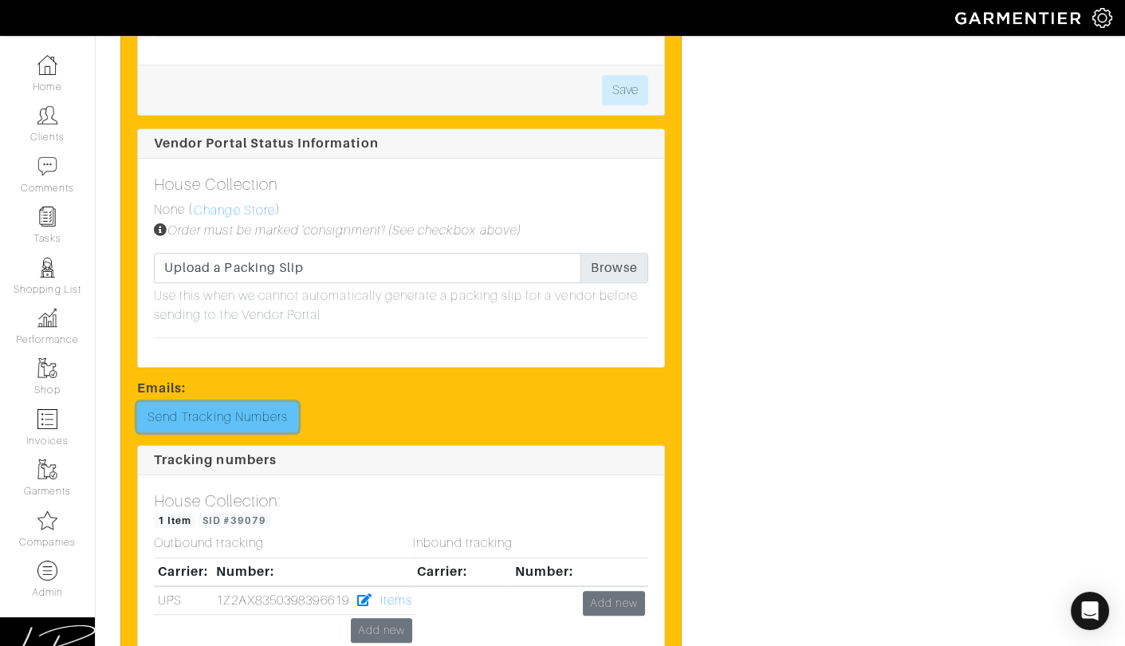
click at [268, 419] on link "Send Tracking Numbers" at bounding box center [217, 417] width 161 height 30
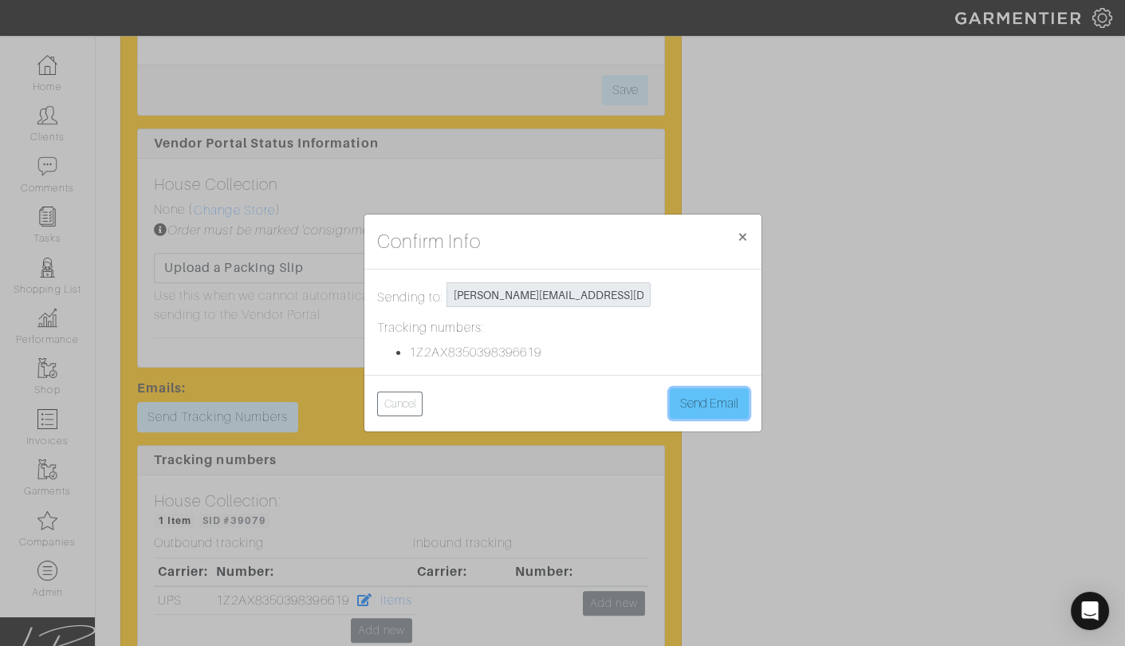
click at [717, 391] on button "Send Email" at bounding box center [709, 403] width 79 height 30
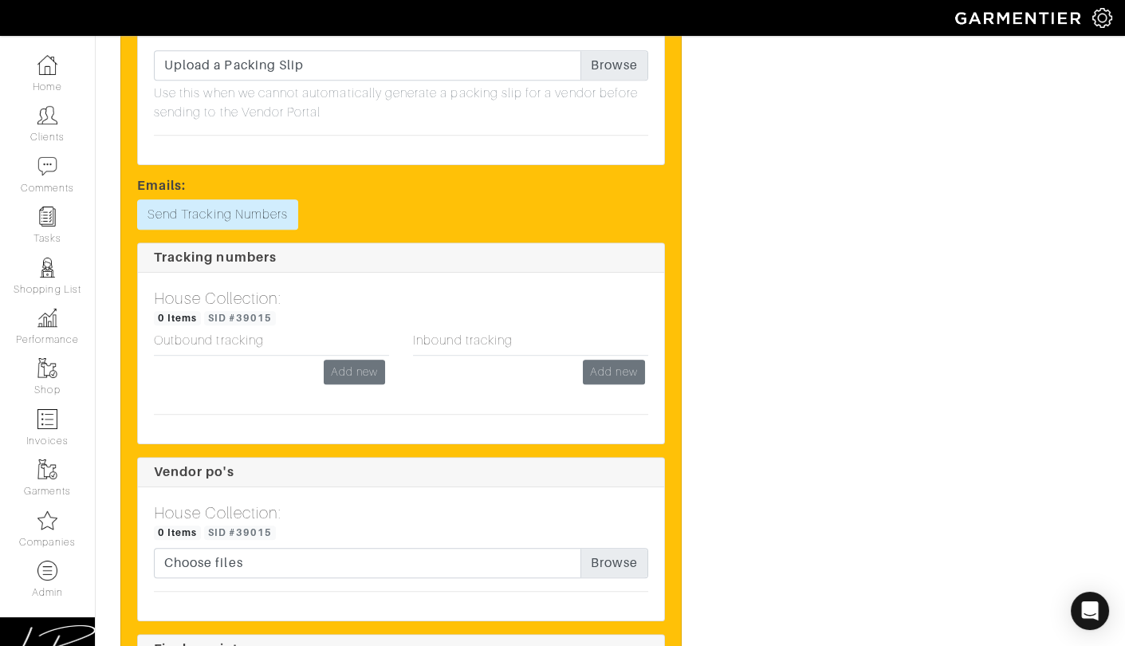
scroll to position [2211, 0]
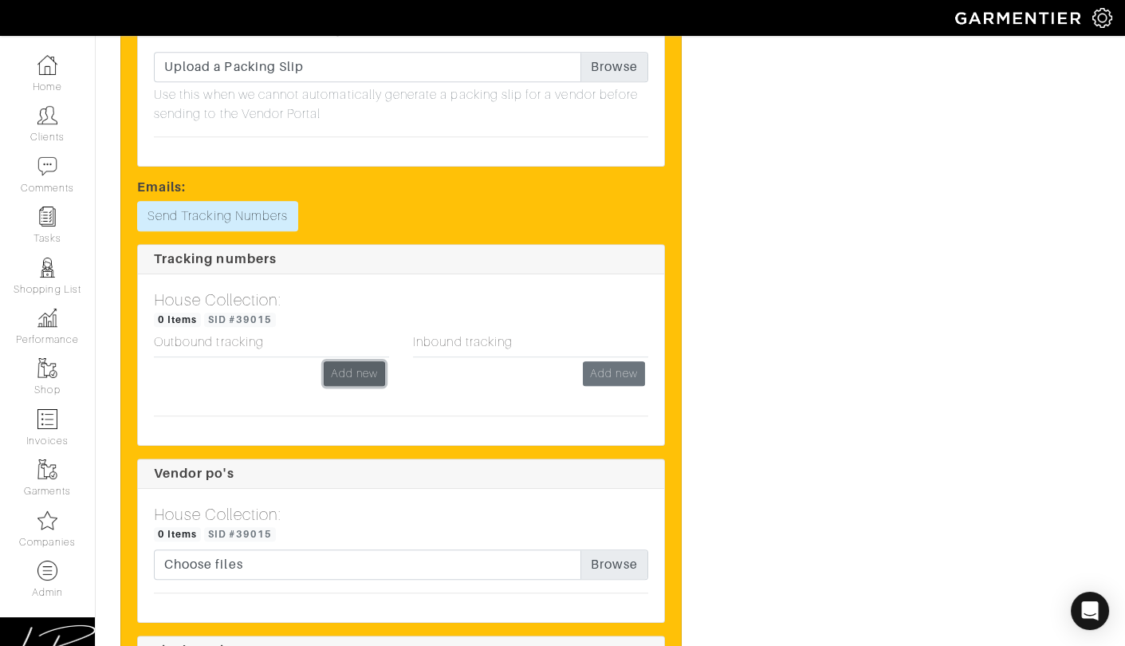
click at [347, 371] on link "Add new" at bounding box center [354, 373] width 61 height 25
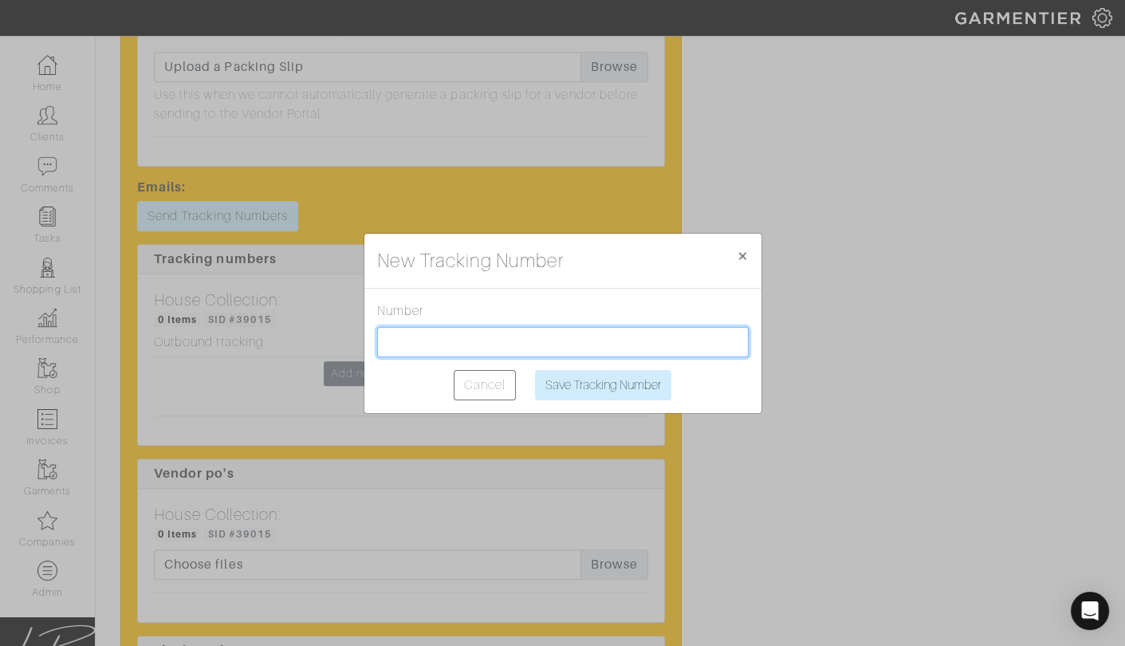
drag, startPoint x: 477, startPoint y: 342, endPoint x: 493, endPoint y: 357, distance: 22.6
click at [477, 342] on input "text" at bounding box center [562, 342] width 371 height 30
paste input "1Z2AX8350396709221"
type input "1Z2AX8350396709221"
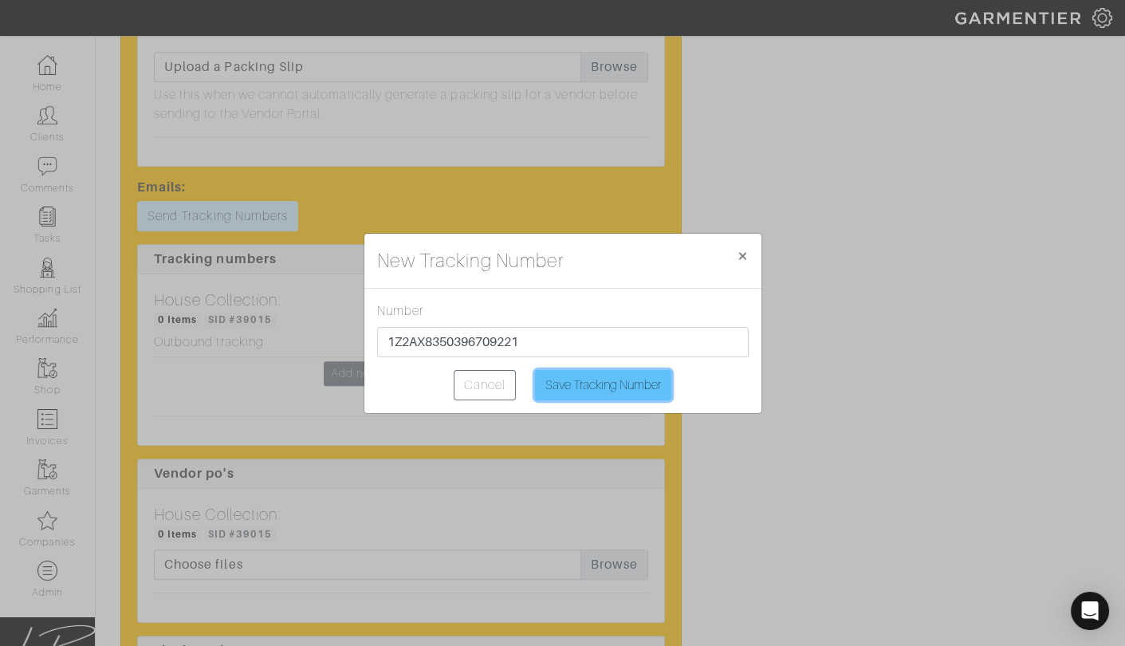
click at [588, 386] on input "Save Tracking Number" at bounding box center [603, 385] width 136 height 30
type input "Saving..."
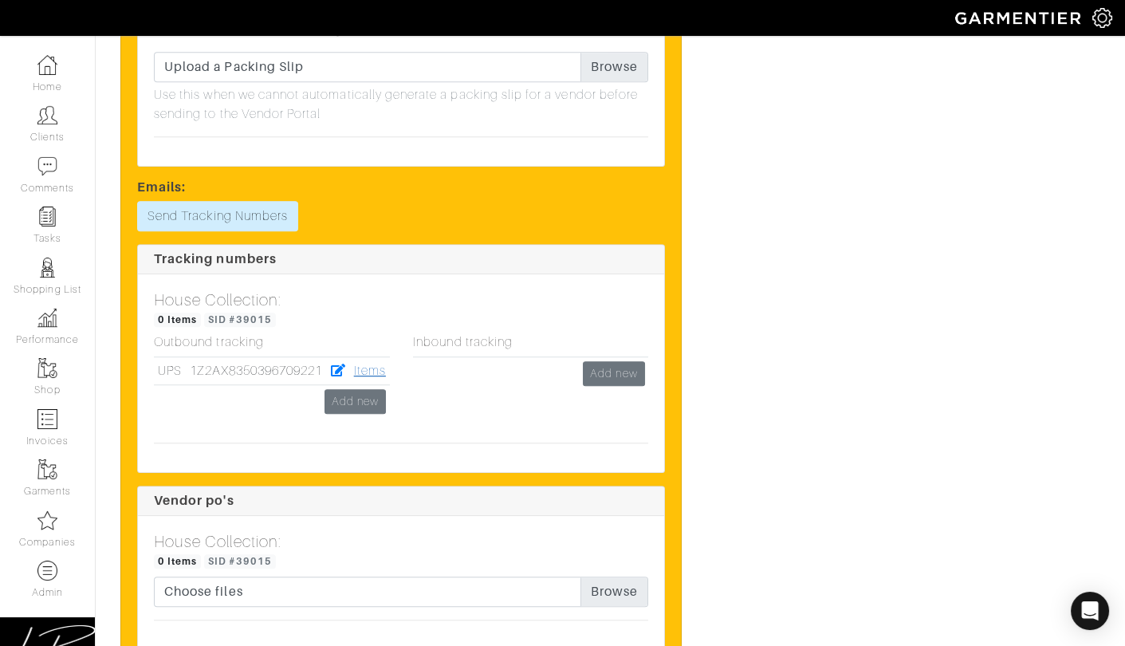
click at [375, 370] on link "Items" at bounding box center [370, 370] width 32 height 14
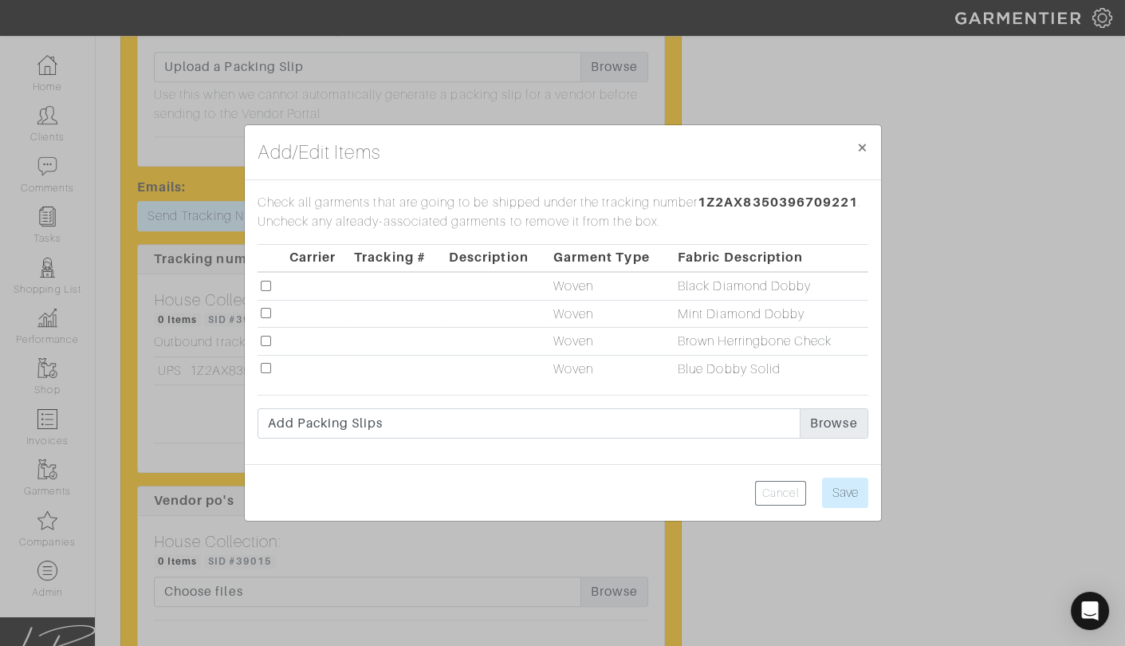
drag, startPoint x: 267, startPoint y: 339, endPoint x: 266, endPoint y: 362, distance: 23.1
click at [267, 339] on input "checkbox" at bounding box center [266, 341] width 10 height 10
checkbox input "true"
drag, startPoint x: 266, startPoint y: 368, endPoint x: 363, endPoint y: 385, distance: 97.9
click at [266, 368] on input "checkbox" at bounding box center [266, 368] width 10 height 10
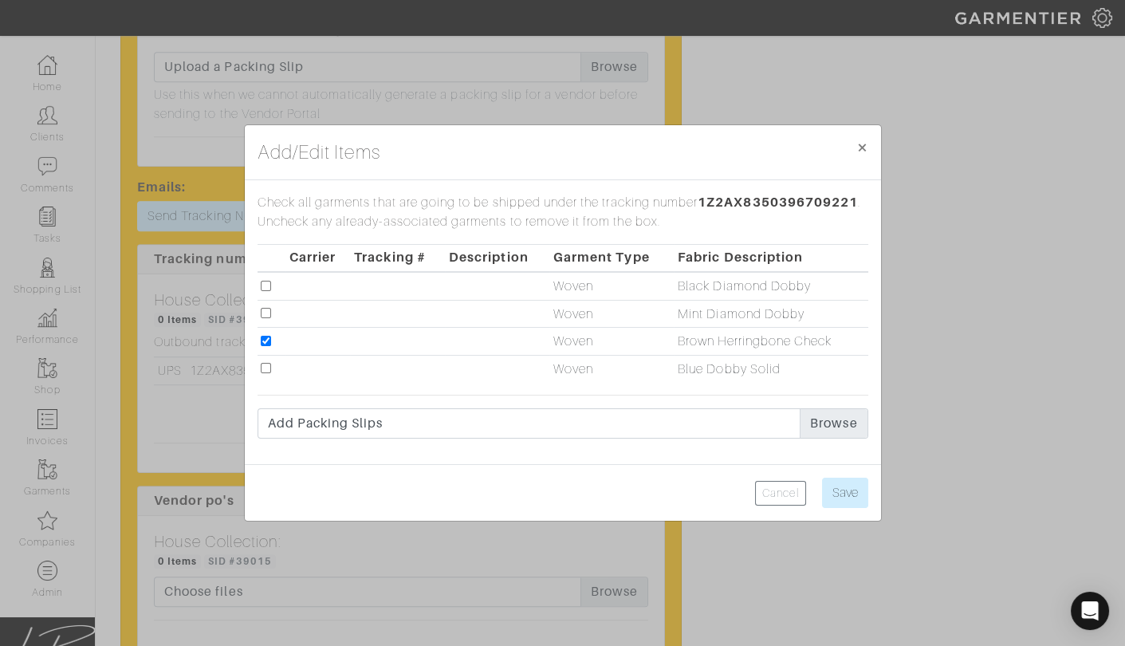
checkbox input "true"
click at [854, 491] on input "Save" at bounding box center [845, 492] width 46 height 30
type input "Save"
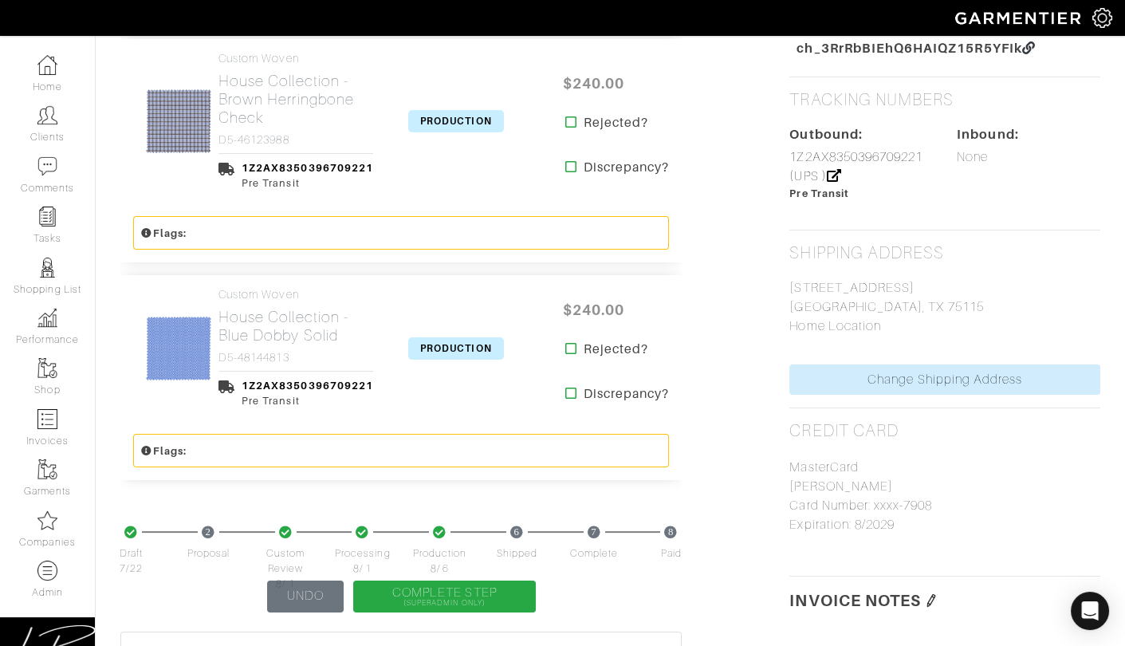
scroll to position [797, 0]
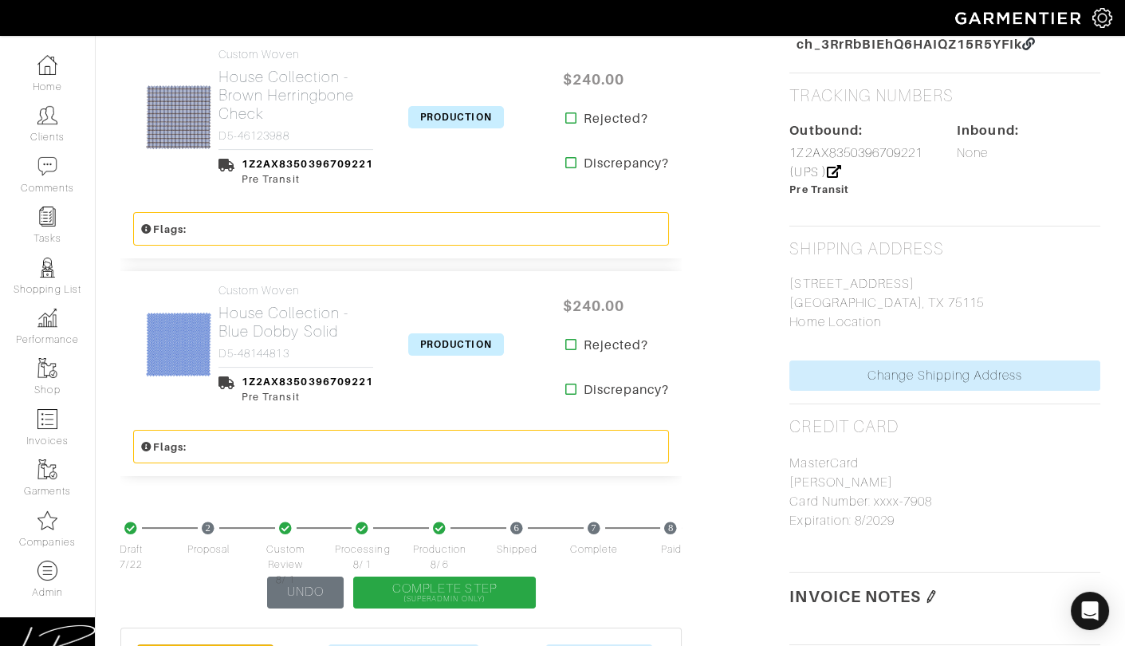
click at [442, 116] on span "PRODUCTION" at bounding box center [456, 117] width 96 height 22
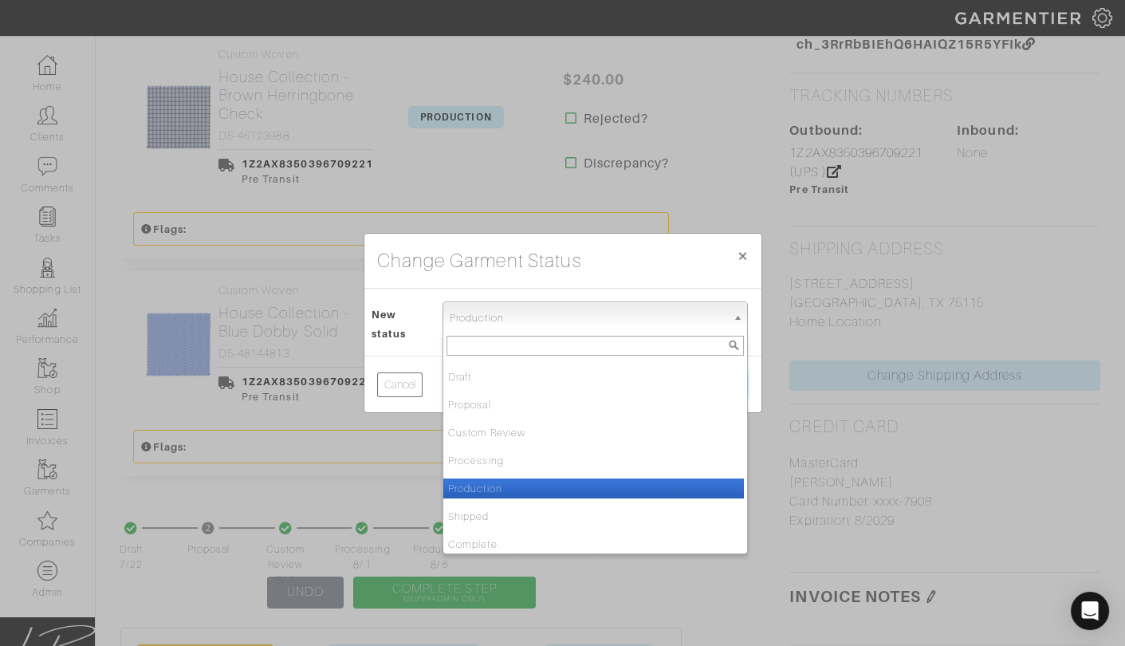
click at [510, 315] on span "Production" at bounding box center [588, 318] width 277 height 32
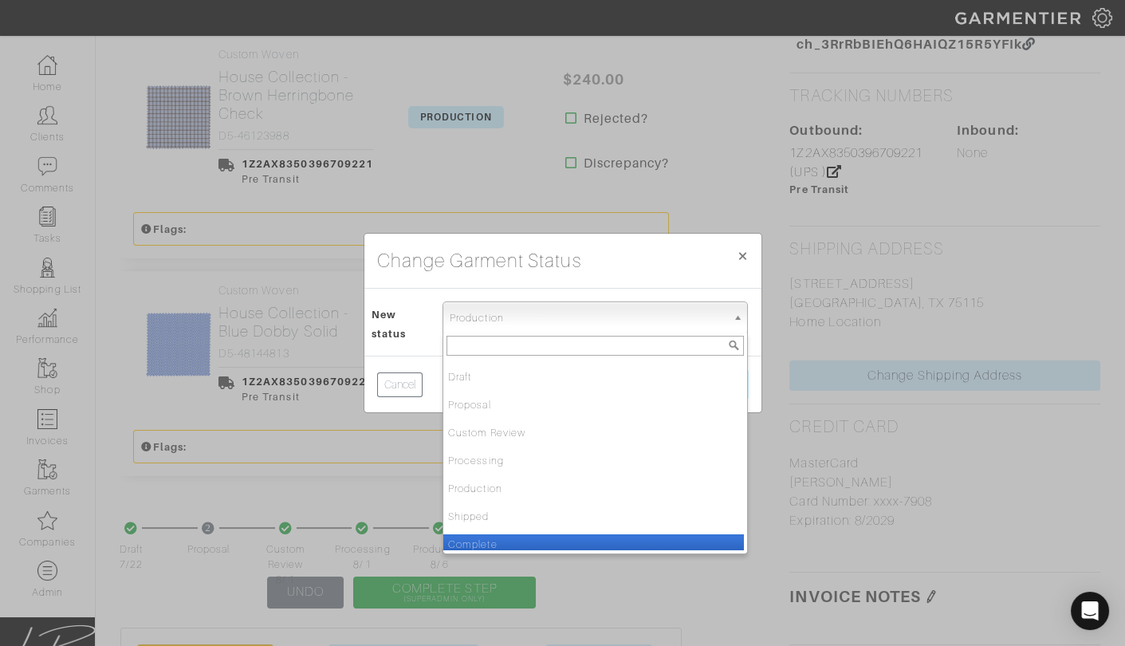
click at [536, 536] on li "Complete" at bounding box center [593, 544] width 300 height 20
select select "Complete"
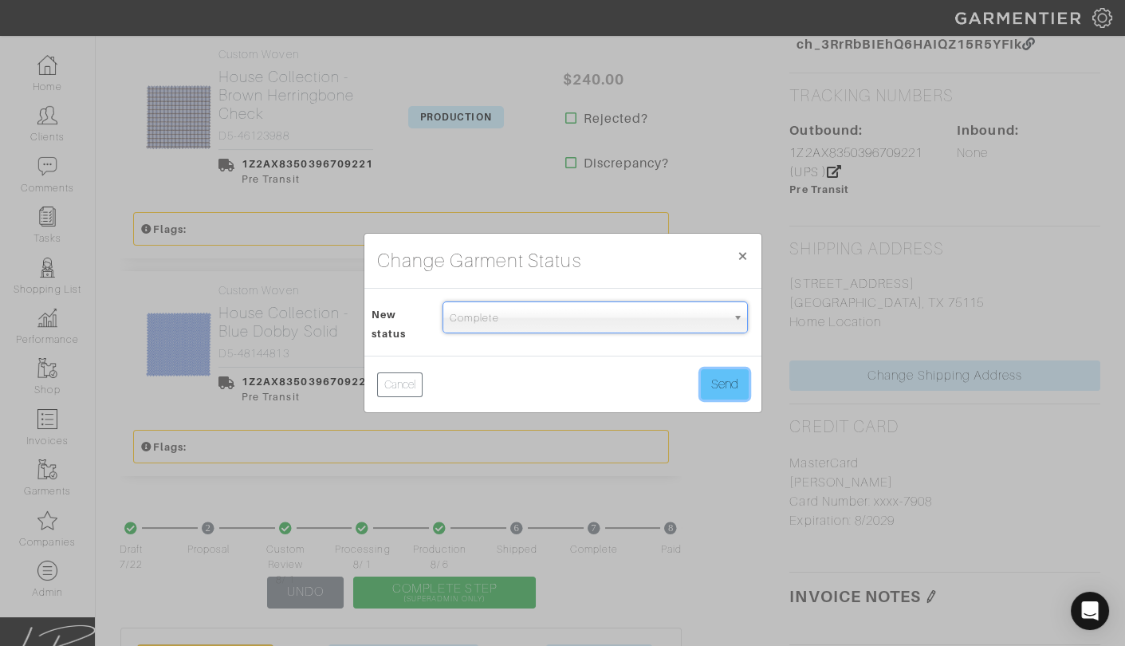
click at [723, 369] on button "Send" at bounding box center [725, 384] width 48 height 30
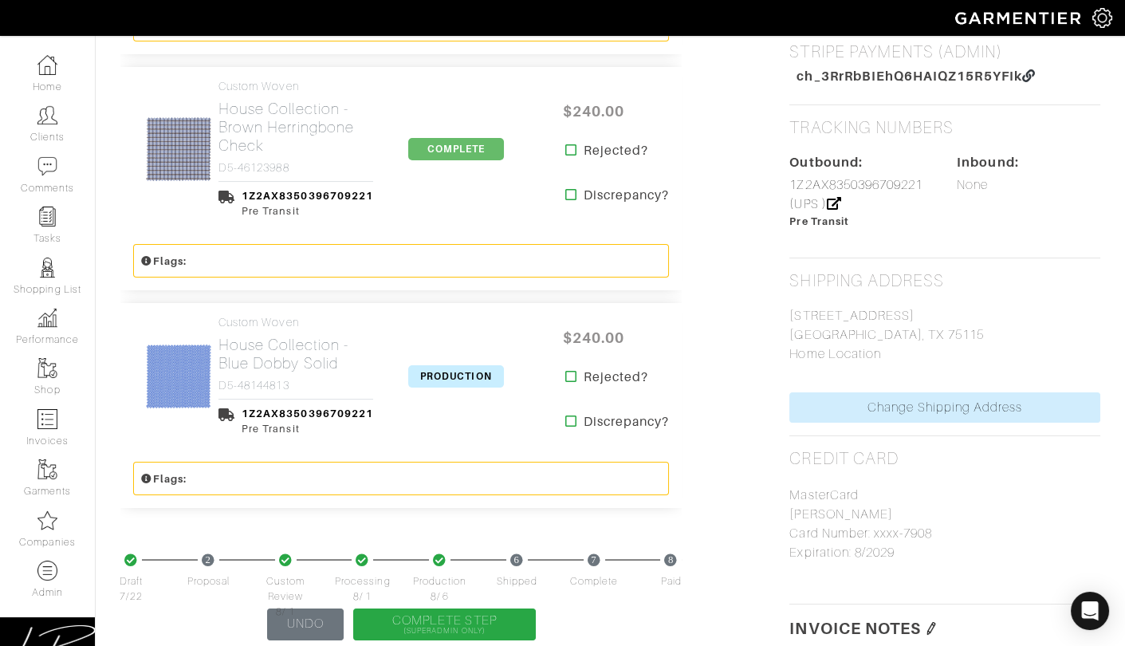
scroll to position [766, 0]
click at [446, 364] on span "PRODUCTION" at bounding box center [456, 375] width 96 height 22
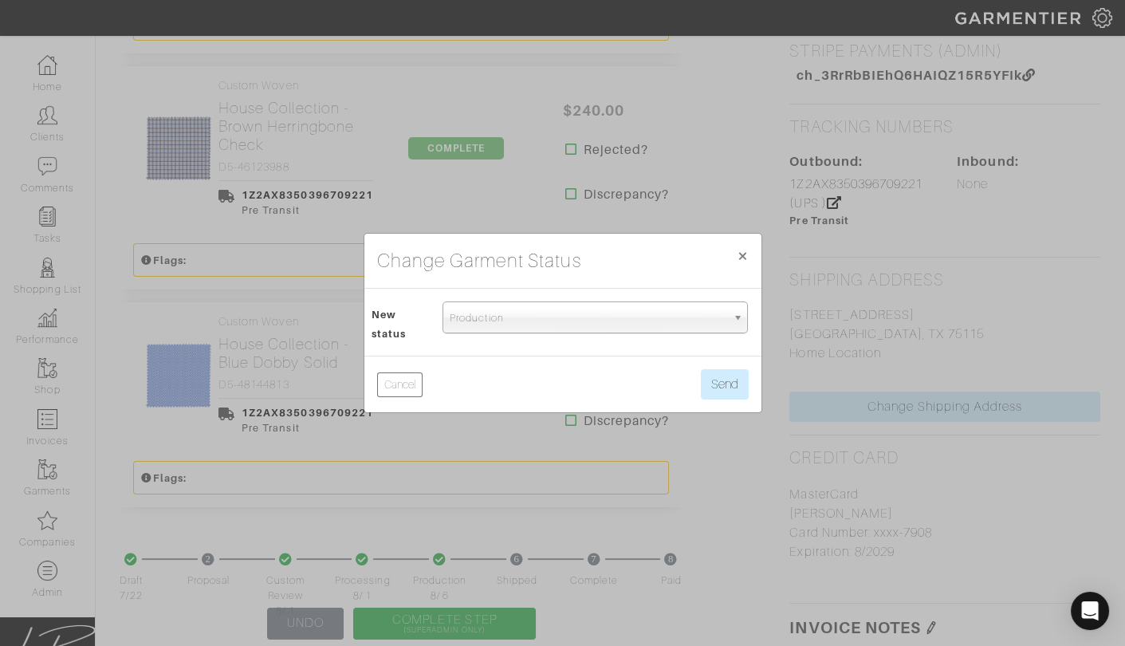
click at [461, 316] on span "Production" at bounding box center [588, 318] width 277 height 32
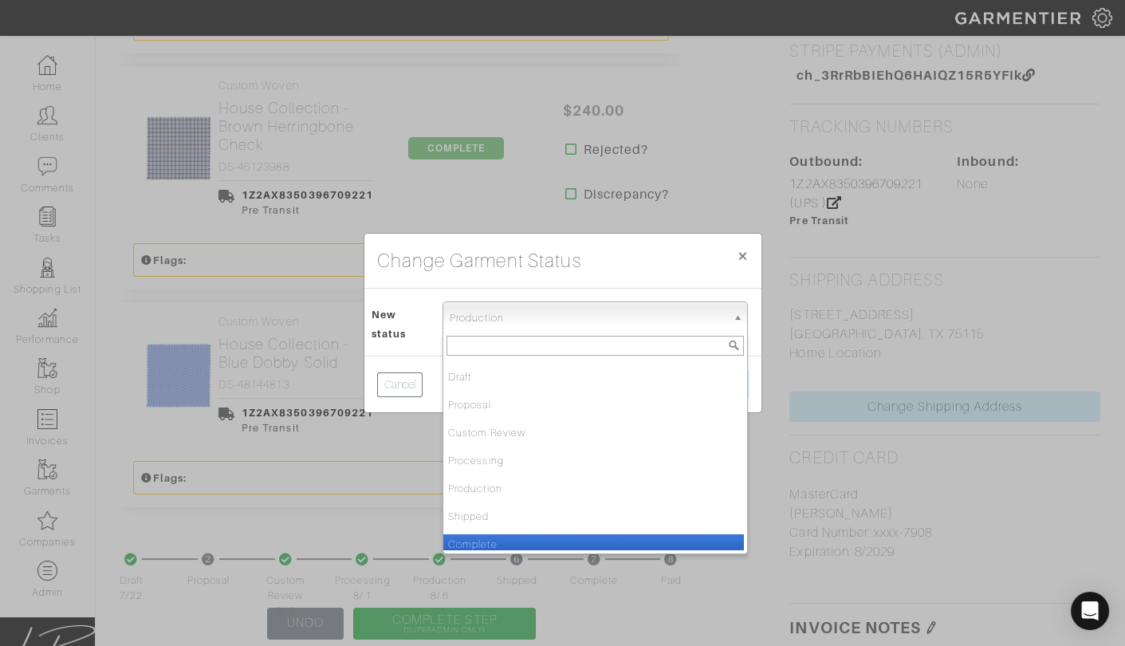
drag, startPoint x: 497, startPoint y: 542, endPoint x: 547, endPoint y: 487, distance: 73.9
click at [498, 540] on li "Complete" at bounding box center [593, 544] width 300 height 20
select select "Complete"
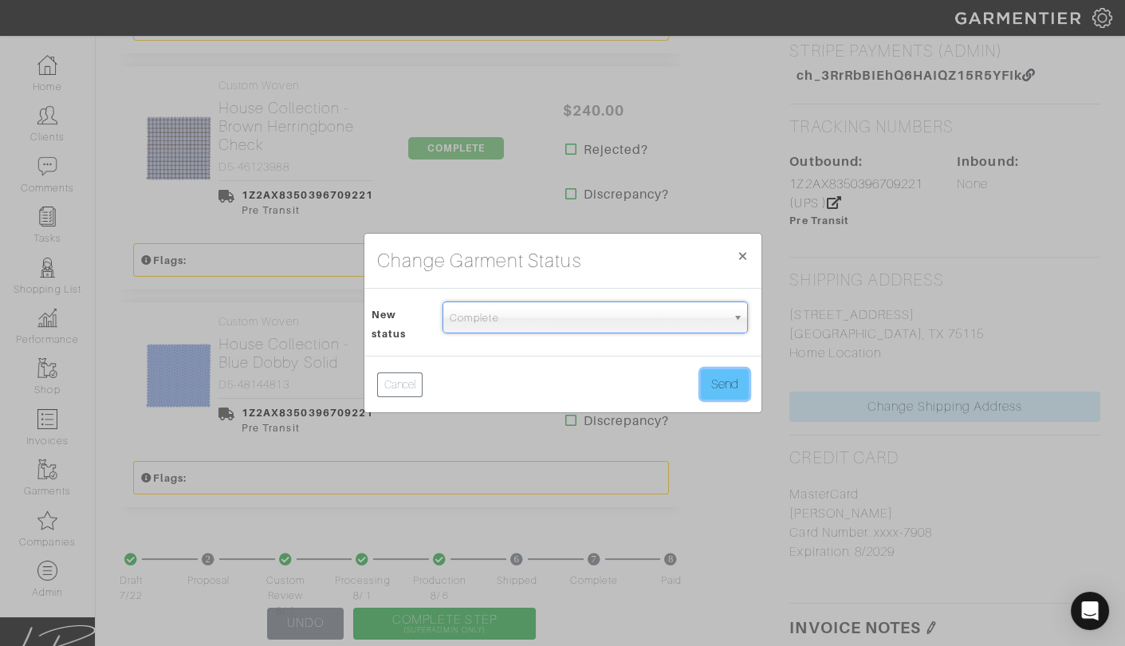
click at [721, 370] on button "Send" at bounding box center [725, 384] width 48 height 30
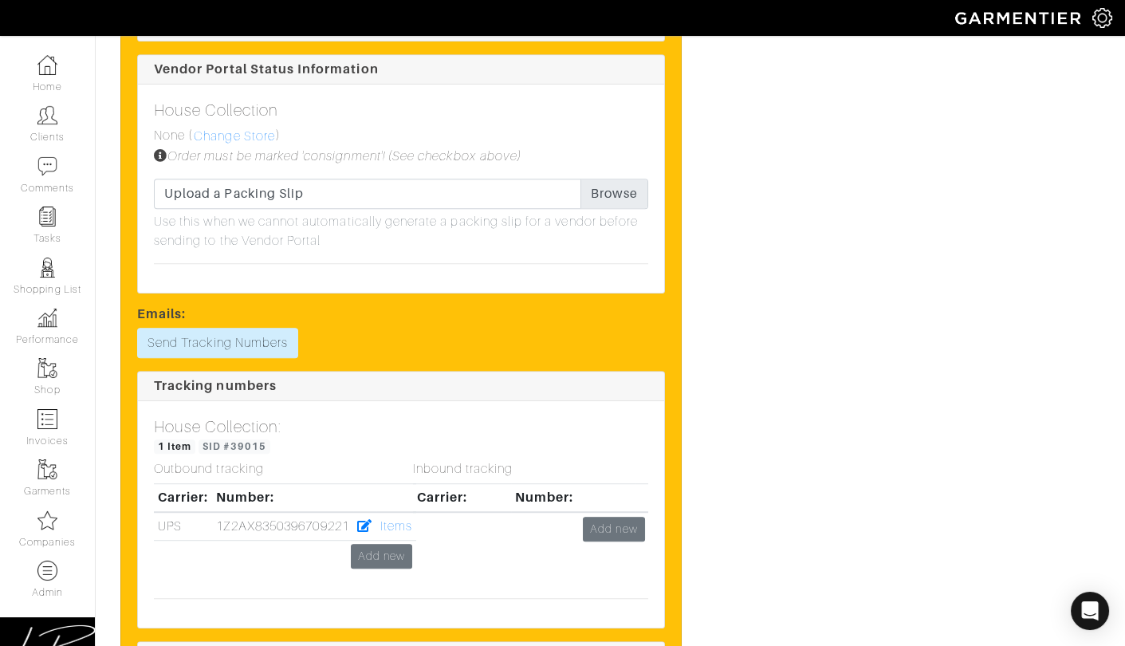
scroll to position [2111, 0]
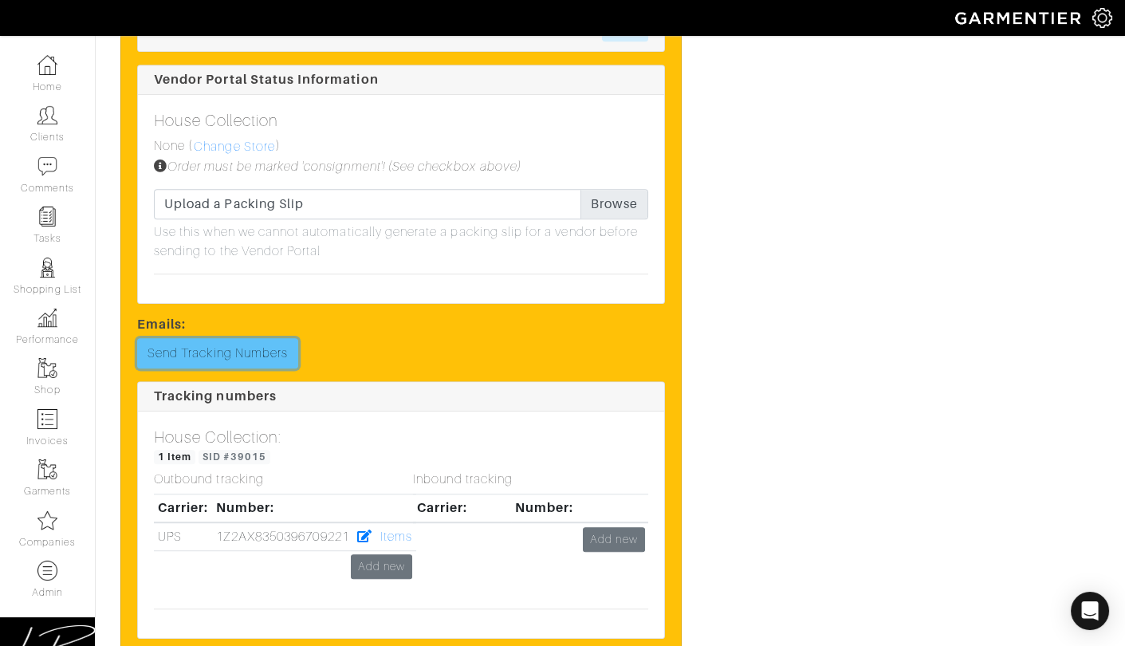
click at [191, 338] on link "Send Tracking Numbers" at bounding box center [217, 353] width 161 height 30
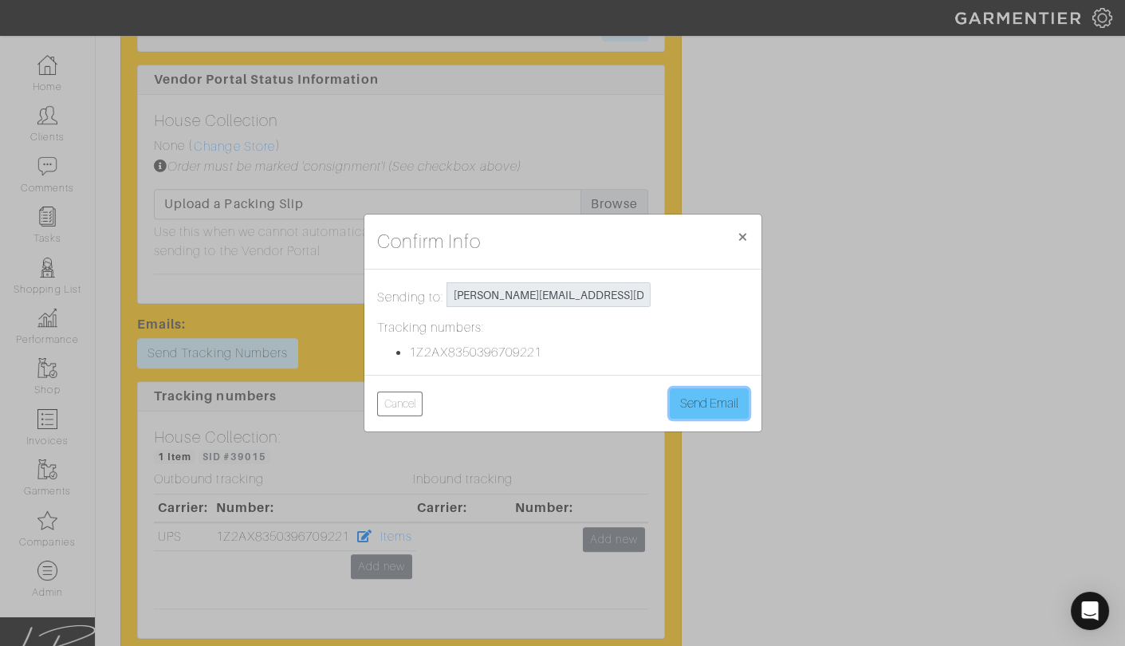
click at [705, 397] on button "Send Email" at bounding box center [709, 403] width 79 height 30
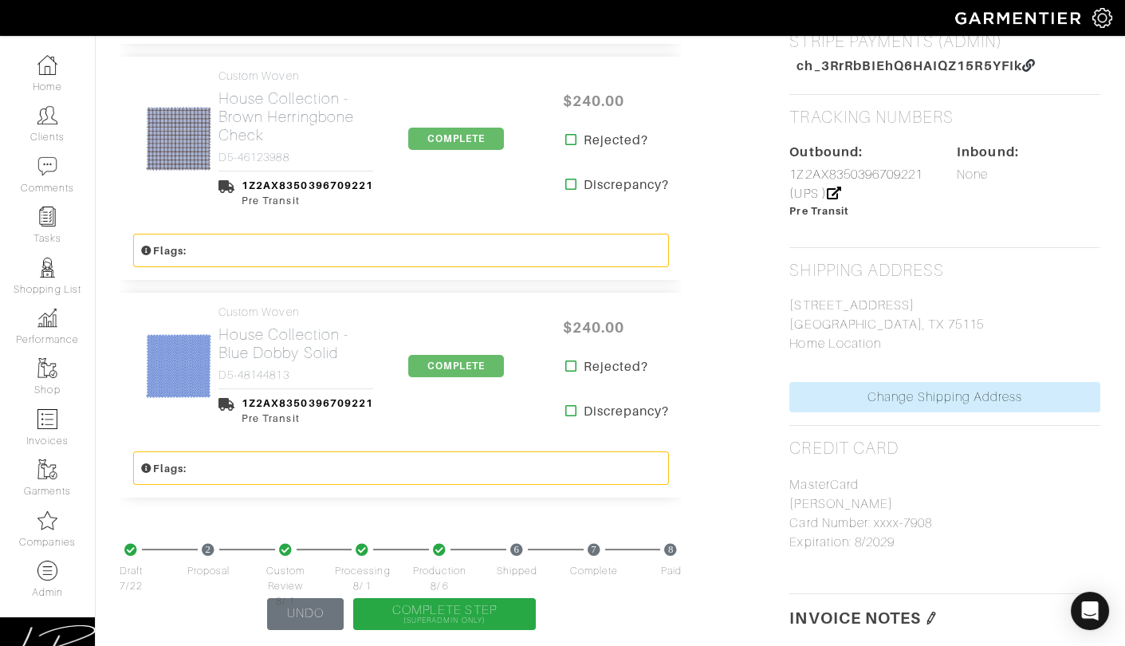
scroll to position [781, 0]
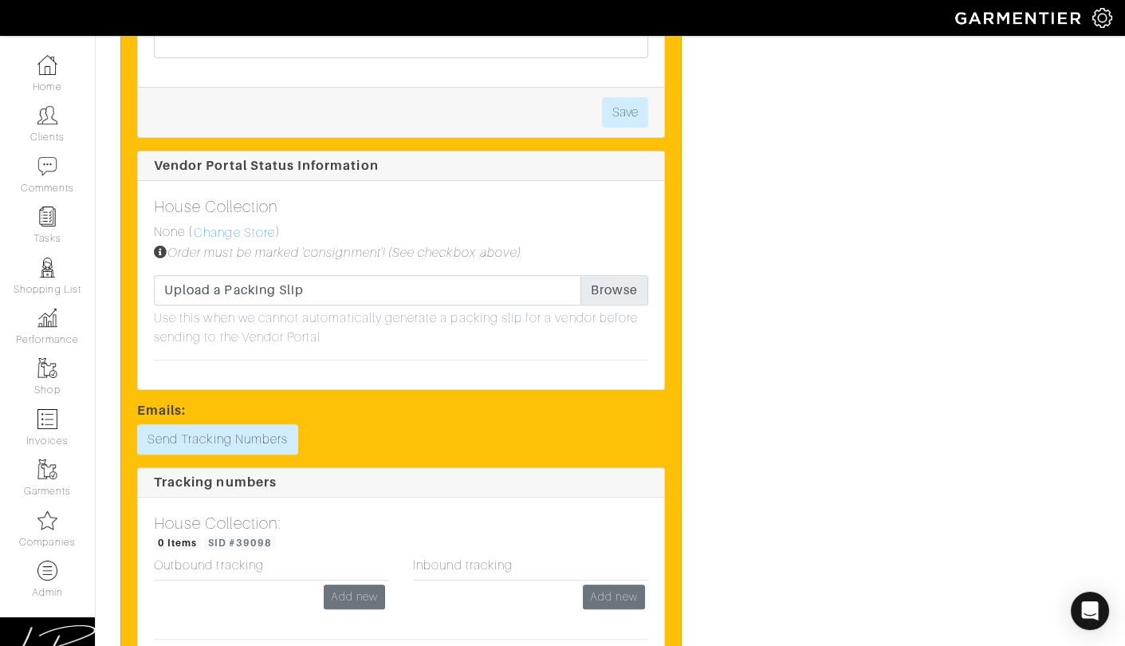
scroll to position [1401, 0]
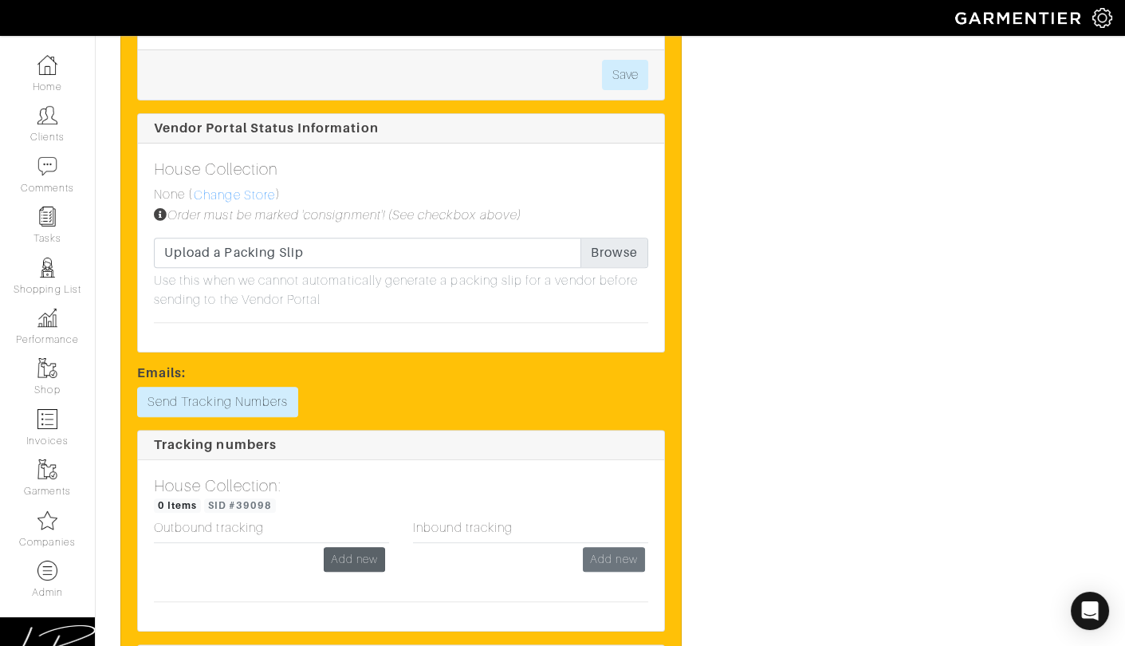
click at [354, 545] on td "Add new" at bounding box center [271, 559] width 235 height 33
click at [359, 550] on link "Add new" at bounding box center [354, 559] width 61 height 25
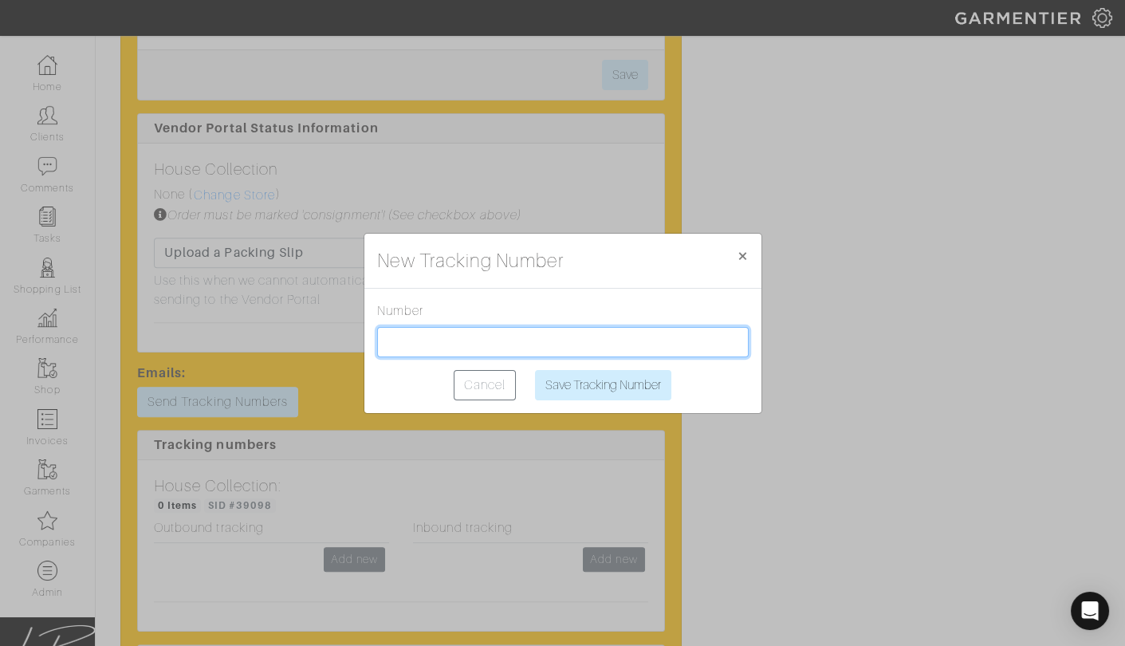
click at [422, 343] on input "text" at bounding box center [562, 342] width 371 height 30
paste input "1Z2AX8350392162686"
type input "1Z2AX8350392162686"
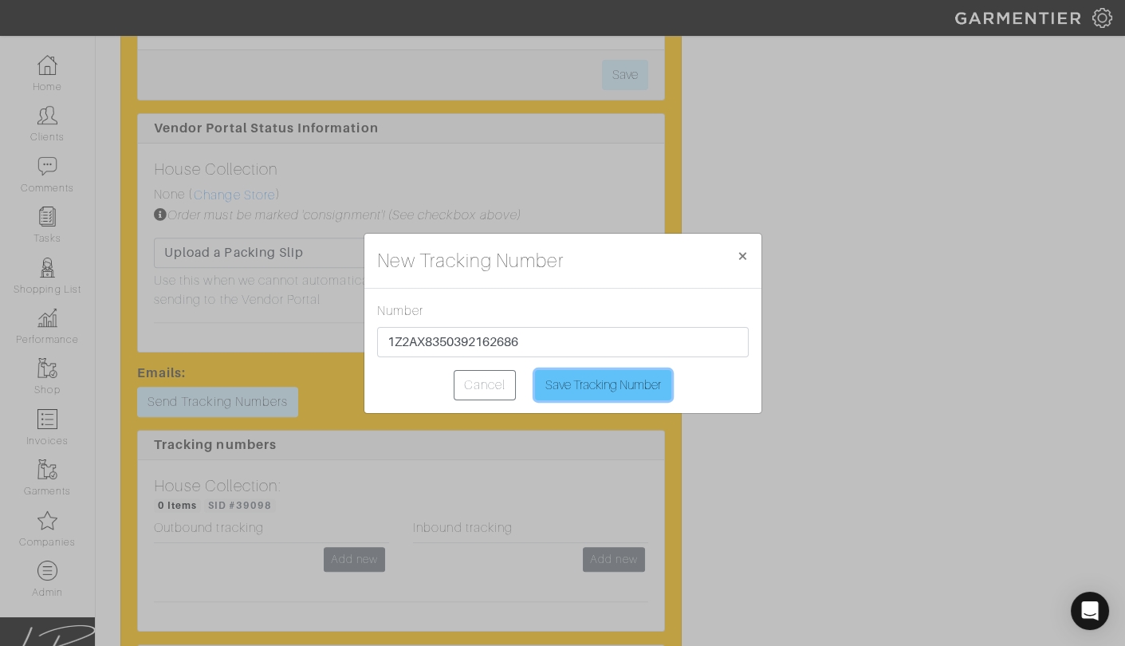
click at [578, 380] on input "Save Tracking Number" at bounding box center [603, 385] width 136 height 30
type input "Saving..."
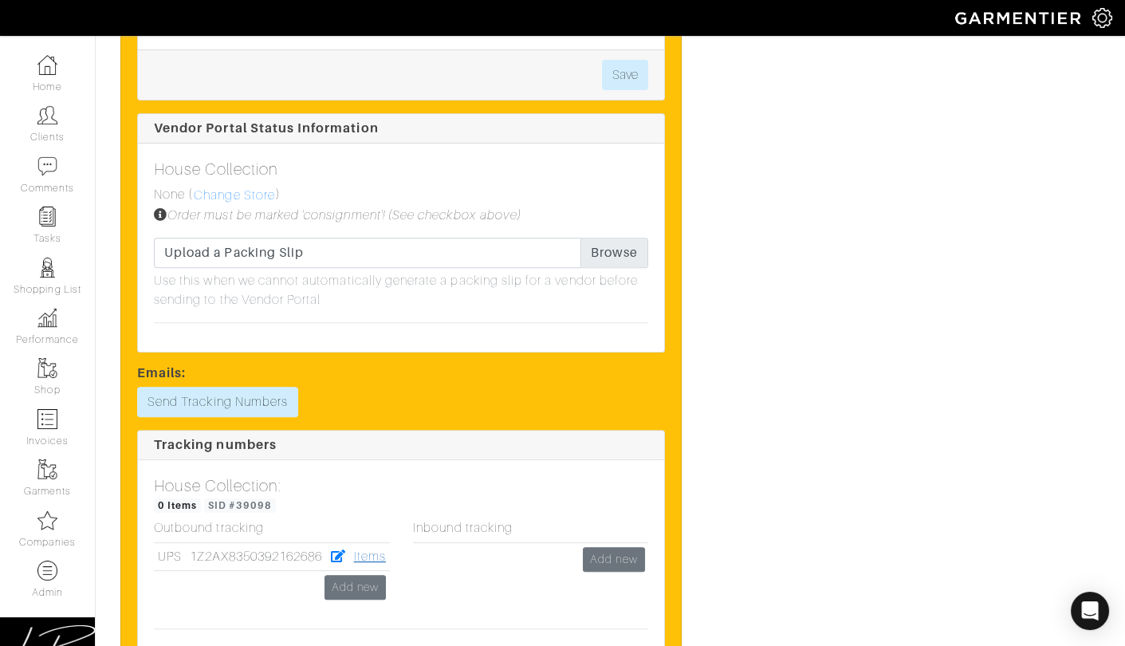
click at [380, 554] on link "Items" at bounding box center [370, 556] width 32 height 14
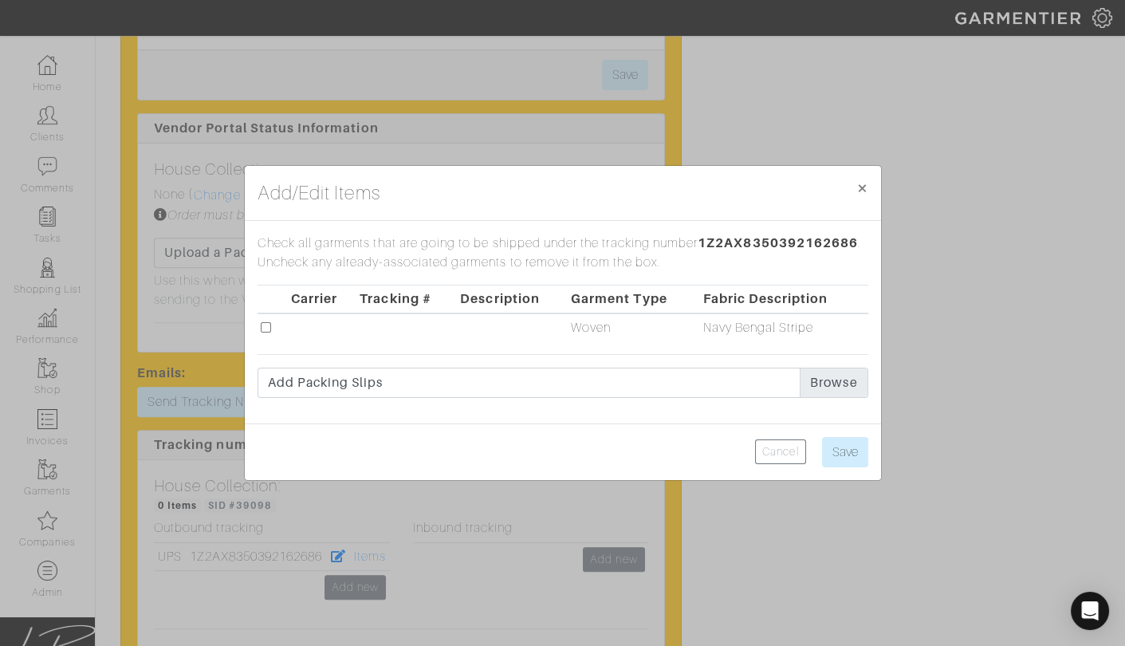
click at [261, 326] on td at bounding box center [272, 327] width 30 height 28
click at [264, 326] on input "checkbox" at bounding box center [266, 327] width 10 height 10
checkbox input "true"
click at [850, 442] on input "Save" at bounding box center [845, 452] width 46 height 30
type input "Save"
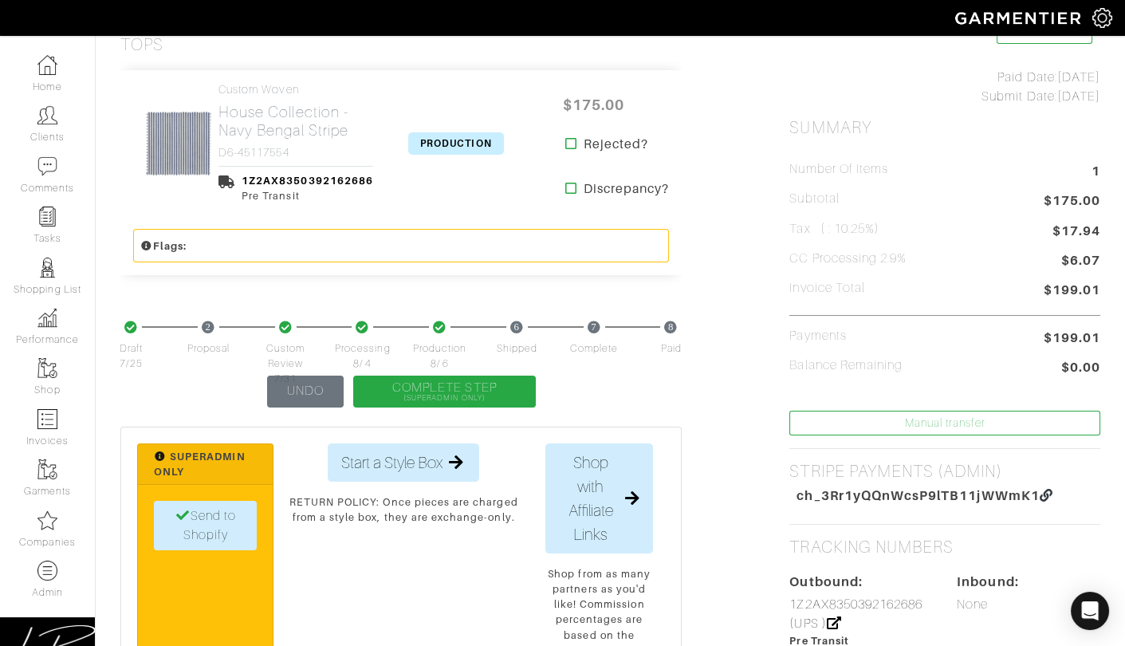
scroll to position [365, 0]
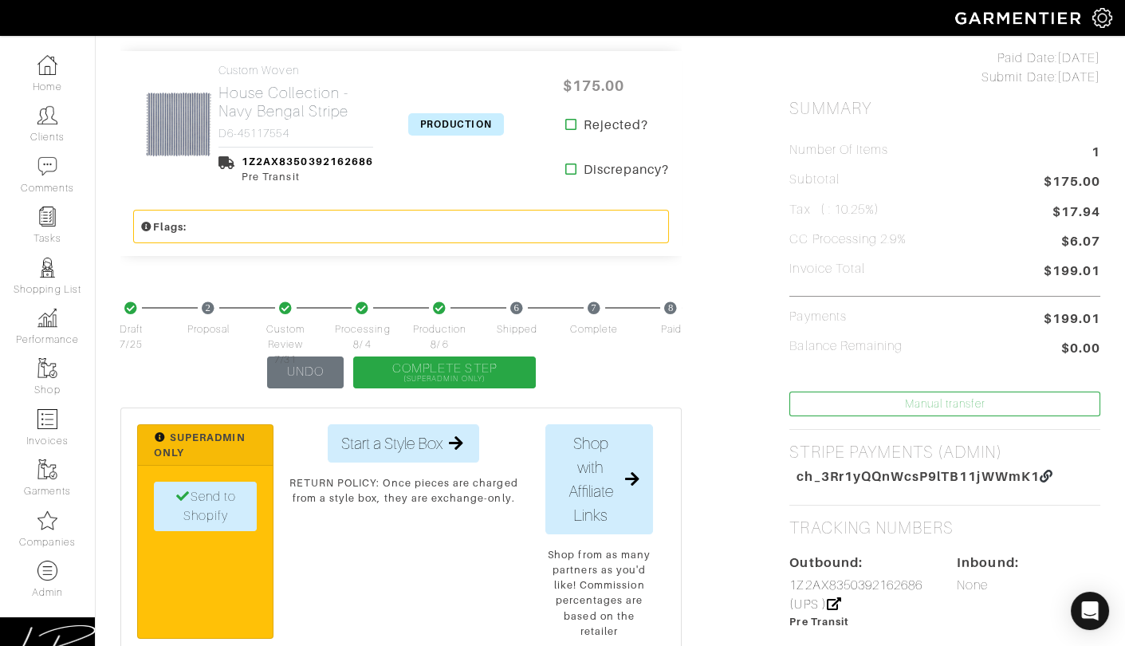
click at [477, 123] on span "PRODUCTION" at bounding box center [456, 124] width 96 height 22
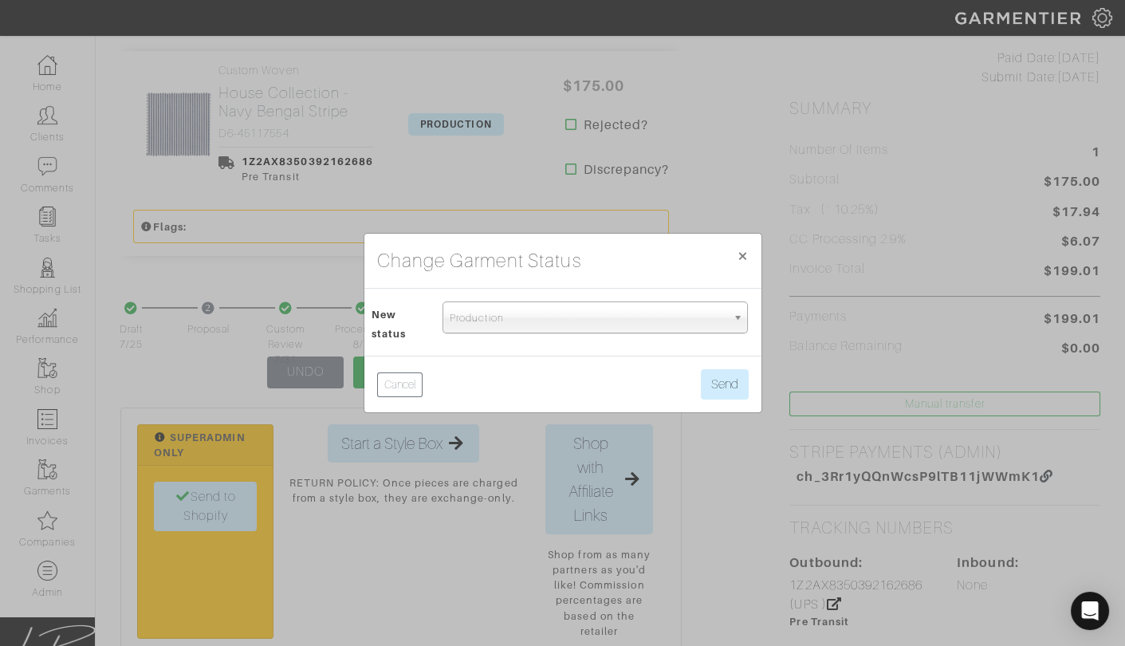
drag, startPoint x: 546, startPoint y: 313, endPoint x: 548, endPoint y: 322, distance: 8.9
click at [546, 314] on span "Production" at bounding box center [588, 318] width 277 height 32
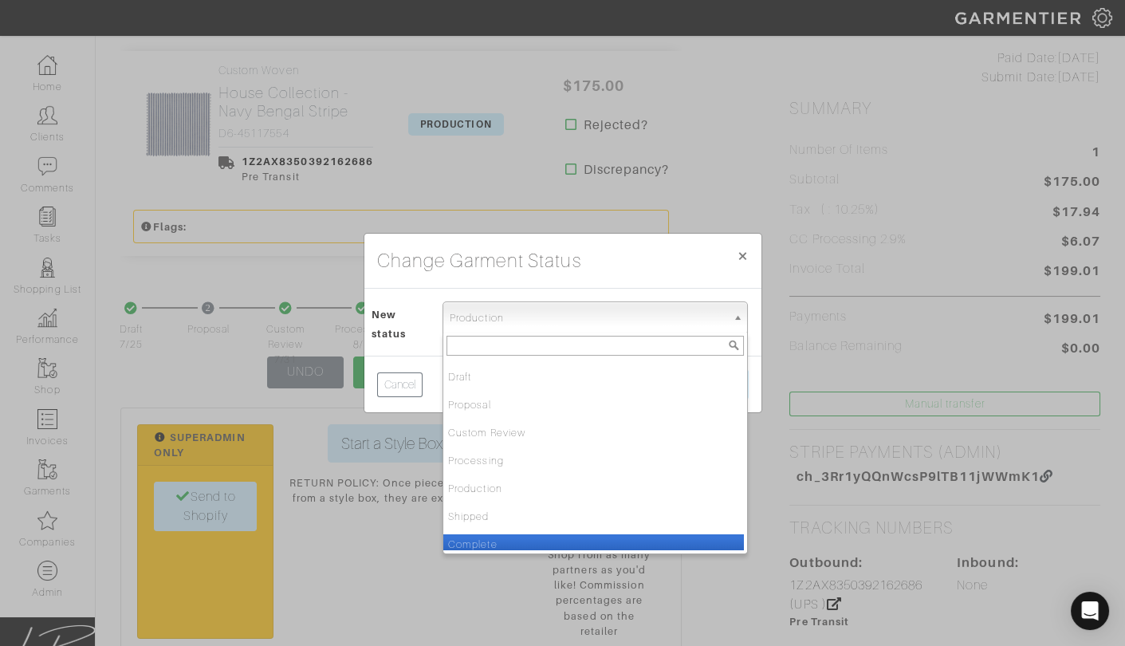
drag, startPoint x: 561, startPoint y: 538, endPoint x: 575, endPoint y: 527, distance: 17.6
click at [562, 537] on li "Complete" at bounding box center [593, 544] width 300 height 20
select select "Complete"
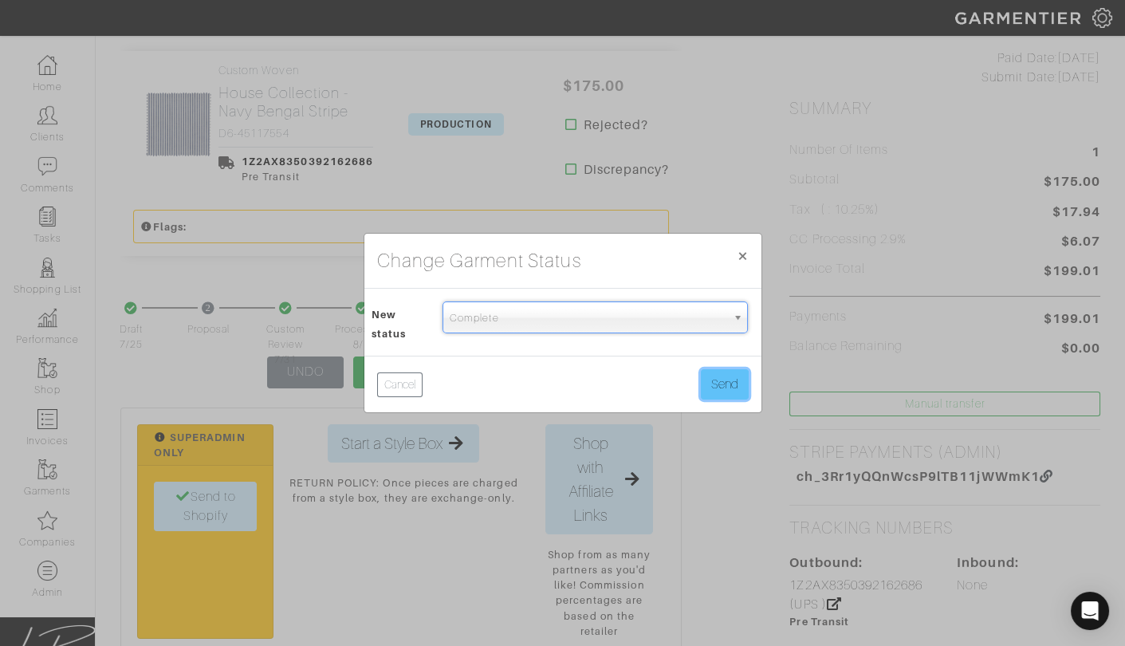
click at [732, 382] on button "Send" at bounding box center [725, 384] width 48 height 30
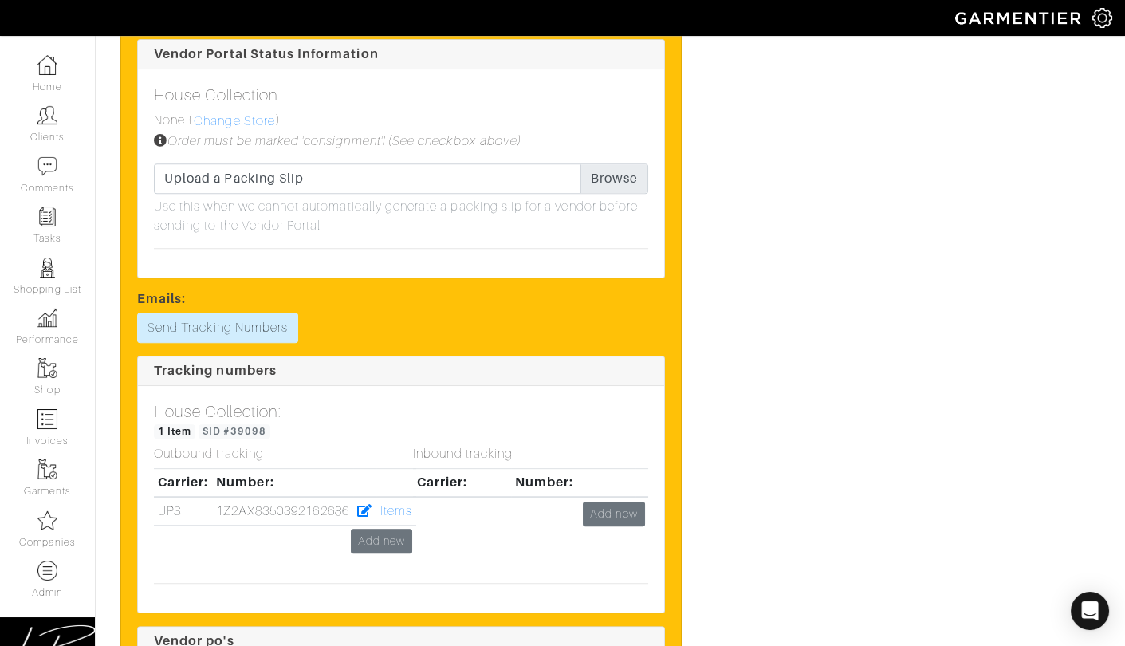
scroll to position [1488, 0]
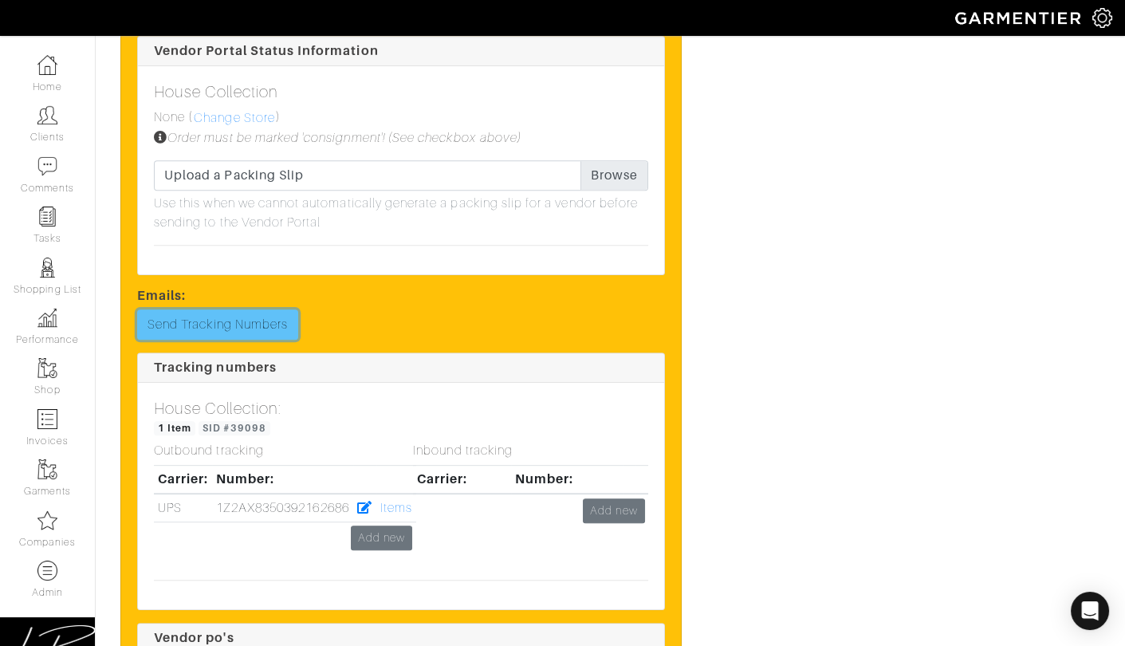
click at [249, 328] on link "Send Tracking Numbers" at bounding box center [217, 324] width 161 height 30
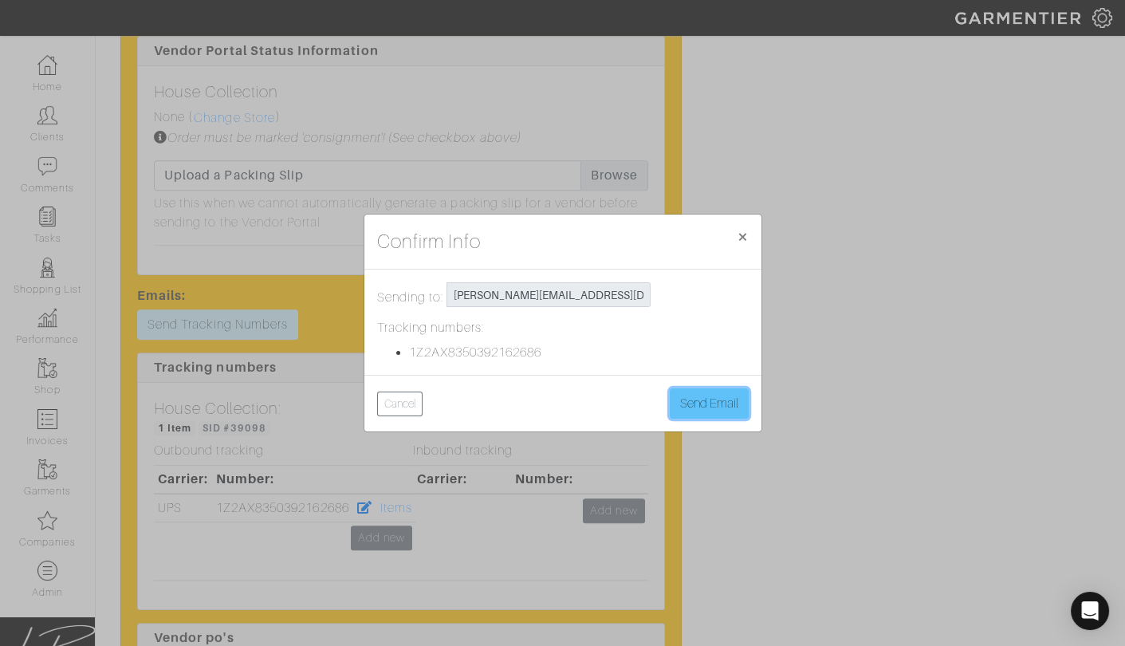
click at [704, 398] on button "Send Email" at bounding box center [709, 403] width 79 height 30
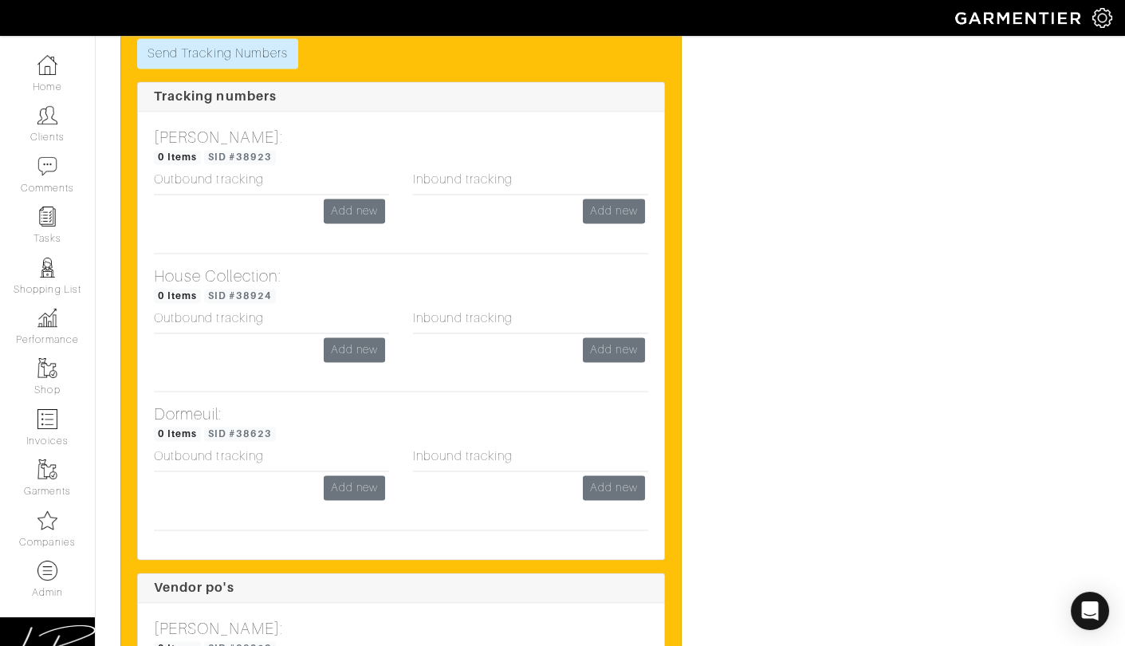
scroll to position [5449, 0]
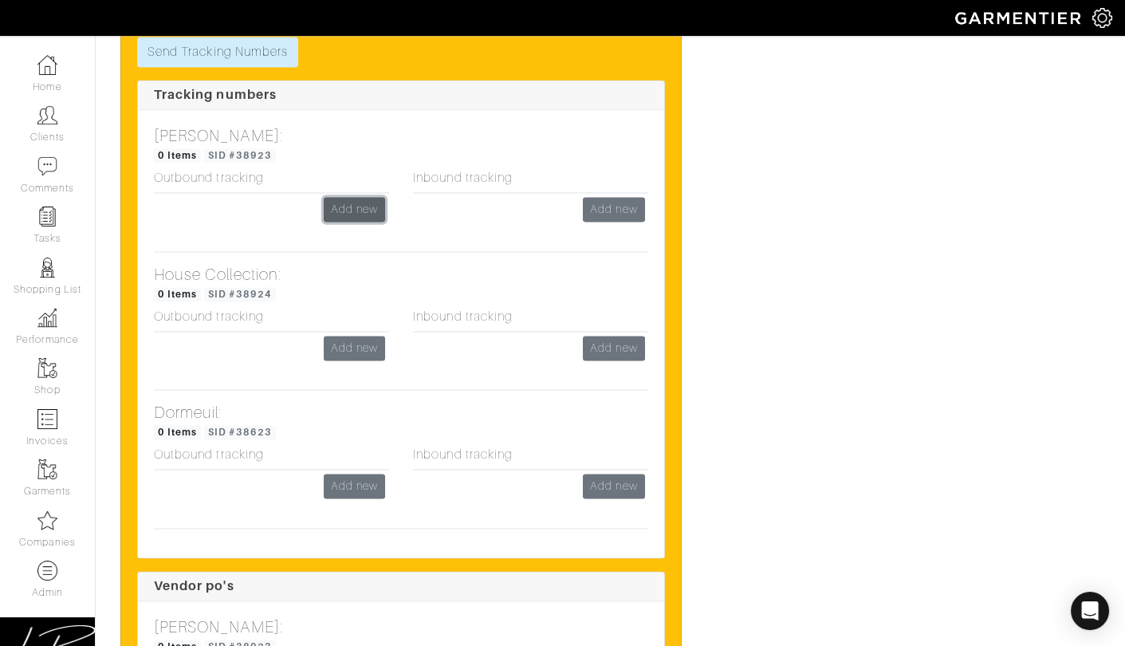
click at [356, 197] on link "Add new" at bounding box center [354, 209] width 61 height 25
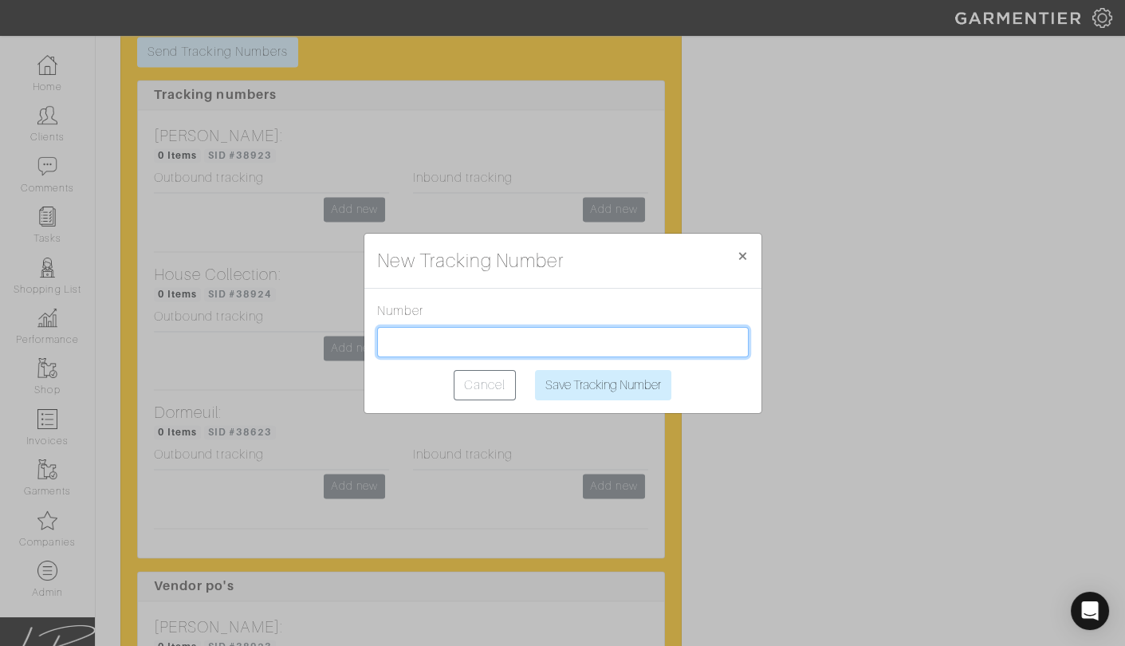
click at [485, 351] on input "text" at bounding box center [562, 342] width 371 height 30
paste input "1Z2AX8350392557090"
type input "1Z2AX8350392557090"
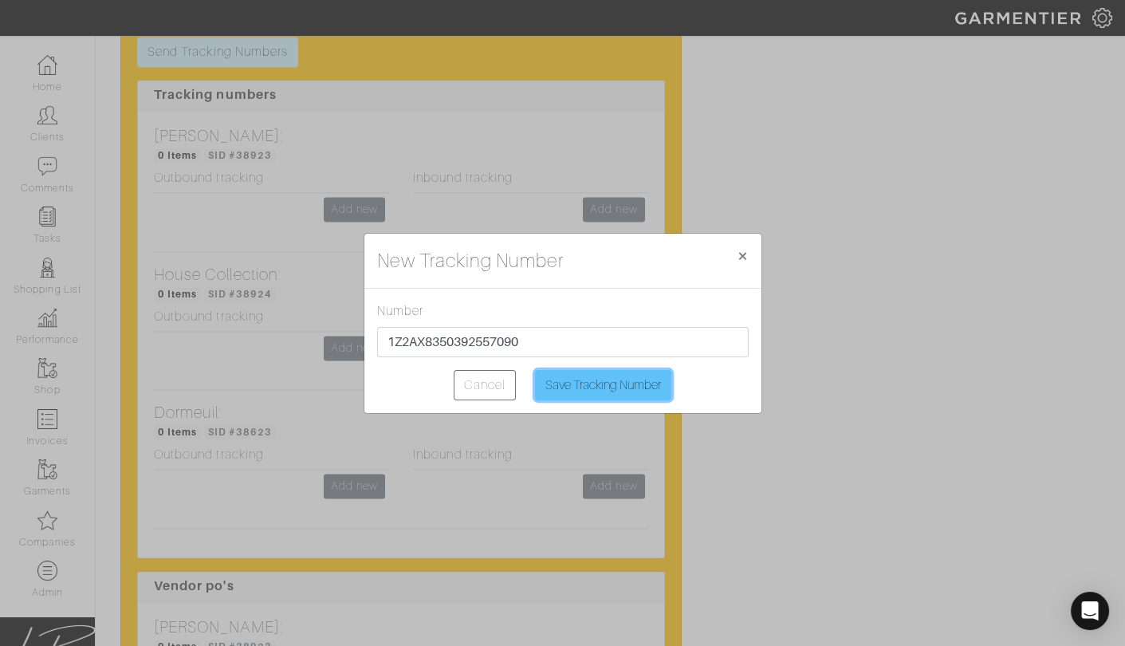
click at [618, 381] on input "Save Tracking Number" at bounding box center [603, 385] width 136 height 30
type input "Saving..."
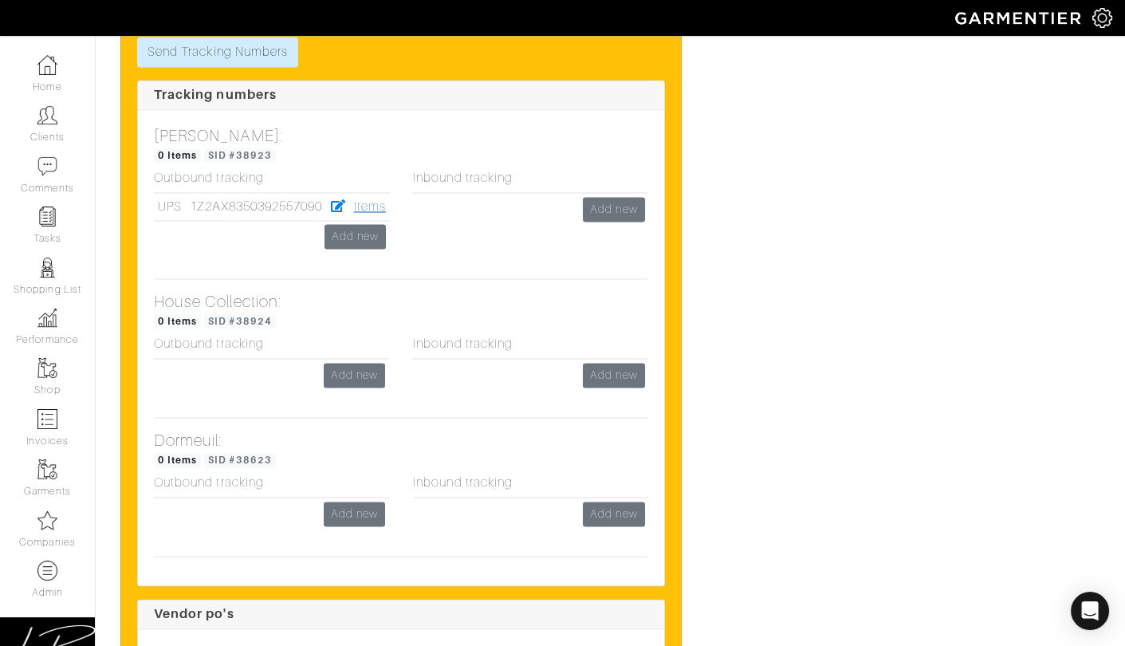
click at [375, 199] on link "Items" at bounding box center [370, 206] width 32 height 14
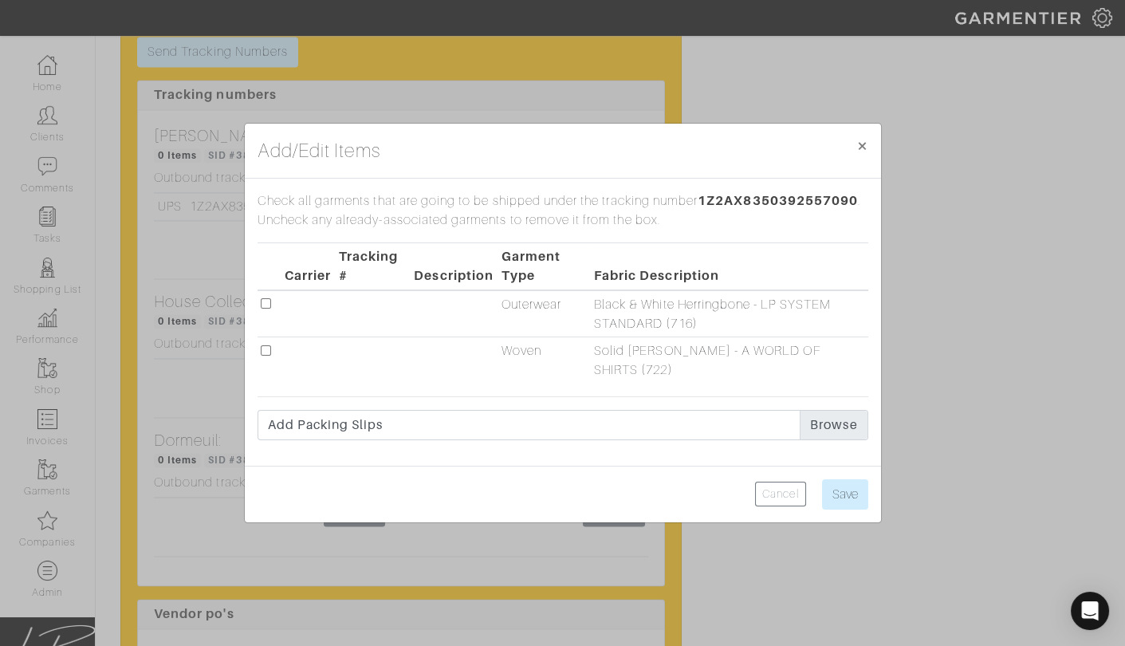
drag, startPoint x: 267, startPoint y: 359, endPoint x: 285, endPoint y: 358, distance: 17.6
click at [267, 355] on input "checkbox" at bounding box center [266, 350] width 10 height 10
checkbox input "true"
click at [847, 481] on input "Save" at bounding box center [845, 494] width 46 height 30
type input "Save"
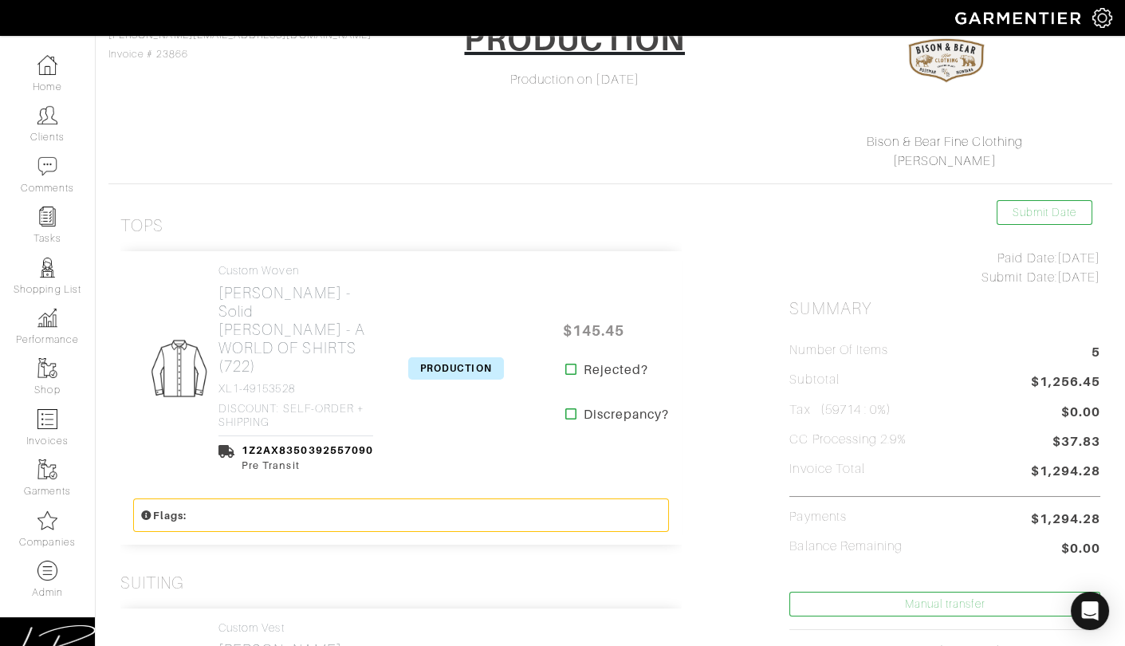
scroll to position [168, 0]
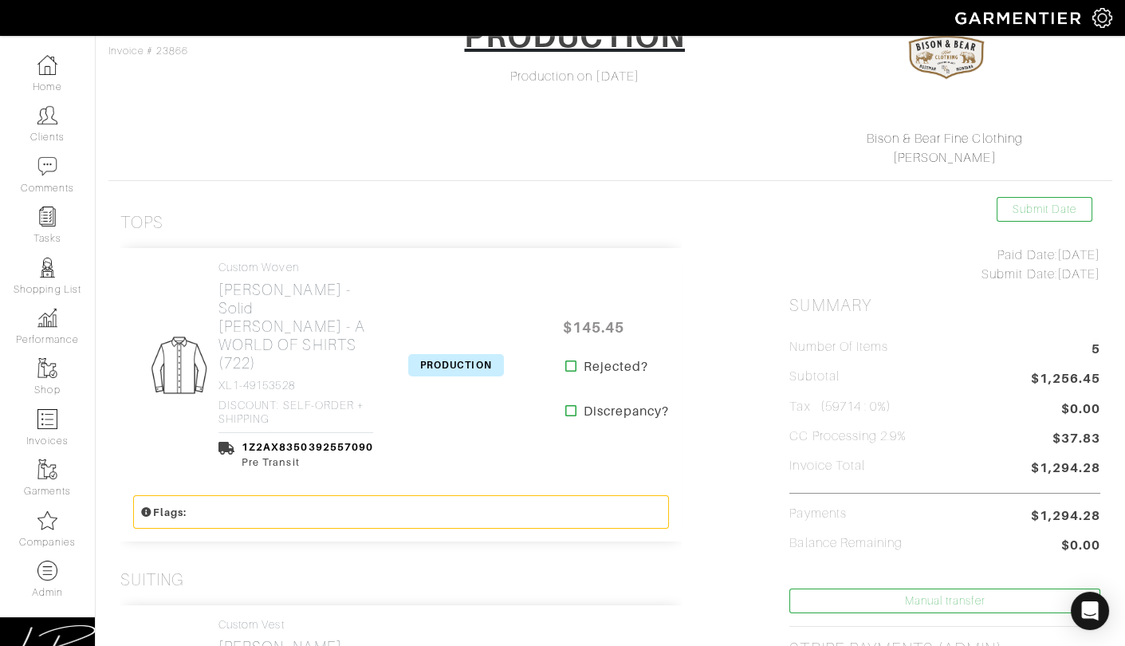
click at [435, 354] on span "PRODUCTION" at bounding box center [456, 365] width 96 height 22
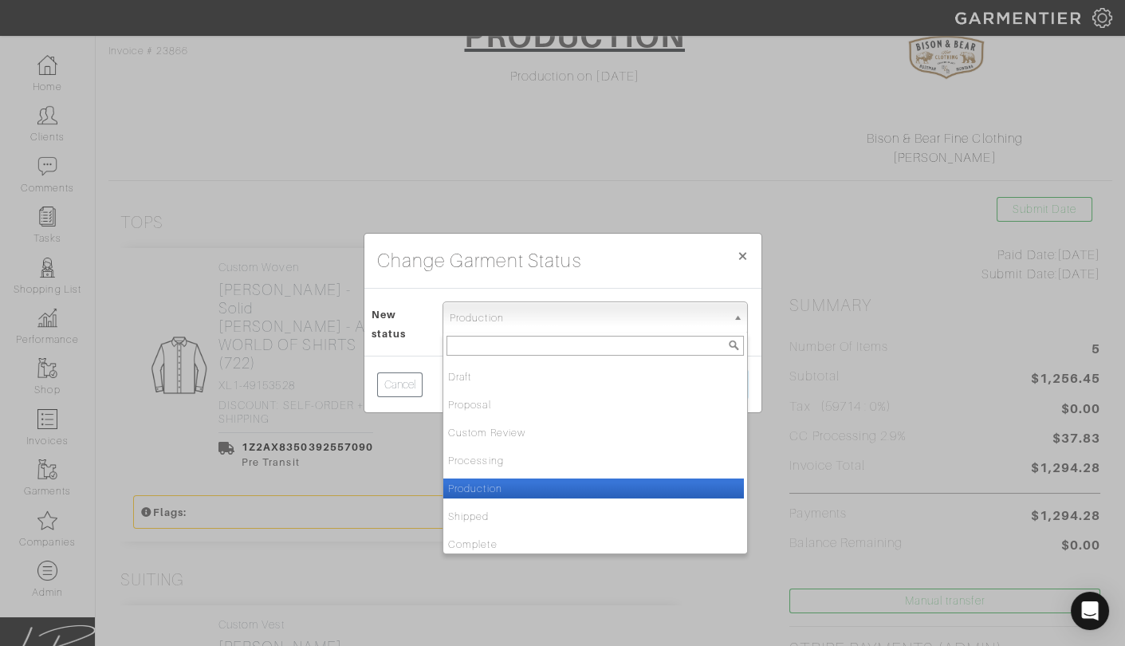
click at [491, 304] on span "Production" at bounding box center [588, 318] width 277 height 32
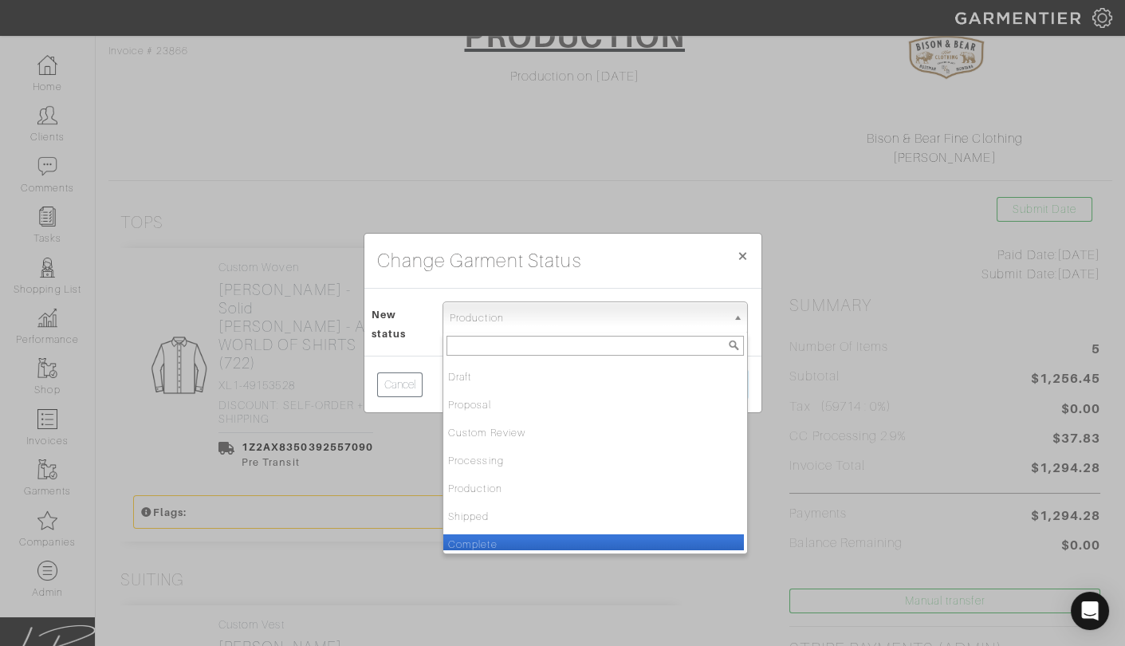
drag, startPoint x: 533, startPoint y: 540, endPoint x: 665, endPoint y: 460, distance: 153.8
click at [537, 537] on li "Complete" at bounding box center [593, 544] width 300 height 20
select select "Complete"
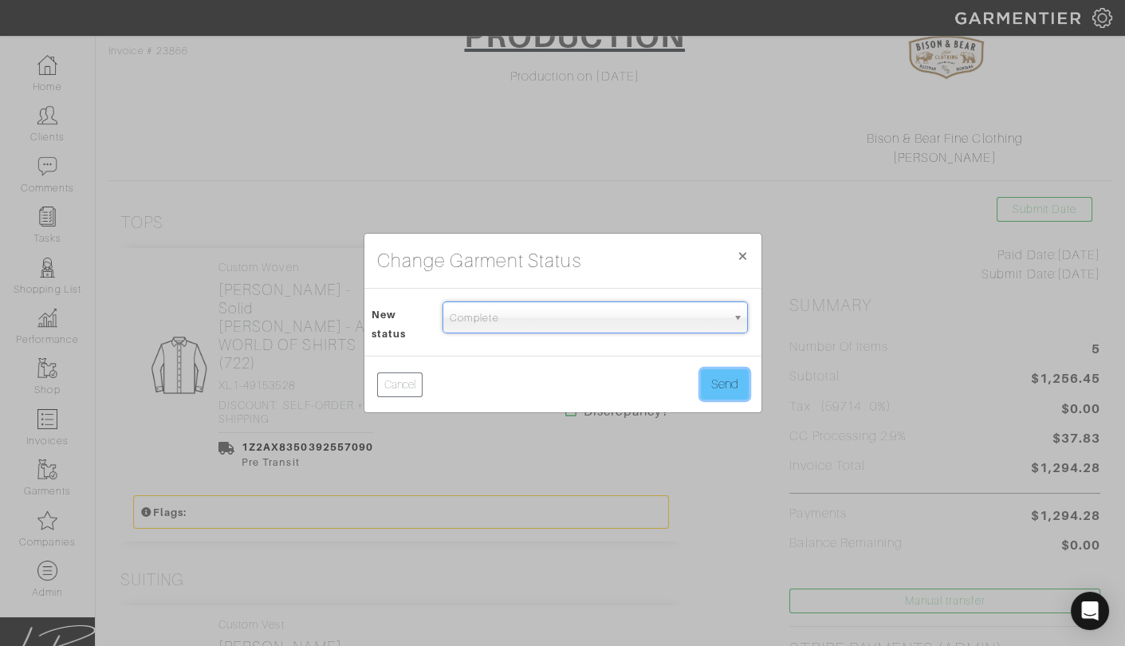
click at [738, 391] on button "Send" at bounding box center [725, 384] width 48 height 30
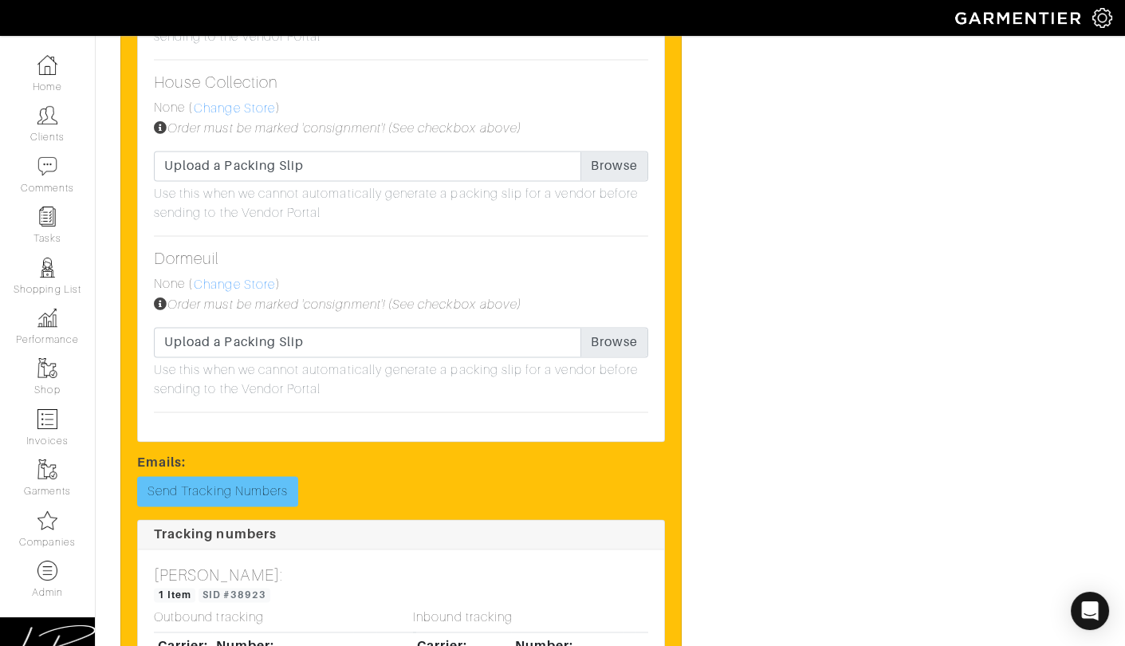
scroll to position [5049, 0]
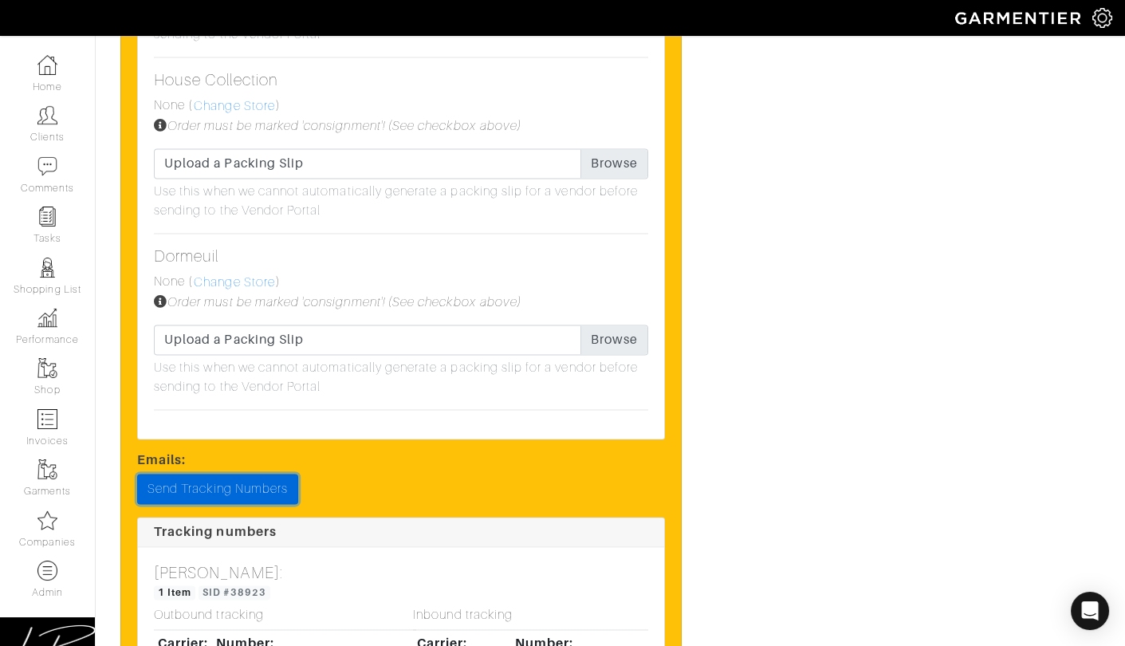
click at [249, 473] on link "Send Tracking Numbers" at bounding box center [217, 488] width 161 height 30
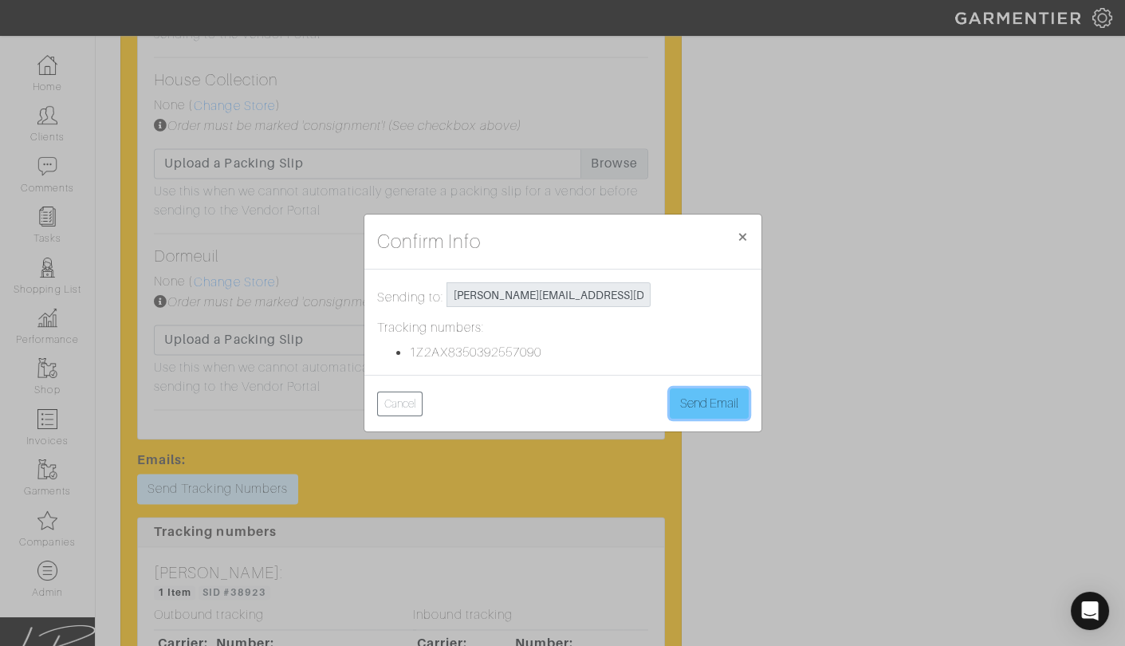
click at [710, 395] on button "Send Email" at bounding box center [709, 403] width 79 height 30
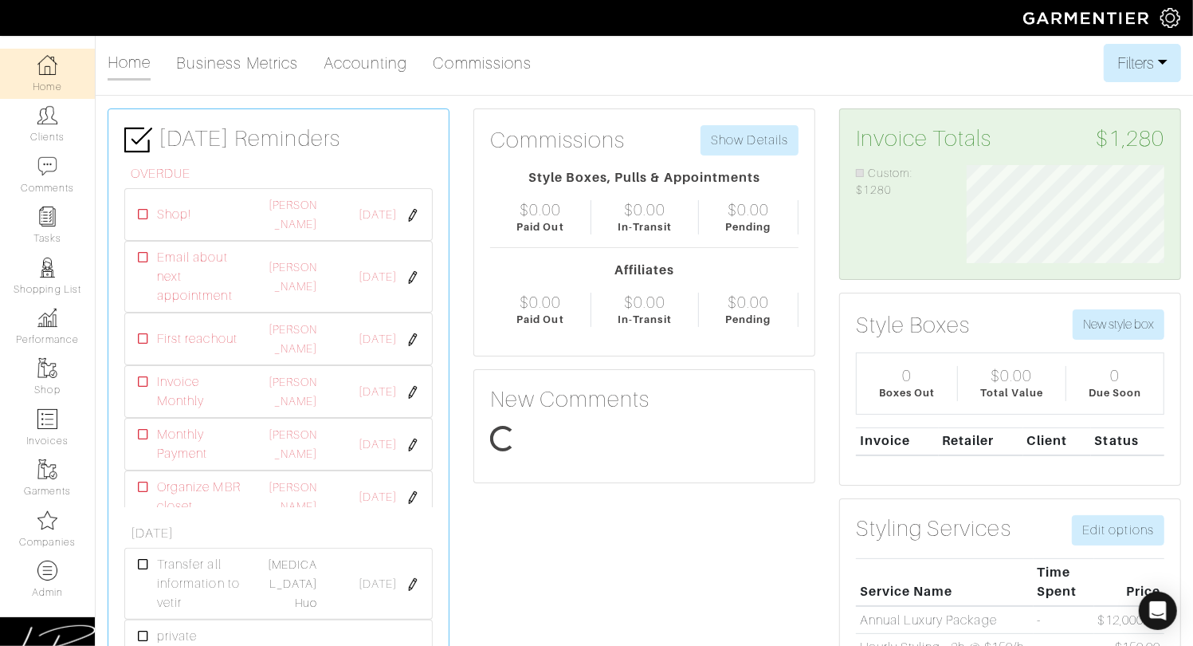
scroll to position [99, 222]
click at [57, 567] on img at bounding box center [47, 570] width 20 height 20
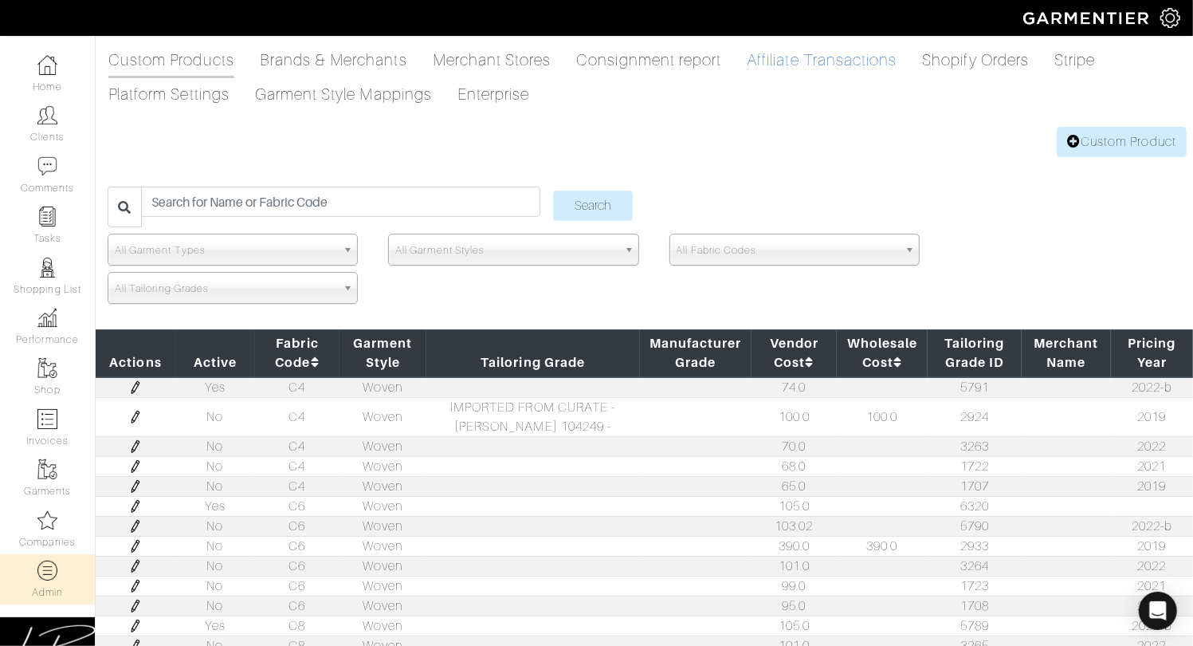
click at [777, 61] on link "Affiliate Transactions" at bounding box center [822, 60] width 150 height 32
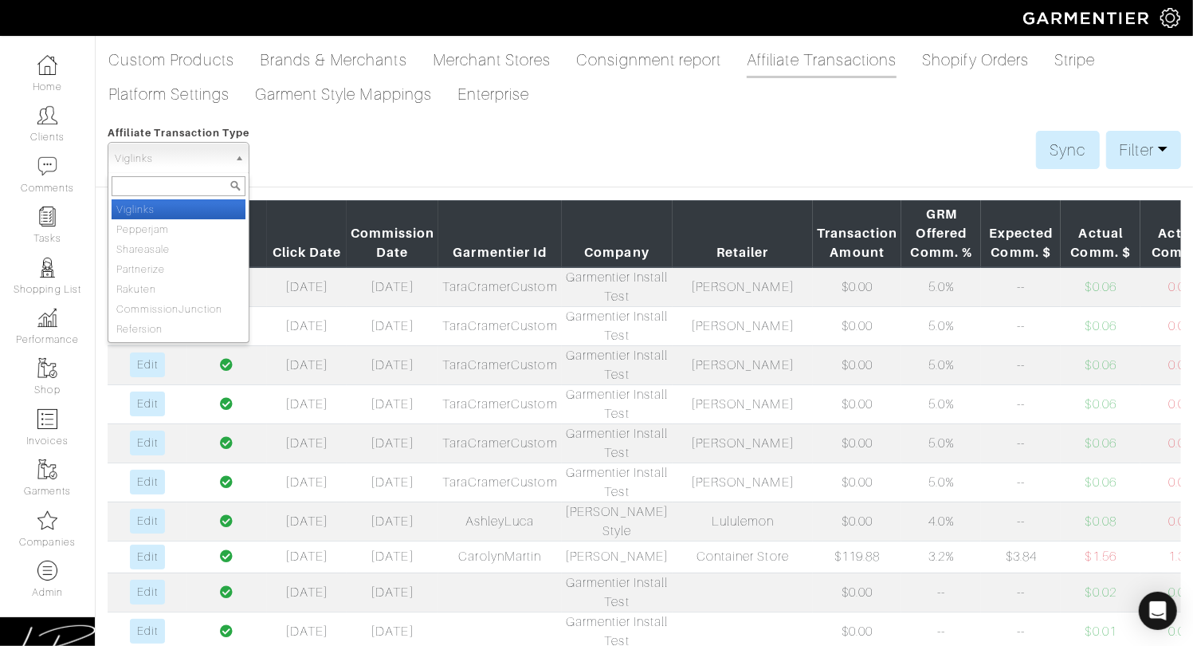
click at [183, 158] on span "Viglinks" at bounding box center [171, 159] width 113 height 32
click at [171, 285] on li "Rakuten" at bounding box center [179, 289] width 134 height 20
select select "RakutenTransaction"
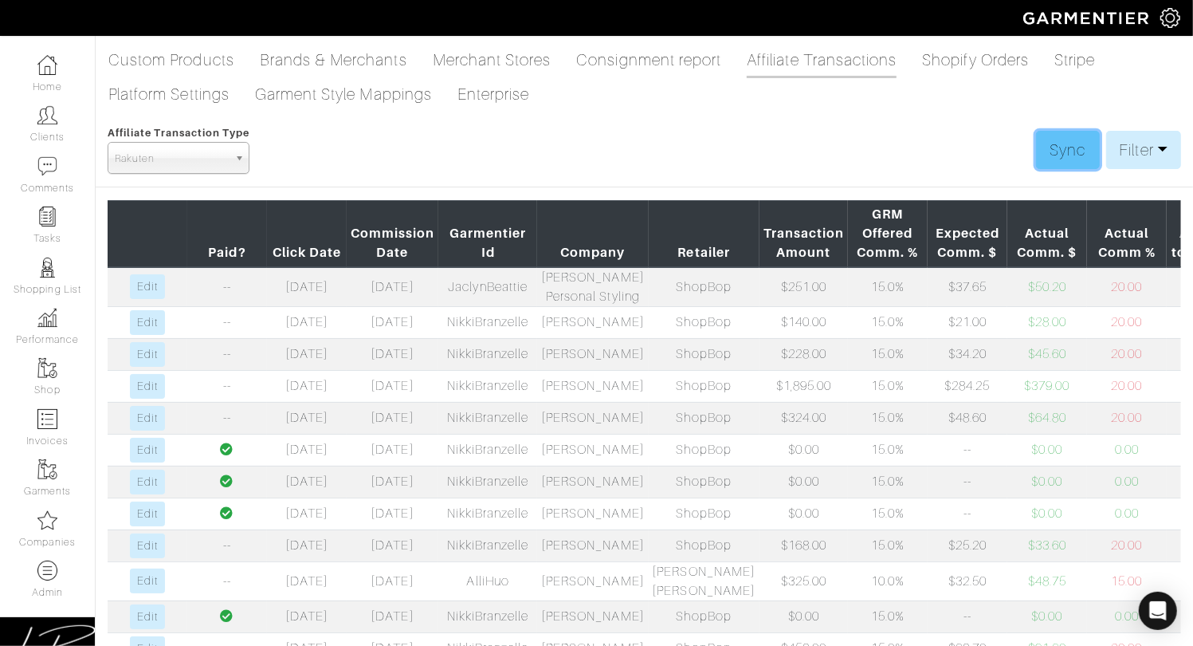
click at [1075, 150] on link "Sync" at bounding box center [1067, 150] width 63 height 38
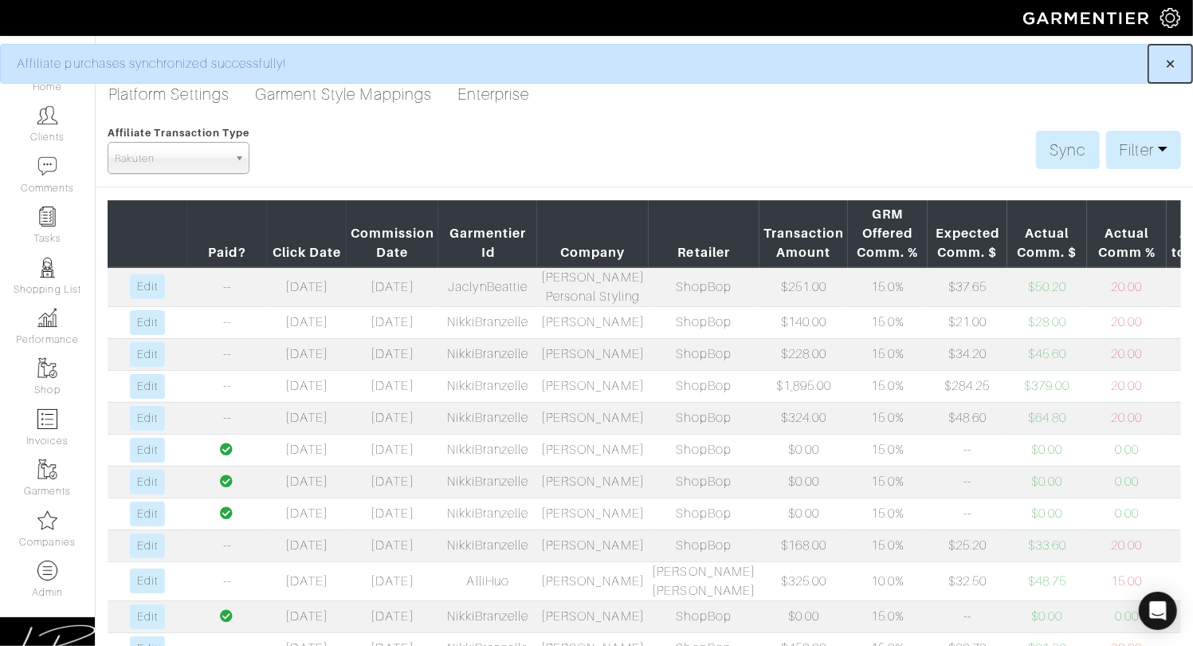
click at [1165, 63] on span "×" at bounding box center [1170, 64] width 12 height 22
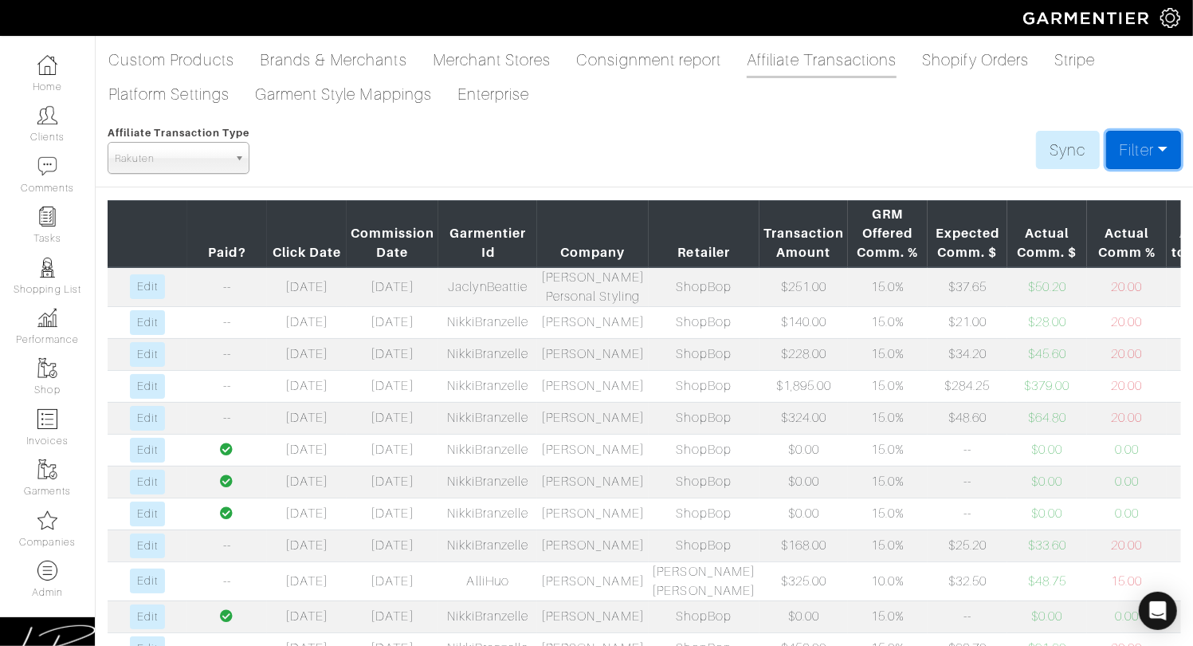
click at [1153, 141] on link "Filter" at bounding box center [1143, 150] width 75 height 38
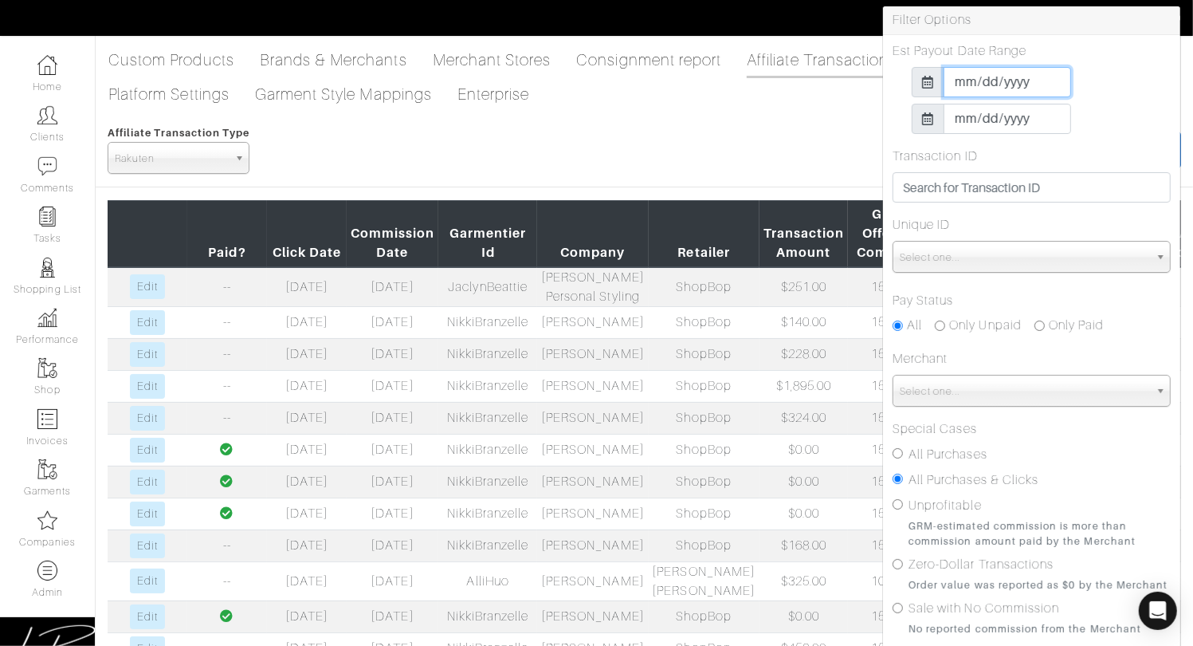
click at [965, 80] on input "[DATE]" at bounding box center [1008, 82] width 128 height 30
drag, startPoint x: 1096, startPoint y: 68, endPoint x: 1058, endPoint y: 86, distance: 42.4
click at [1096, 68] on div "[DATE]" at bounding box center [1032, 82] width 278 height 30
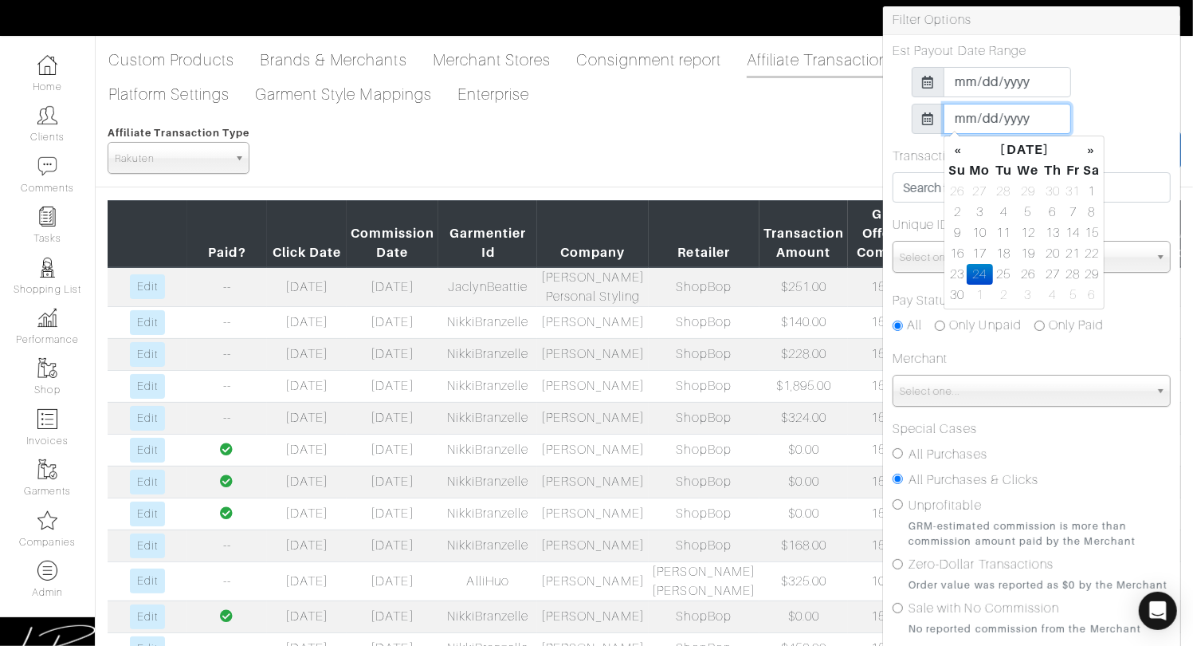
click at [957, 116] on input "2025-11-24" at bounding box center [1008, 119] width 128 height 30
click at [956, 144] on th "«" at bounding box center [957, 149] width 19 height 21
click at [955, 144] on th "«" at bounding box center [957, 149] width 19 height 21
click at [957, 295] on td "31" at bounding box center [957, 295] width 19 height 21
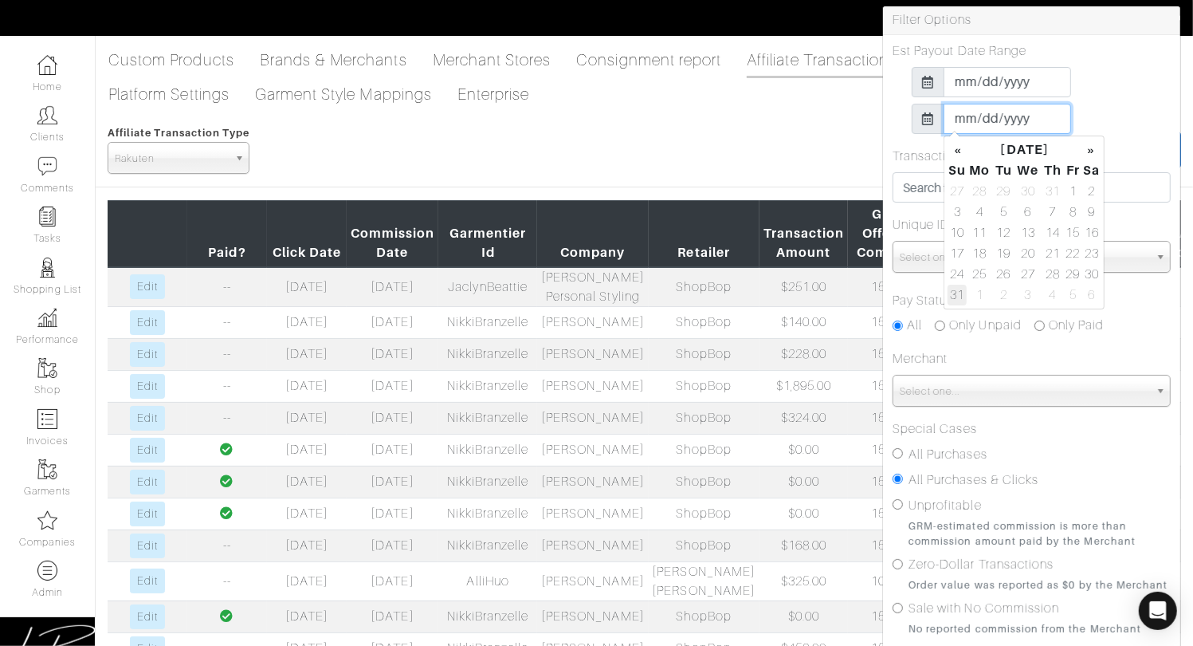
type input "[DATE]"
click at [1139, 107] on div "[DATE]" at bounding box center [1032, 119] width 278 height 30
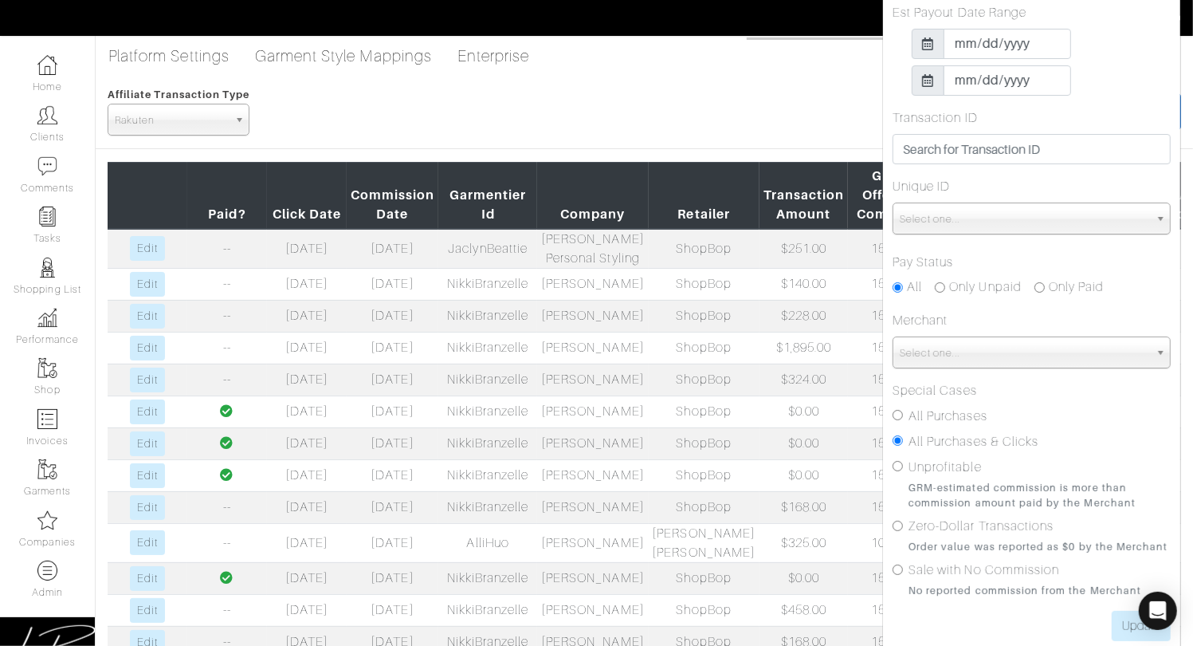
scroll to position [55, 0]
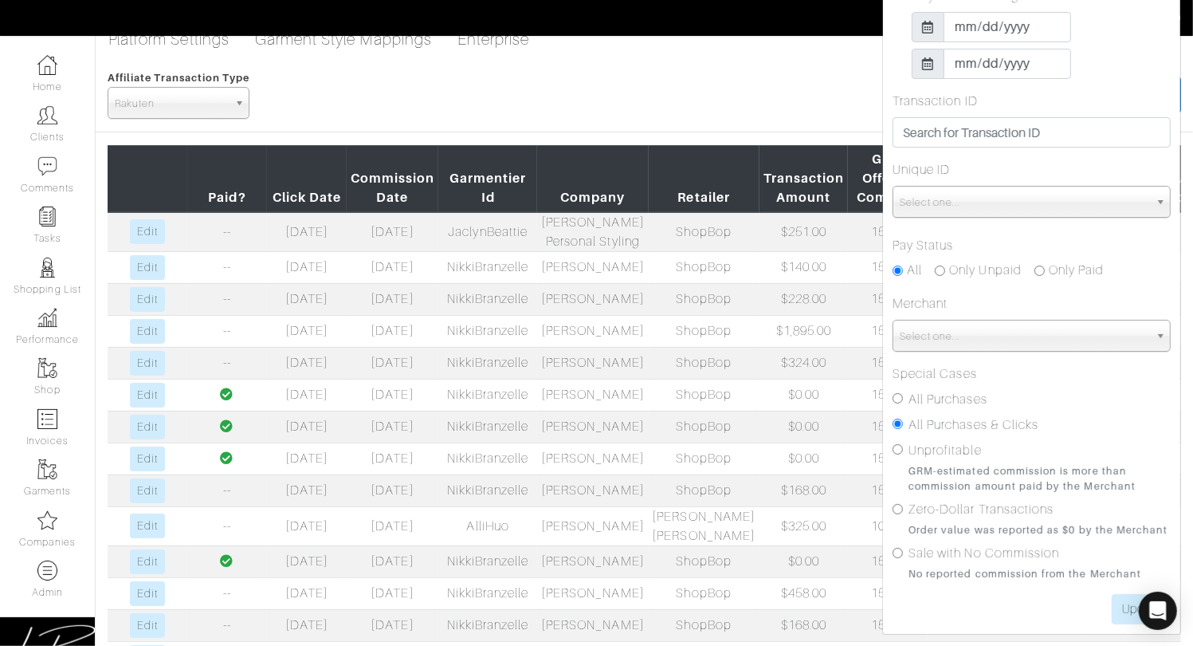
click at [941, 265] on input "Only Unpaid" at bounding box center [940, 270] width 10 height 10
radio input "true"
click at [897, 396] on input "All Purchases" at bounding box center [898, 398] width 10 height 10
radio input "true"
click at [1123, 601] on input "Update" at bounding box center [1141, 609] width 59 height 30
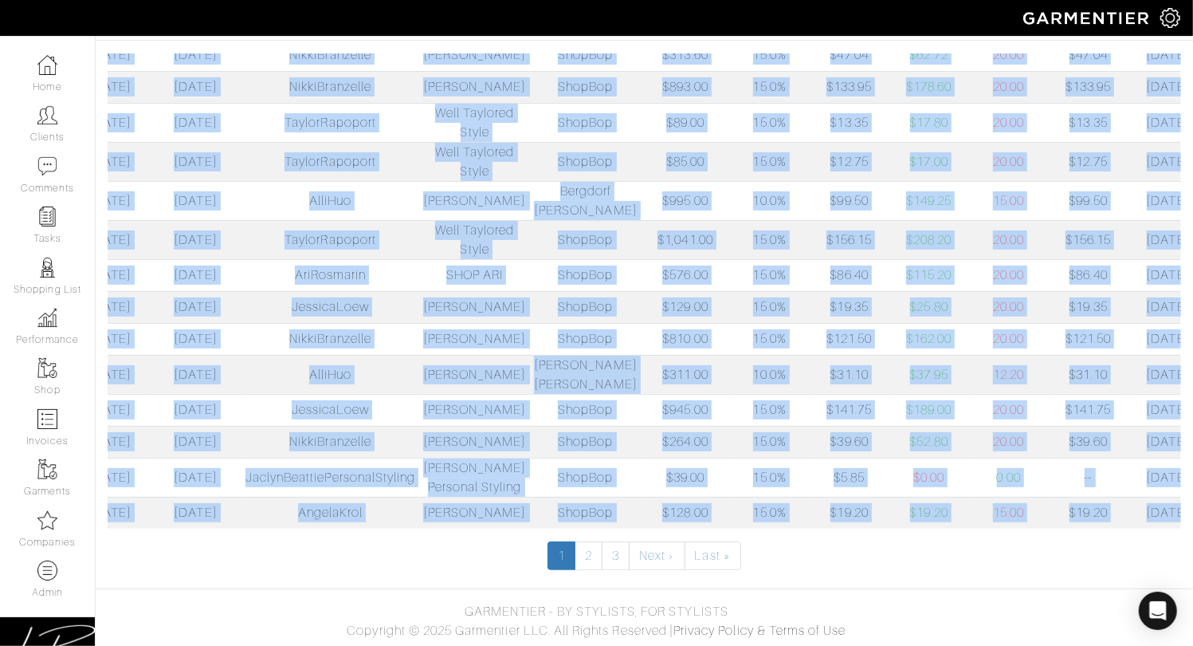
scroll to position [0, 352]
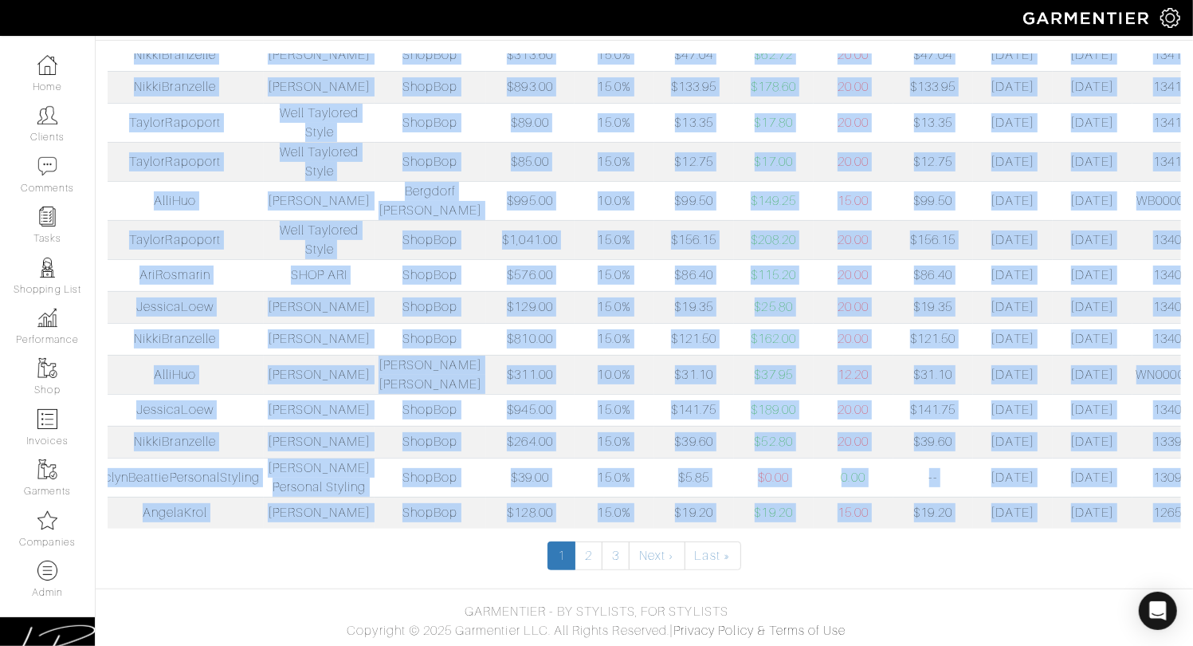
drag, startPoint x: 209, startPoint y: 252, endPoint x: 1184, endPoint y: 514, distance: 1010.2
click at [1191, 515] on div "Paid? Click Date Commission Date Garmentier Id Company Retailer Transaction Amo…" at bounding box center [645, 311] width 1098 height 516
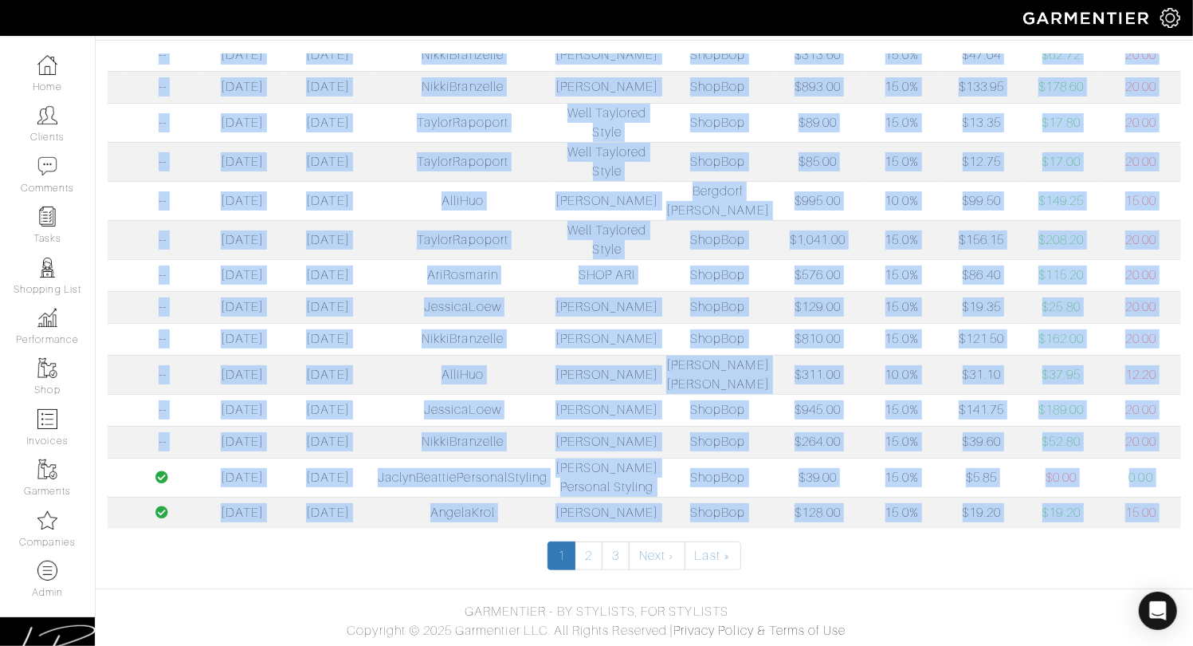
scroll to position [0, 0]
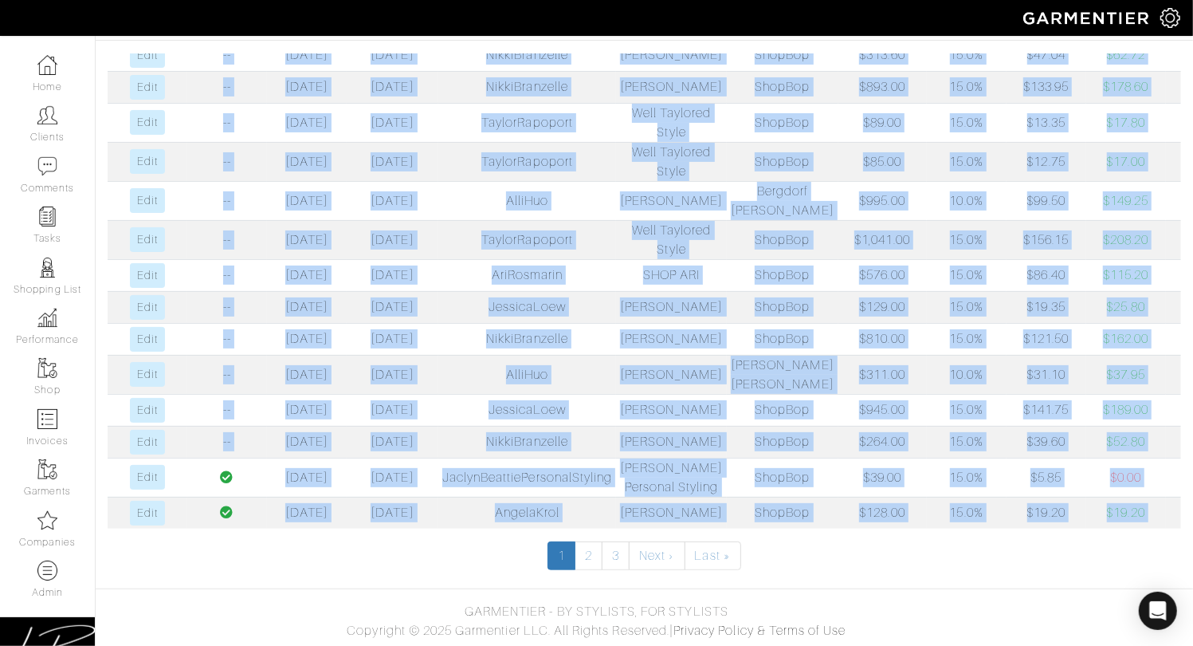
click at [287, 458] on td "[DATE]" at bounding box center [307, 477] width 80 height 39
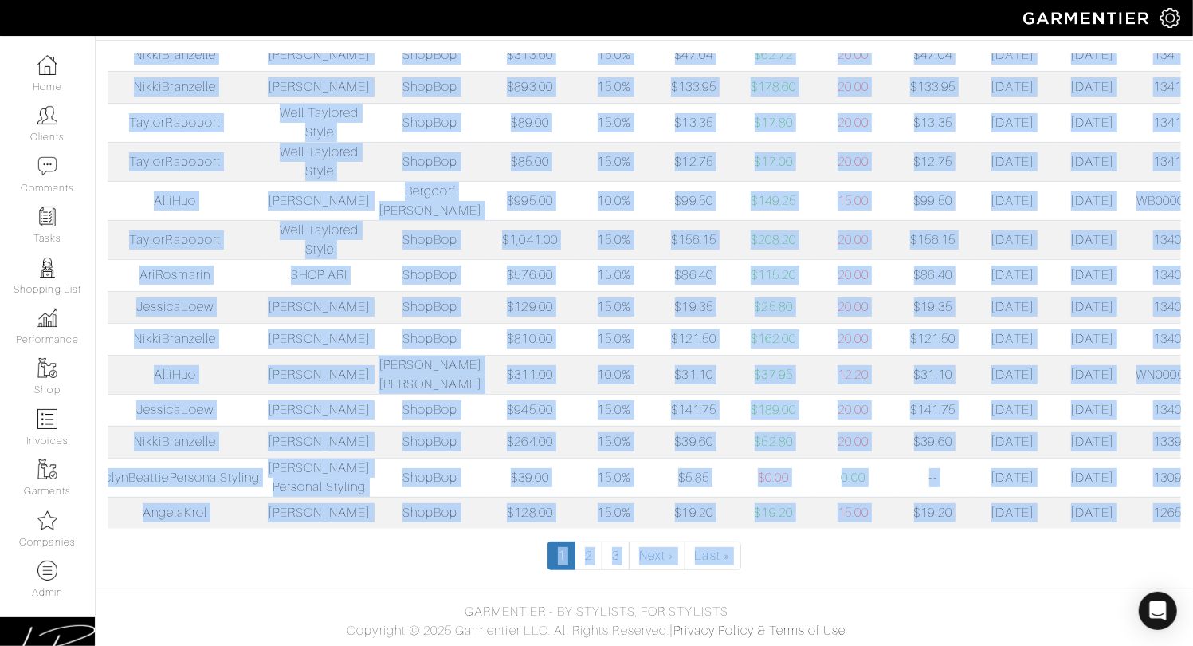
scroll to position [754, 0]
drag, startPoint x: 204, startPoint y: 103, endPoint x: 1186, endPoint y: 406, distance: 1027.6
click at [1187, 406] on div "Paid? Click Date Commission Date Garmentier Id Company Retailer Transaction Amo…" at bounding box center [645, 311] width 1098 height 516
copy table "Paid? Click Date Commission Date Garmentier Id Company Retailer Transaction Amo…"
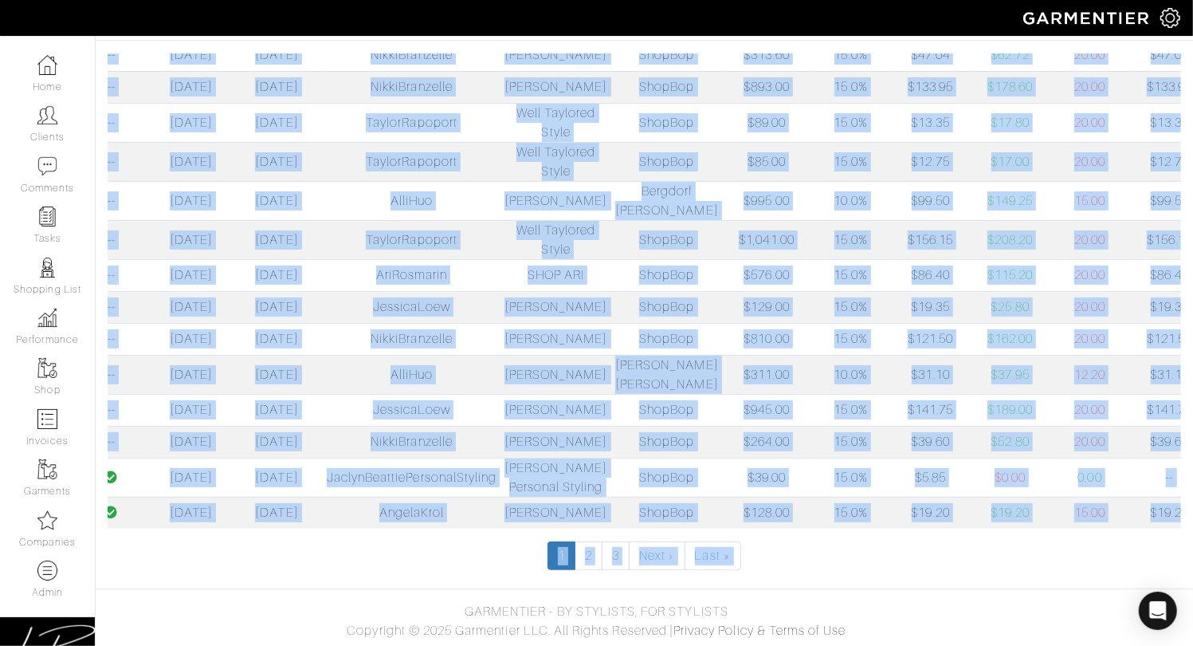
scroll to position [0, 0]
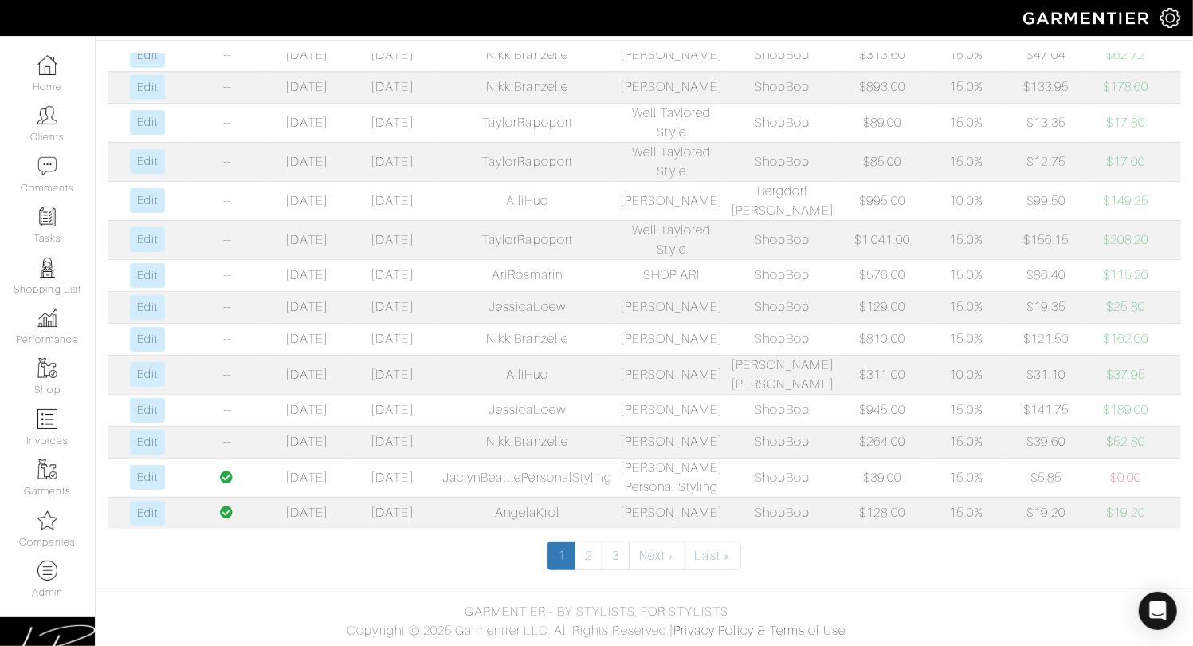
drag, startPoint x: 386, startPoint y: 560, endPoint x: 415, endPoint y: 556, distance: 29.8
click at [387, 559] on ul "1 2 3 Next › Last »" at bounding box center [645, 555] width 1074 height 29
click at [162, 505] on link "Edit" at bounding box center [147, 513] width 34 height 25
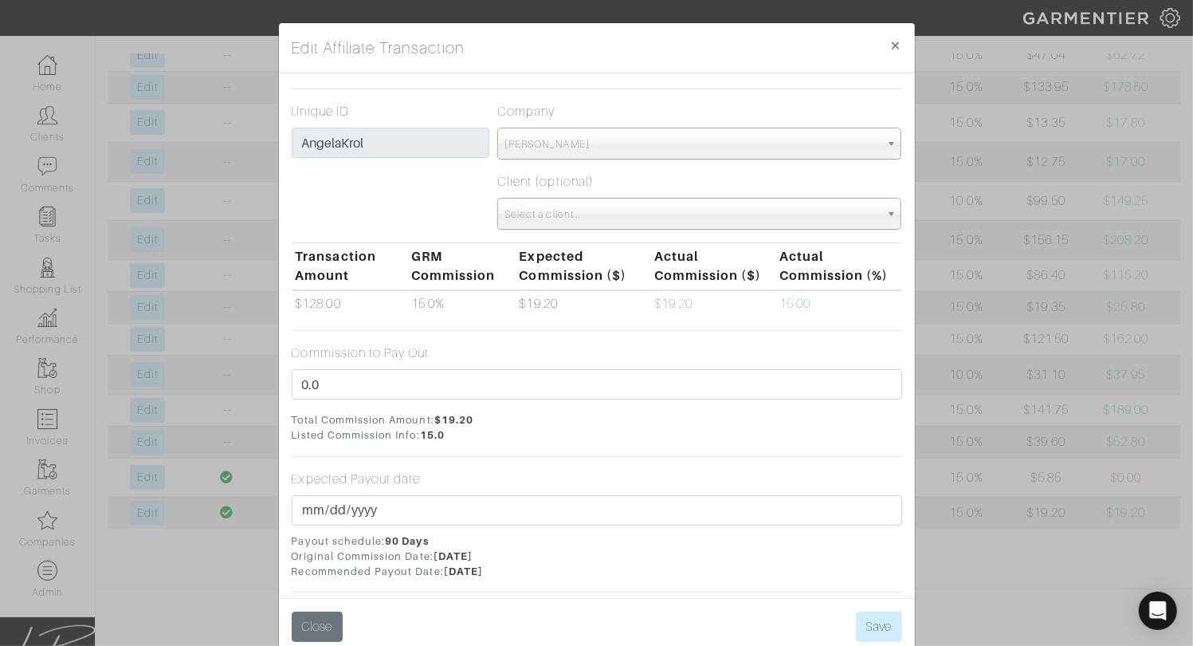
scroll to position [92, 0]
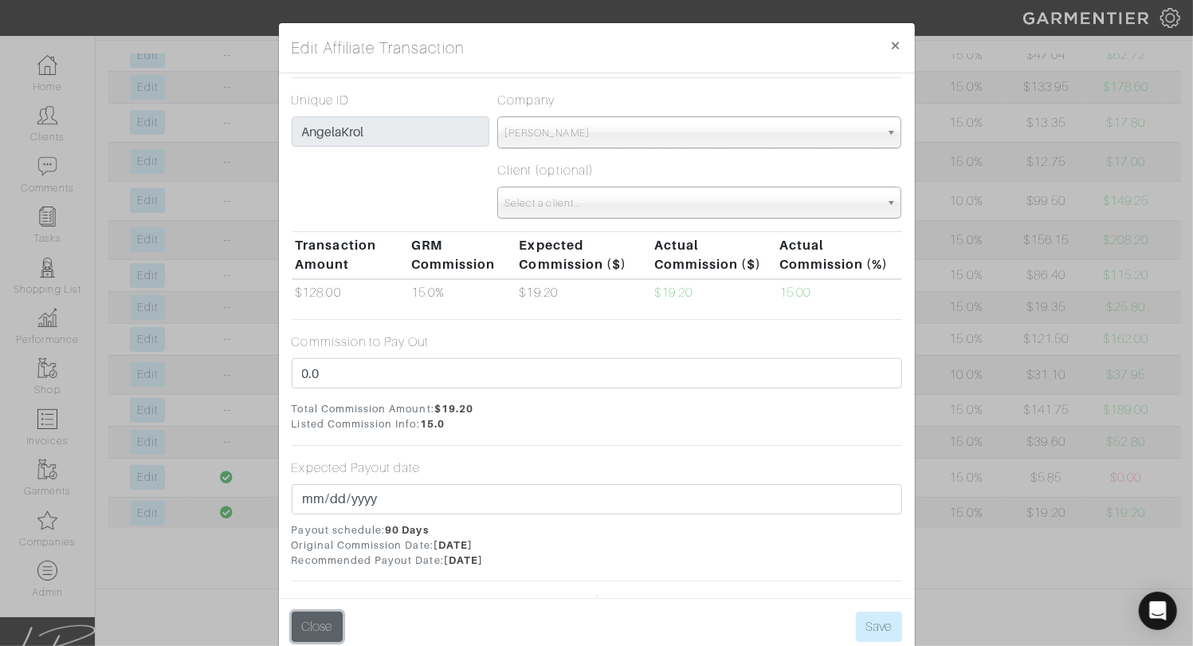
click at [318, 629] on button "Close" at bounding box center [317, 626] width 51 height 30
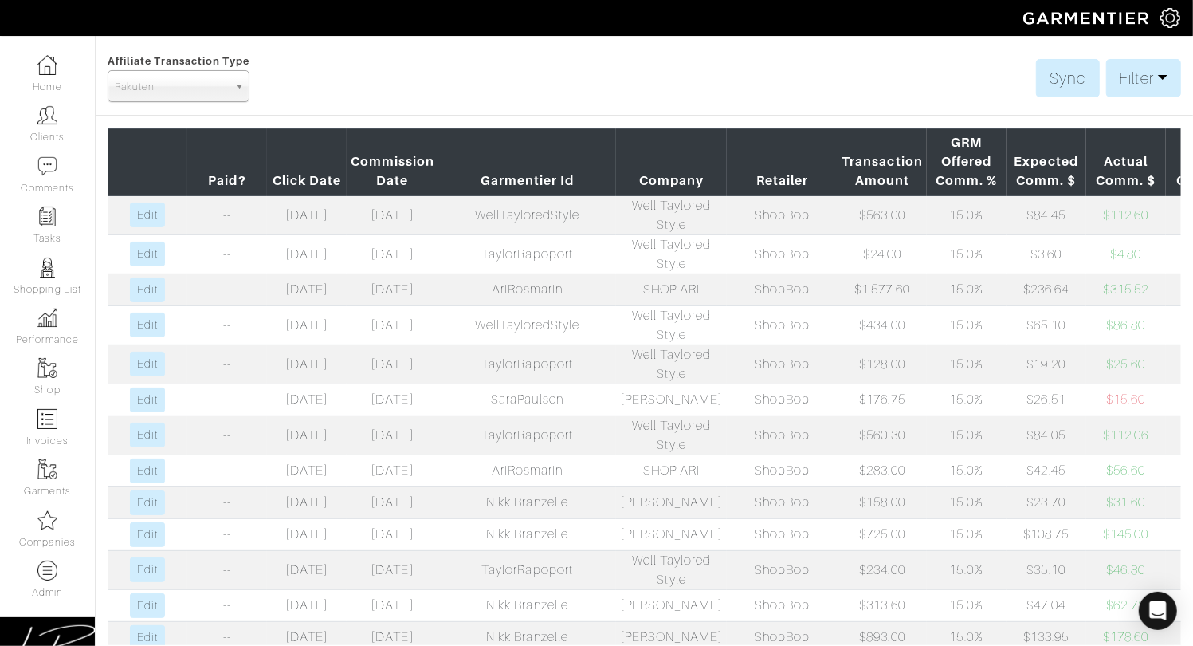
scroll to position [0, 0]
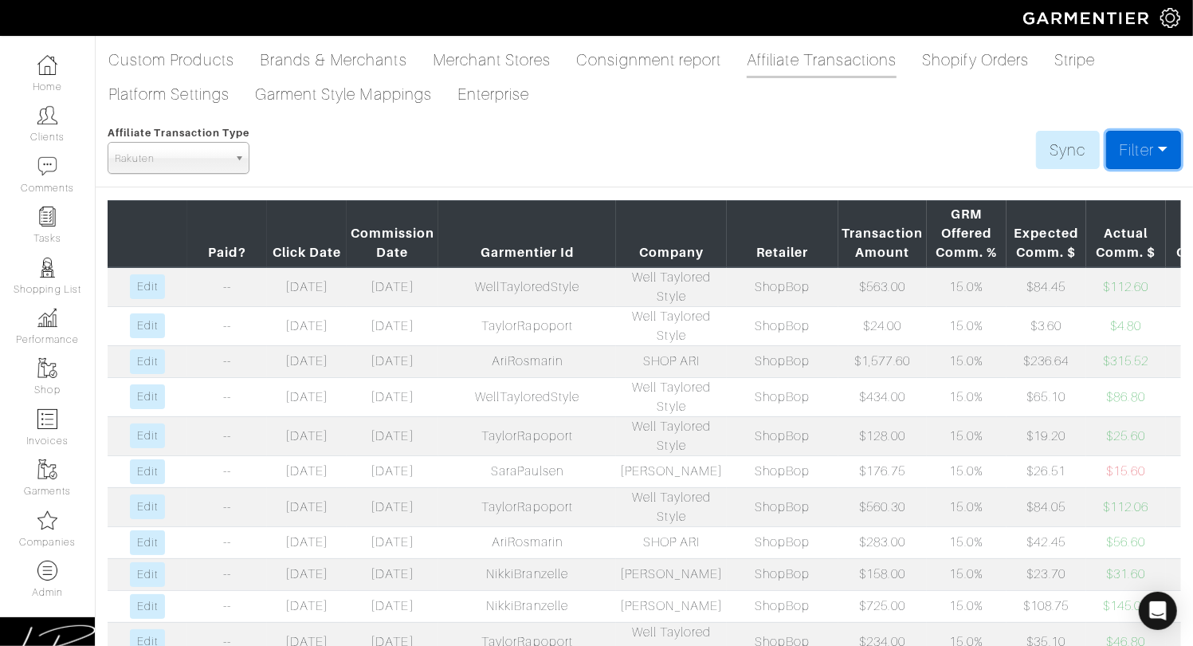
click at [1149, 143] on link "Filter" at bounding box center [1143, 150] width 75 height 38
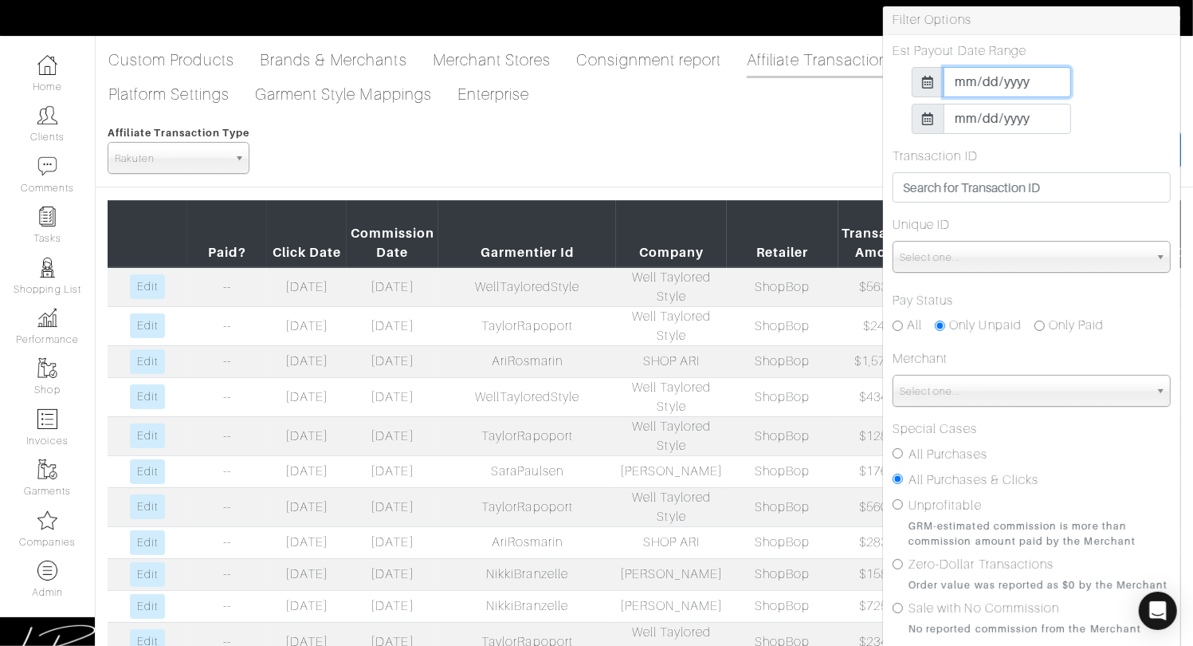
click at [999, 81] on input "2013-01-01" at bounding box center [1008, 82] width 128 height 30
type input "2025-01-01"
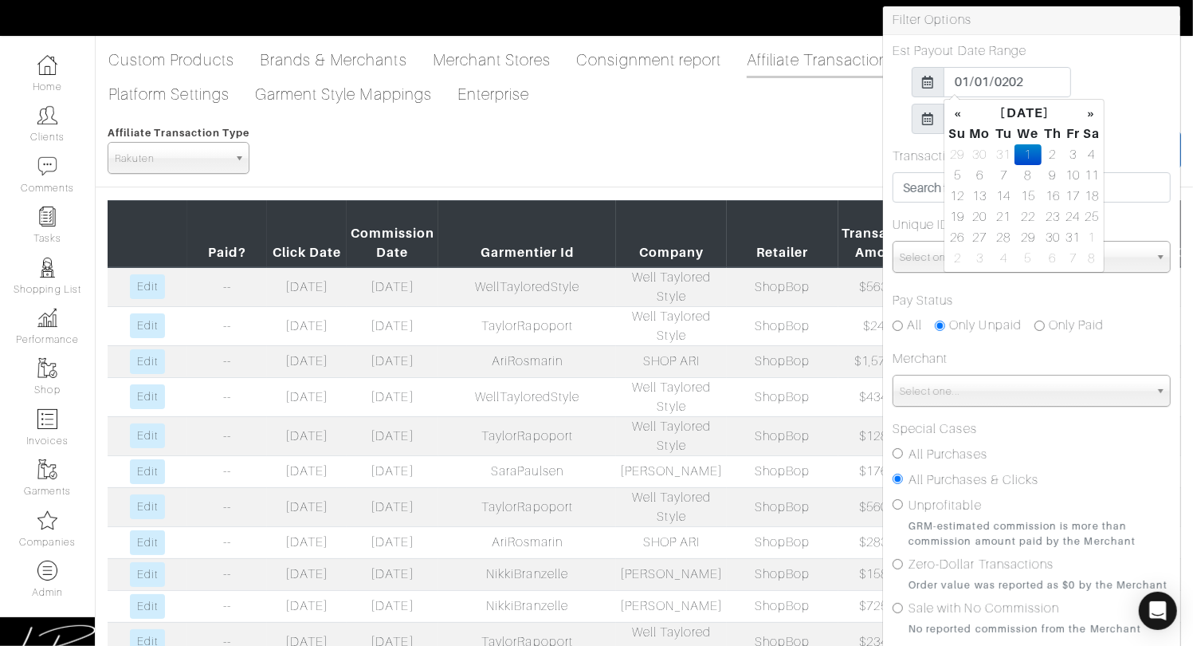
drag, startPoint x: 1112, startPoint y: 55, endPoint x: 1116, endPoint y: 255, distance: 200.1
click at [1112, 56] on div "Est Payout Date Range 2025-01-01 2025-08-31" at bounding box center [1032, 87] width 278 height 92
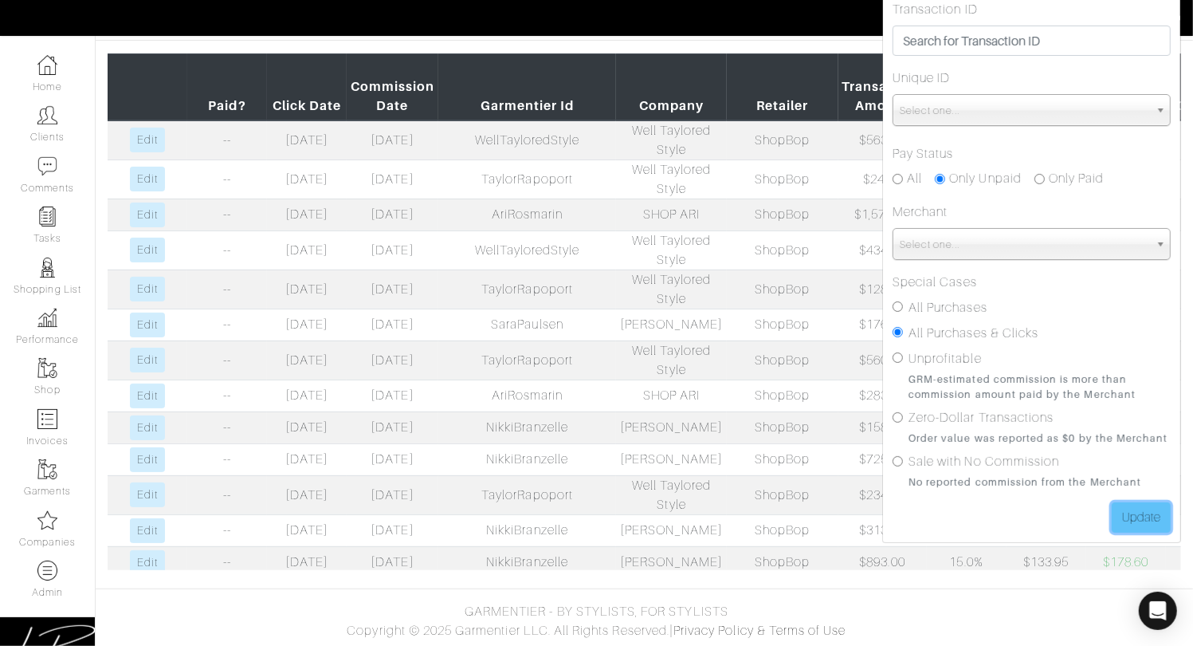
click at [1146, 512] on input "Update" at bounding box center [1141, 517] width 59 height 30
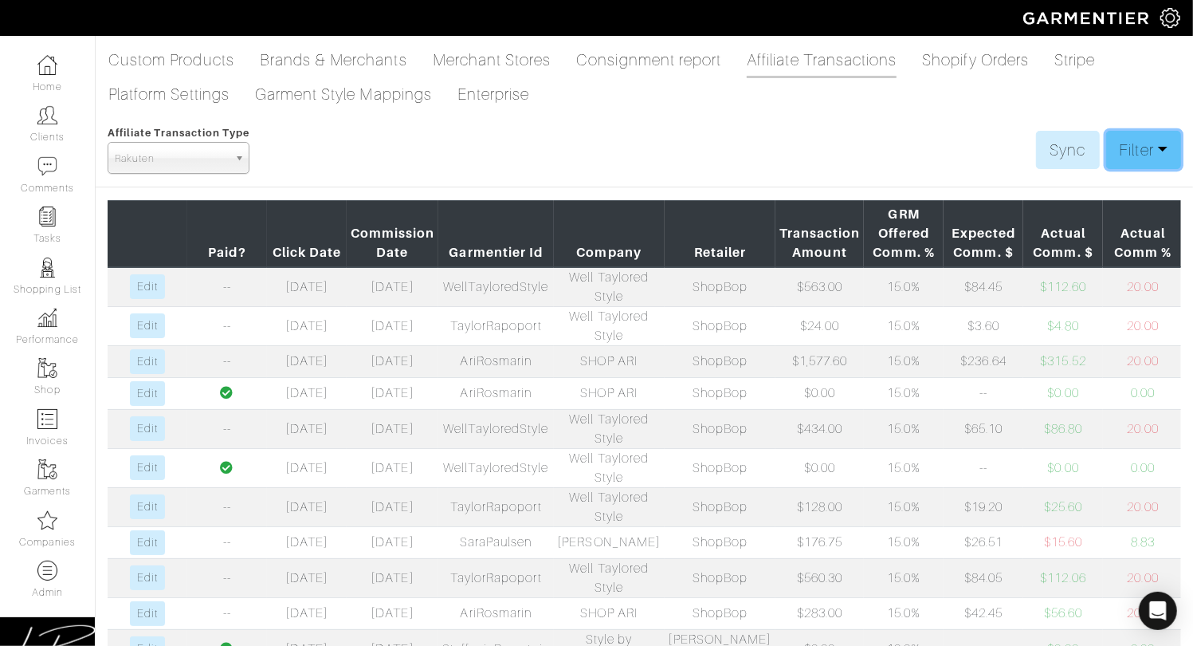
click at [1145, 155] on link "Filter" at bounding box center [1143, 150] width 75 height 38
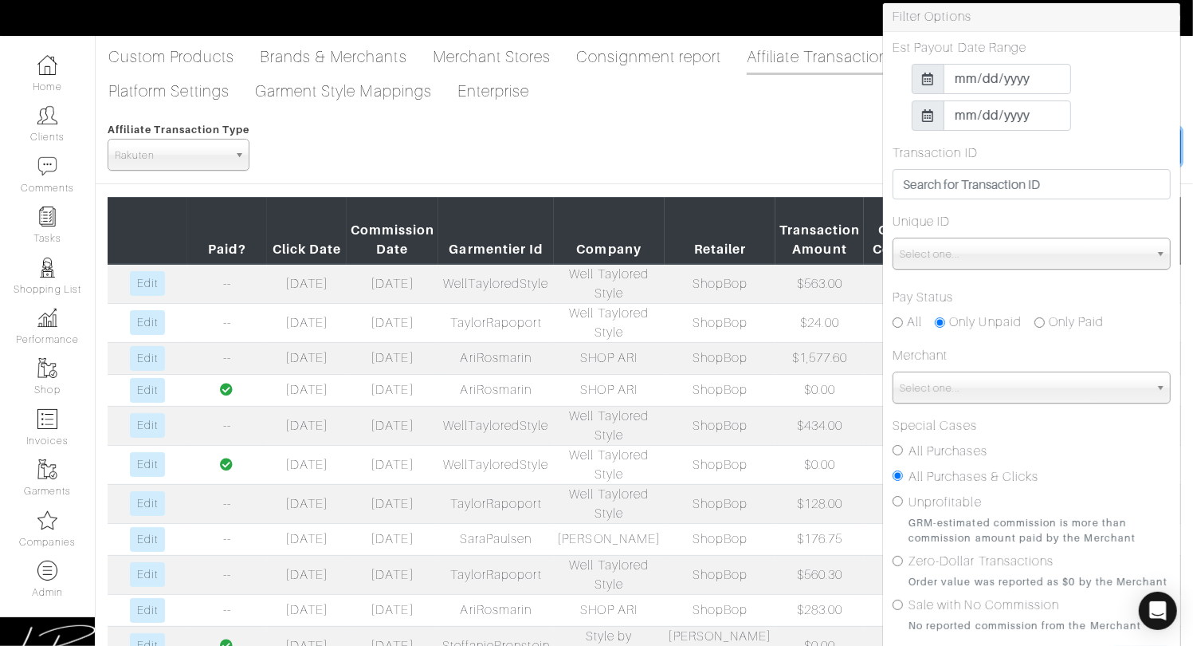
scroll to position [6, 0]
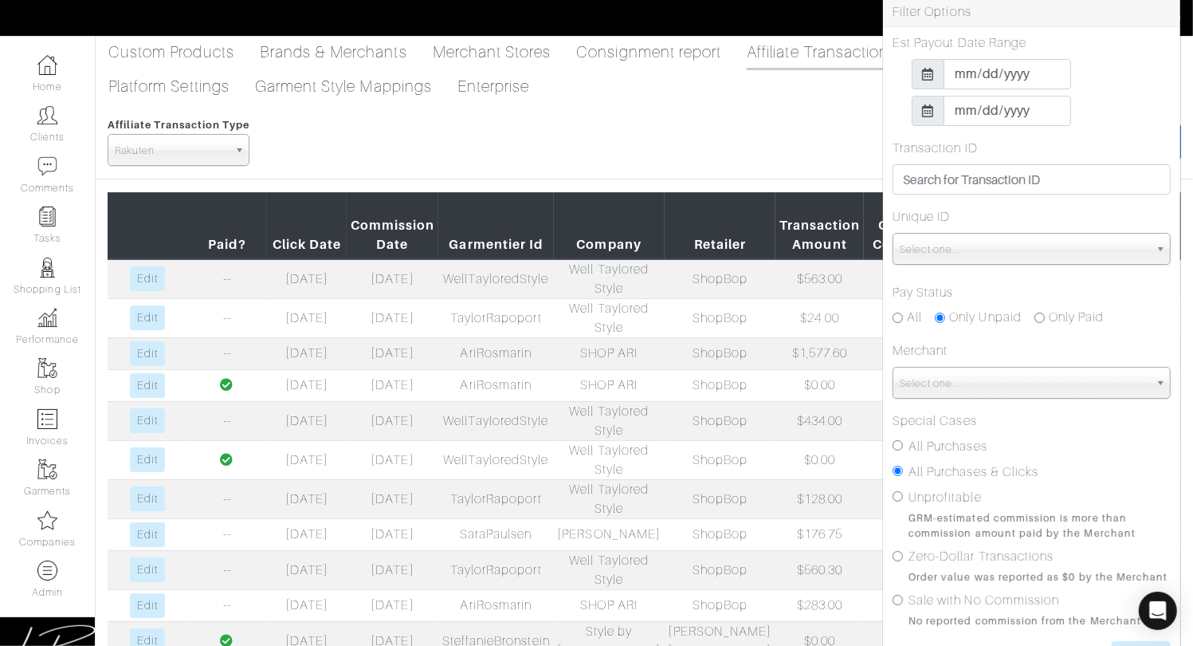
click at [921, 445] on label "All Purchases" at bounding box center [948, 446] width 79 height 19
click at [903, 445] on input "All Purchases" at bounding box center [898, 445] width 10 height 10
radio input "true"
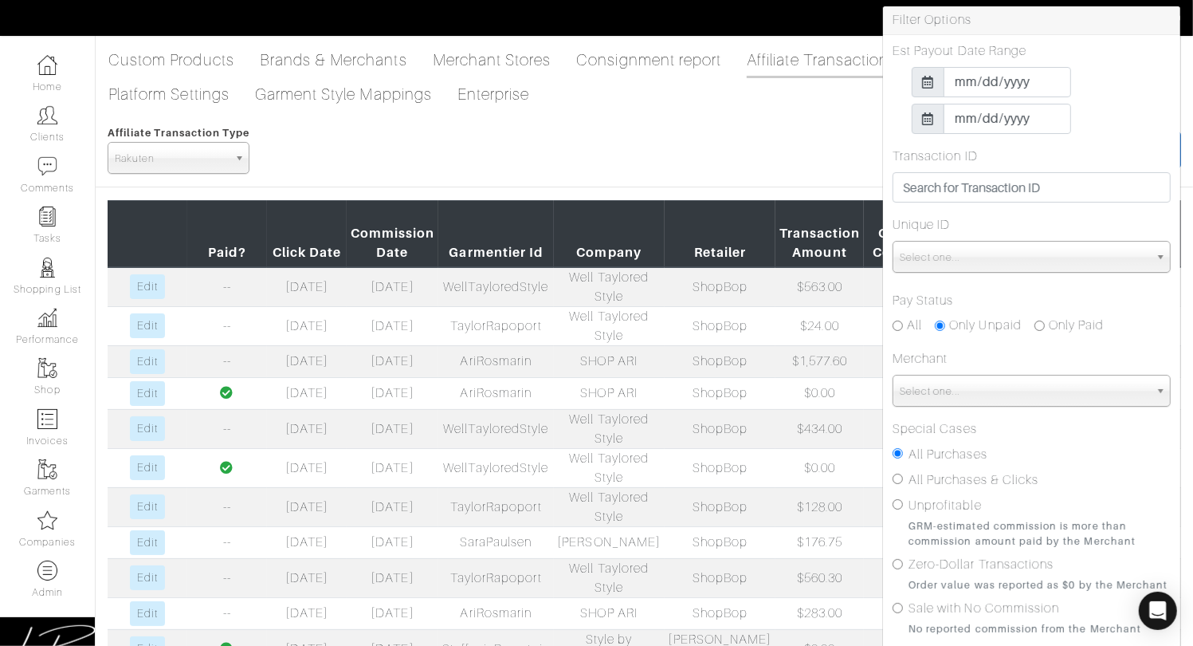
scroll to position [147, 0]
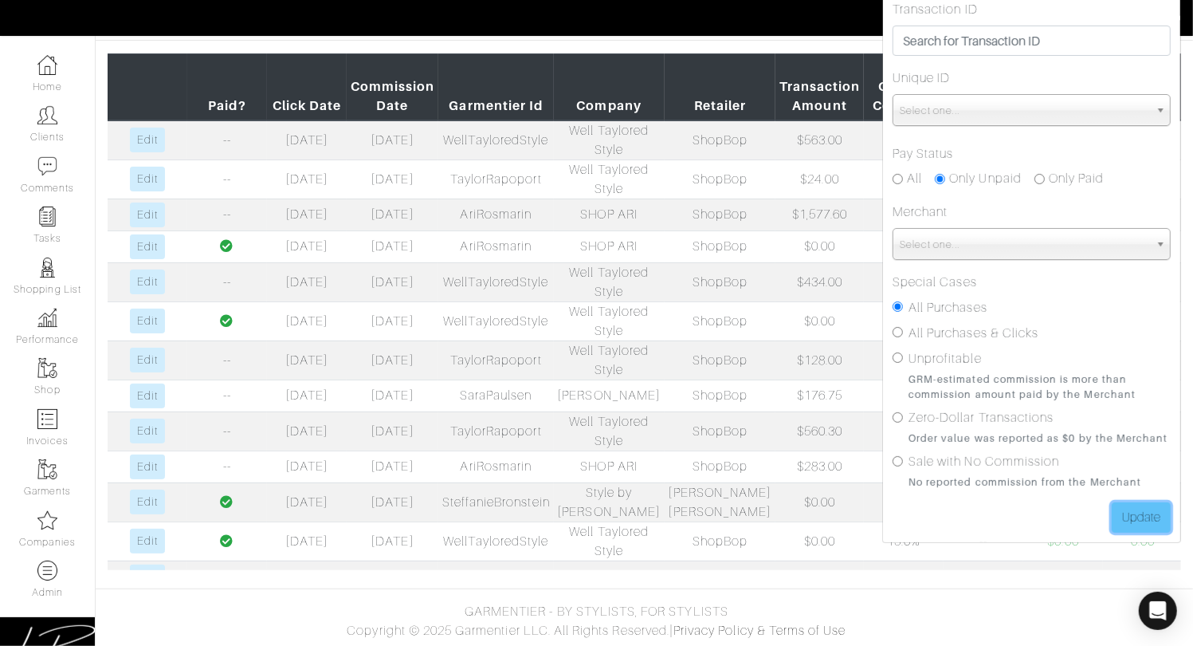
click at [1139, 511] on input "Update" at bounding box center [1141, 517] width 59 height 30
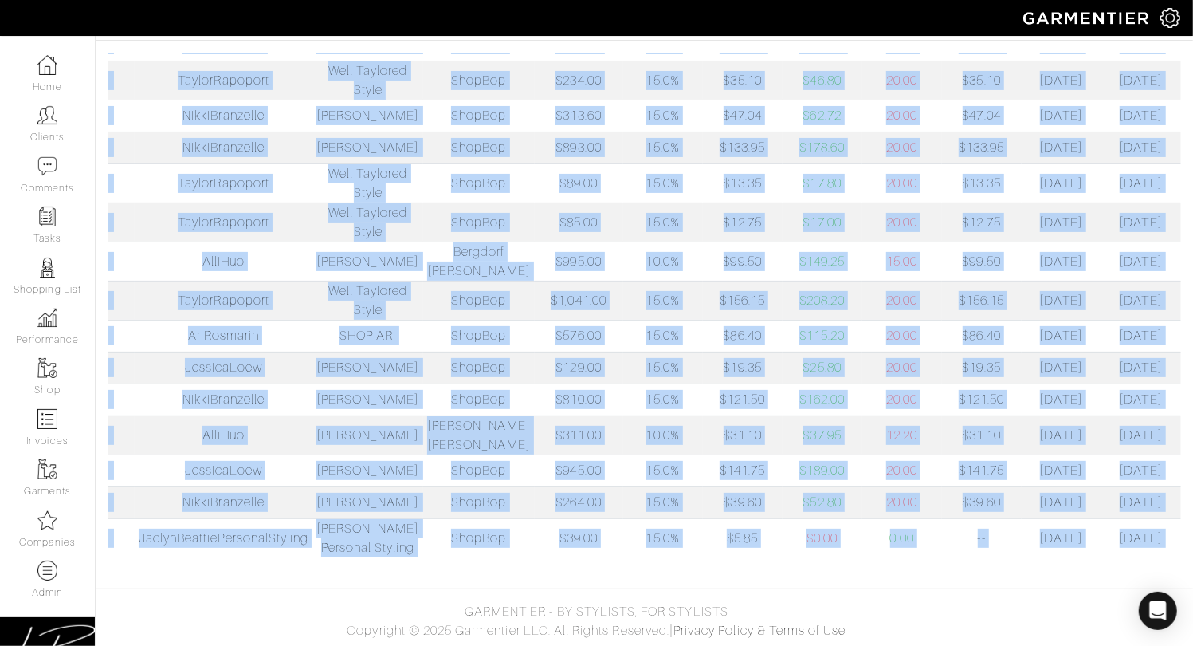
scroll to position [0, 352]
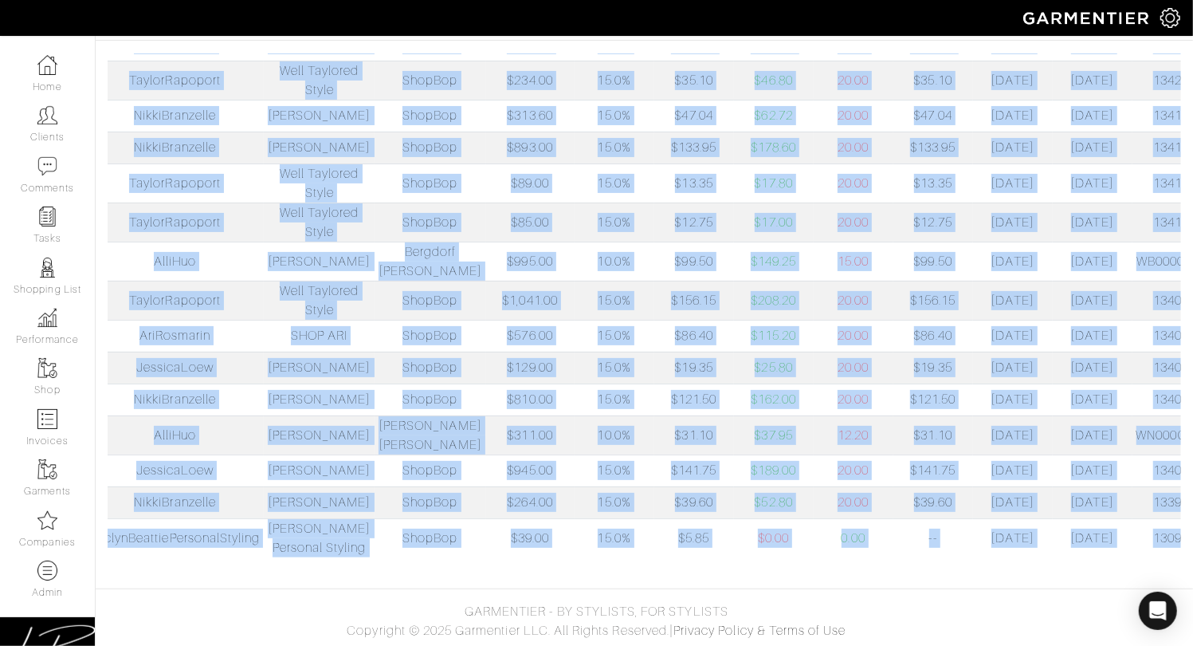
drag, startPoint x: 202, startPoint y: 245, endPoint x: 1178, endPoint y: 471, distance: 1002.1
click at [1178, 471] on table "Paid? Click Date Commission Date Garmentier Id Company Retailer Transaction Amo…" at bounding box center [645, 98] width 1074 height 918
copy table "Paid? Click Date Commission Date Garmentier Id Company Retailer Transaction Amo…"
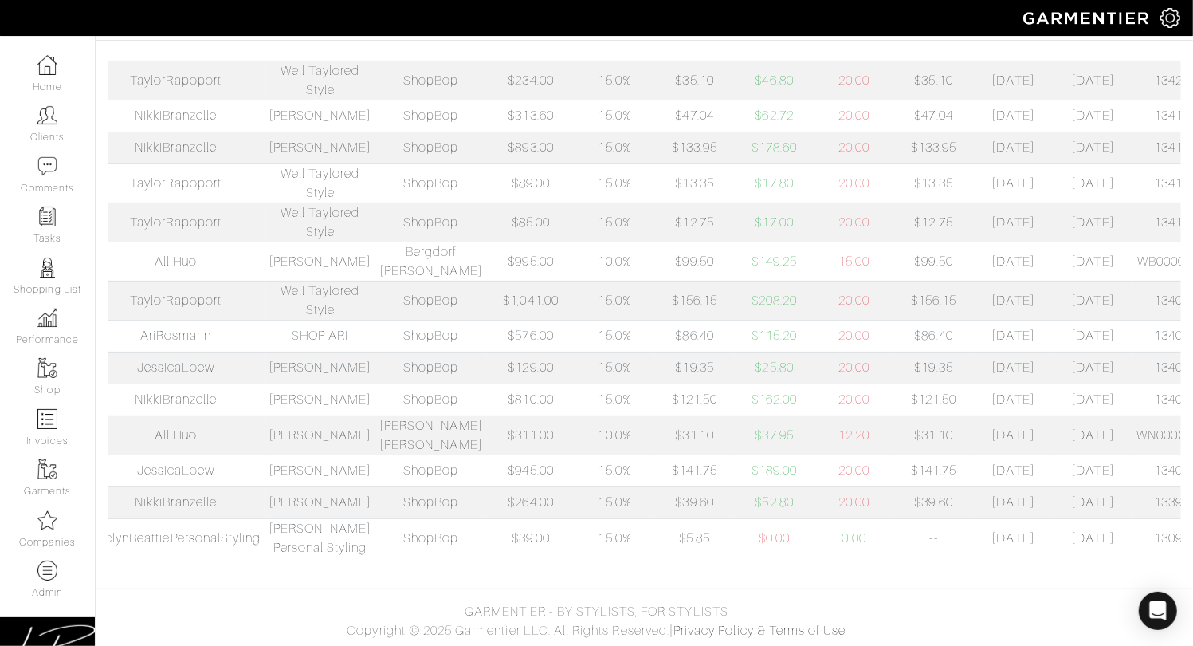
click at [575, 520] on td "15.0%" at bounding box center [615, 537] width 80 height 39
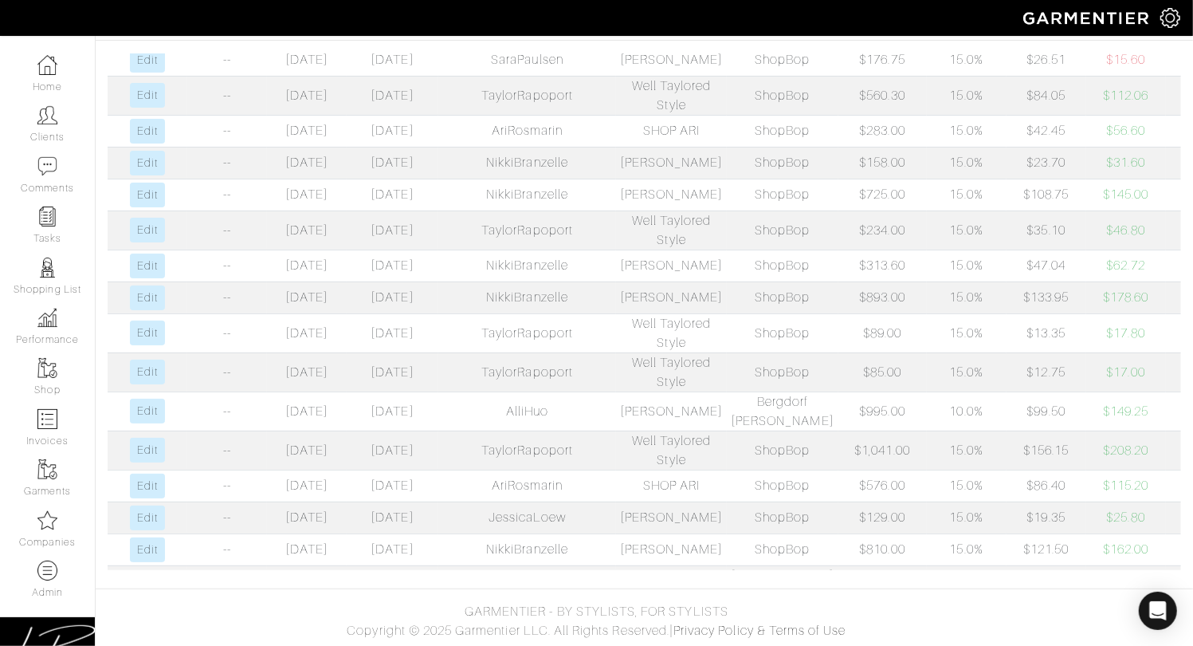
scroll to position [0, 0]
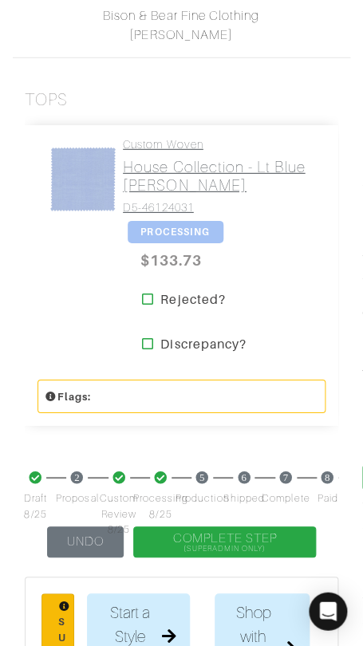
click at [192, 164] on h2 "House Collection - Lt Blue [PERSON_NAME]" at bounding box center [218, 176] width 190 height 37
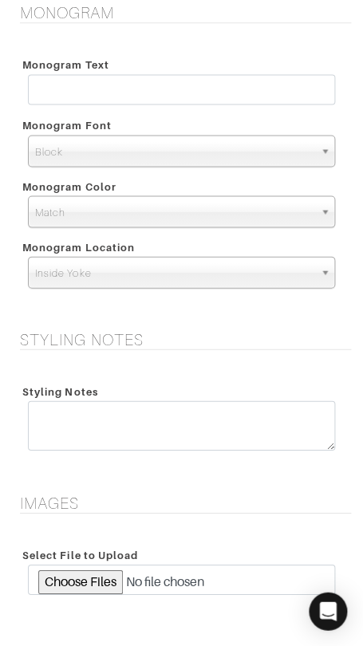
scroll to position [2293, 0]
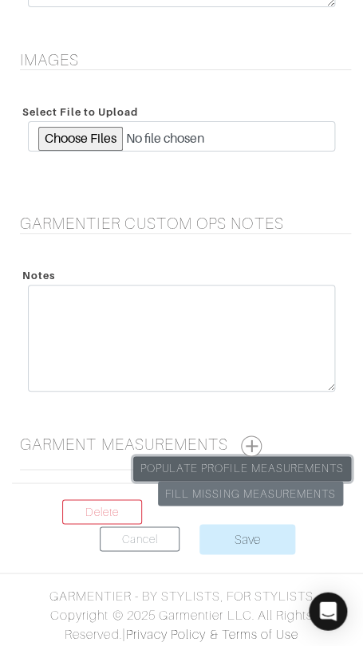
click at [270, 461] on link "Populate Profile Measurements" at bounding box center [242, 468] width 218 height 25
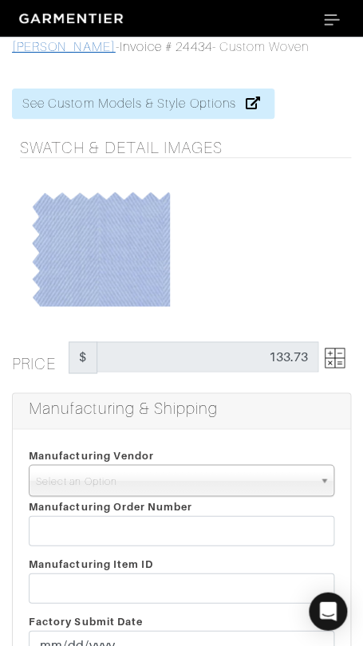
click at [41, 46] on link "[PERSON_NAME]" at bounding box center [64, 47] width 104 height 14
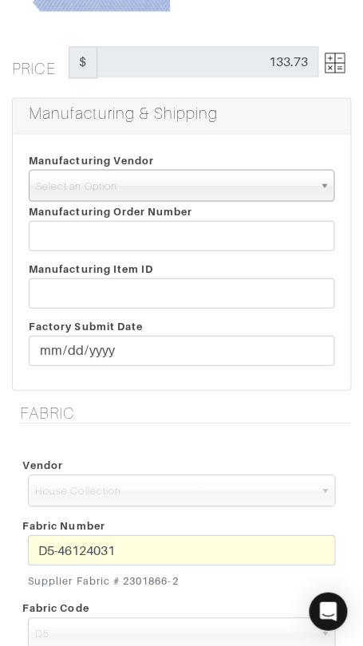
scroll to position [288, 0]
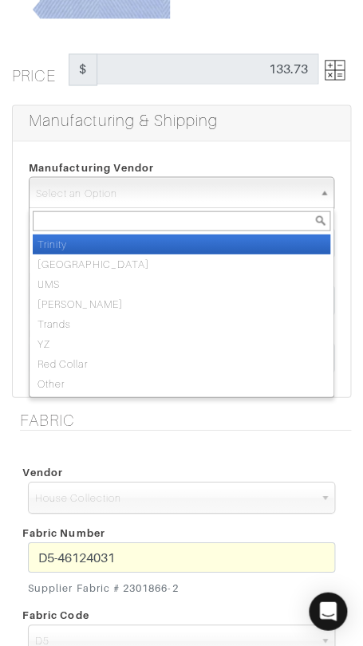
drag, startPoint x: 154, startPoint y: 191, endPoint x: 159, endPoint y: 222, distance: 31.5
click at [154, 191] on span "Select an Option" at bounding box center [174, 193] width 277 height 32
click at [165, 237] on li "Trinity" at bounding box center [181, 244] width 297 height 20
select select "1"
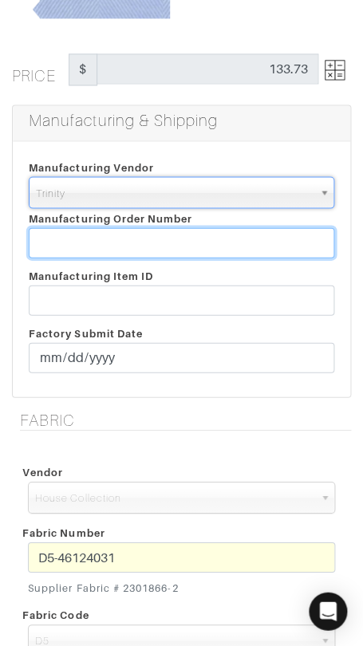
click at [165, 241] on input "text" at bounding box center [181, 242] width 305 height 30
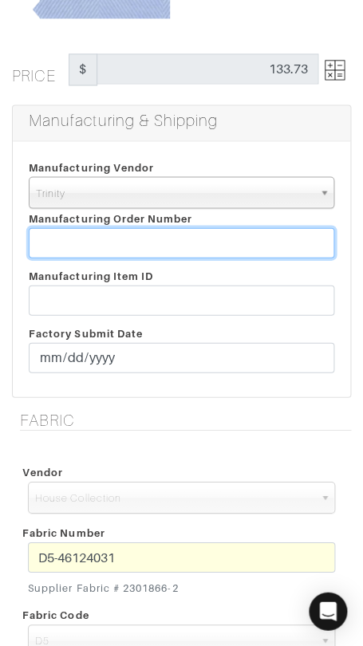
paste input "811794"
type input "811794"
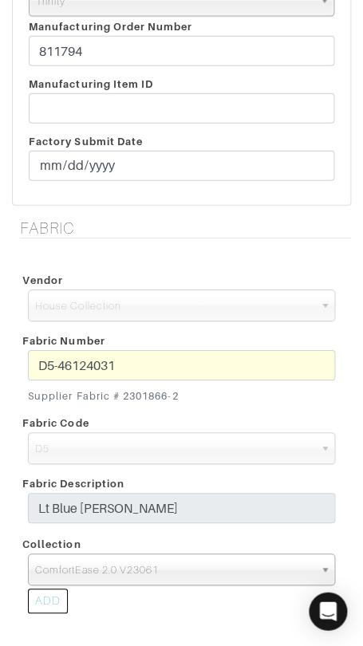
scroll to position [483, 0]
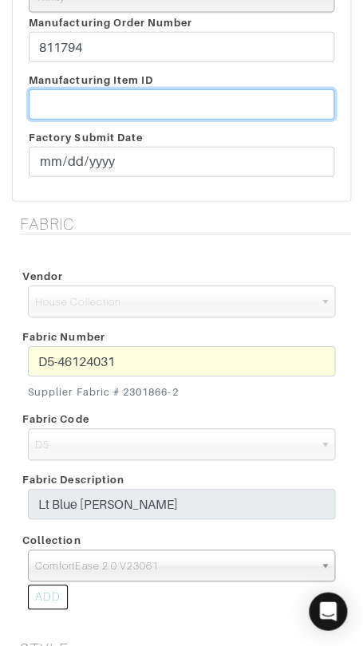
click at [167, 103] on input "text" at bounding box center [181, 104] width 305 height 30
paste input "T2-1778025."
type input "T2-1778025"
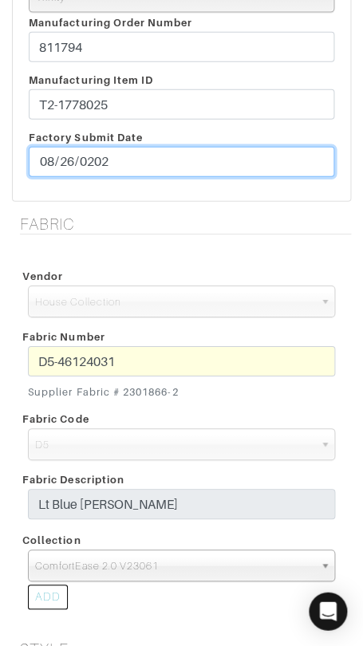
type input "[DATE]"
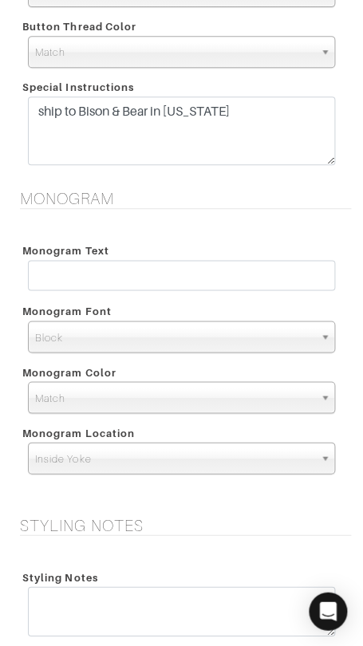
scroll to position [1691, 0]
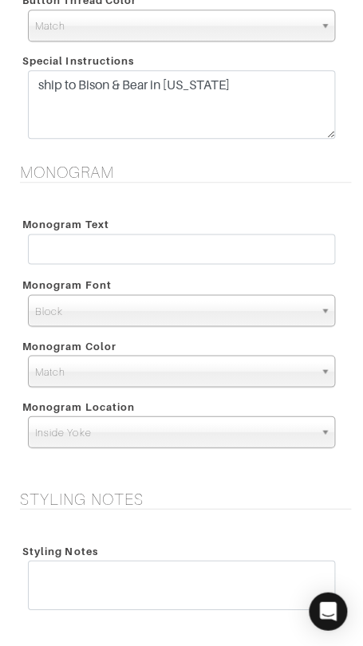
click at [163, 305] on span "Block" at bounding box center [174, 311] width 278 height 32
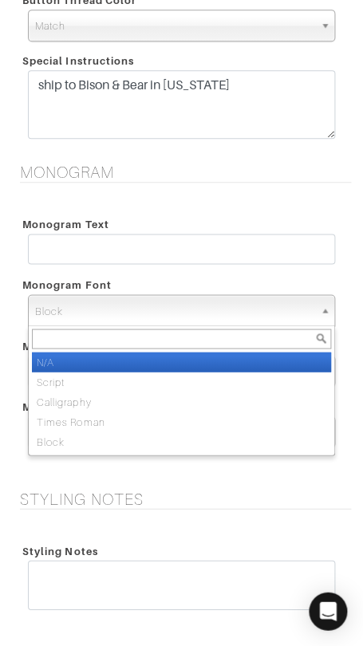
click at [165, 354] on li "N/A" at bounding box center [181, 361] width 299 height 20
select select "N/A"
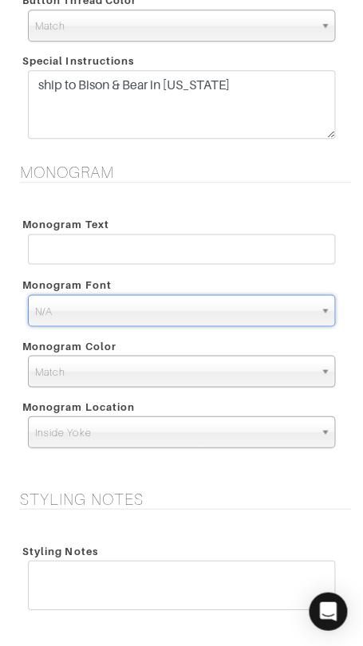
click at [174, 421] on span "Inside Yoke" at bounding box center [174, 432] width 278 height 32
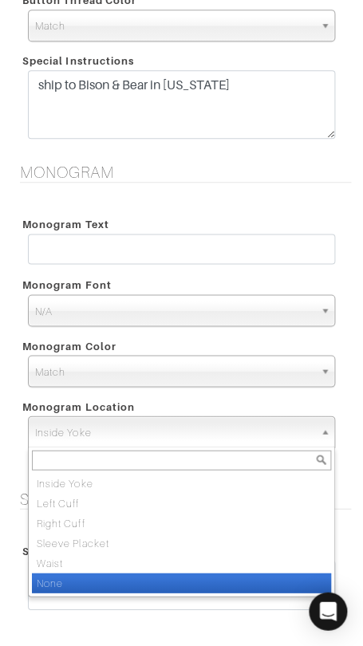
drag, startPoint x: 171, startPoint y: 575, endPoint x: 175, endPoint y: 534, distance: 41.6
click at [171, 575] on li "None" at bounding box center [181, 582] width 299 height 20
select select "None"
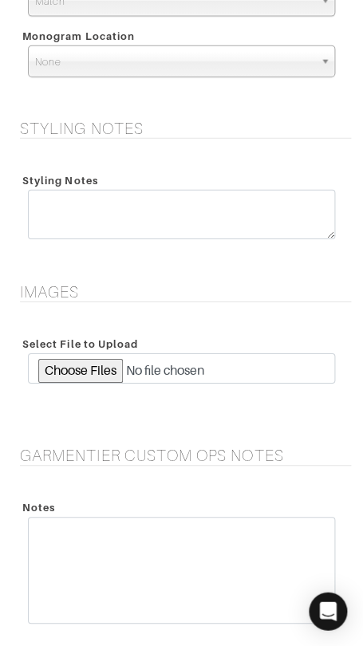
scroll to position [2293, 0]
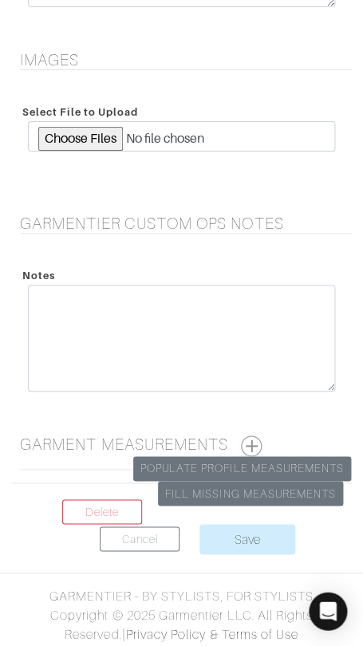
click at [255, 440] on button "button" at bounding box center [251, 445] width 21 height 21
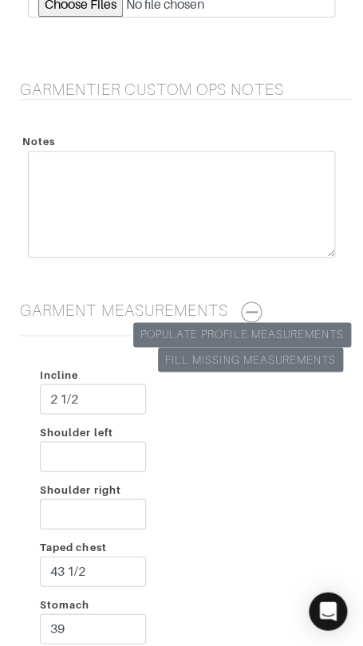
scroll to position [2614, 0]
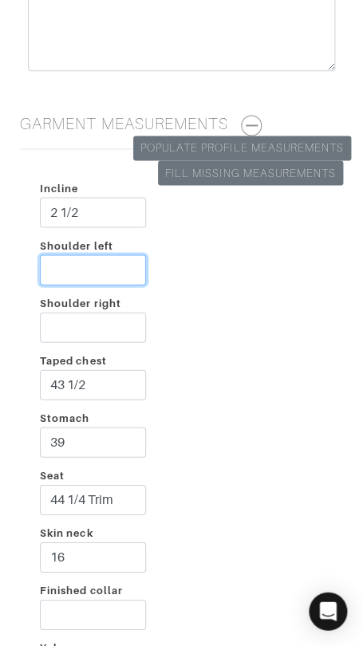
click at [106, 265] on input "Shoulder left" at bounding box center [93, 269] width 106 height 30
type input "2"
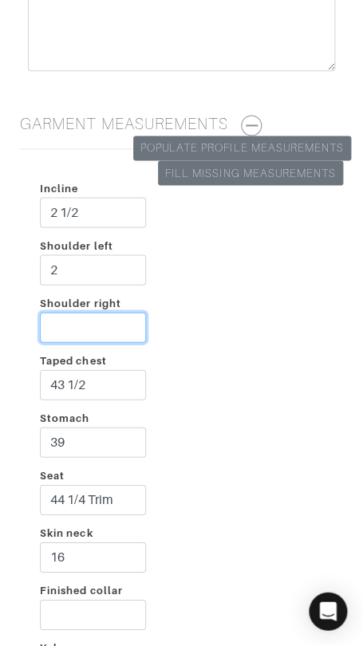
click at [96, 325] on input "Shoulder right" at bounding box center [93, 327] width 106 height 30
type input "2 1/4"
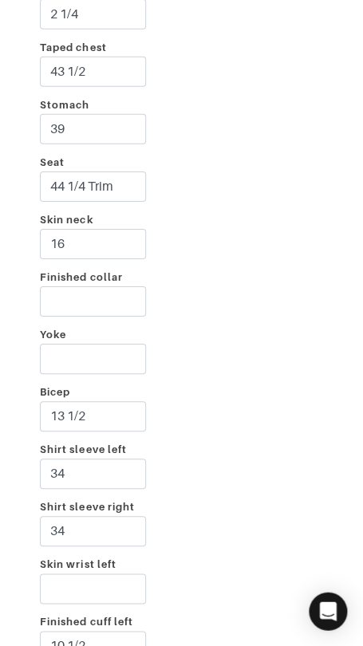
scroll to position [2927, 0]
click at [118, 296] on input "Finished collar" at bounding box center [93, 300] width 106 height 30
type input "17"
drag, startPoint x: 260, startPoint y: 252, endPoint x: 241, endPoint y: 335, distance: 85.1
click at [260, 252] on div "Incline 2 1/2 Shoulder left 2 Shoulder right 2 1/4 Taped chest 43 1/2 Stomach 3…" at bounding box center [181, 445] width 339 height 1192
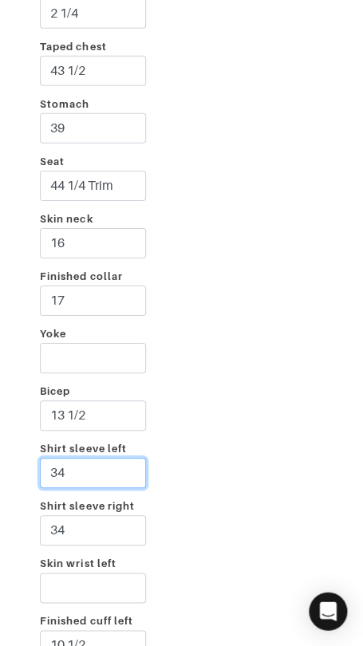
click at [118, 446] on div "Shirt sleeve left 34" at bounding box center [93, 466] width 130 height 57
click at [320, 384] on div "Incline 2 1/2 Shoulder left 2 Shoulder right 2 1/4 Taped chest 43 1/2 Stomach 3…" at bounding box center [181, 445] width 339 height 1192
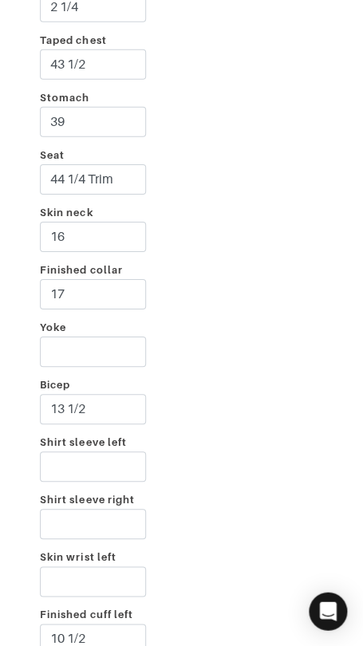
scroll to position [3324, 0]
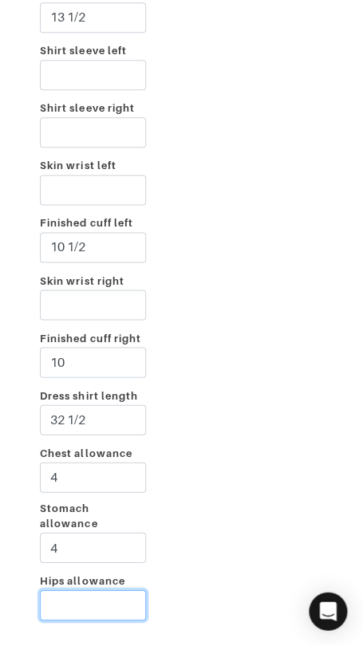
click at [114, 591] on input "Hips allowance" at bounding box center [93, 604] width 106 height 30
type input "3"
click at [210, 454] on div "Incline 2 1/2 Shoulder left 2 Shoulder right 2 1/4 Taped chest 43 1/2 Stomach 3…" at bounding box center [181, 47] width 339 height 1192
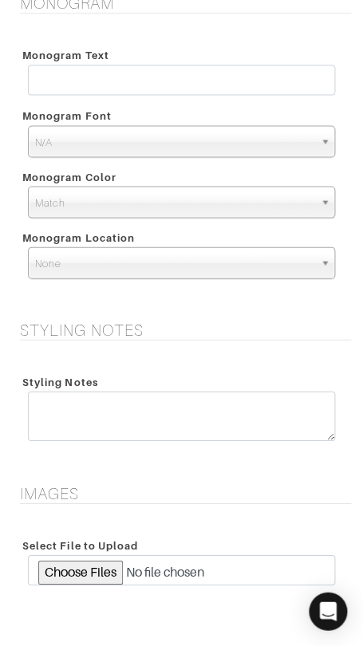
scroll to position [1793, 0]
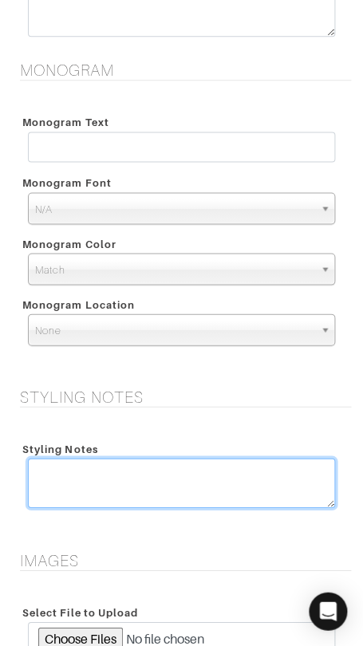
click at [215, 476] on textarea at bounding box center [181, 482] width 307 height 49
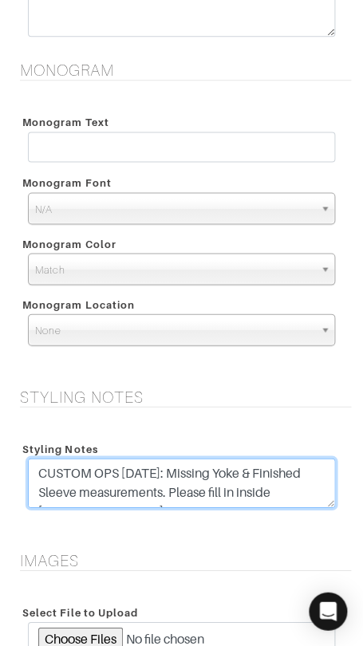
scroll to position [12, 0]
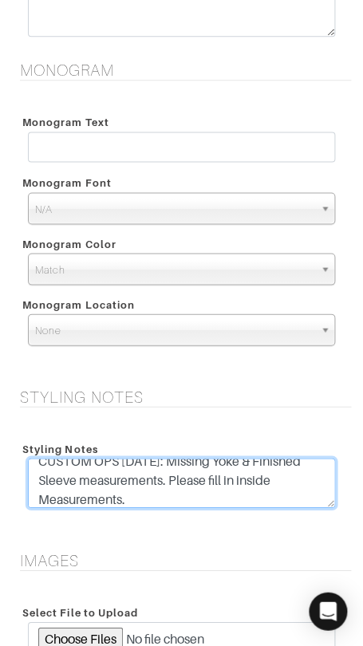
type textarea "CUSTOM OPS 8/26/25: Missing Yoke & Finished Sleeve measurements. Please fill in…"
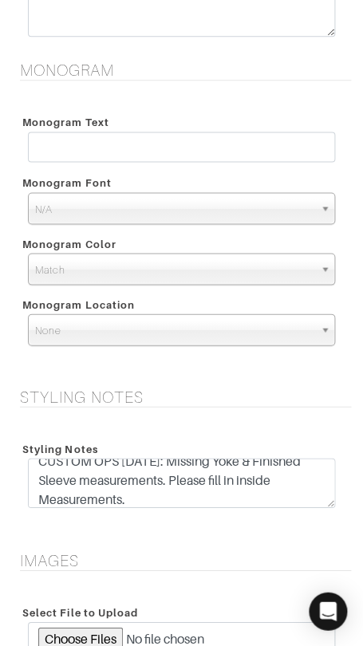
click at [230, 400] on h5 "Styling Notes" at bounding box center [185, 396] width 331 height 19
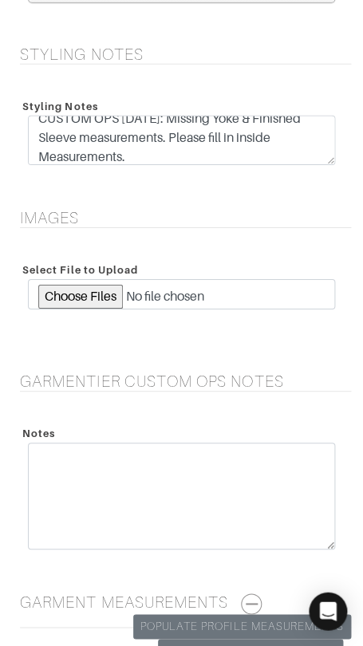
scroll to position [3470, 0]
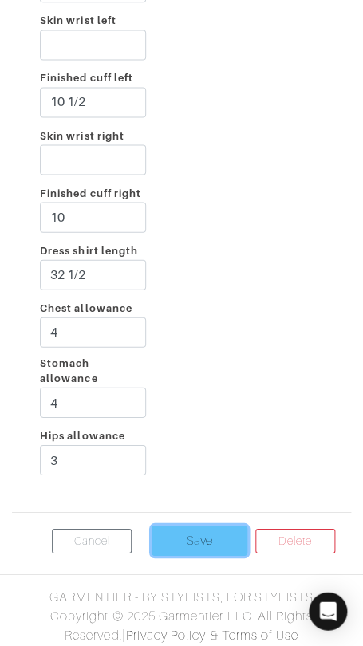
click at [216, 536] on input "Save" at bounding box center [199, 539] width 96 height 30
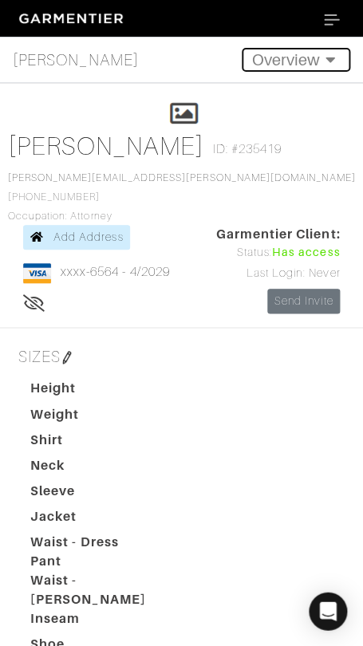
click at [265, 56] on button "Overview" at bounding box center [296, 60] width 108 height 24
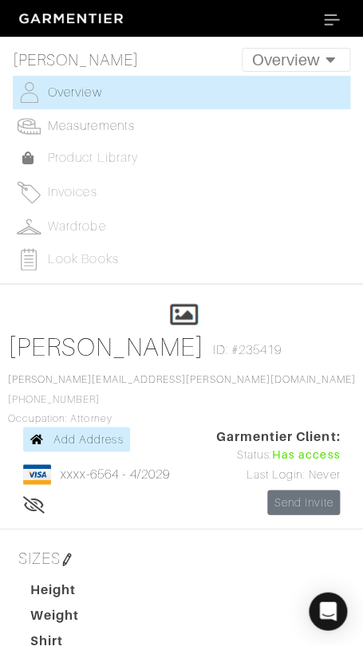
click at [125, 120] on span "Measurements" at bounding box center [91, 126] width 87 height 14
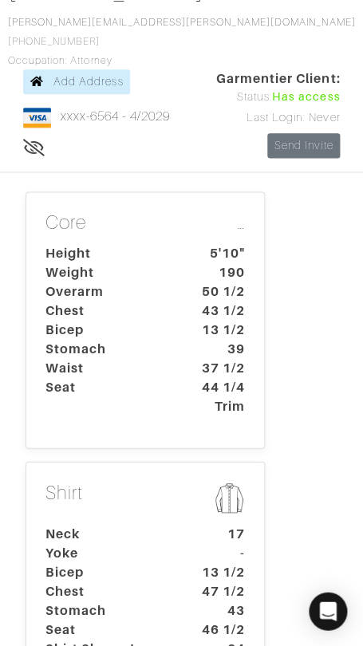
scroll to position [411, 0]
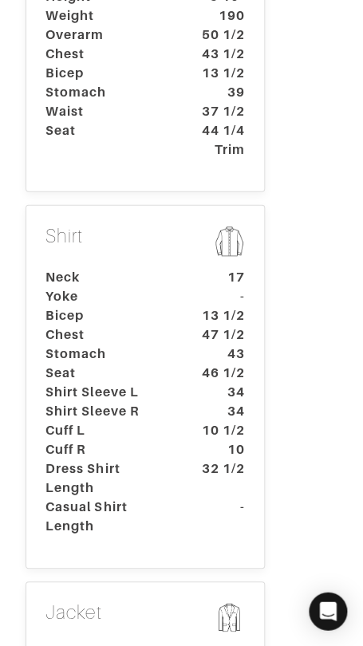
click at [135, 268] on dt "Neck" at bounding box center [107, 277] width 149 height 19
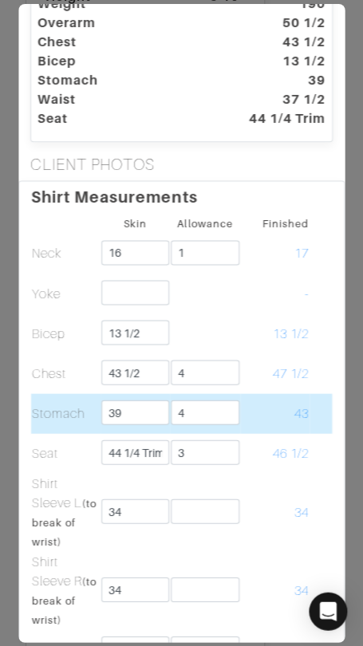
scroll to position [0, 0]
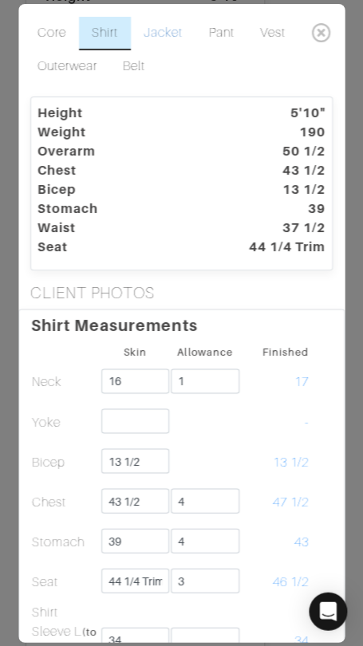
click at [150, 33] on link "Jacket" at bounding box center [163, 33] width 65 height 33
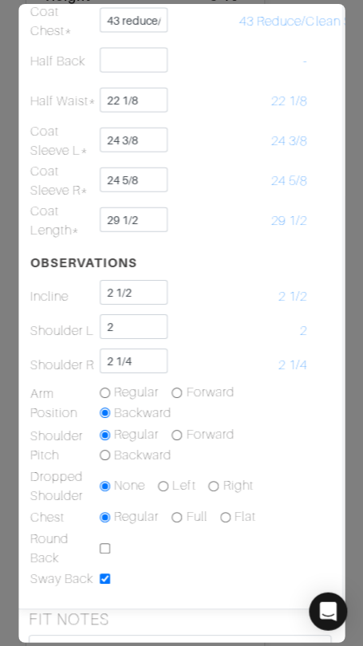
scroll to position [0, 2]
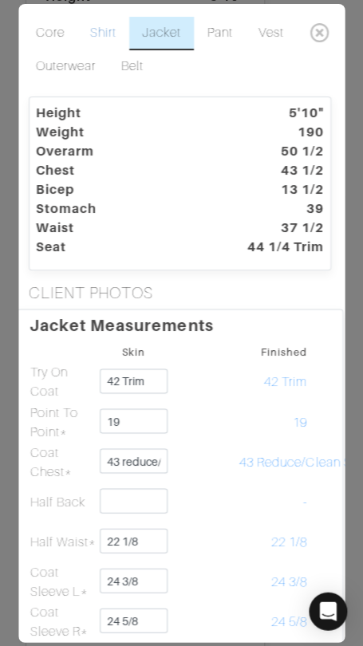
click at [94, 32] on link "Shirt" at bounding box center [103, 33] width 52 height 33
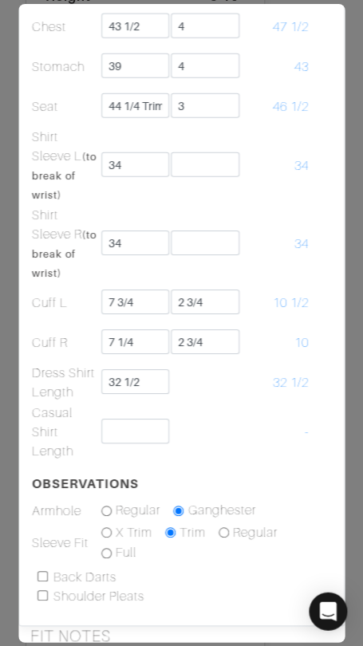
scroll to position [498, 0]
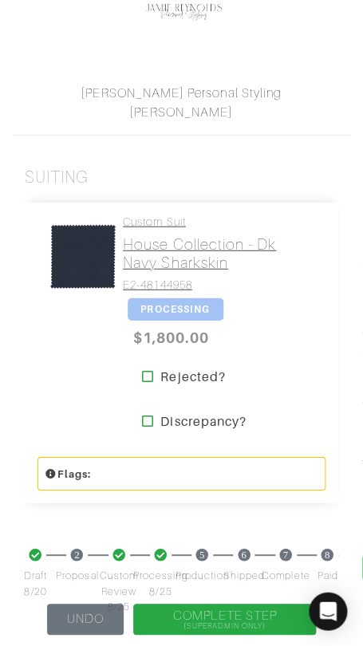
scroll to position [383, 0]
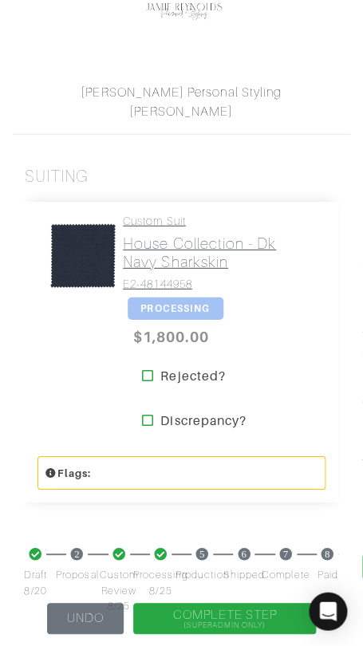
click at [174, 255] on h2 "House Collection - Dk Navy Sharkskin" at bounding box center [218, 252] width 190 height 37
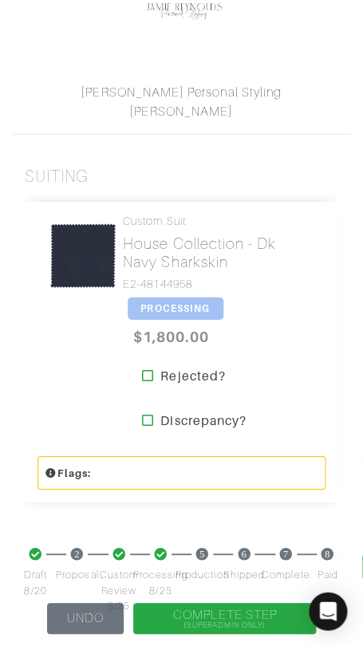
scroll to position [0, 0]
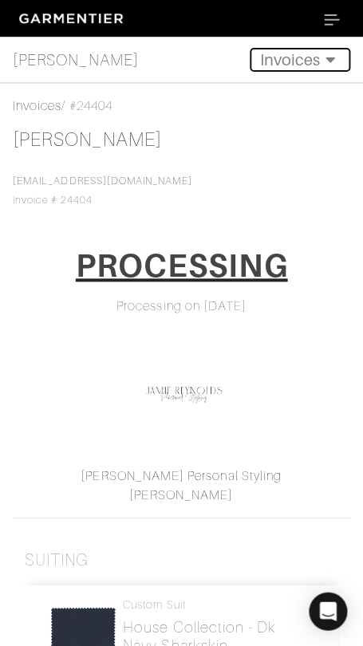
click at [286, 59] on button "Invoices" at bounding box center [299, 60] width 100 height 24
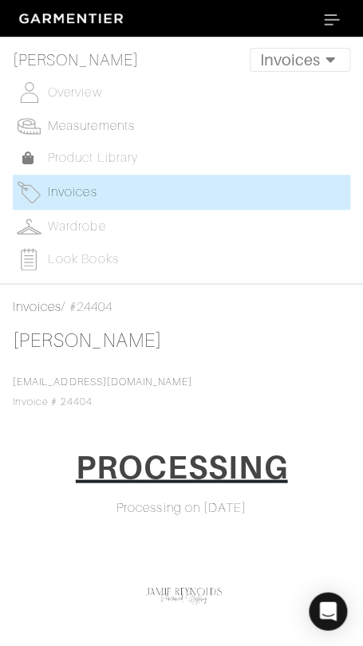
click at [124, 123] on span "Measurements" at bounding box center [91, 126] width 87 height 14
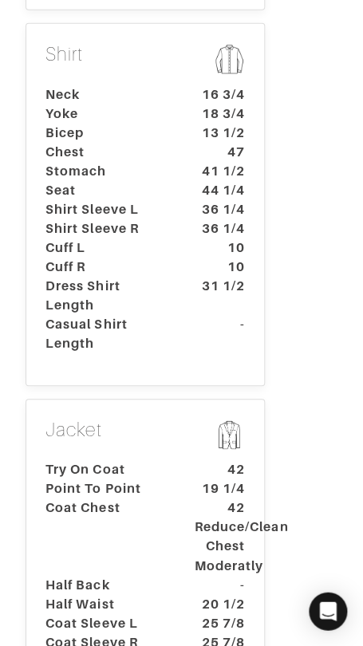
scroll to position [682, 0]
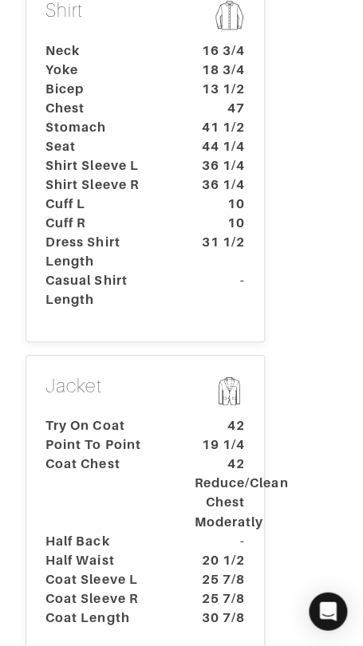
click at [118, 375] on p "Jacket" at bounding box center [144, 392] width 199 height 35
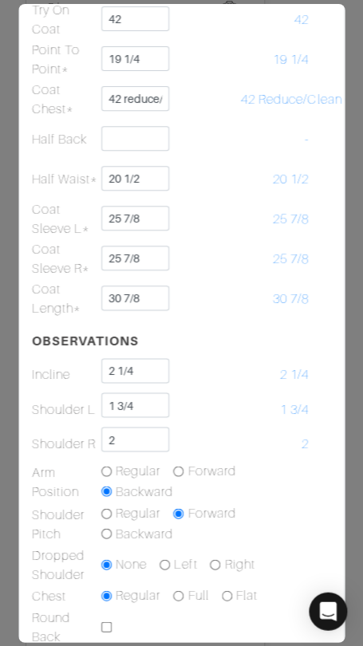
scroll to position [885, 0]
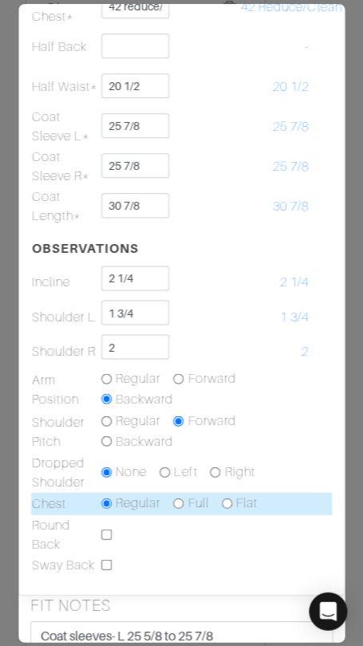
click at [181, 500] on input "radio" at bounding box center [179, 502] width 10 height 10
radio input "true"
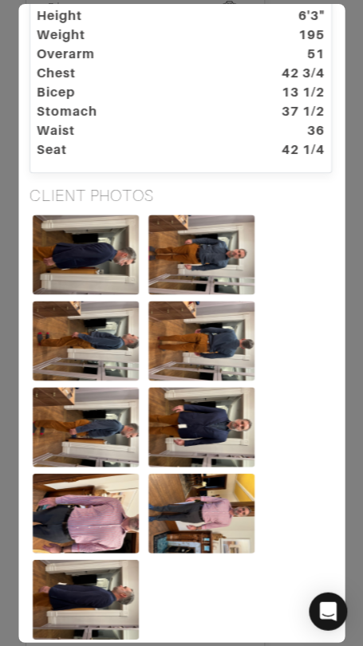
scroll to position [0, 1]
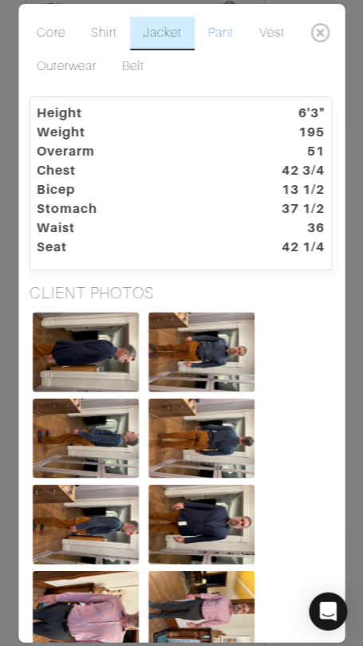
click at [224, 36] on link "Pant" at bounding box center [220, 33] width 51 height 33
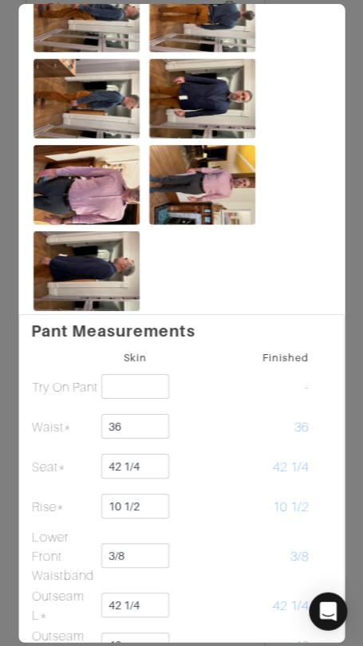
scroll to position [0, 0]
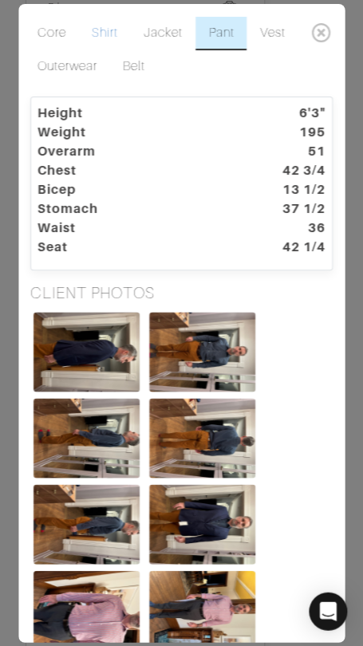
click at [107, 31] on link "Shirt" at bounding box center [105, 33] width 52 height 33
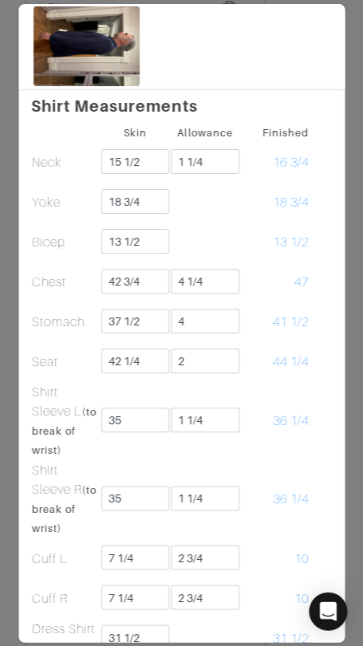
scroll to position [649, 0]
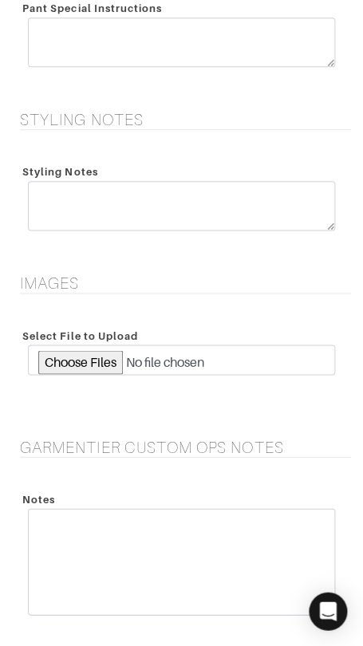
scroll to position [3346, 0]
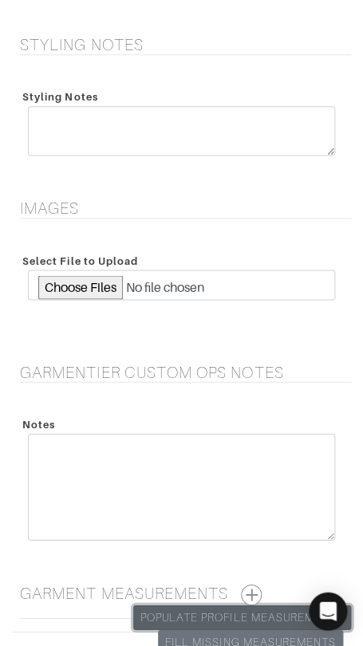
click at [237, 604] on link "Populate Profile Measurements" at bounding box center [242, 616] width 218 height 25
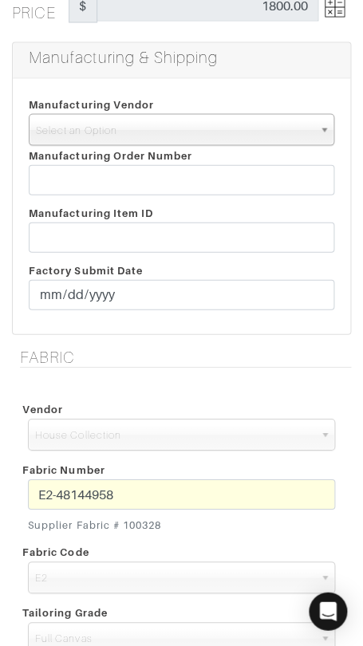
scroll to position [353, 0]
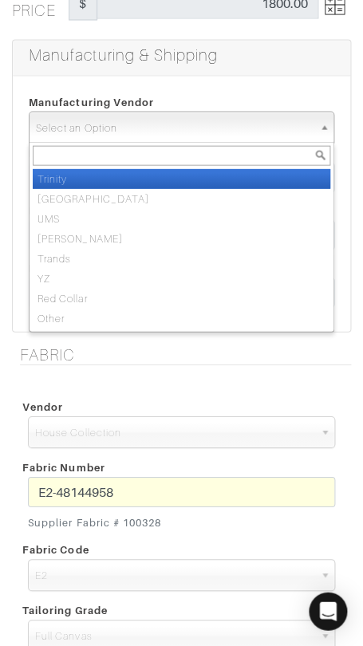
click at [221, 123] on span "Select an Option" at bounding box center [174, 128] width 277 height 32
click at [222, 172] on li "Trinity" at bounding box center [181, 178] width 297 height 20
select select "1"
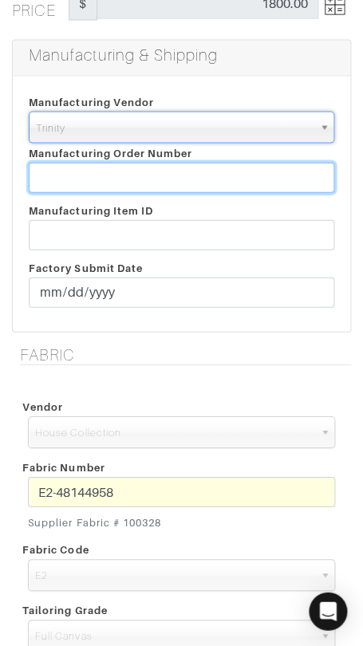
click at [224, 172] on input "text" at bounding box center [181, 177] width 305 height 30
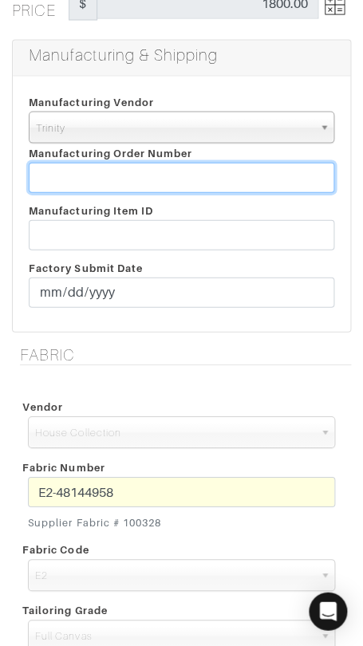
paste input "811798"
type input "811798"
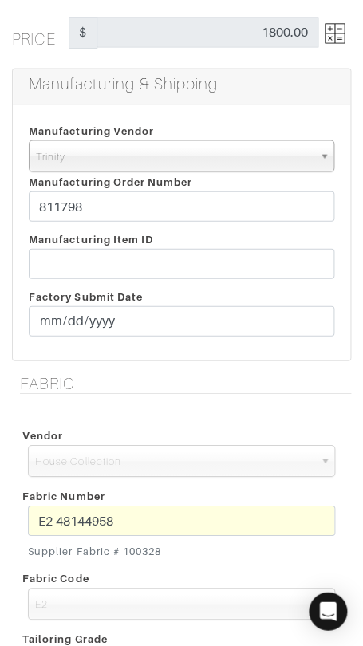
scroll to position [321, 0]
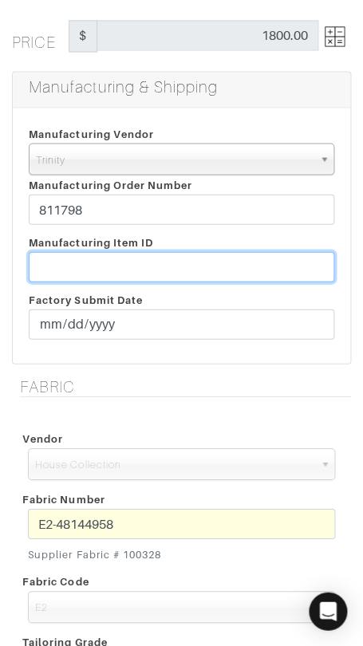
click at [193, 261] on input "text" at bounding box center [181, 266] width 305 height 30
paste input "T2-1778028."
type input "T2-1778028"
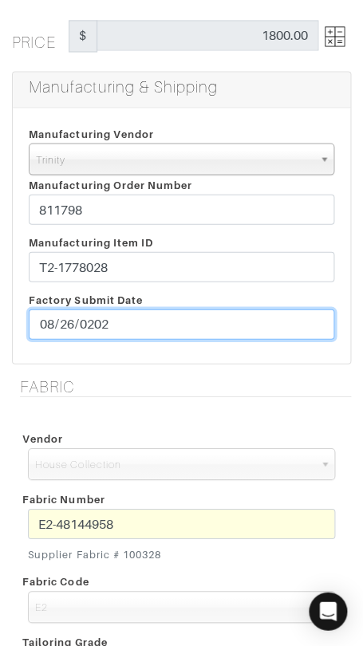
type input "[DATE]"
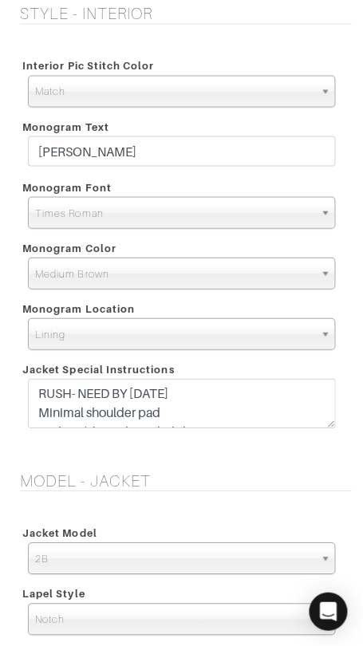
scroll to position [1892, 0]
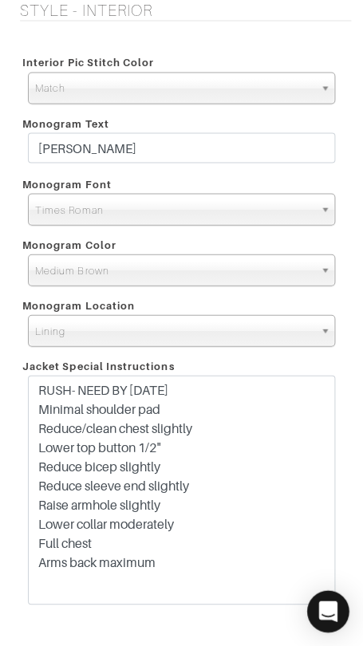
drag, startPoint x: 324, startPoint y: 416, endPoint x: 318, endPoint y: 593, distance: 177.1
click at [319, 593] on body "Curator Inc [PERSON_NAME] Home Clients Invoices Comments Reminders Stylists Sho…" at bounding box center [181, 269] width 363 height 4323
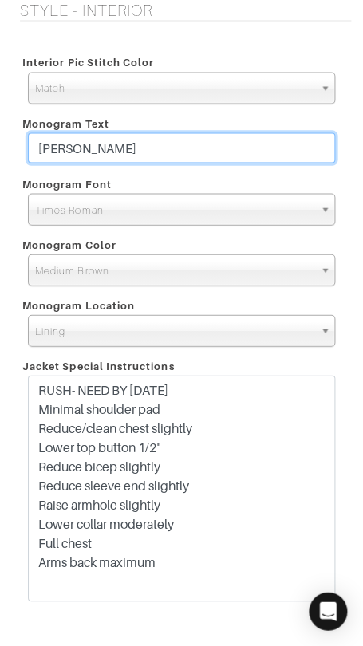
click at [262, 151] on input "Charlie Kellogg" at bounding box center [181, 147] width 307 height 30
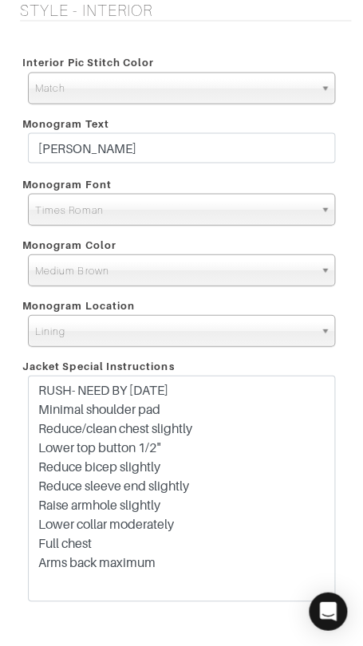
click at [338, 394] on div "RUSH- NEED BY OCT 3RD Minimal shoulder pad Reduce/clean chest slightly Lower to…" at bounding box center [181, 492] width 331 height 234
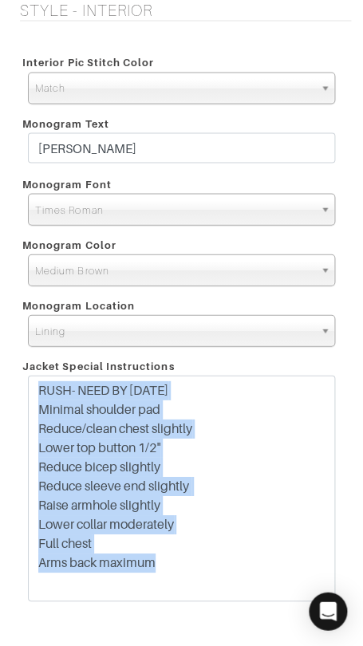
click at [338, 394] on div "RUSH- NEED BY OCT 3RD Minimal shoulder pad Reduce/clean chest slightly Lower to…" at bounding box center [181, 492] width 331 height 234
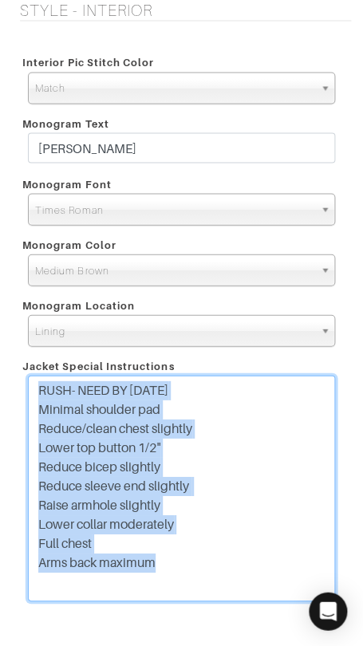
click at [277, 429] on textarea "RUSH- NEED BY OCT 3RD Minimal shoulder pad Reduce/clean chest slightly Lower to…" at bounding box center [181, 488] width 307 height 226
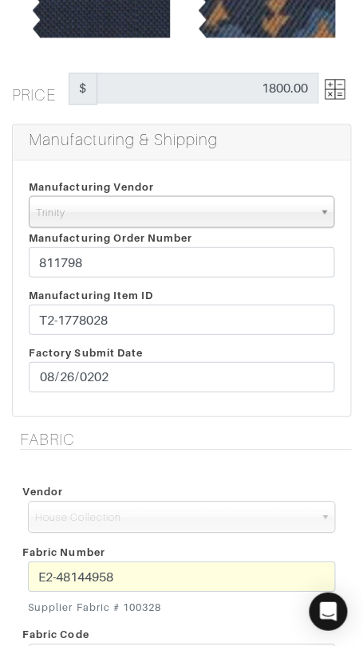
scroll to position [281, 0]
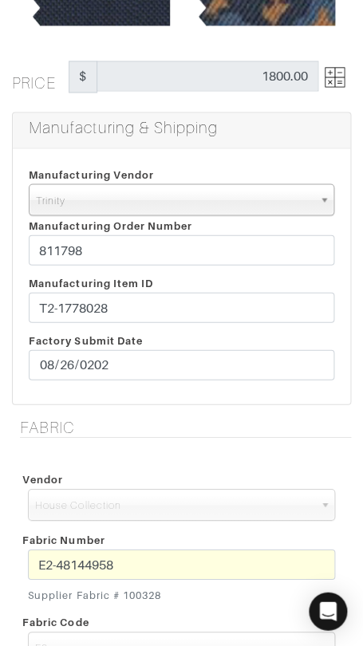
click at [333, 74] on img at bounding box center [334, 77] width 20 height 20
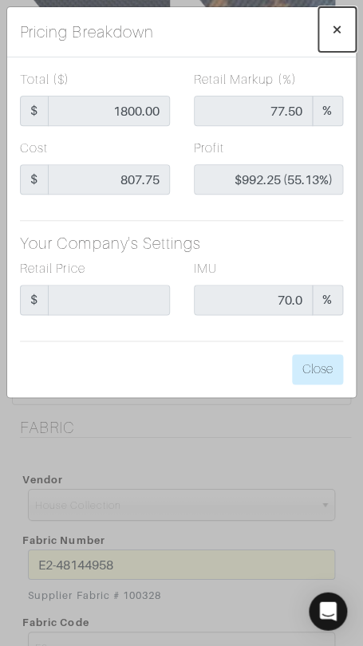
click at [333, 29] on span "×" at bounding box center [337, 29] width 12 height 22
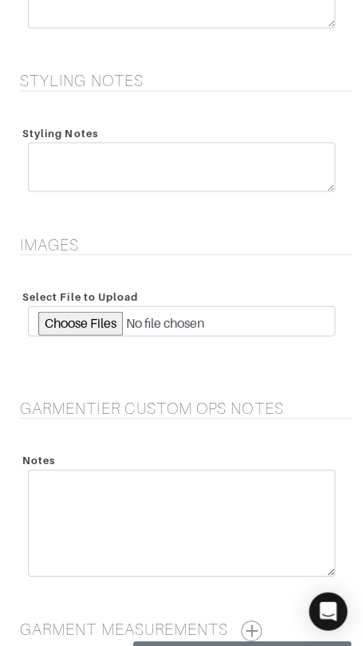
scroll to position [3364, 0]
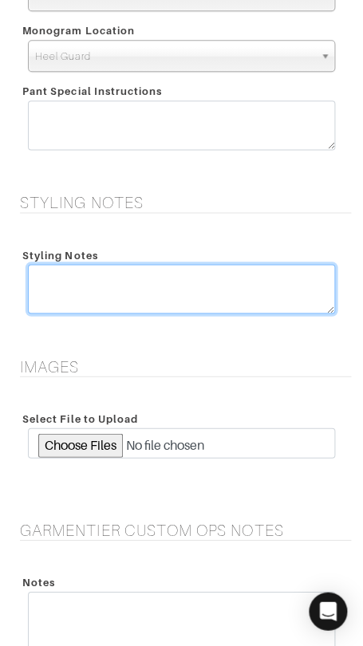
click at [251, 273] on textarea at bounding box center [181, 288] width 307 height 49
type textarea "RUSH - [DATE]"
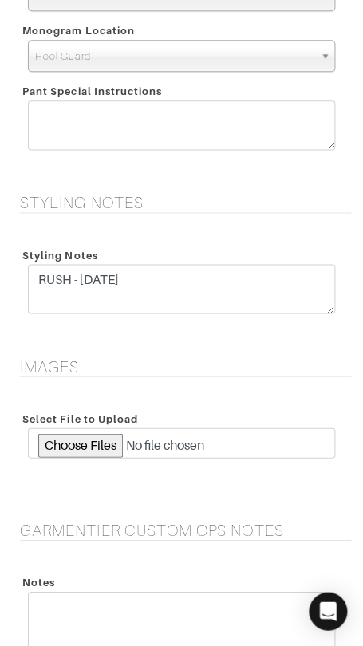
click at [266, 231] on div "Styling Notes RUSH - 10/3/25" at bounding box center [181, 282] width 339 height 112
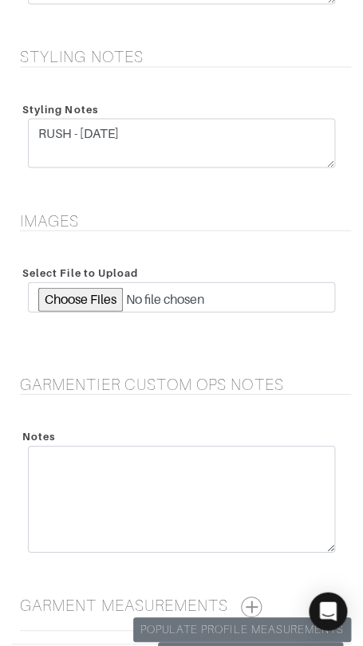
scroll to position [3670, 0]
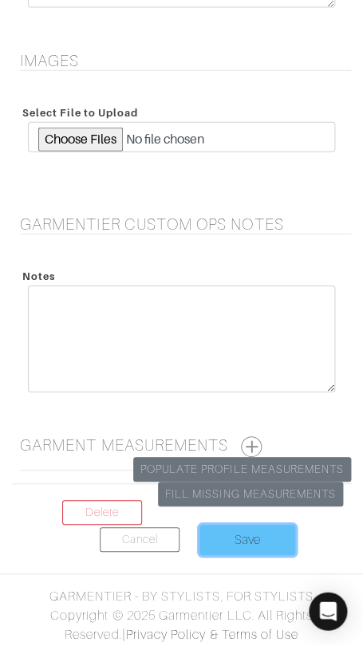
click at [262, 533] on input "Save" at bounding box center [247, 539] width 96 height 30
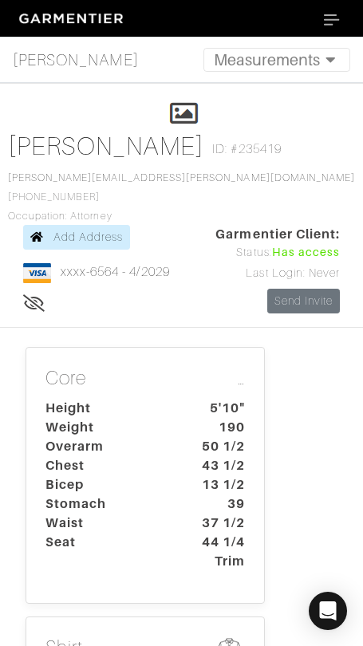
scroll to position [411, 0]
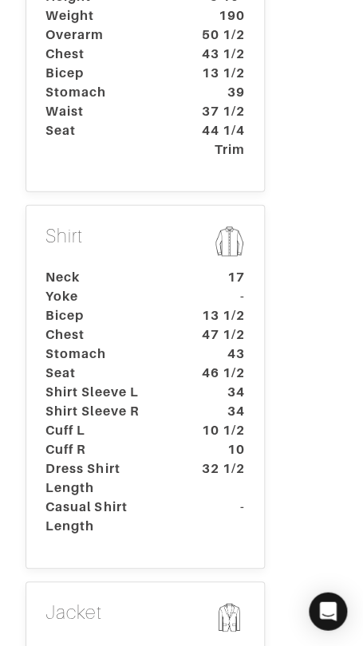
click at [160, 225] on p "Shirt" at bounding box center [144, 243] width 199 height 36
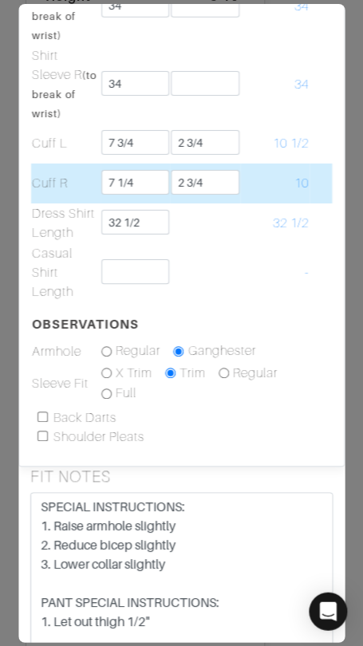
scroll to position [0, 0]
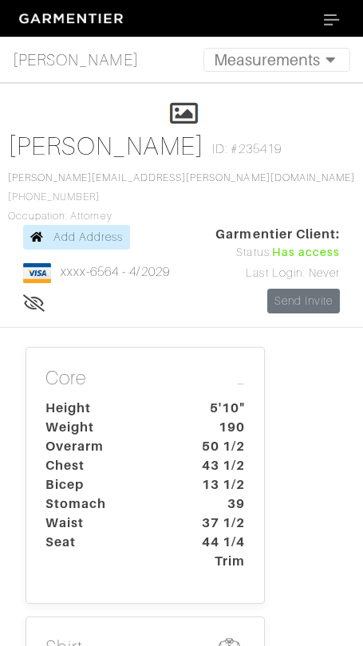
scroll to position [411, 0]
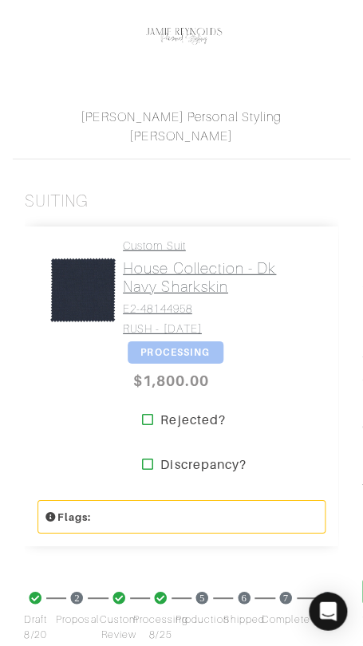
scroll to position [359, 0]
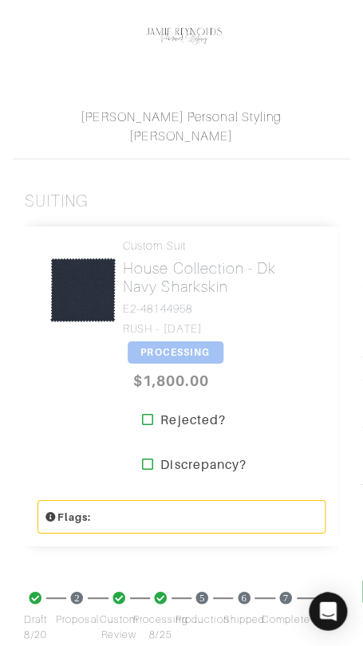
click at [189, 349] on span "PROCESSING" at bounding box center [176, 351] width 96 height 22
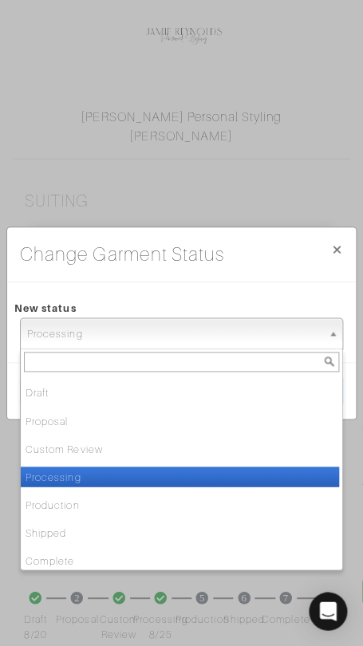
click at [197, 319] on span "Processing" at bounding box center [174, 334] width 294 height 32
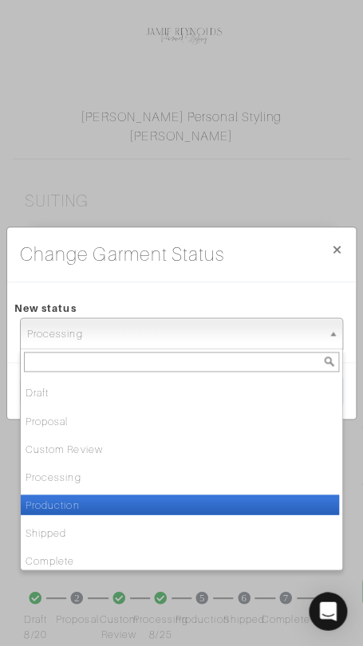
click at [193, 504] on li "Production" at bounding box center [180, 504] width 318 height 20
select select "Production"
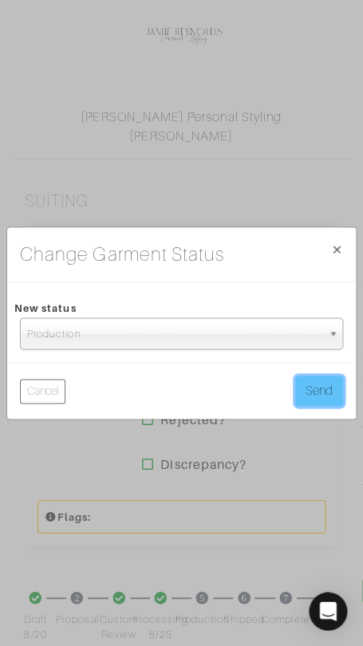
click at [325, 384] on button "Send" at bounding box center [319, 390] width 48 height 30
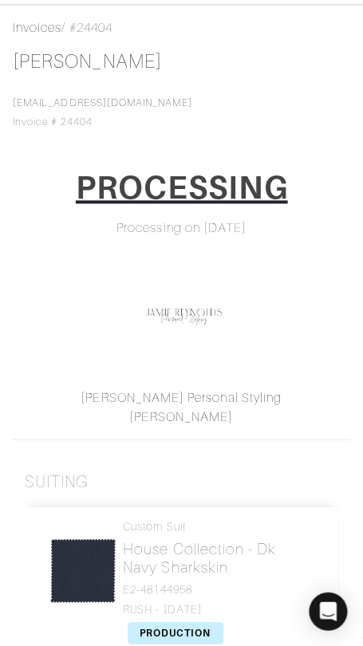
scroll to position [122, 0]
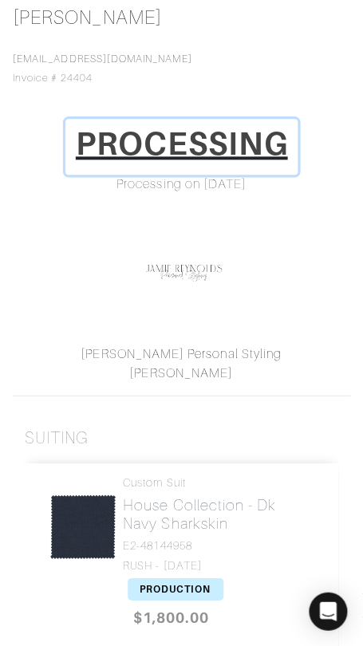
click at [240, 147] on h1 "PROCESSING" at bounding box center [182, 143] width 212 height 38
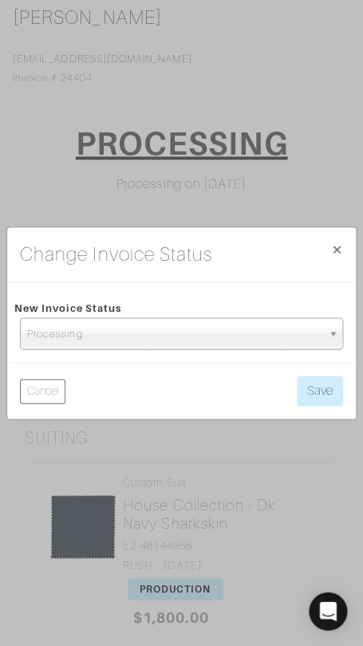
click at [227, 337] on span "Processing" at bounding box center [174, 334] width 294 height 32
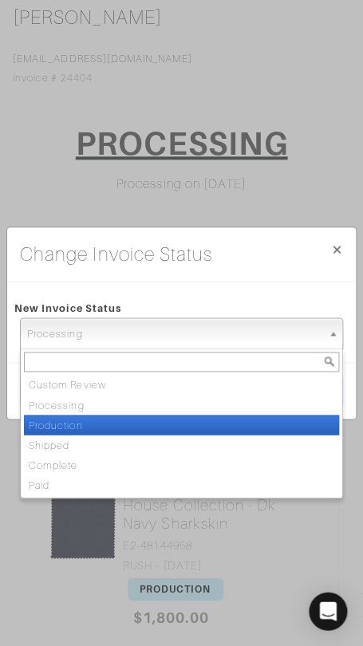
drag, startPoint x: 142, startPoint y: 423, endPoint x: 161, endPoint y: 416, distance: 20.4
click at [143, 422] on li "Production" at bounding box center [181, 424] width 315 height 20
select select "Production"
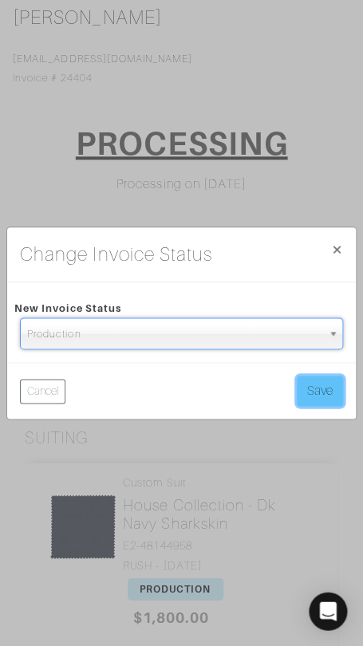
click at [307, 383] on button "Save" at bounding box center [320, 390] width 46 height 30
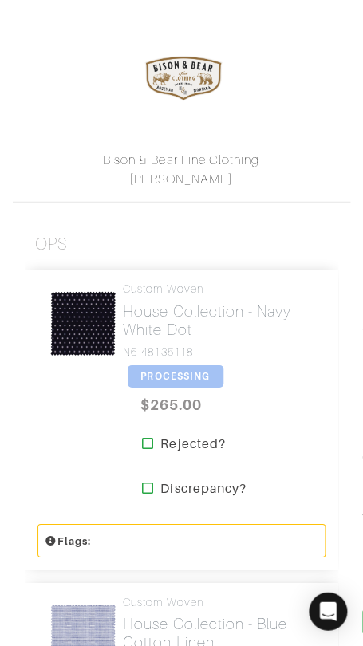
scroll to position [336, 0]
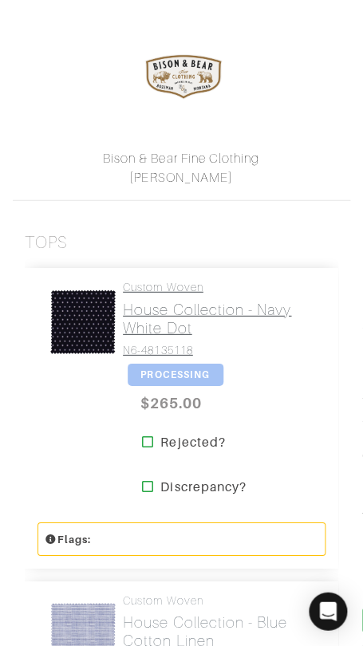
click at [183, 280] on link "Custom Woven House Collection - Navy White Dot N6-48135118" at bounding box center [218, 318] width 190 height 77
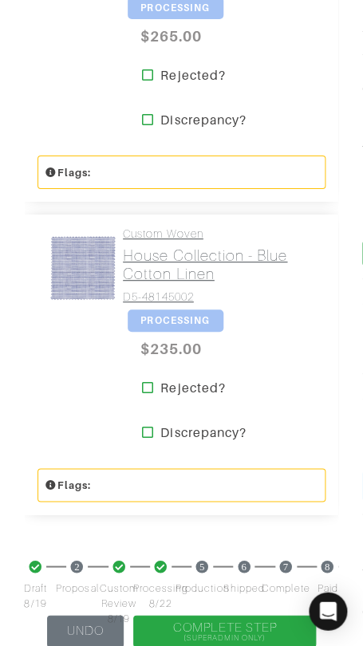
scroll to position [713, 0]
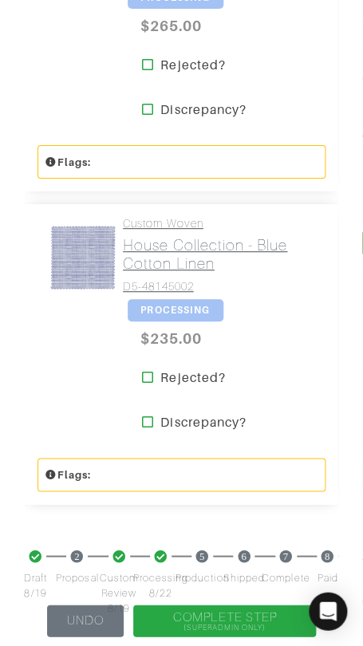
click at [178, 280] on h4 "D5-48145002" at bounding box center [218, 287] width 190 height 14
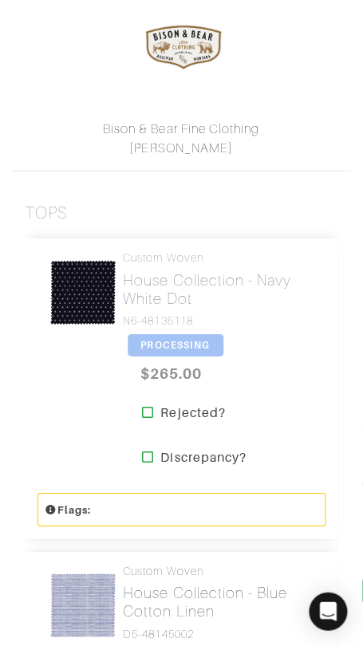
scroll to position [0, 0]
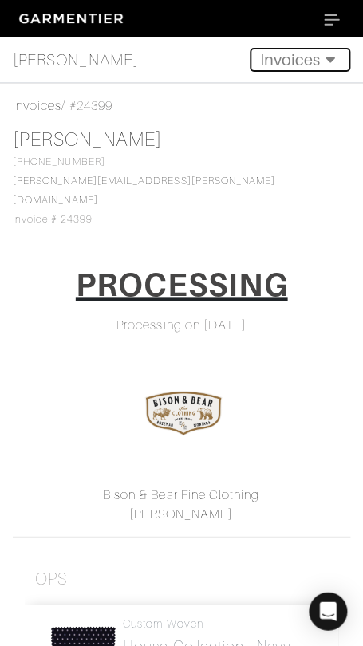
click at [305, 53] on button "Invoices" at bounding box center [299, 60] width 100 height 24
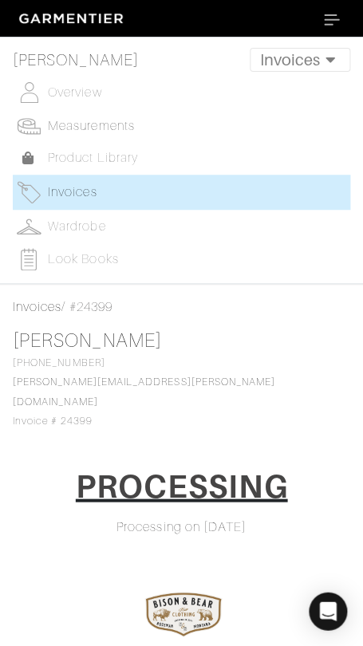
click at [76, 124] on span "Measurements" at bounding box center [91, 126] width 87 height 14
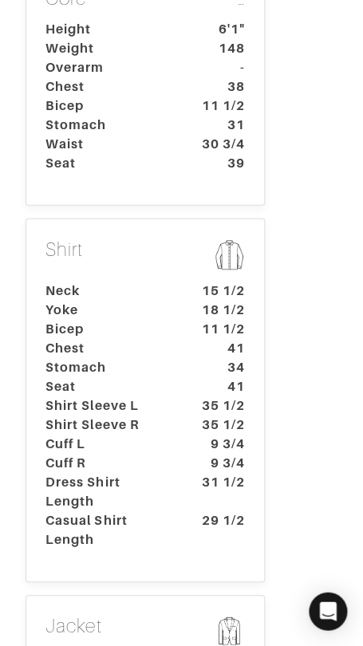
scroll to position [381, 0]
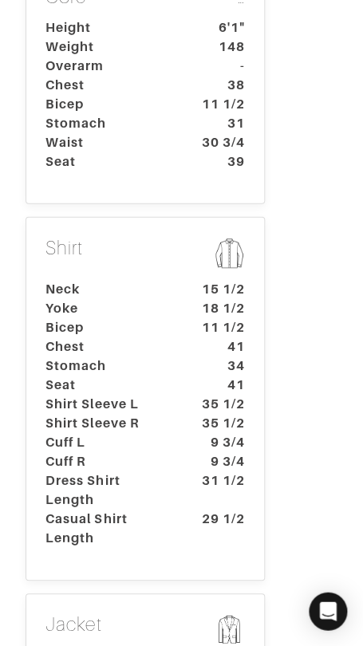
click at [167, 279] on dt "Neck" at bounding box center [107, 288] width 149 height 19
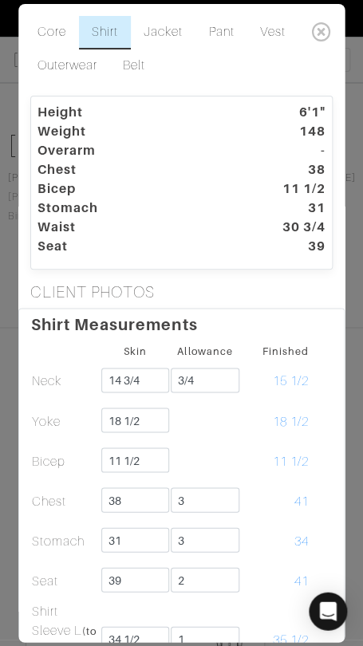
scroll to position [0, 0]
click at [166, 33] on link "Jacket" at bounding box center [163, 33] width 65 height 33
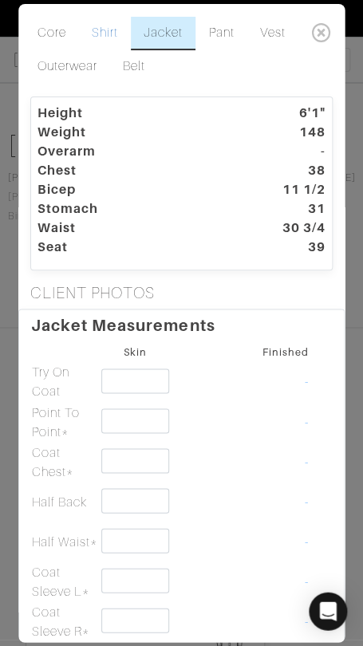
click at [114, 35] on link "Shirt" at bounding box center [105, 33] width 52 height 33
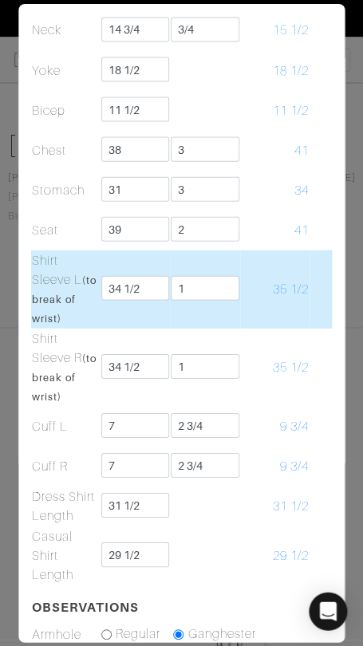
scroll to position [354, 0]
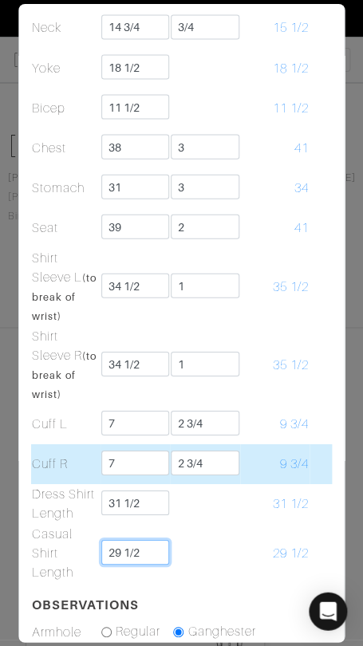
drag, startPoint x: 143, startPoint y: 547, endPoint x: 151, endPoint y: 458, distance: 88.8
click at [144, 528] on td "29 1/2" at bounding box center [134, 552] width 69 height 59
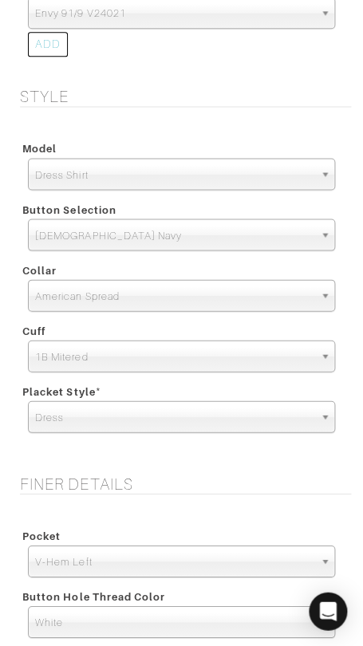
scroll to position [2293, 0]
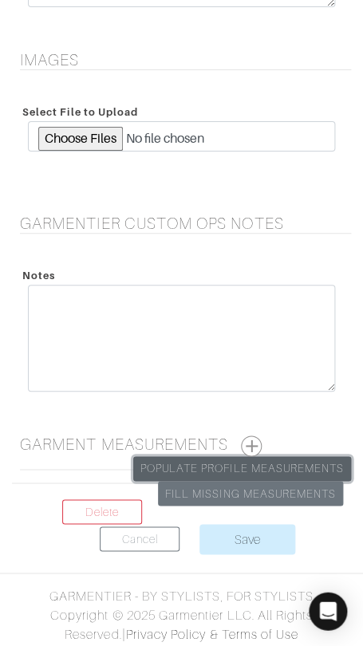
click at [265, 460] on link "Populate Profile Measurements" at bounding box center [242, 468] width 218 height 25
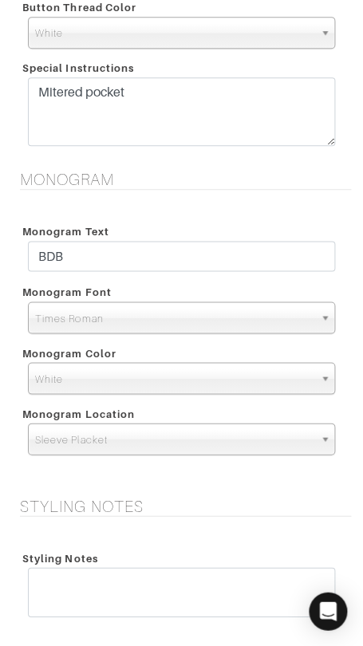
scroll to position [1686, 0]
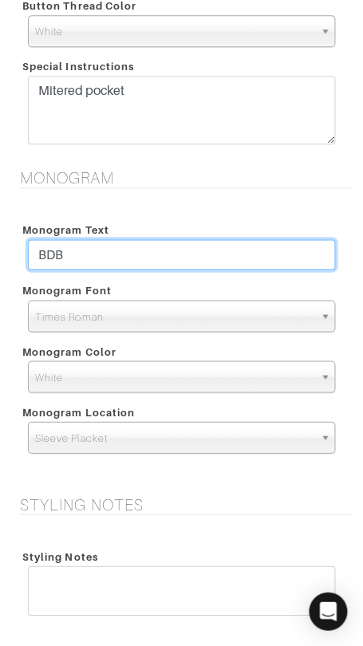
drag, startPoint x: 220, startPoint y: 252, endPoint x: 224, endPoint y: 240, distance: 12.6
click at [224, 240] on input "BDB" at bounding box center [181, 254] width 307 height 30
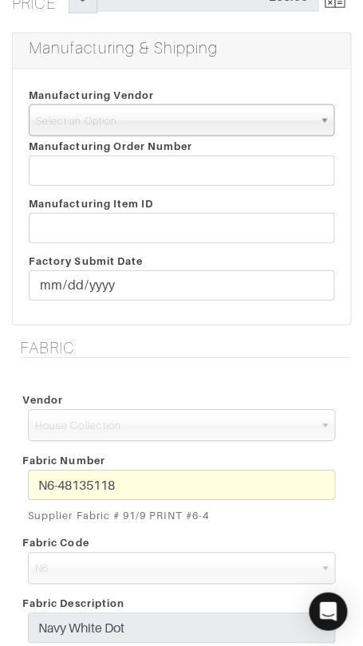
scroll to position [361, 0]
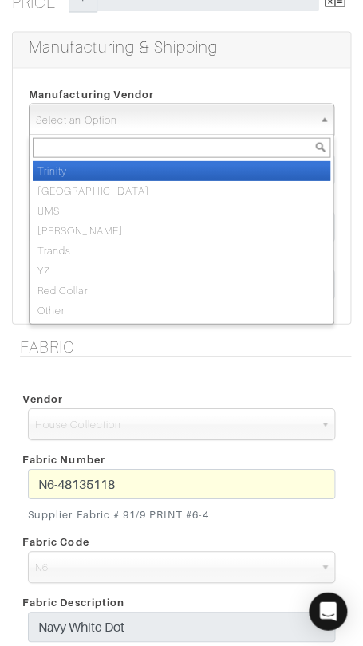
click at [225, 109] on span "Select an Option" at bounding box center [174, 120] width 277 height 32
click at [217, 166] on li "Trinity" at bounding box center [181, 170] width 297 height 20
select select "1"
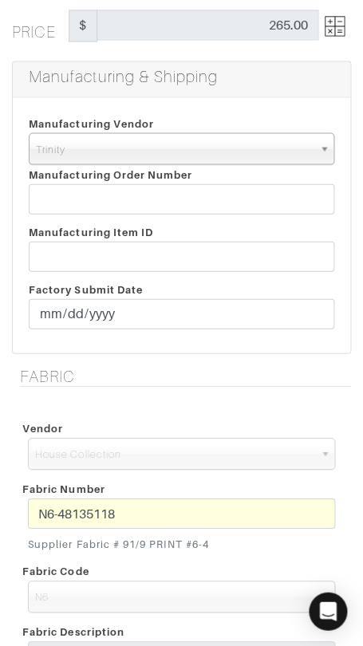
scroll to position [322, 0]
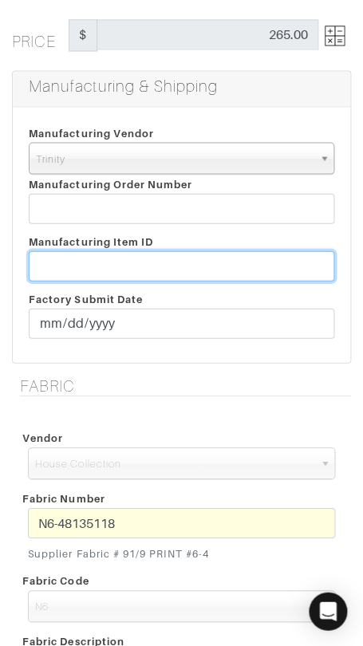
click at [269, 258] on input "text" at bounding box center [181, 265] width 305 height 30
paste input "T2-1778037."
type input "T2-1778037"
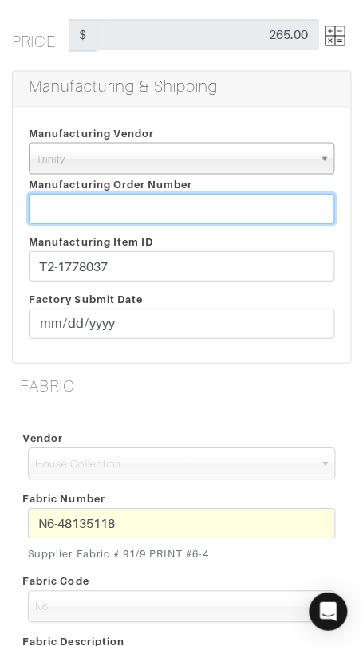
click at [200, 202] on input "text" at bounding box center [181, 208] width 305 height 30
paste input "811804"
type input "811804"
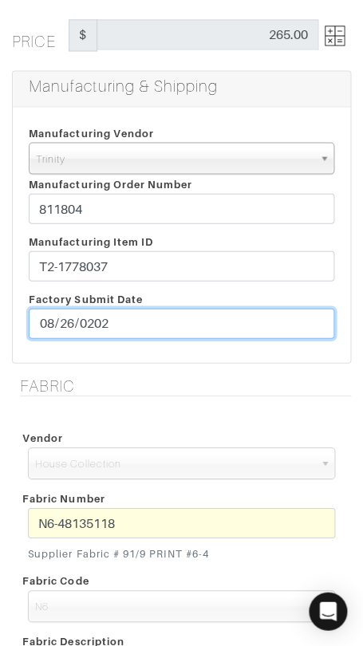
type input "[DATE]"
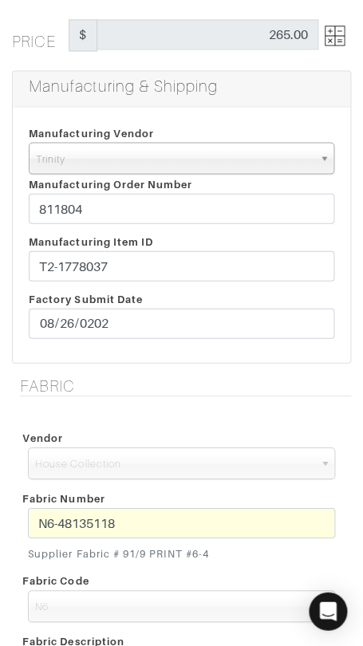
click at [199, 421] on div "Vendor Scabal Loro Piana Gladson Dormeuil House Collection London Marzoni Holla…" at bounding box center [181, 604] width 339 height 392
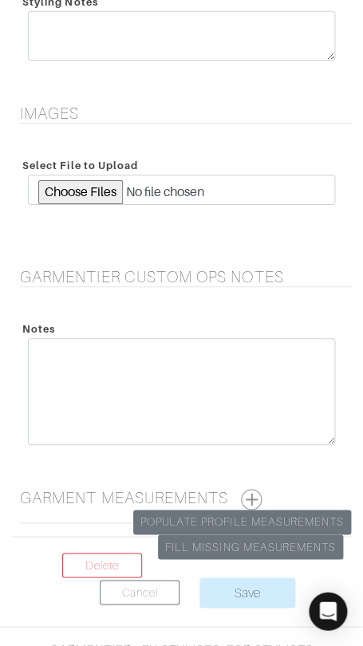
scroll to position [2293, 0]
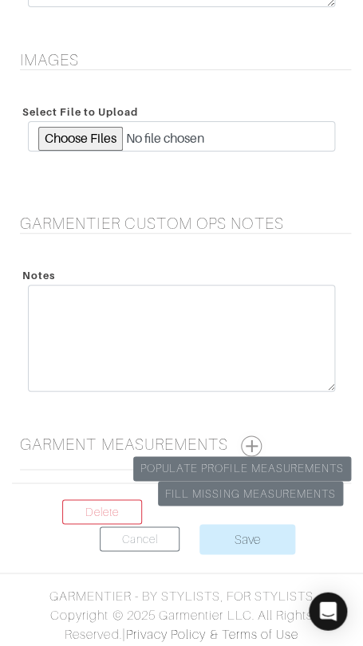
click at [253, 439] on button "button" at bounding box center [251, 445] width 21 height 21
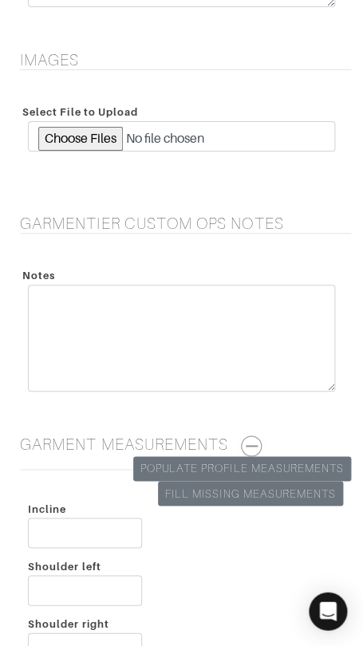
click at [253, 438] on button "button" at bounding box center [251, 445] width 21 height 21
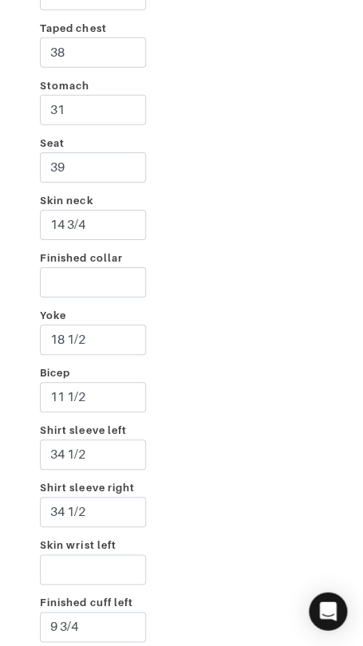
scroll to position [2946, 0]
click at [116, 277] on input "Finished collar" at bounding box center [93, 281] width 106 height 30
type input "15 1/2"
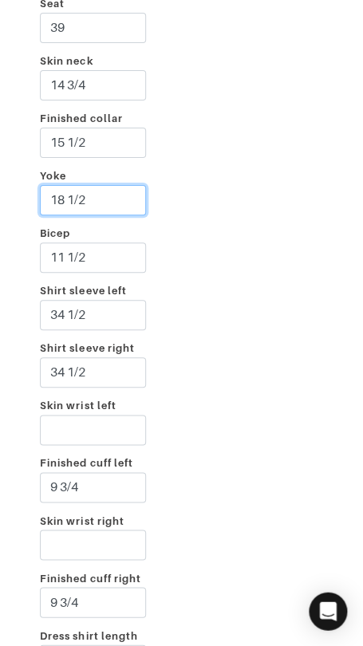
scroll to position [3097, 0]
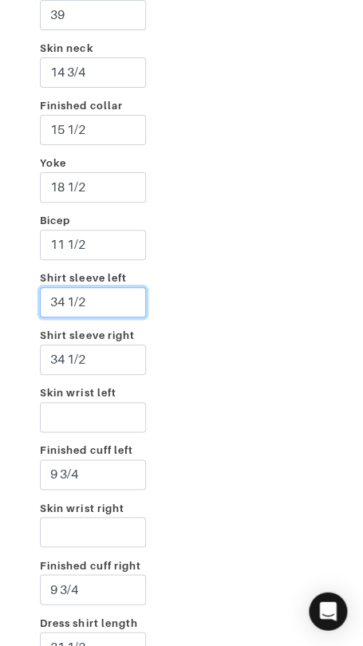
click at [64, 296] on input "34 1/2" at bounding box center [93, 302] width 106 height 30
type input "35 1/2"
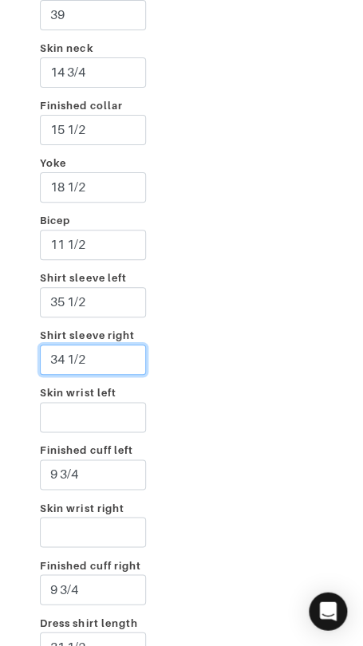
paste input "5"
type input "35 1/2"
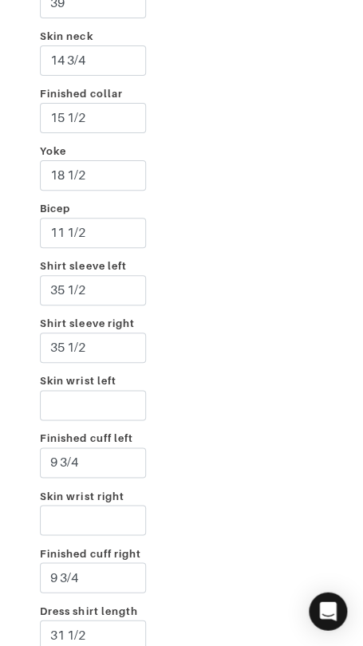
scroll to position [3470, 0]
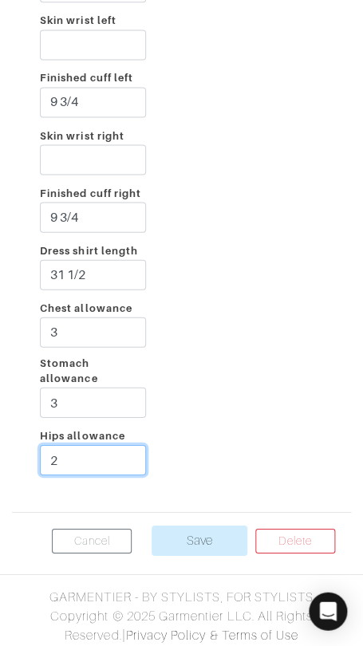
type input "2"
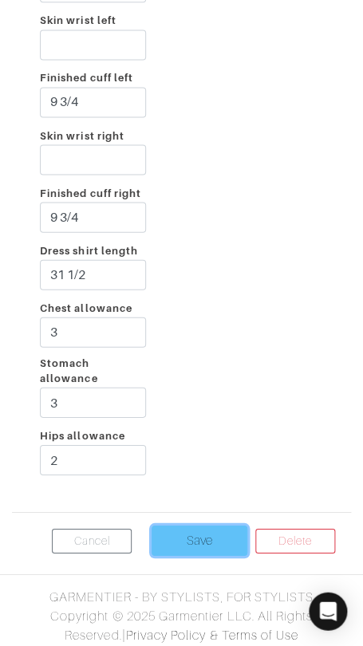
click at [169, 535] on input "Save" at bounding box center [199, 539] width 96 height 30
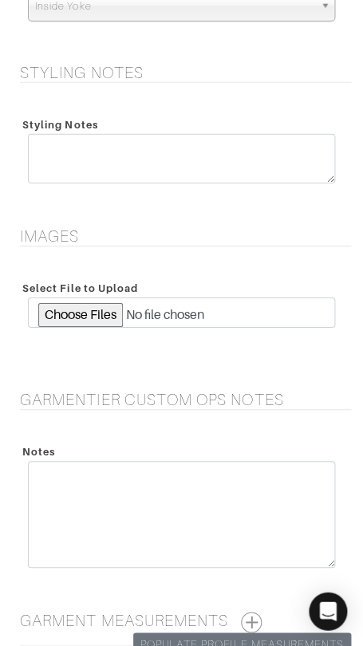
scroll to position [2293, 0]
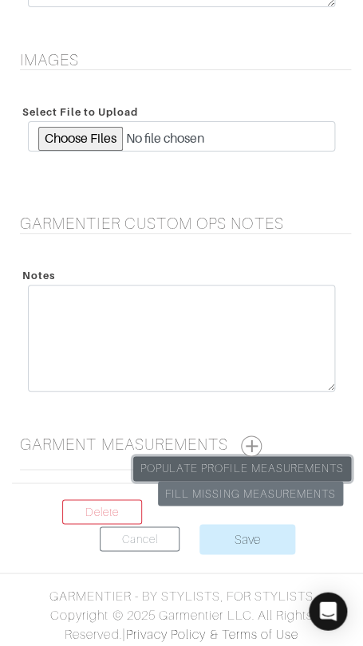
click at [242, 460] on link "Populate Profile Measurements" at bounding box center [242, 468] width 218 height 25
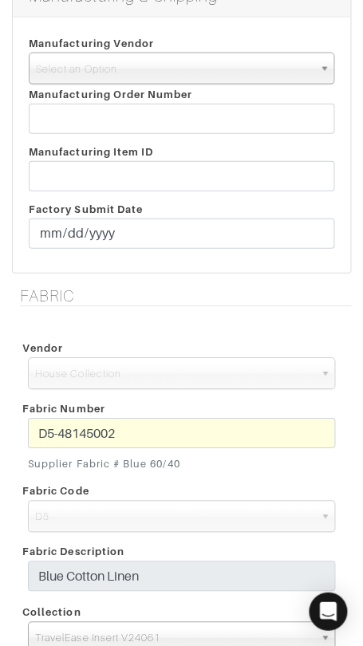
scroll to position [412, 0]
click at [144, 414] on div "Fabric Number D5-48145002 Supplier Fabric # Blue 60/40" at bounding box center [181, 436] width 331 height 82
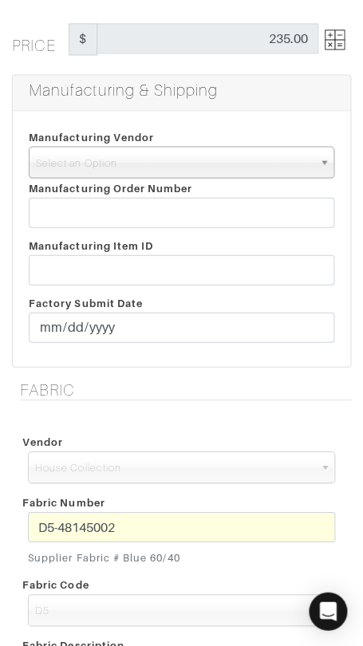
scroll to position [280, 0]
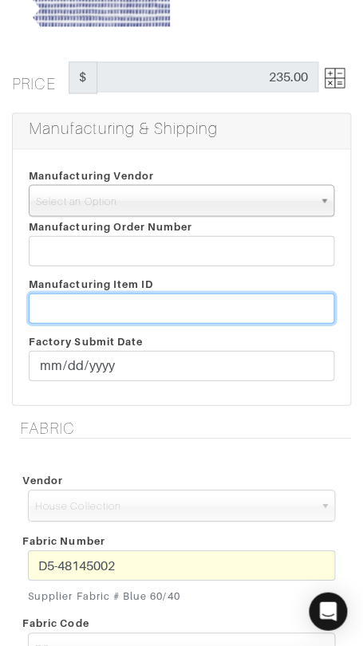
click at [176, 306] on input "text" at bounding box center [181, 308] width 305 height 30
paste input "T2-1778048"
type input "T2-1778048"
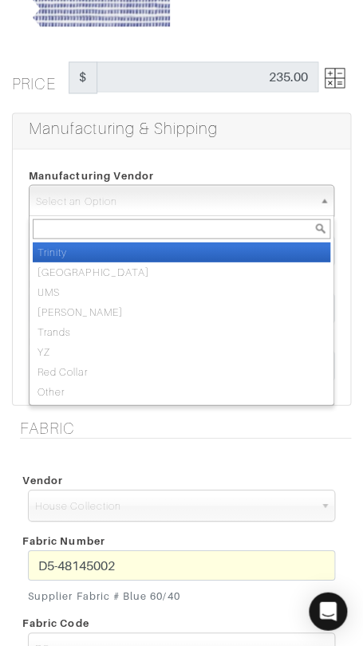
drag, startPoint x: 190, startPoint y: 194, endPoint x: 193, endPoint y: 235, distance: 40.8
click at [190, 196] on span "Select an Option" at bounding box center [174, 201] width 277 height 32
drag, startPoint x: 196, startPoint y: 250, endPoint x: 253, endPoint y: 240, distance: 57.5
click at [196, 250] on li "Trinity" at bounding box center [181, 252] width 297 height 20
select select "1"
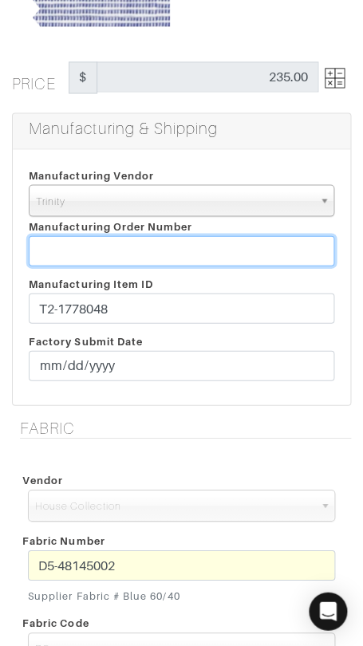
click at [206, 249] on input "text" at bounding box center [181, 250] width 305 height 30
paste input "811804"
type input "811804"
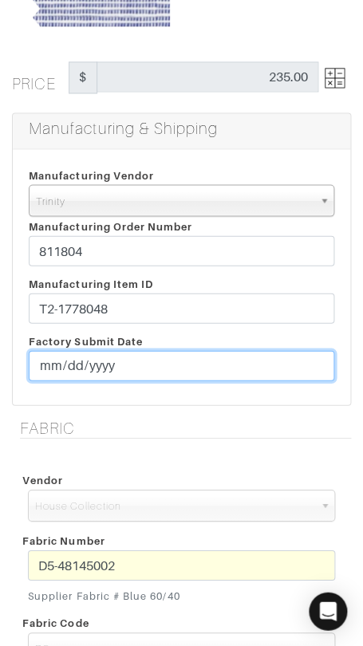
click at [53, 372] on input "date" at bounding box center [181, 365] width 305 height 30
type input "[DATE]"
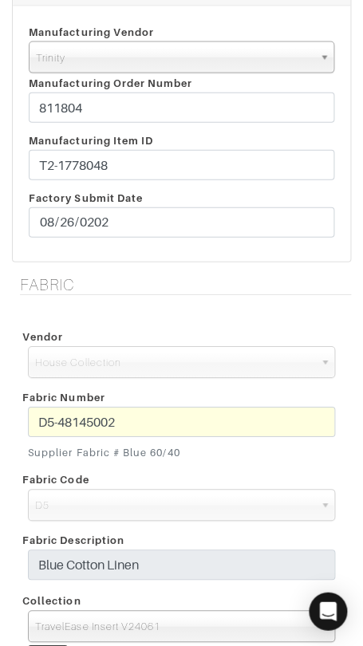
scroll to position [267, 0]
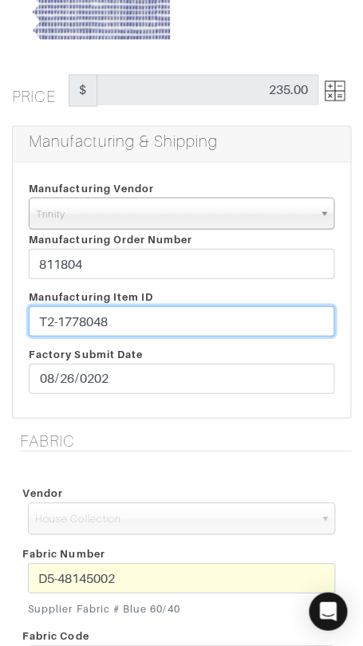
click at [203, 299] on div "Manufacturing Item ID T2-1778048 Factory Submit Date 2025-08-26" at bounding box center [181, 343] width 329 height 115
paste input "52."
type input "T2-1778052"
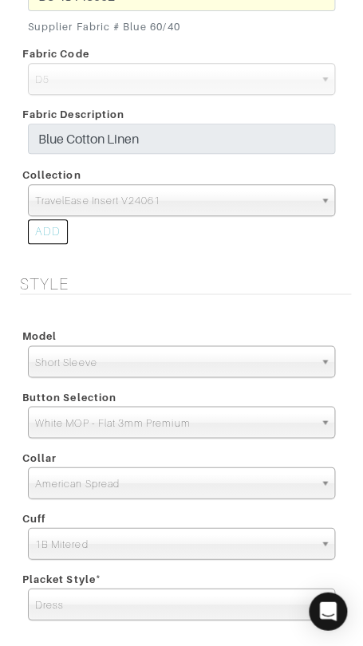
scroll to position [1865, 0]
click at [184, 206] on span "TravelEase Insert V24061" at bounding box center [174, 201] width 278 height 32
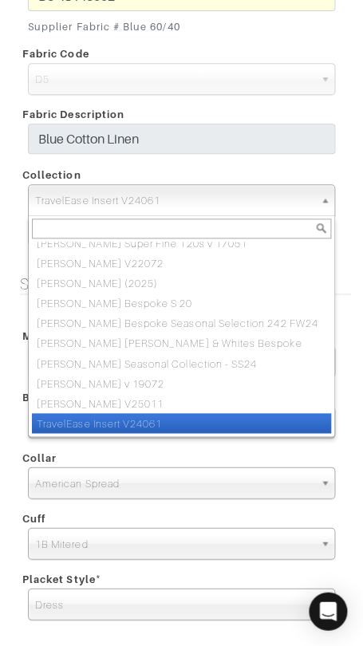
paste input "Classic Shirting Insert V24061"
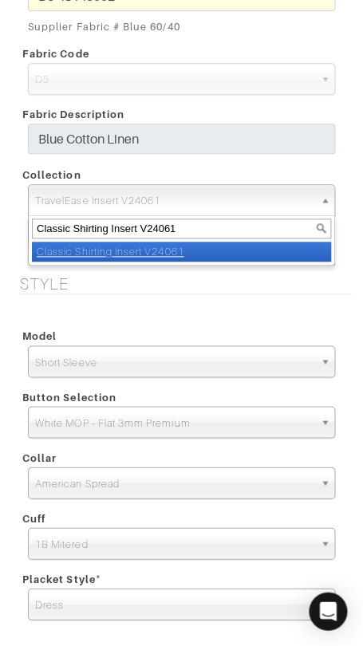
scroll to position [0, 0]
type input "Classic Shirting Insert V24061"
click at [192, 254] on li "Classic Shirting Insert V24061" at bounding box center [181, 252] width 299 height 20
select select "939"
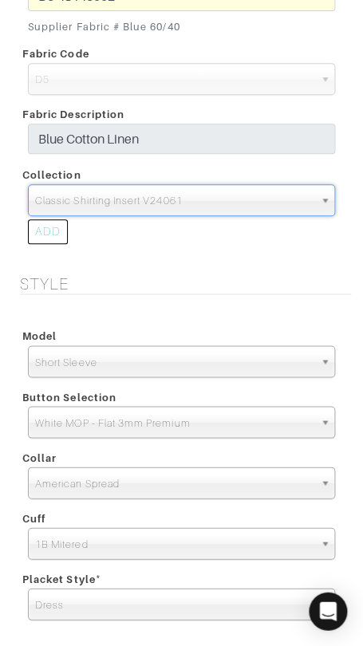
click at [197, 284] on h5 "Style" at bounding box center [185, 283] width 331 height 19
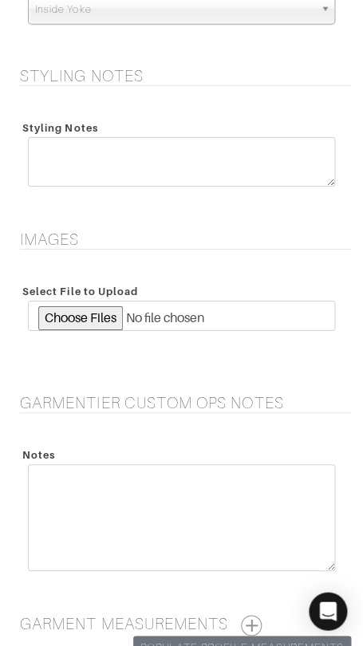
scroll to position [2293, 0]
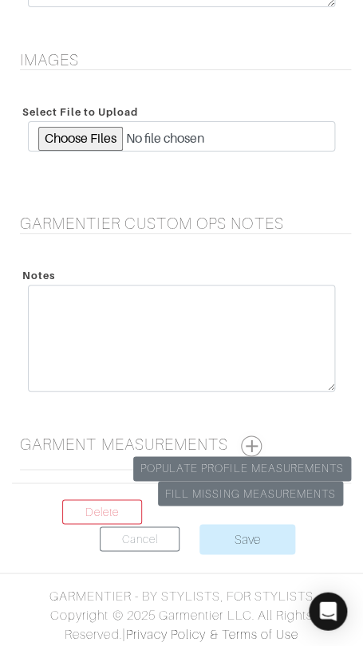
click at [257, 441] on button "button" at bounding box center [251, 445] width 21 height 21
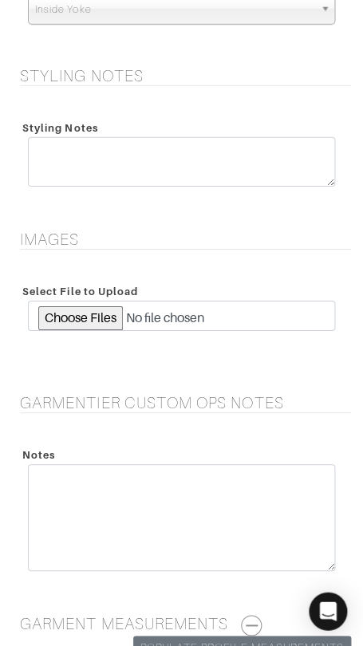
scroll to position [2107, 0]
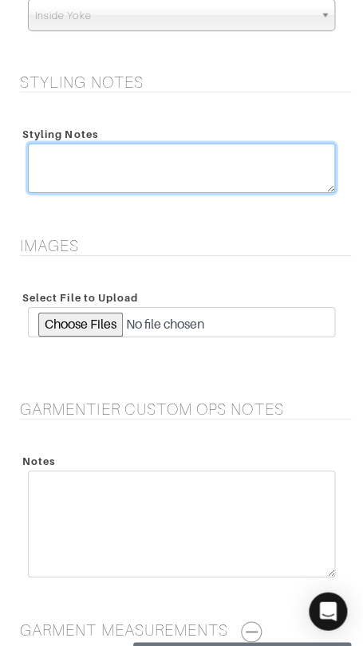
click at [77, 160] on textarea at bounding box center [181, 167] width 307 height 49
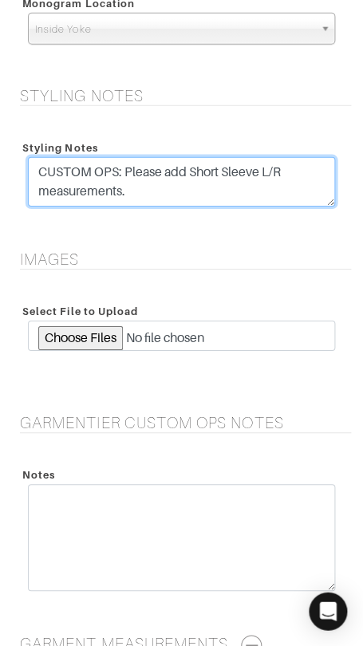
scroll to position [2076, 0]
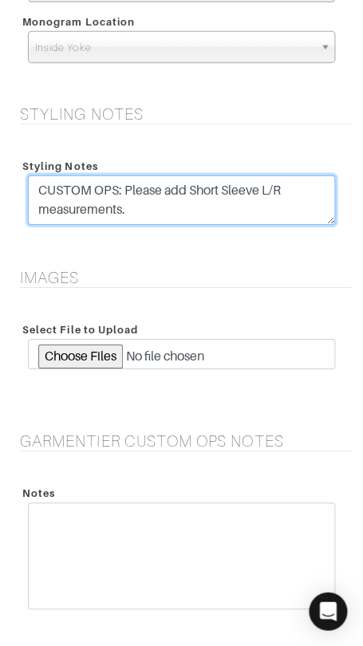
drag, startPoint x: 187, startPoint y: 187, endPoint x: 168, endPoint y: 189, distance: 18.5
click at [164, 187] on textarea "CUSTOM OPS: Please add Short Sleeve L/R measurements." at bounding box center [181, 199] width 307 height 49
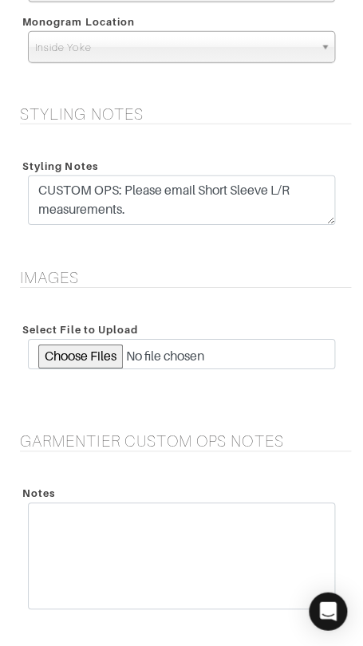
click at [160, 242] on div "Styling Notes CUSTOM OPS: Please email Short Sleeve L/R measurements." at bounding box center [181, 193] width 339 height 112
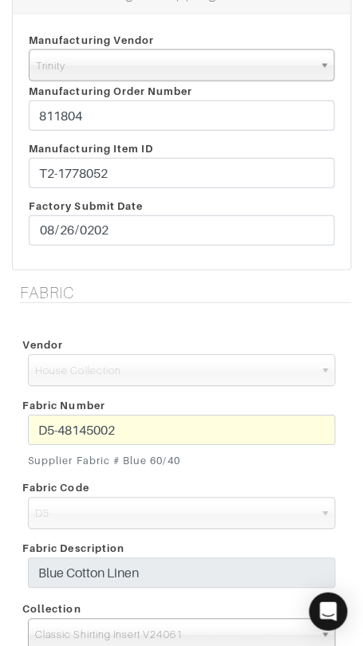
scroll to position [395, 0]
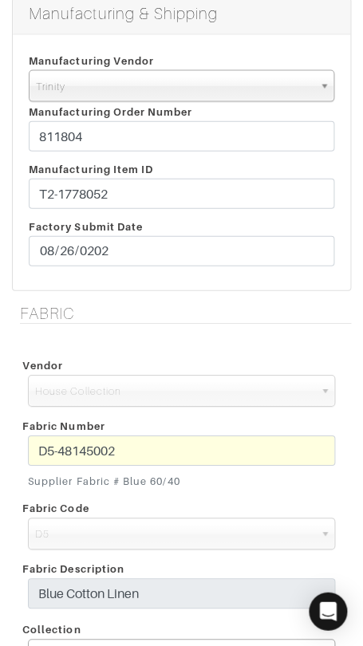
click at [160, 429] on div "Fabric Number D5-48145002 Supplier Fabric # Blue 60/40" at bounding box center [181, 453] width 331 height 82
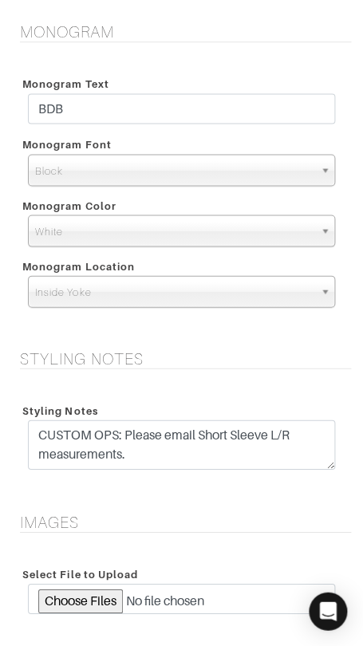
scroll to position [1841, 0]
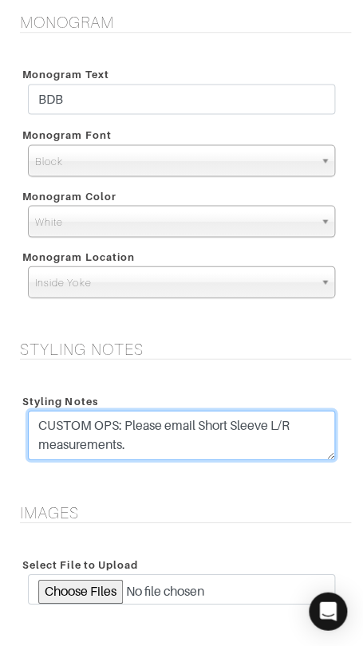
click at [118, 423] on textarea "CUSTOM OPS: Please email Short Sleeve L/R measurements." at bounding box center [181, 434] width 307 height 49
type textarea "CUSTOM OPS - FACTORY FLAG 8/26: Please email Short Sleeve L/R measurements."
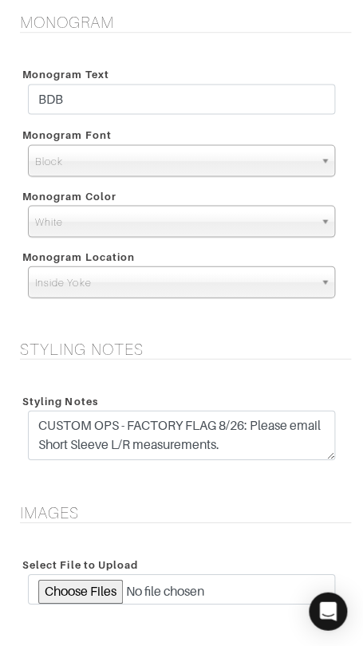
click at [175, 504] on h5 "Images" at bounding box center [185, 511] width 331 height 19
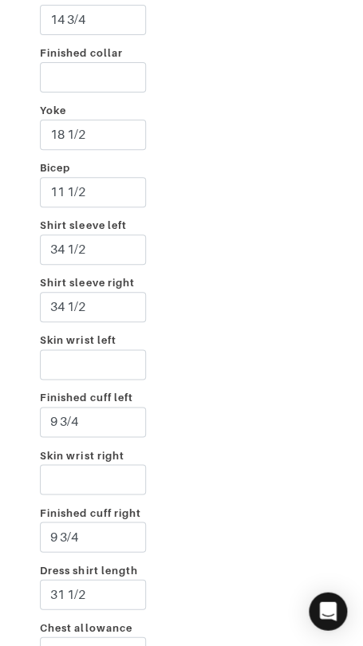
scroll to position [3146, 0]
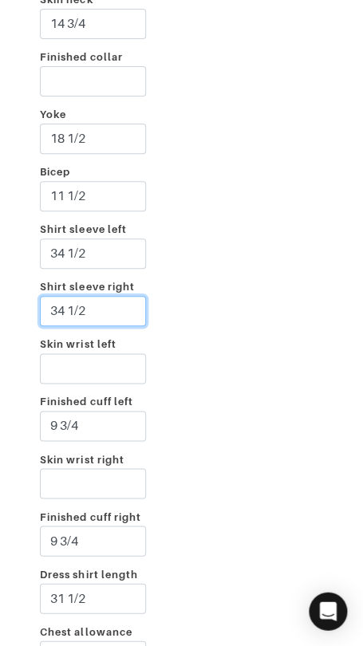
drag, startPoint x: 121, startPoint y: 301, endPoint x: 121, endPoint y: 292, distance: 9.6
click at [121, 291] on div "Shirt sleeve right 34 1/2" at bounding box center [93, 305] width 130 height 57
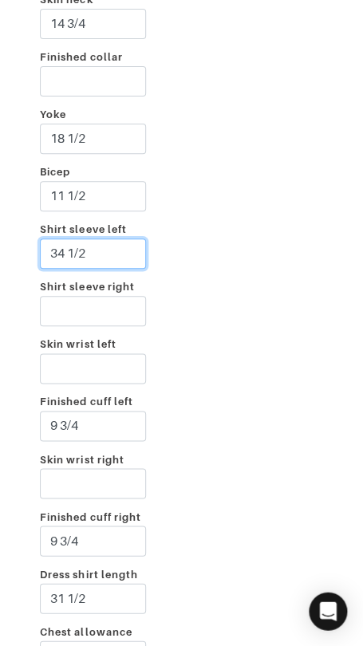
drag, startPoint x: 107, startPoint y: 261, endPoint x: 104, endPoint y: 233, distance: 28.0
click at [104, 233] on div "Shirt sleeve left 34 1/2" at bounding box center [93, 247] width 130 height 57
drag, startPoint x: 228, startPoint y: 248, endPoint x: 221, endPoint y: 269, distance: 22.7
click at [228, 248] on div "Incline Shoulder left Shoulder right Taped chest 38 Stomach 31 Seat 39 Skin nec…" at bounding box center [181, 225] width 339 height 1192
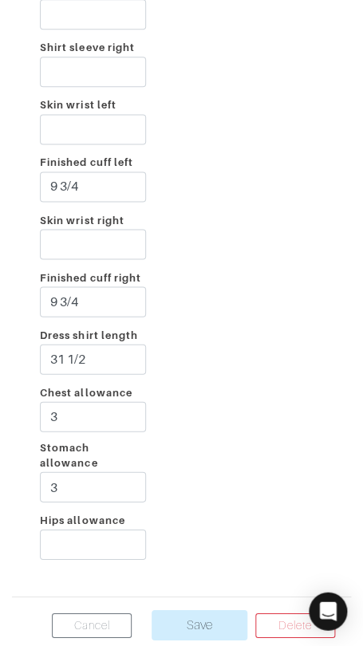
scroll to position [3470, 0]
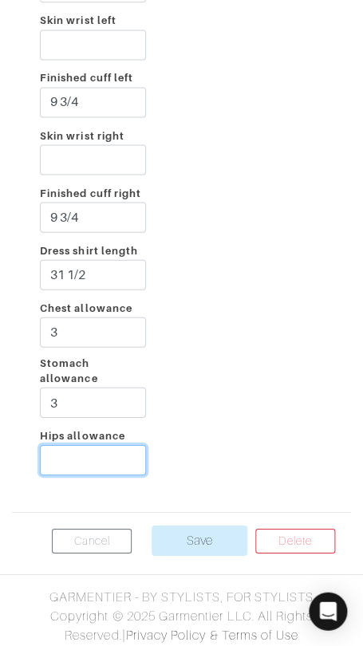
click at [121, 454] on input "Hips allowance" at bounding box center [93, 459] width 106 height 30
type input "3"
type input "2"
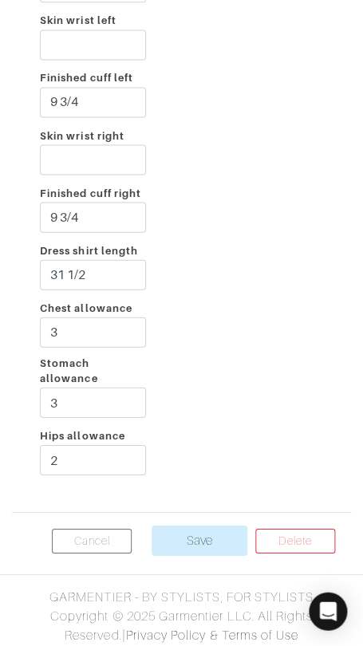
click at [113, 247] on div "Dress shirt length 31 1/2" at bounding box center [93, 268] width 130 height 57
paste input "29"
click at [120, 275] on input "29 1/2" at bounding box center [93, 274] width 106 height 30
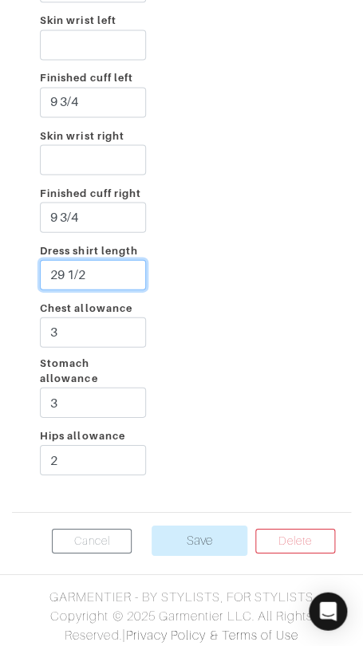
type input "29 1/2 (Casual)"
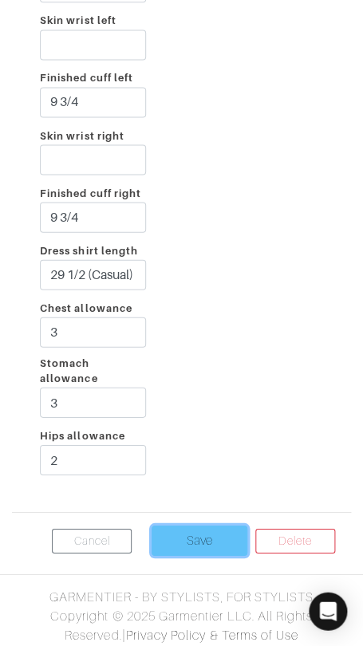
click at [214, 530] on input "Save" at bounding box center [199, 539] width 96 height 30
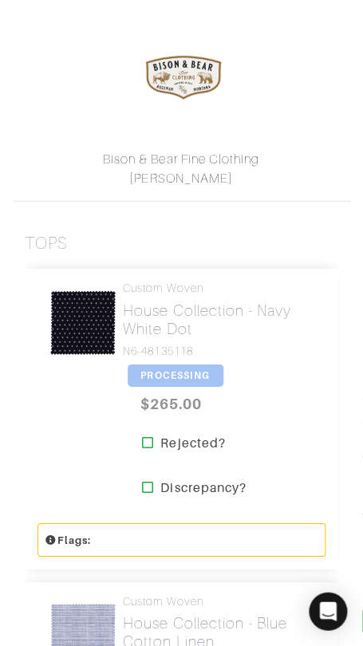
scroll to position [339, 0]
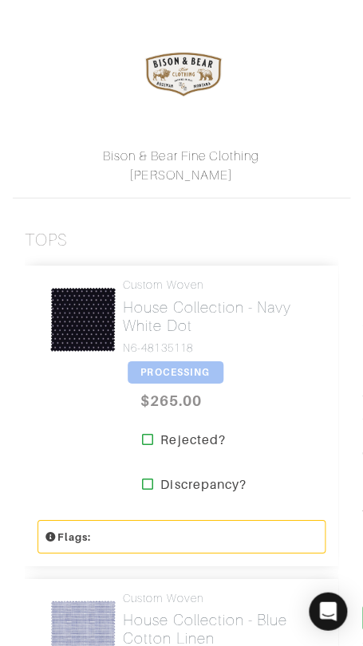
click at [167, 360] on span "PROCESSING" at bounding box center [176, 371] width 96 height 22
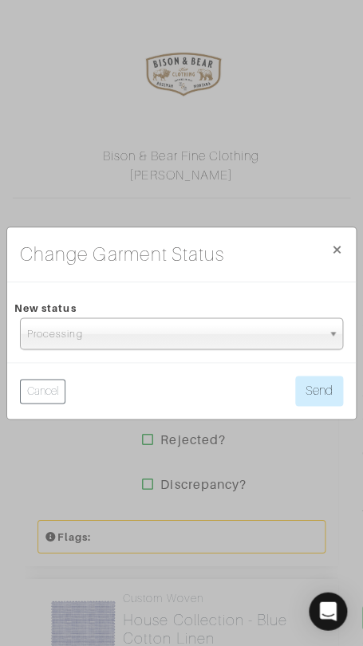
click at [190, 345] on span "Processing" at bounding box center [174, 334] width 294 height 32
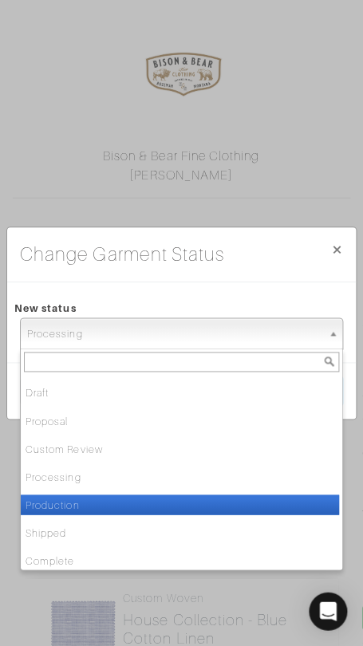
drag, startPoint x: 163, startPoint y: 501, endPoint x: 223, endPoint y: 449, distance: 79.7
click at [163, 500] on li "Production" at bounding box center [180, 504] width 318 height 20
select select "Production"
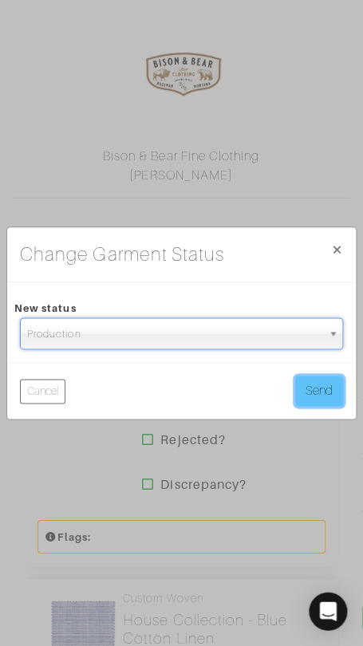
click at [310, 375] on button "Send" at bounding box center [319, 390] width 48 height 30
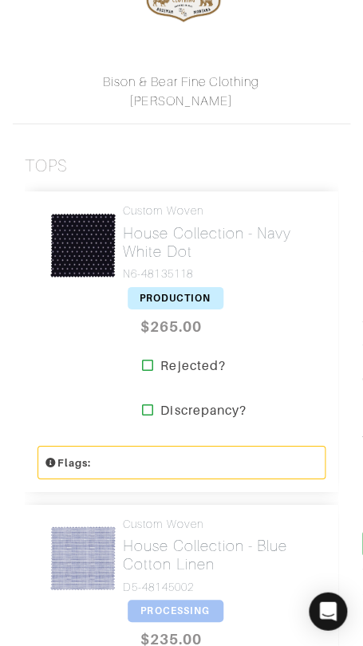
scroll to position [414, 0]
